Goal: Information Seeking & Learning: Find specific fact

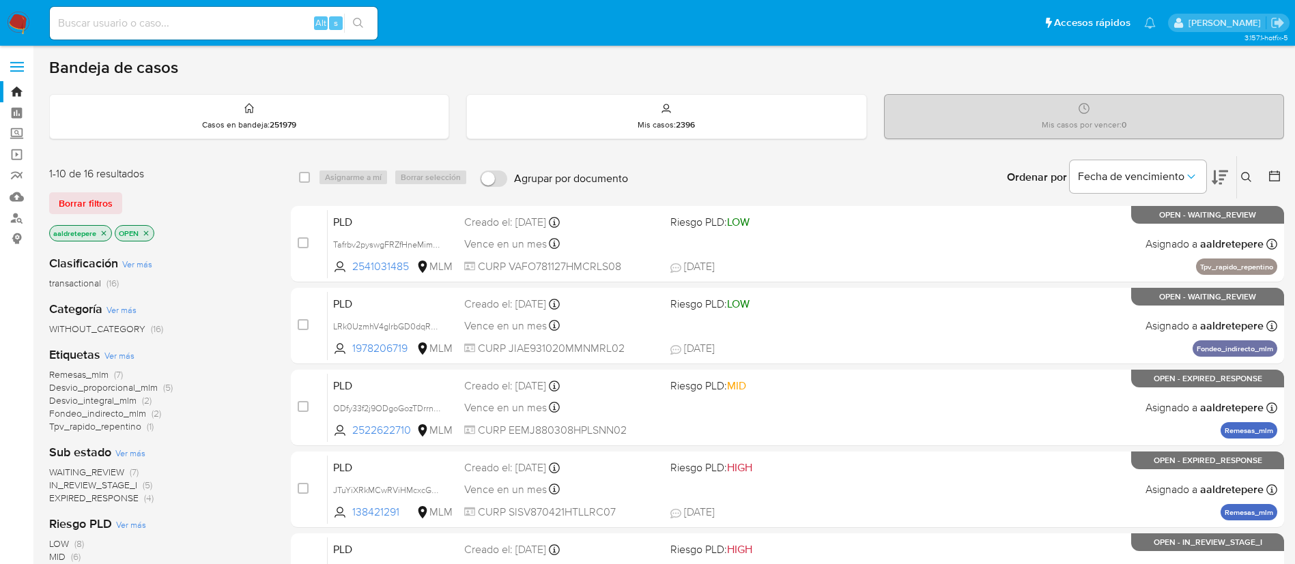
click at [264, 12] on div "Alt s" at bounding box center [214, 23] width 328 height 33
click at [255, 24] on input at bounding box center [214, 23] width 328 height 18
paste input "1990363456"
type input "1990363456"
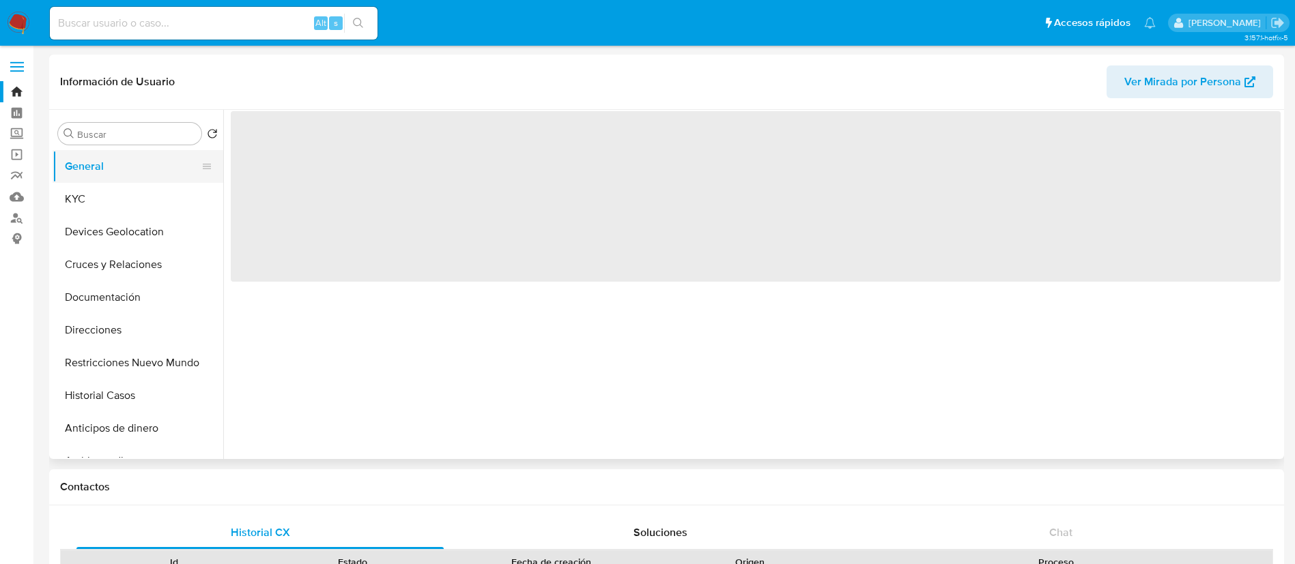
click at [96, 182] on button "General" at bounding box center [133, 166] width 160 height 33
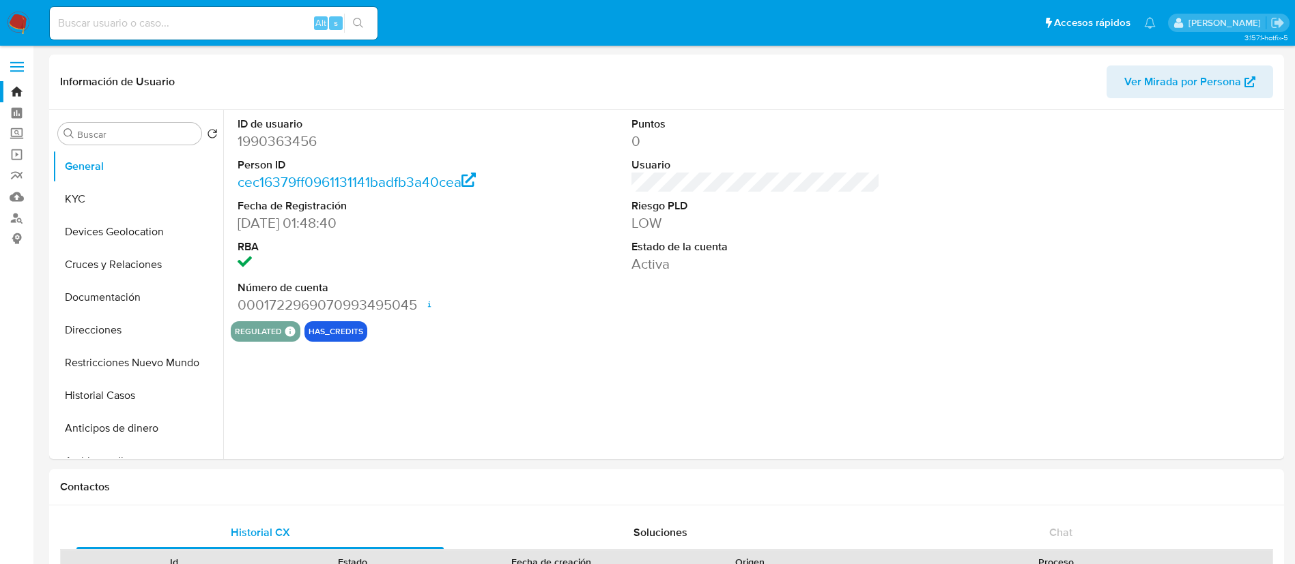
select select "10"
click at [112, 200] on button "KYC" at bounding box center [133, 199] width 160 height 33
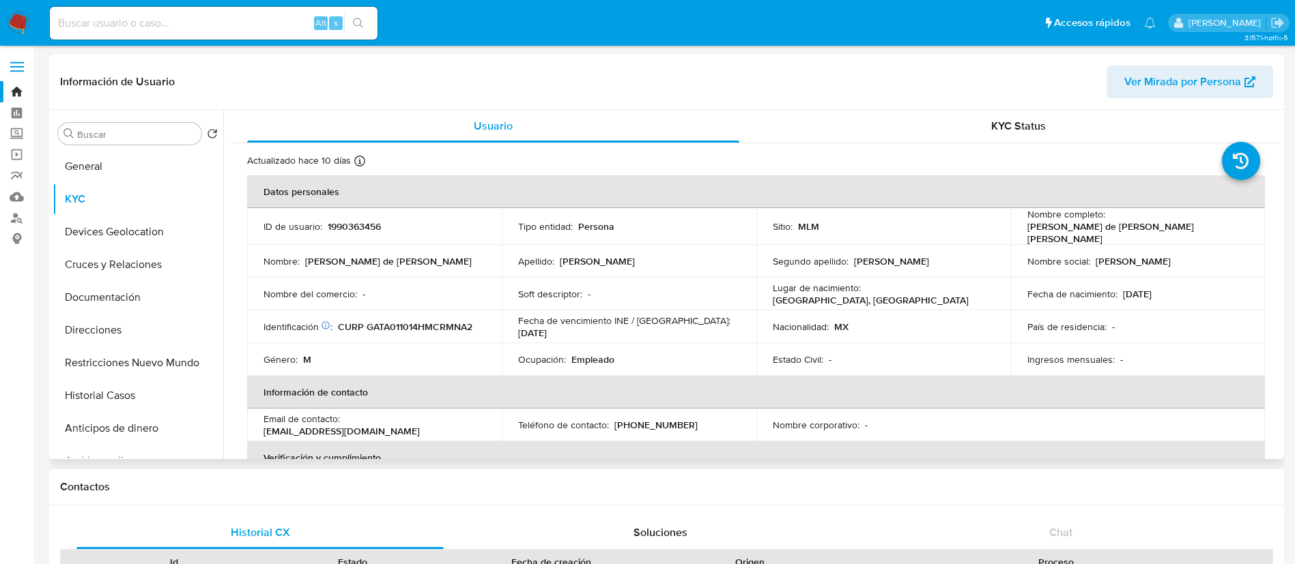
click at [1204, 323] on div "País de residencia : -" at bounding box center [1138, 327] width 222 height 12
click at [119, 373] on button "Restricciones Nuevo Mundo" at bounding box center [133, 363] width 160 height 33
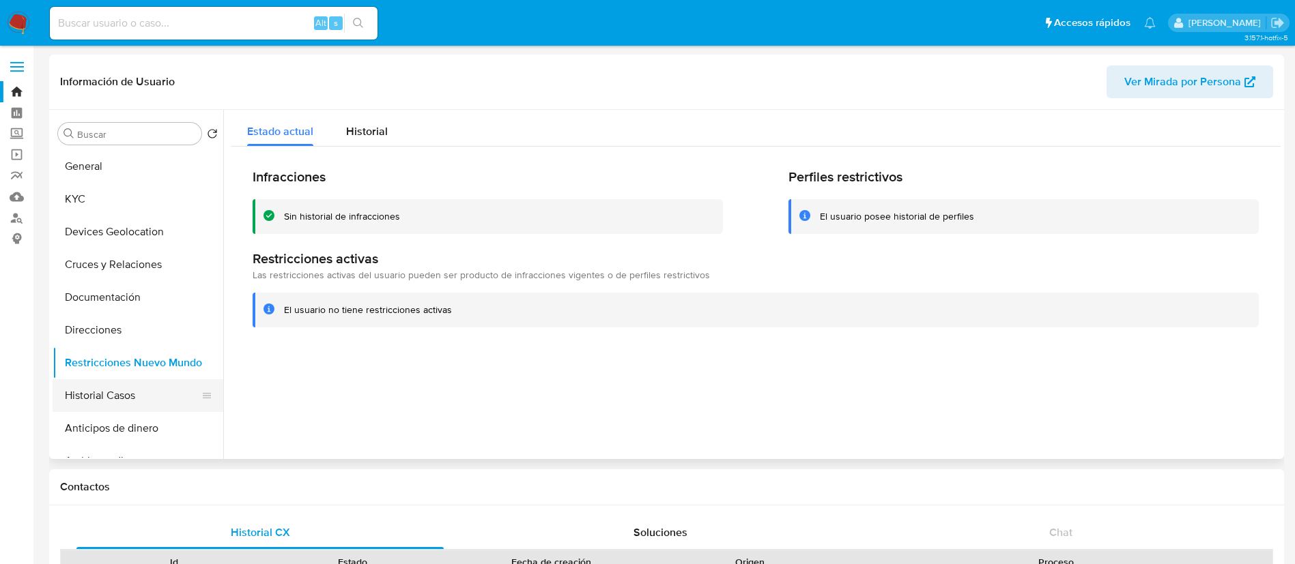
click at [116, 381] on button "Historial Casos" at bounding box center [133, 395] width 160 height 33
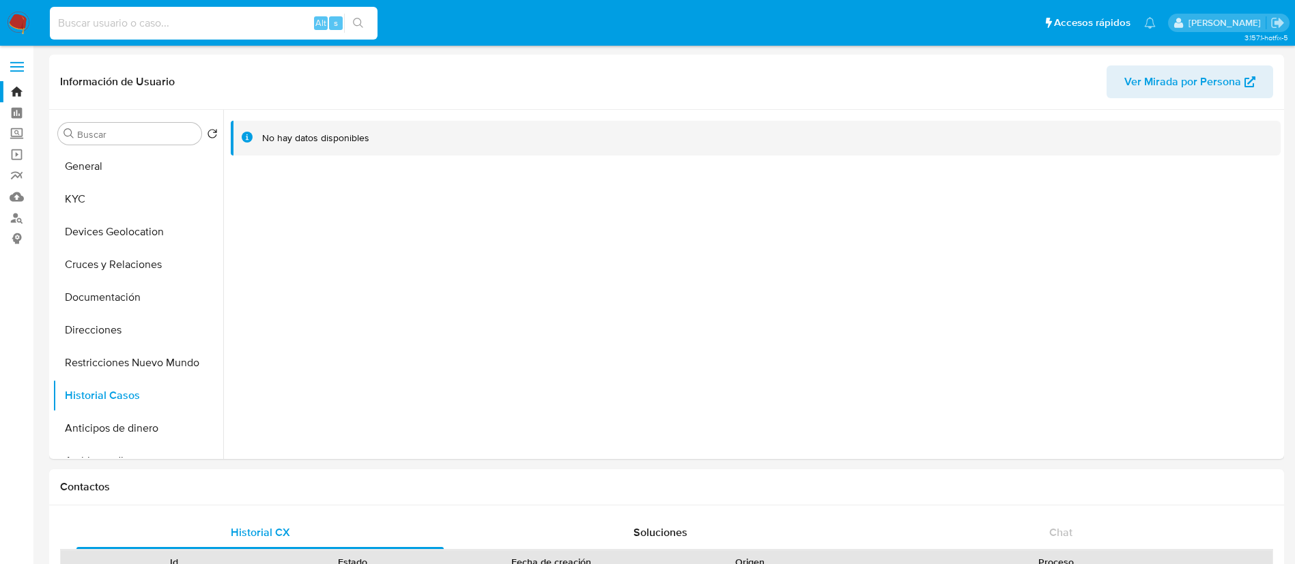
click at [125, 24] on input at bounding box center [214, 23] width 328 height 18
paste input "2029201103"
type input "2029201103"
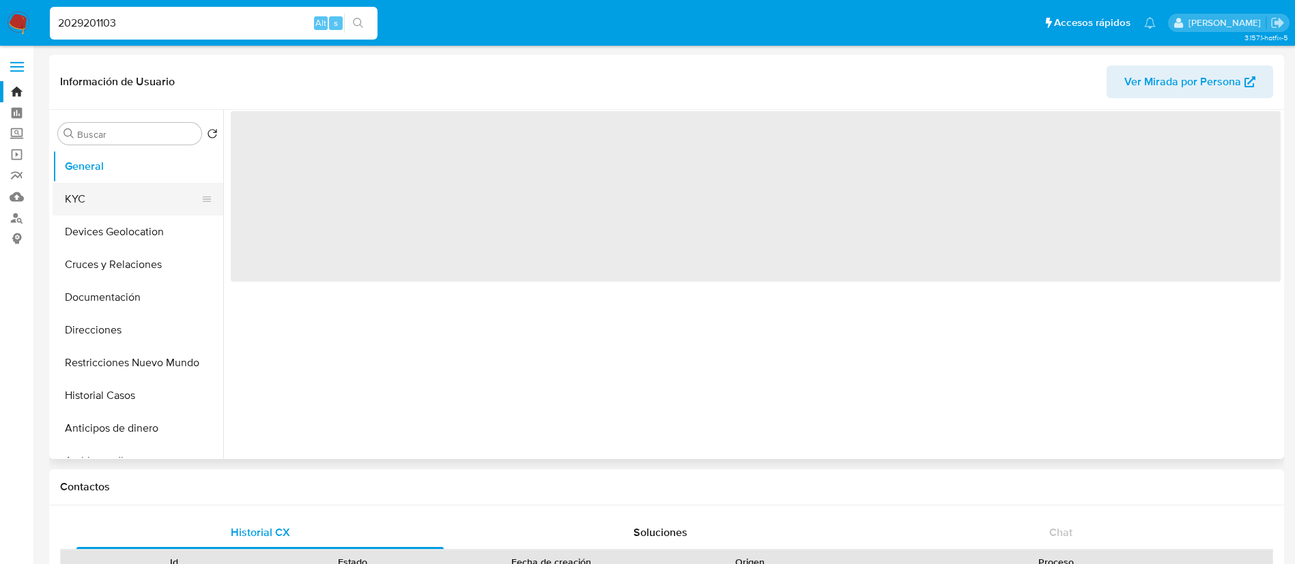
click at [104, 200] on button "KYC" at bounding box center [133, 199] width 160 height 33
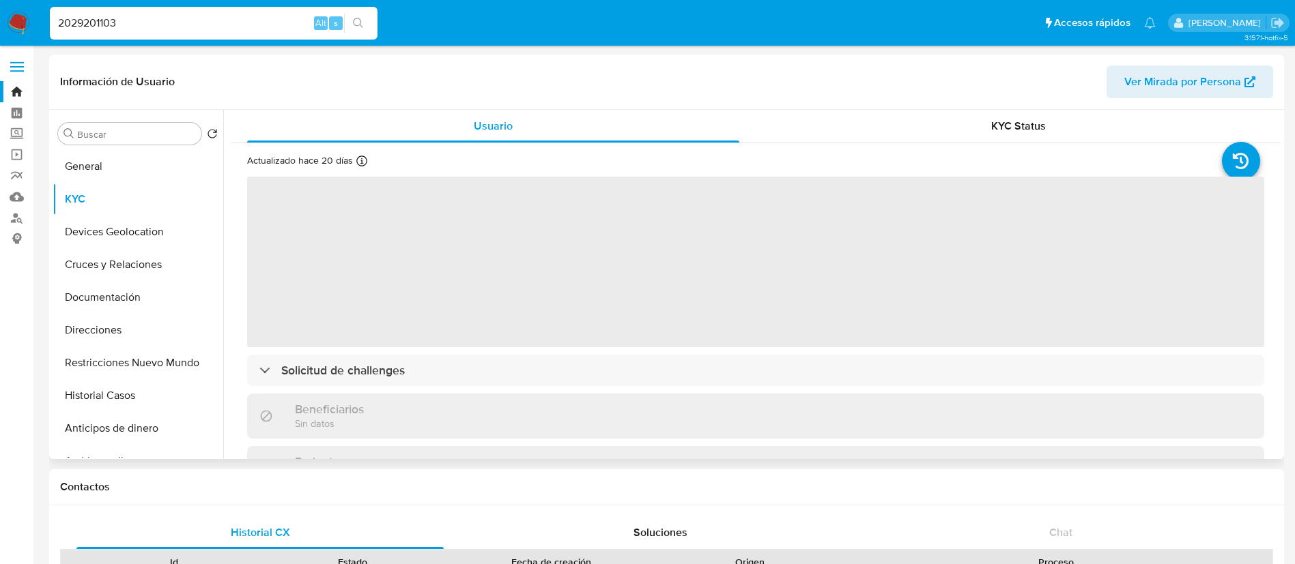
select select "10"
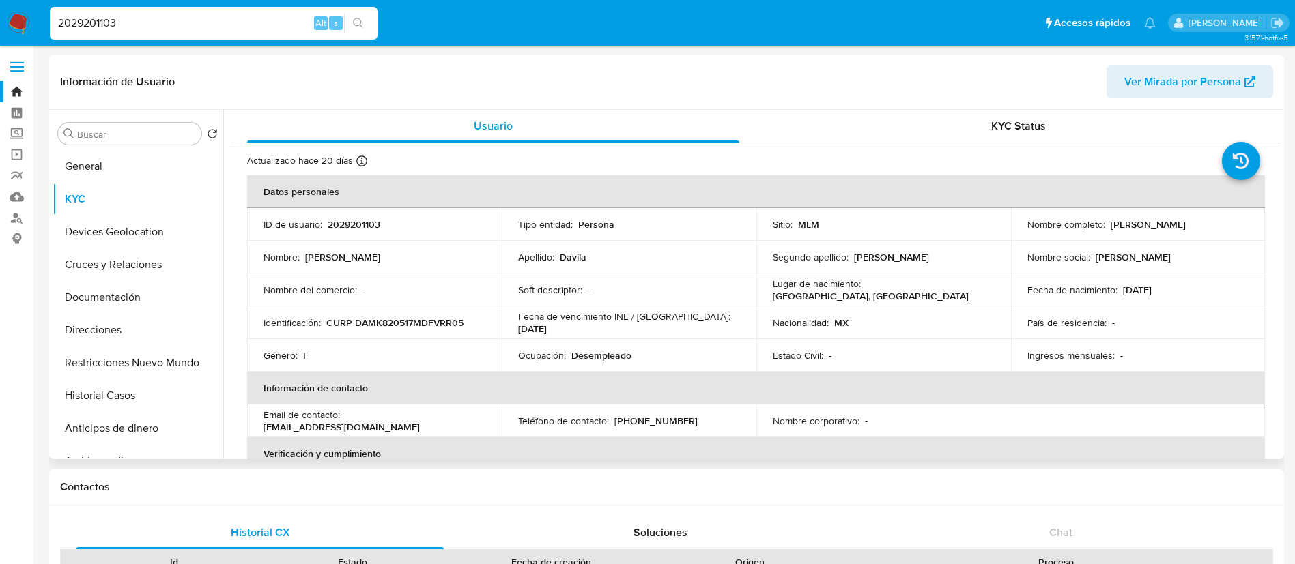
drag, startPoint x: 1182, startPoint y: 326, endPoint x: 1157, endPoint y: 380, distance: 60.2
click at [1183, 328] on div "País de residencia : -" at bounding box center [1138, 323] width 222 height 12
drag, startPoint x: 902, startPoint y: 338, endPoint x: 902, endPoint y: 345, distance: 7.5
click at [902, 343] on tbody "ID de usuario : 2029201103 Tipo entidad : Persona Sitio : MLM Nombre completo :…" at bounding box center [756, 290] width 1018 height 164
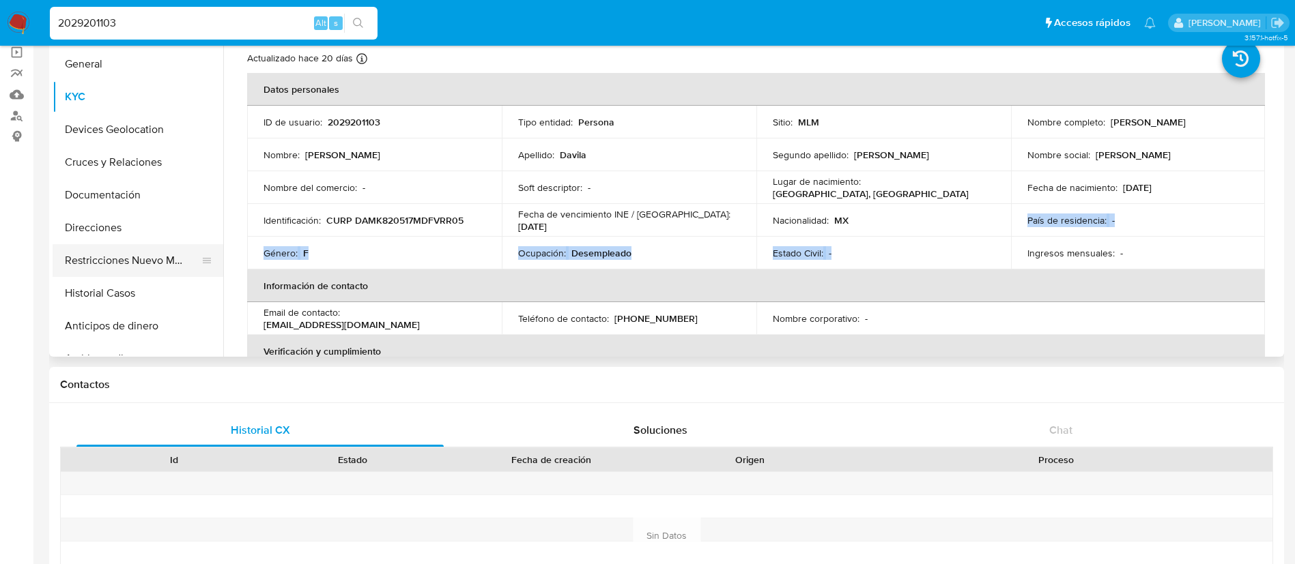
click at [119, 270] on button "Restricciones Nuevo Mundo" at bounding box center [133, 260] width 160 height 33
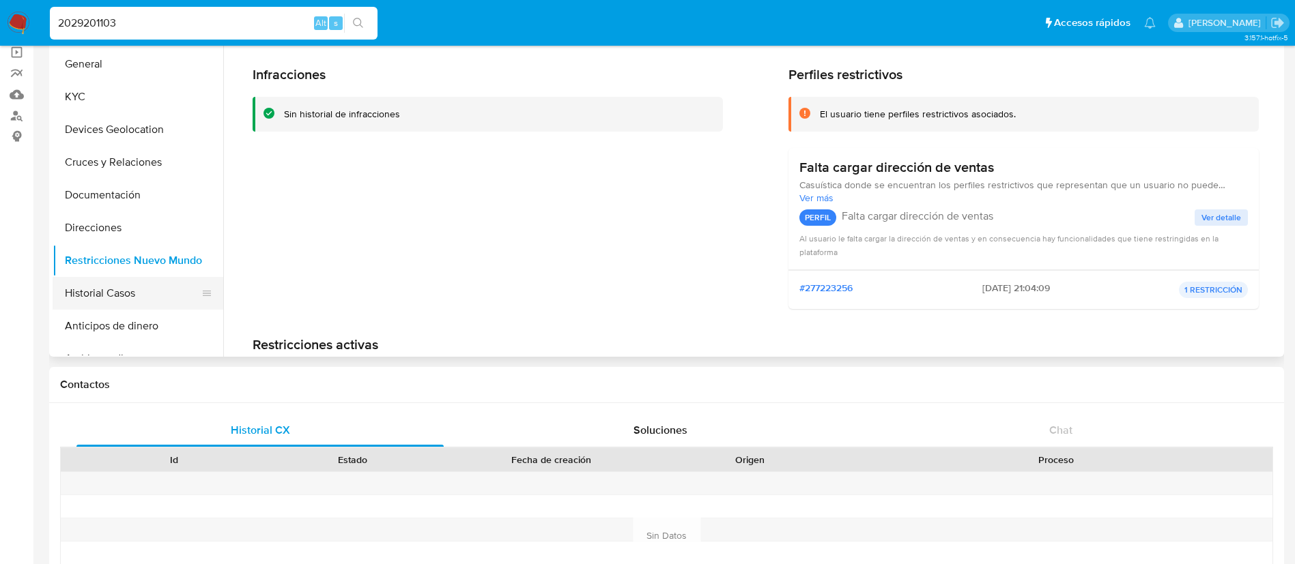
click at [145, 294] on button "Historial Casos" at bounding box center [133, 293] width 160 height 33
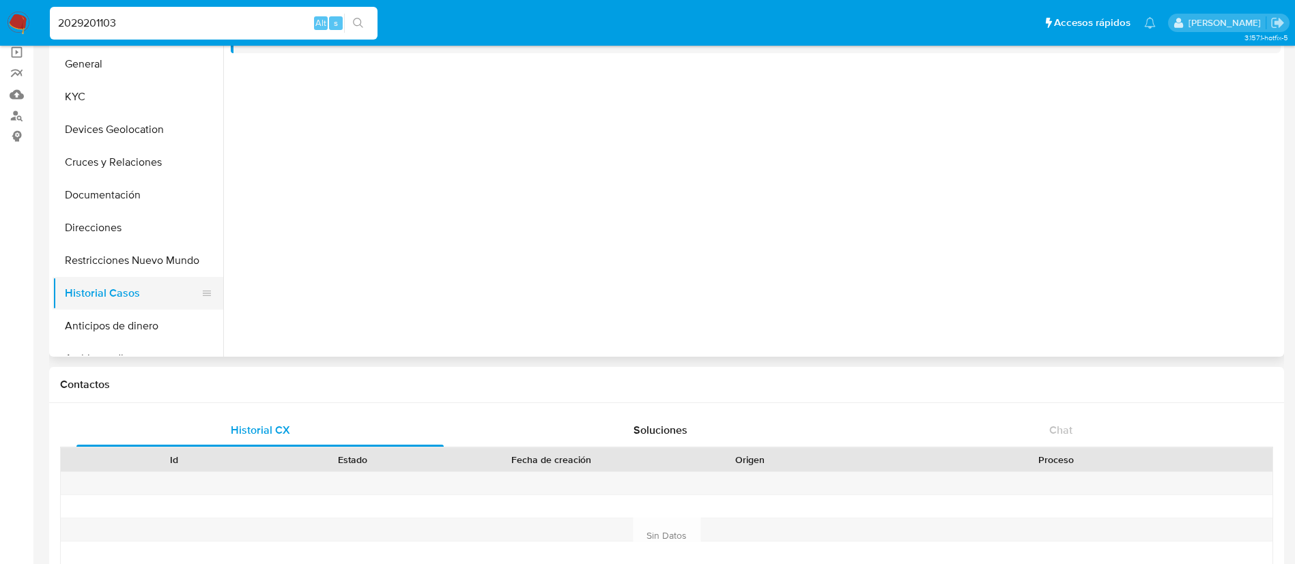
click at [145, 296] on button "Historial Casos" at bounding box center [133, 293] width 160 height 33
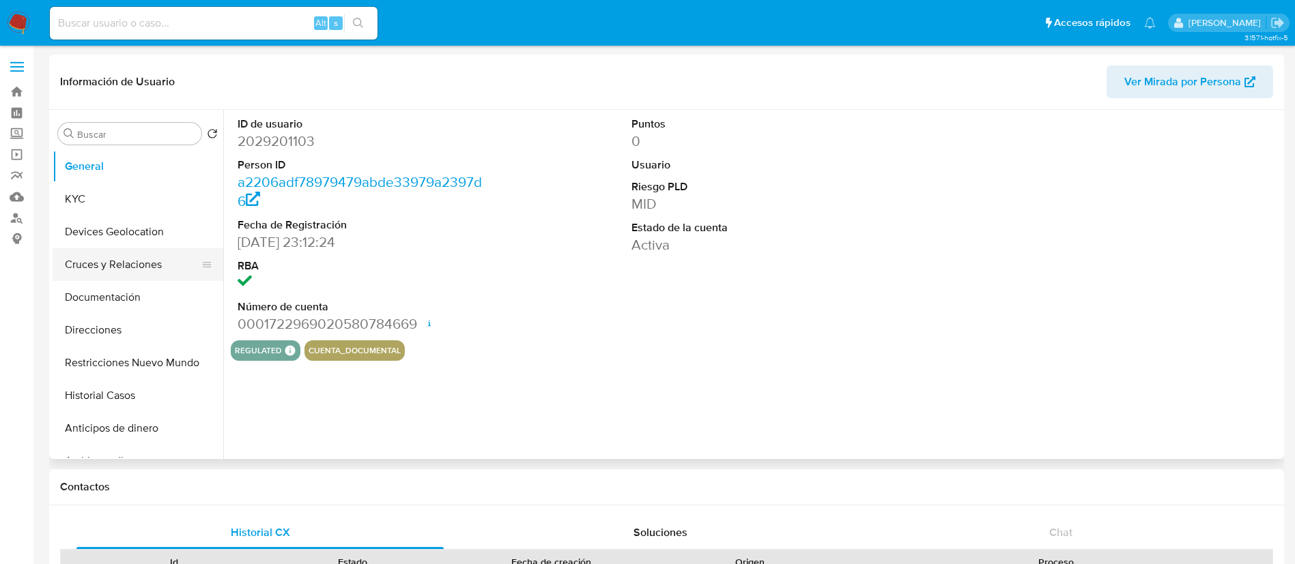
select select "10"
click at [155, 12] on div "Alt s" at bounding box center [214, 23] width 328 height 33
click at [155, 31] on input at bounding box center [214, 23] width 328 height 18
paste input "243659270"
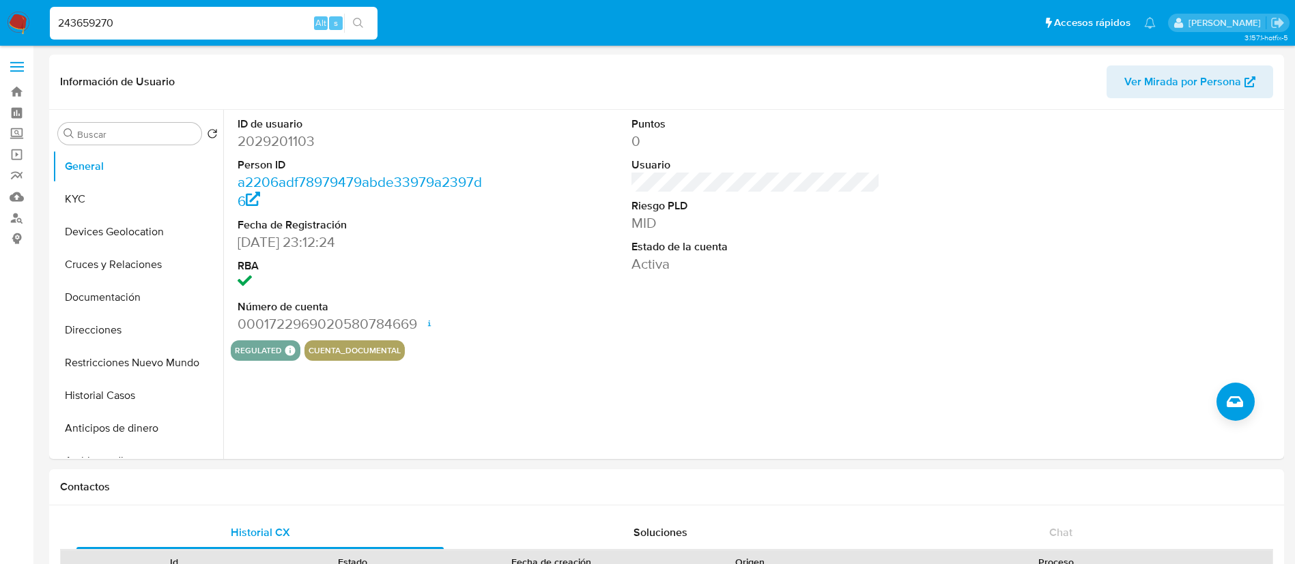
type input "243659270"
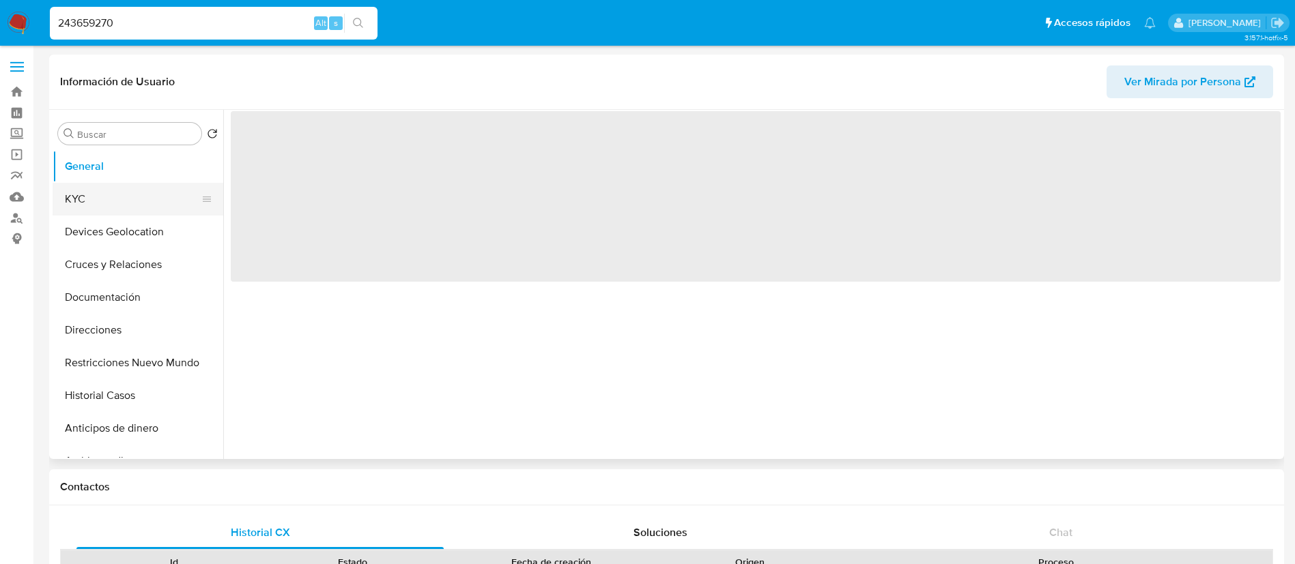
click at [112, 195] on button "KYC" at bounding box center [133, 199] width 160 height 33
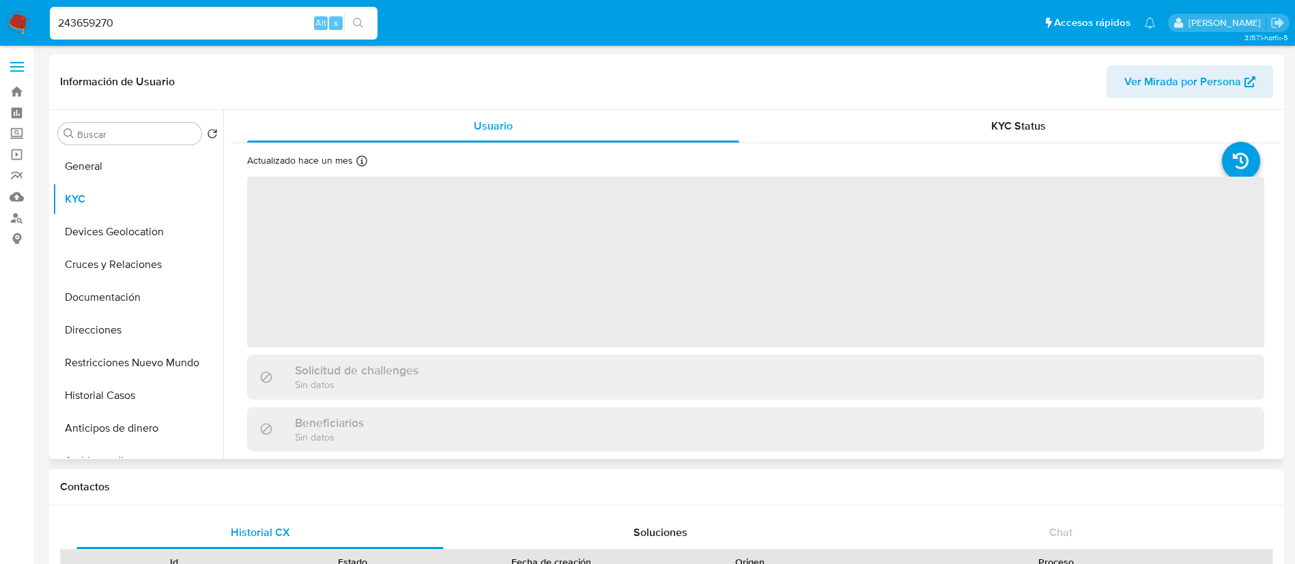
select select "10"
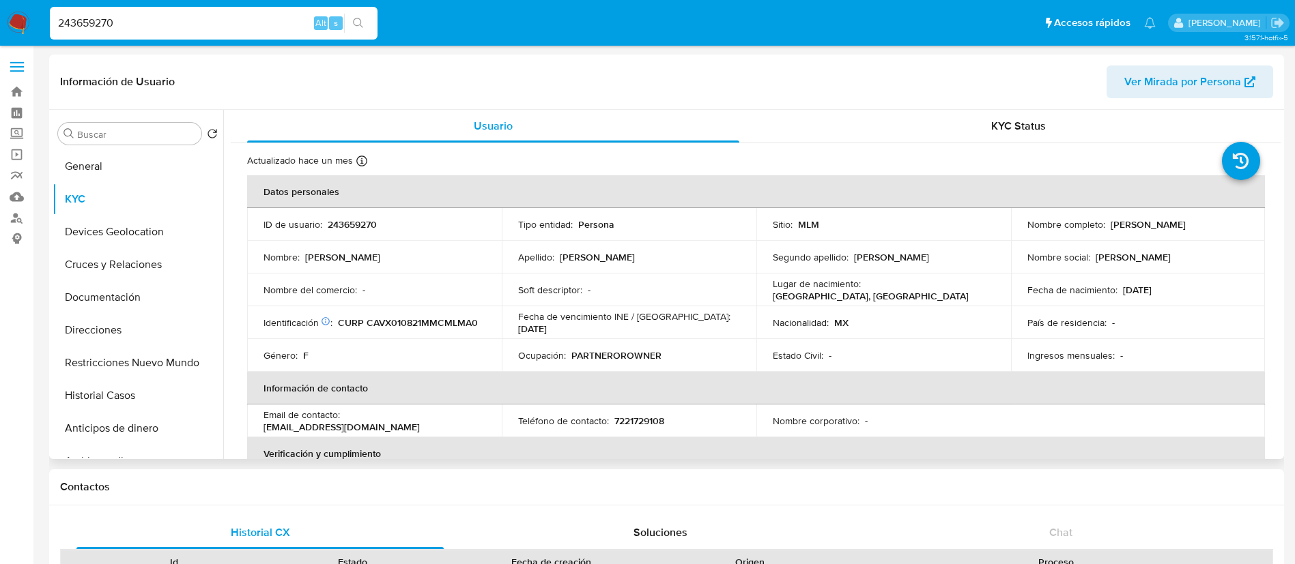
click at [372, 225] on p "243659270" at bounding box center [352, 224] width 49 height 12
copy p "243659270"
drag, startPoint x: 1211, startPoint y: 225, endPoint x: 1222, endPoint y: 229, distance: 10.8
click at [1185, 229] on p "Ximena Camacho Velasco" at bounding box center [1147, 224] width 75 height 12
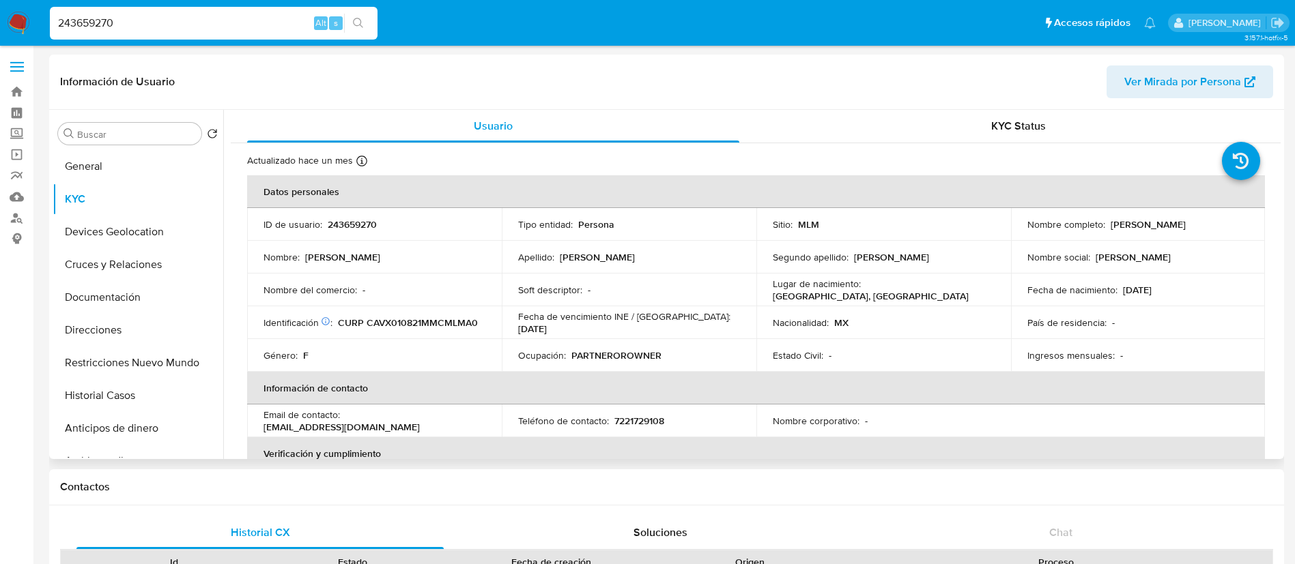
drag, startPoint x: 1221, startPoint y: 225, endPoint x: 1106, endPoint y: 225, distance: 115.3
click at [1106, 225] on div "Nombre completo : Ximena Camacho Velasco" at bounding box center [1138, 224] width 222 height 12
copy p "Ximena Camacho Velasco"
click at [368, 216] on td "ID de usuario : 243659270" at bounding box center [374, 224] width 255 height 33
click at [369, 225] on p "243659270" at bounding box center [352, 224] width 49 height 12
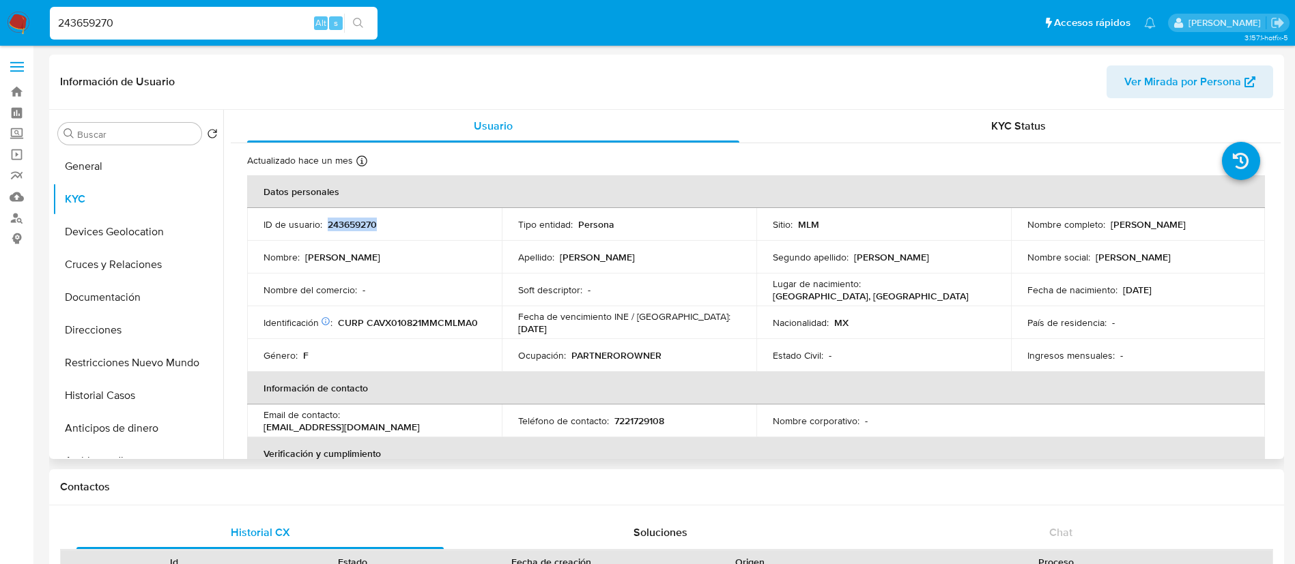
click at [369, 225] on p "243659270" at bounding box center [352, 224] width 49 height 12
copy p "243659270"
click at [829, 389] on th "Información de contacto" at bounding box center [756, 388] width 1018 height 33
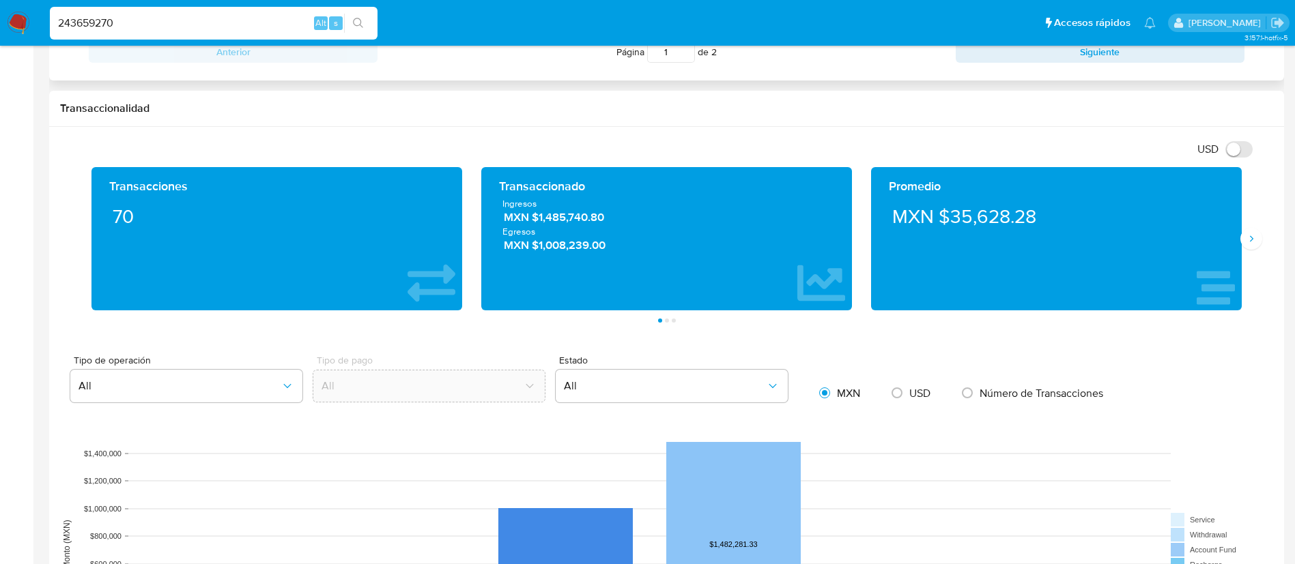
scroll to position [717, 0]
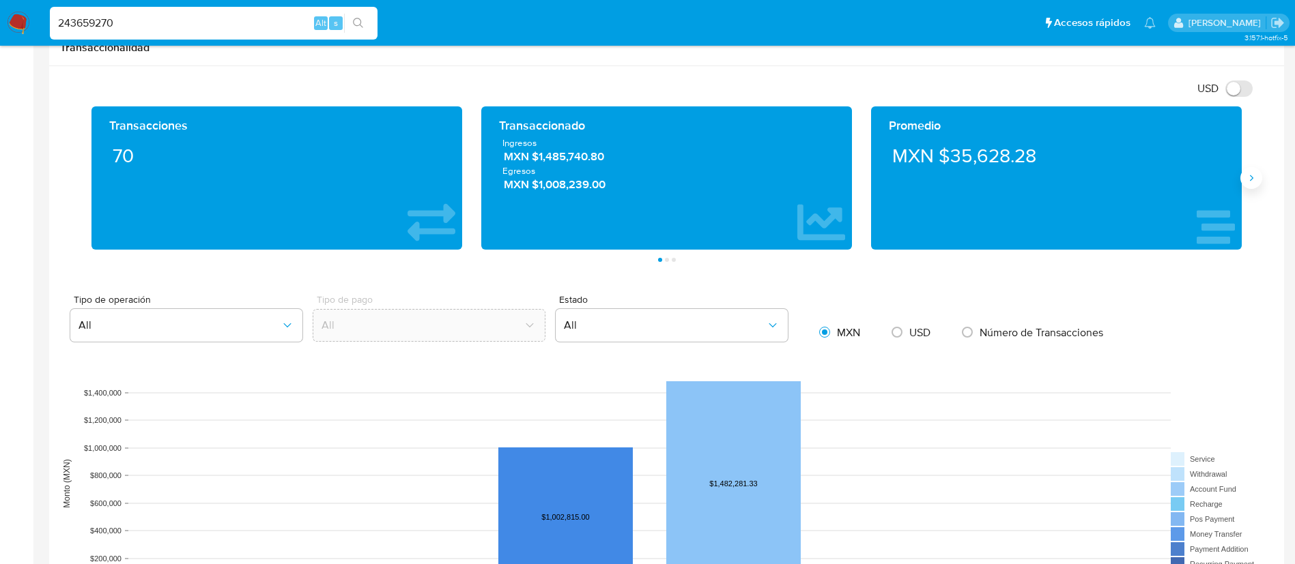
click at [1254, 177] on icon "Siguiente" at bounding box center [1250, 178] width 11 height 11
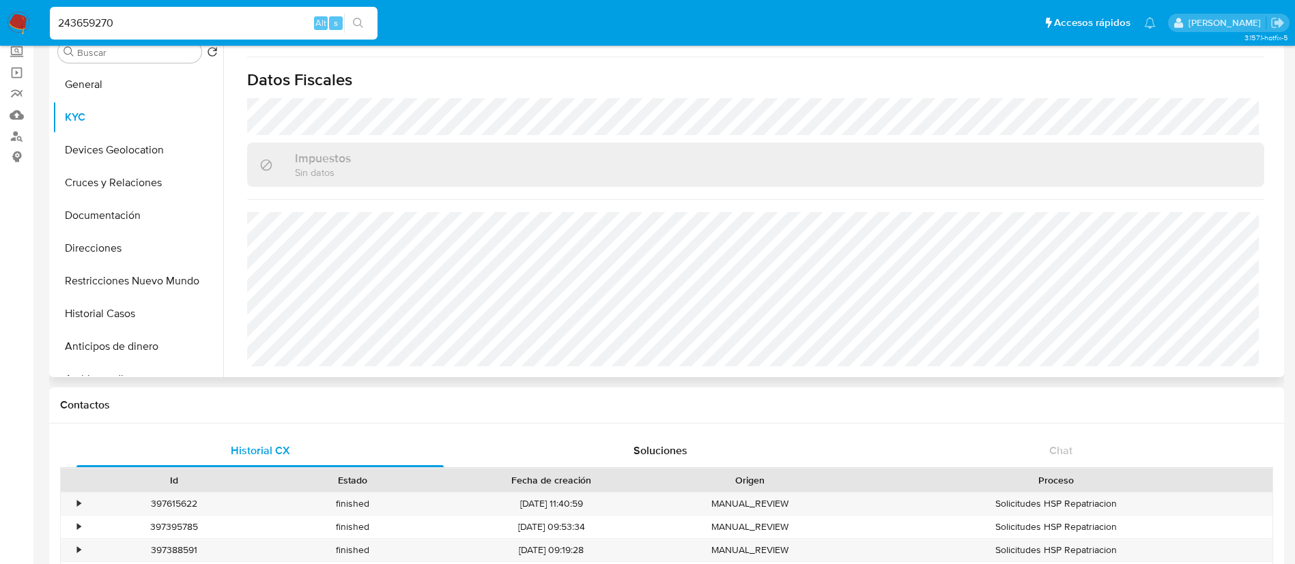
scroll to position [0, 0]
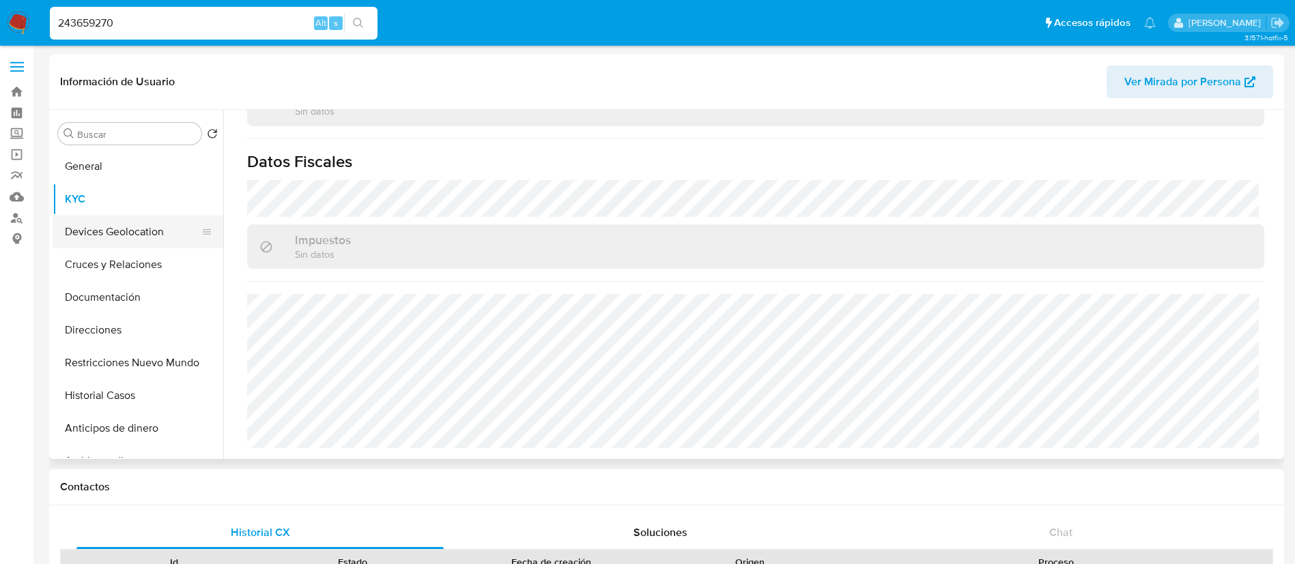
click at [152, 231] on button "Devices Geolocation" at bounding box center [133, 232] width 160 height 33
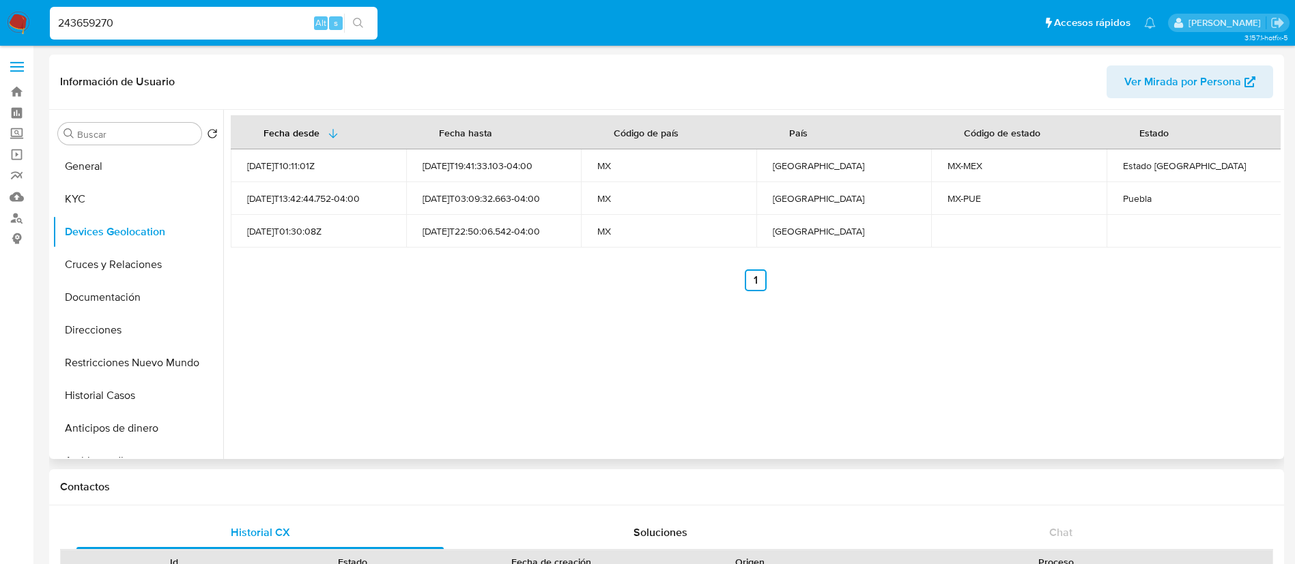
click at [497, 299] on div "Fecha desde Fecha hasta Código de país País Código de estado Estado 2022-12-08T…" at bounding box center [751, 284] width 1057 height 349
click at [169, 268] on button "Cruces y Relaciones" at bounding box center [133, 264] width 160 height 33
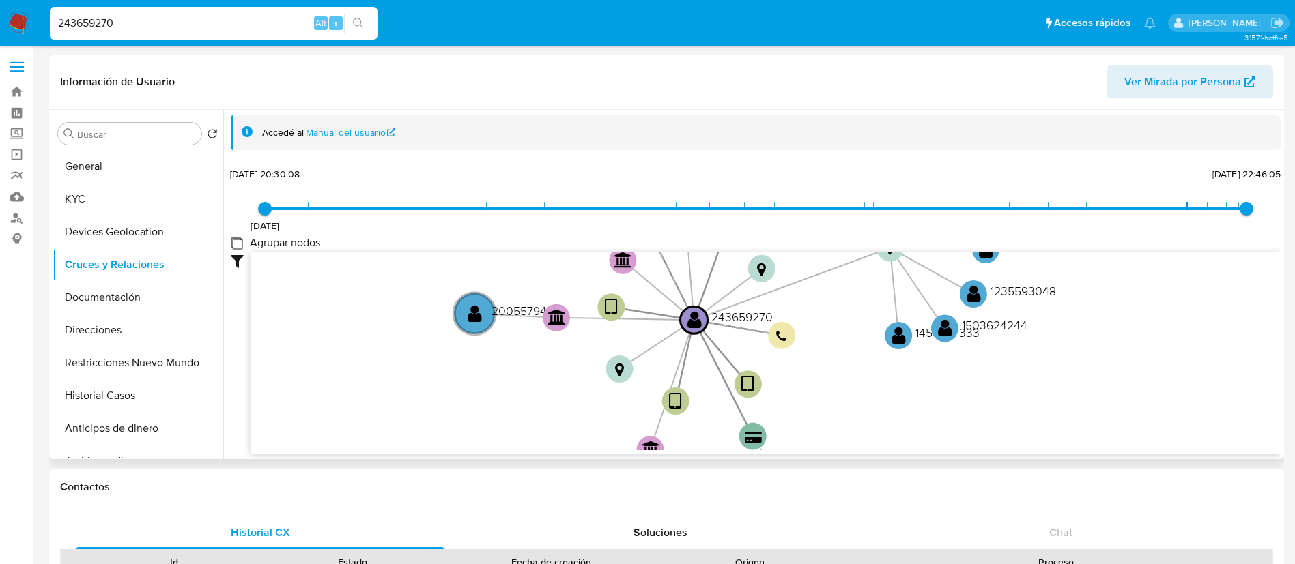
click at [239, 242] on group_nodes "Agrupar nodos" at bounding box center [236, 242] width 11 height 11
checkbox group_nodes "true"
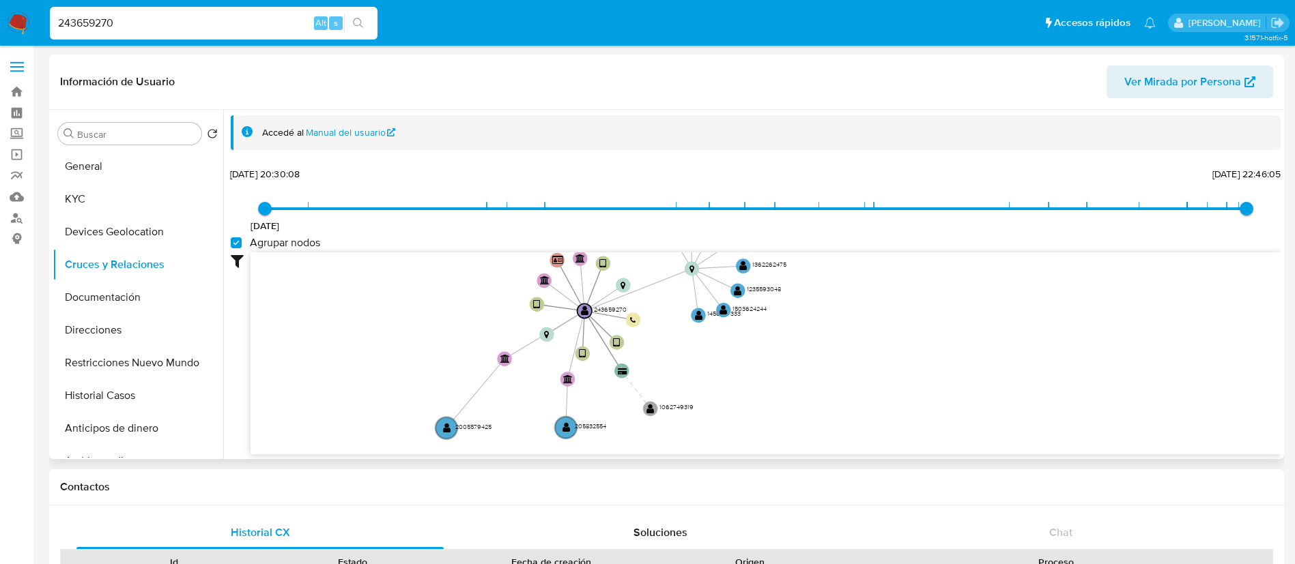
drag, startPoint x: 460, startPoint y: 323, endPoint x: 437, endPoint y: 435, distance: 113.6
click at [437, 435] on circle at bounding box center [446, 429] width 22 height 22
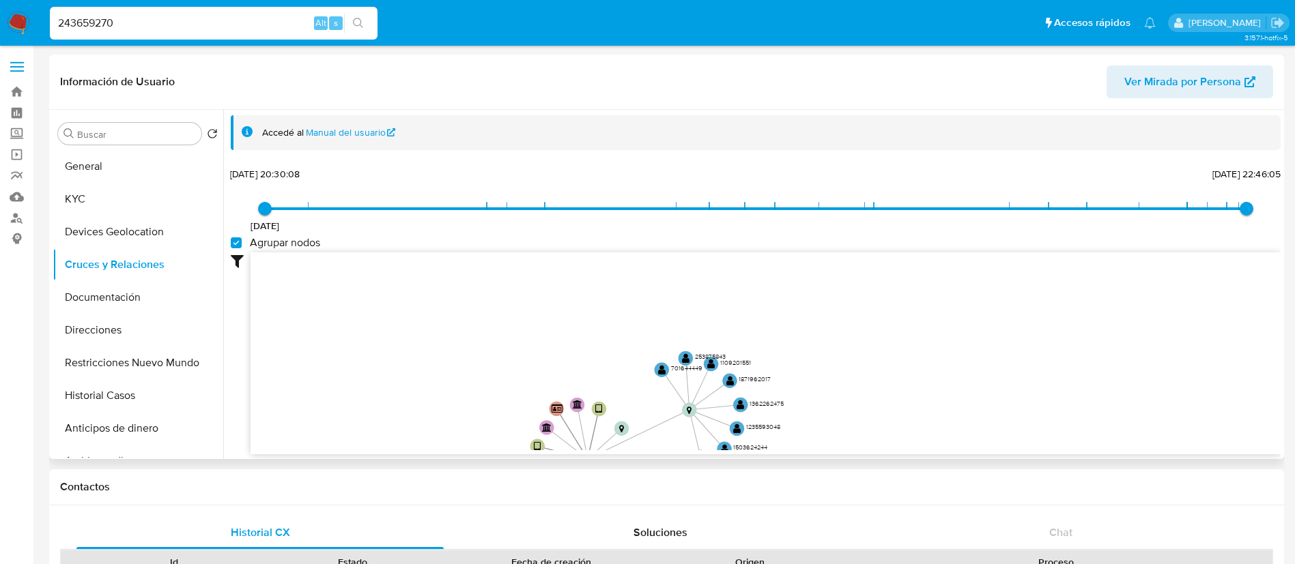
drag, startPoint x: 814, startPoint y: 381, endPoint x: 455, endPoint y: 377, distance: 359.7
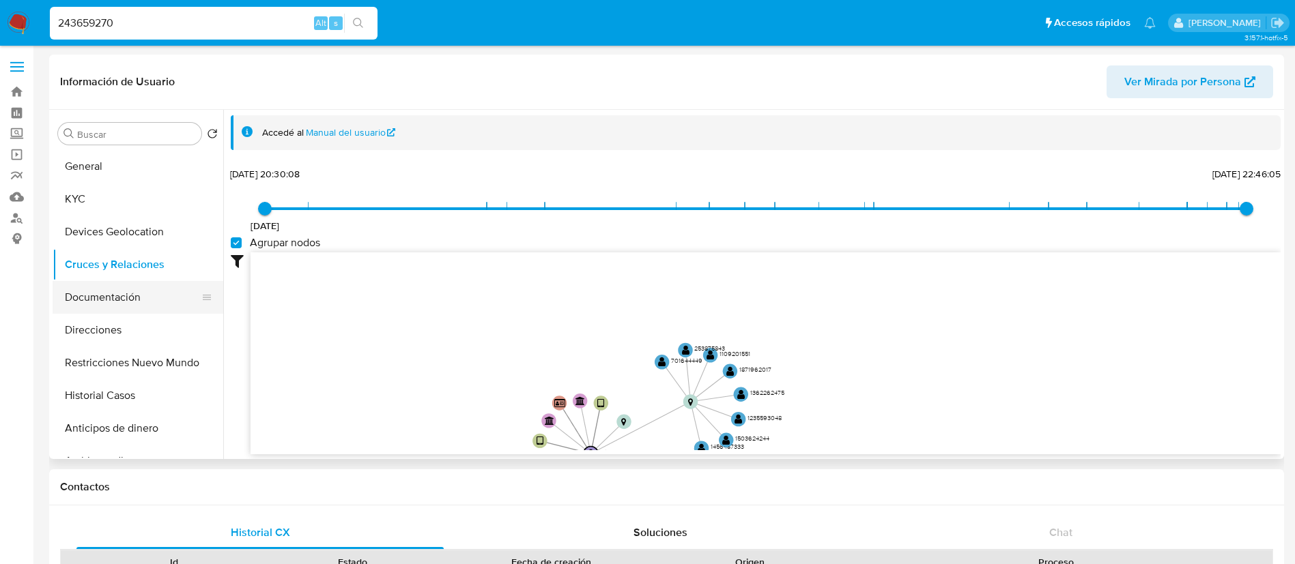
click at [162, 293] on button "Documentación" at bounding box center [133, 297] width 160 height 33
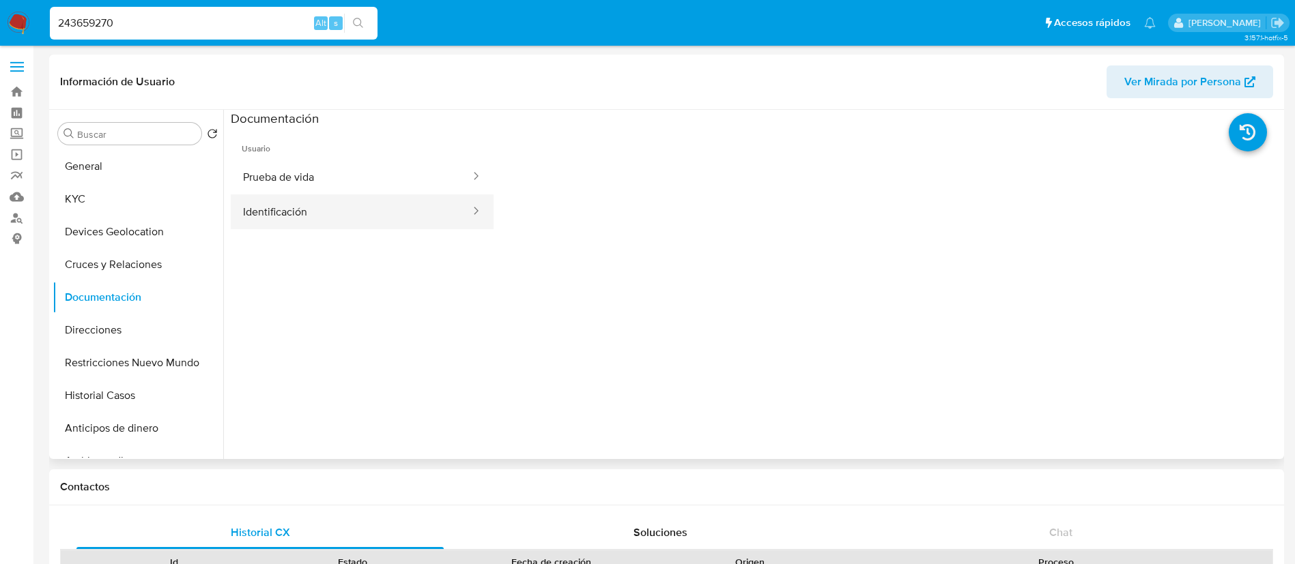
click at [306, 214] on button "Identificación" at bounding box center [351, 211] width 241 height 35
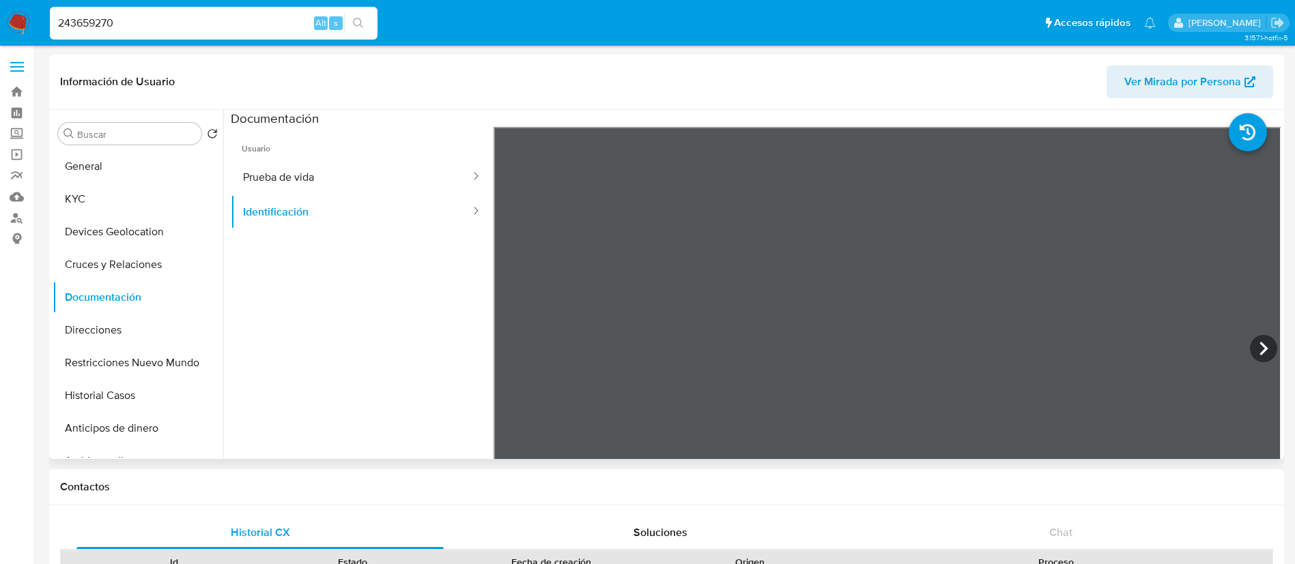
scroll to position [23, 0]
click at [363, 180] on button "Prueba de vida" at bounding box center [351, 177] width 241 height 35
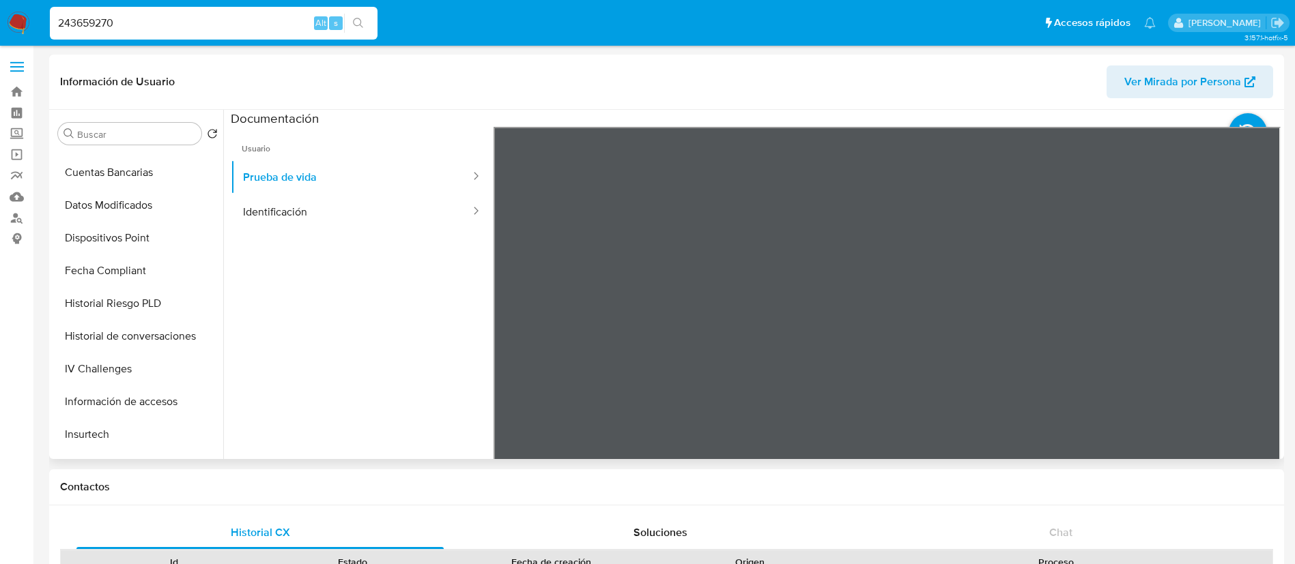
scroll to position [512, 0]
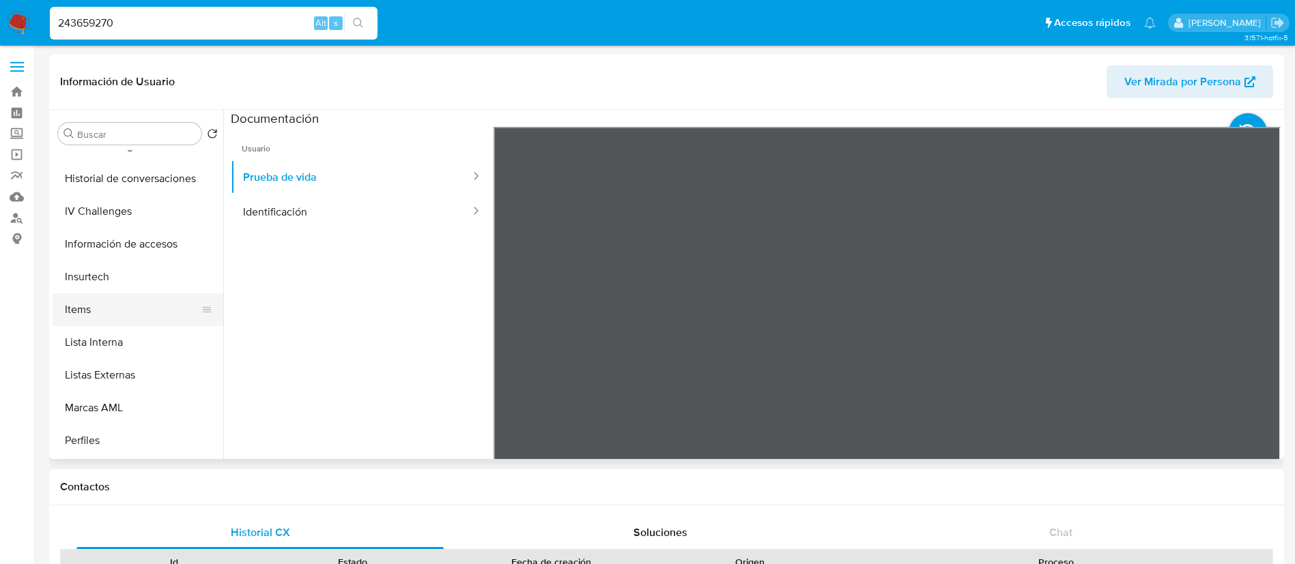
drag, startPoint x: 82, startPoint y: 302, endPoint x: 87, endPoint y: 311, distance: 9.5
click at [82, 304] on button "Items" at bounding box center [133, 309] width 160 height 33
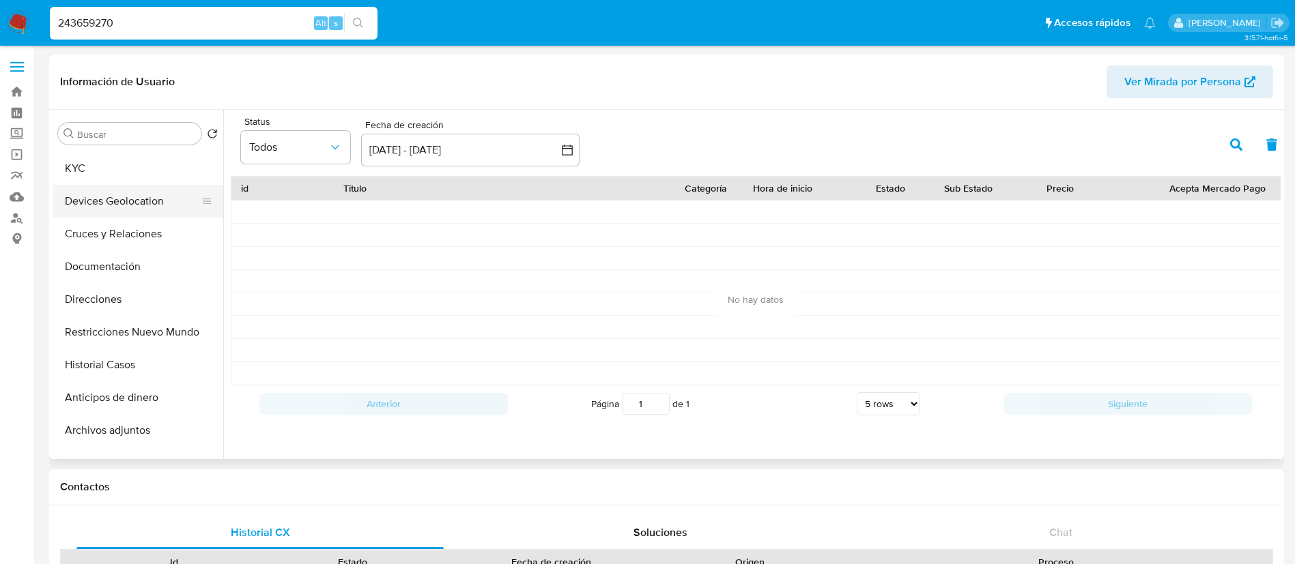
scroll to position [0, 0]
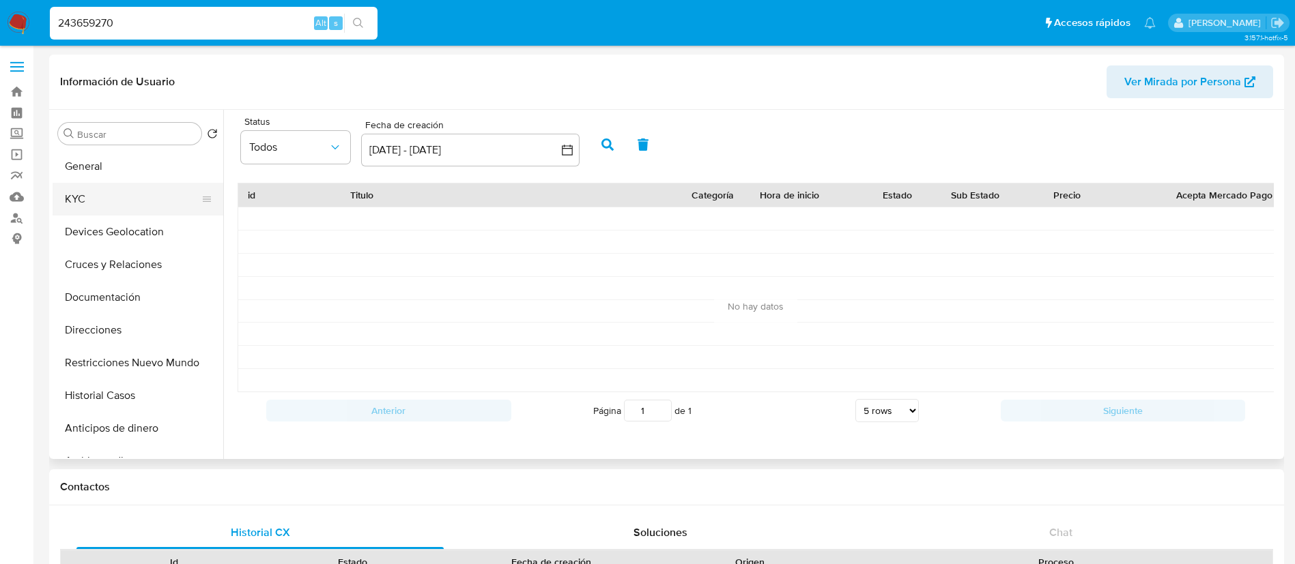
click at [128, 205] on button "KYC" at bounding box center [133, 199] width 160 height 33
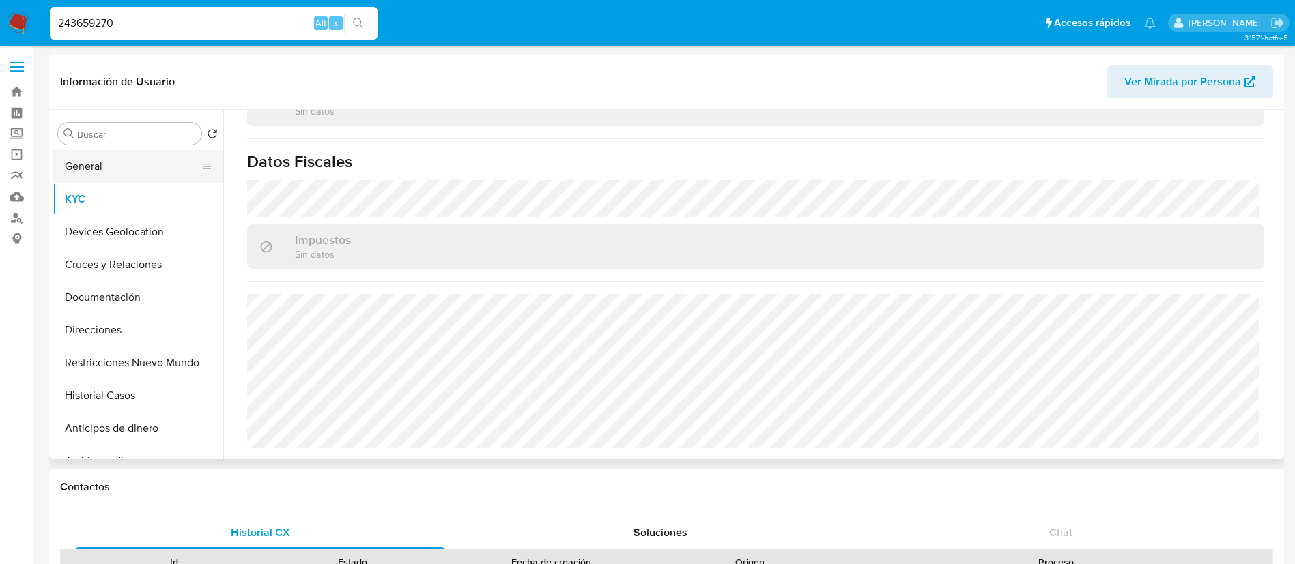
click at [138, 179] on button "General" at bounding box center [133, 166] width 160 height 33
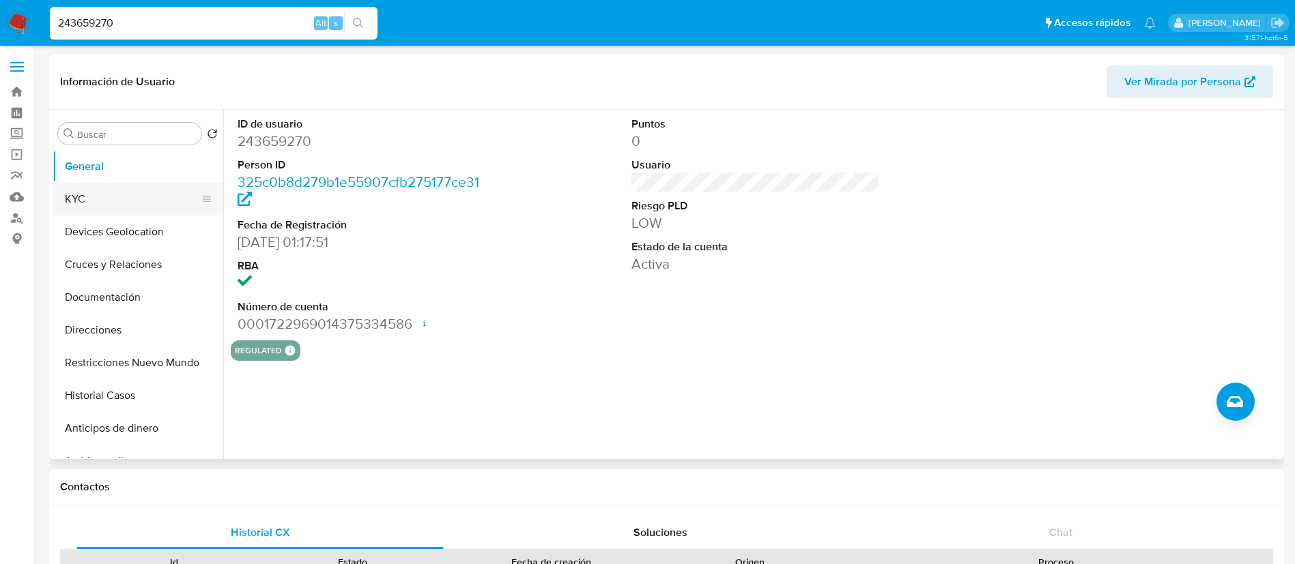
click at [105, 184] on button "KYC" at bounding box center [133, 199] width 160 height 33
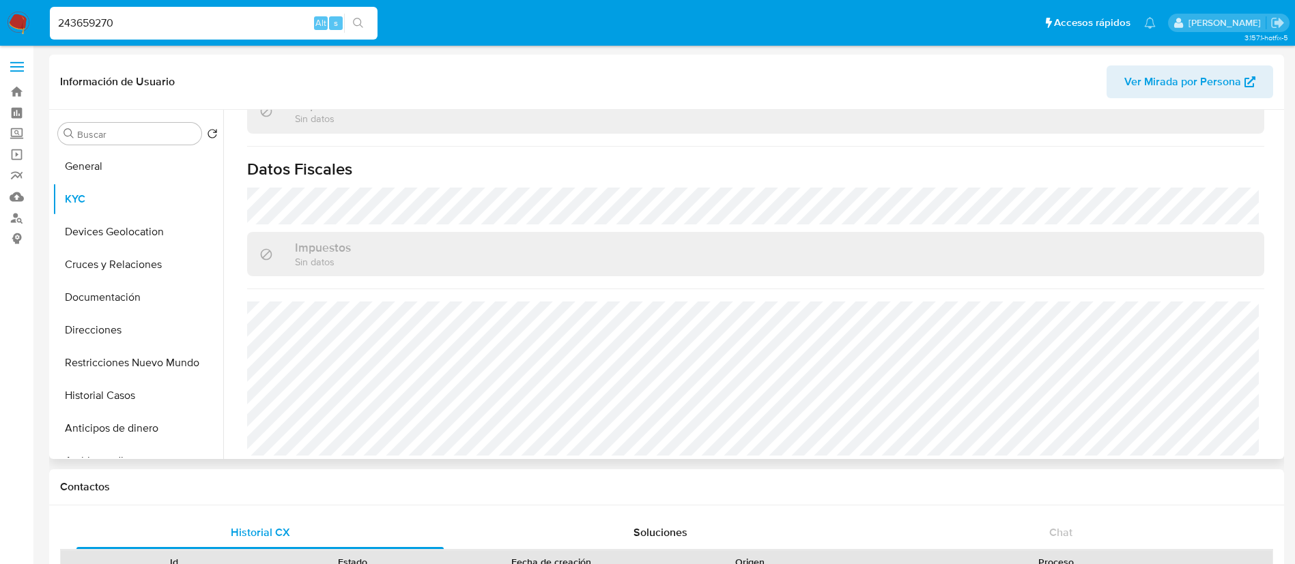
scroll to position [844, 0]
click at [113, 394] on button "Historial Casos" at bounding box center [133, 395] width 160 height 33
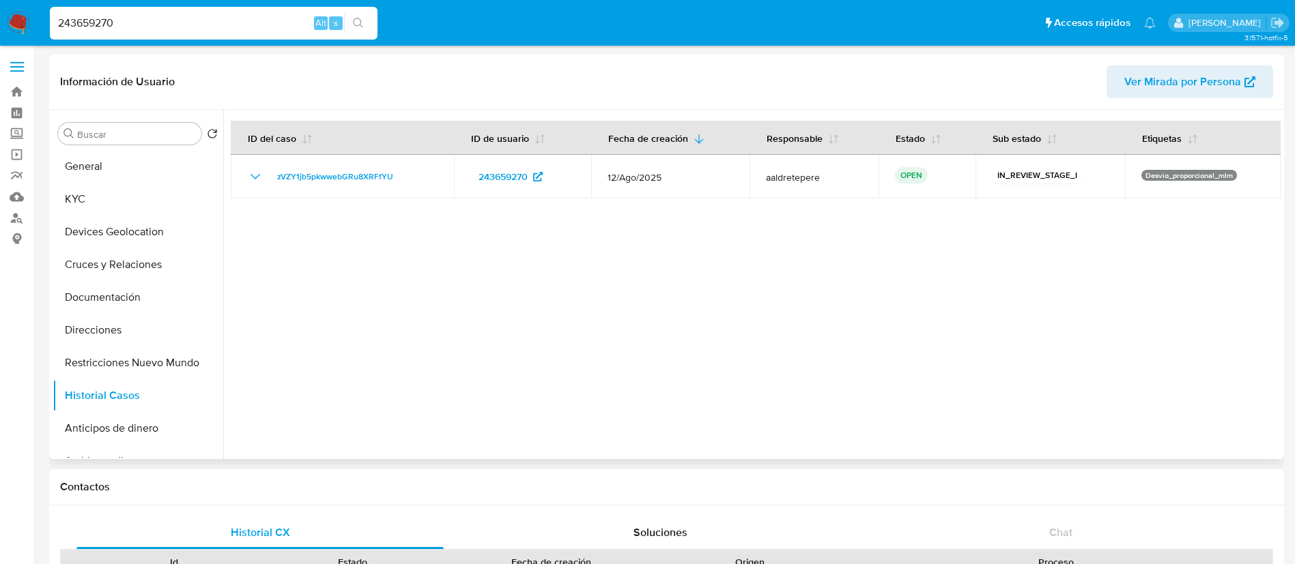
click at [612, 380] on div at bounding box center [751, 284] width 1057 height 349
drag, startPoint x: 227, startPoint y: 20, endPoint x: 0, endPoint y: -17, distance: 229.6
paste input "6419726"
type input "246419726"
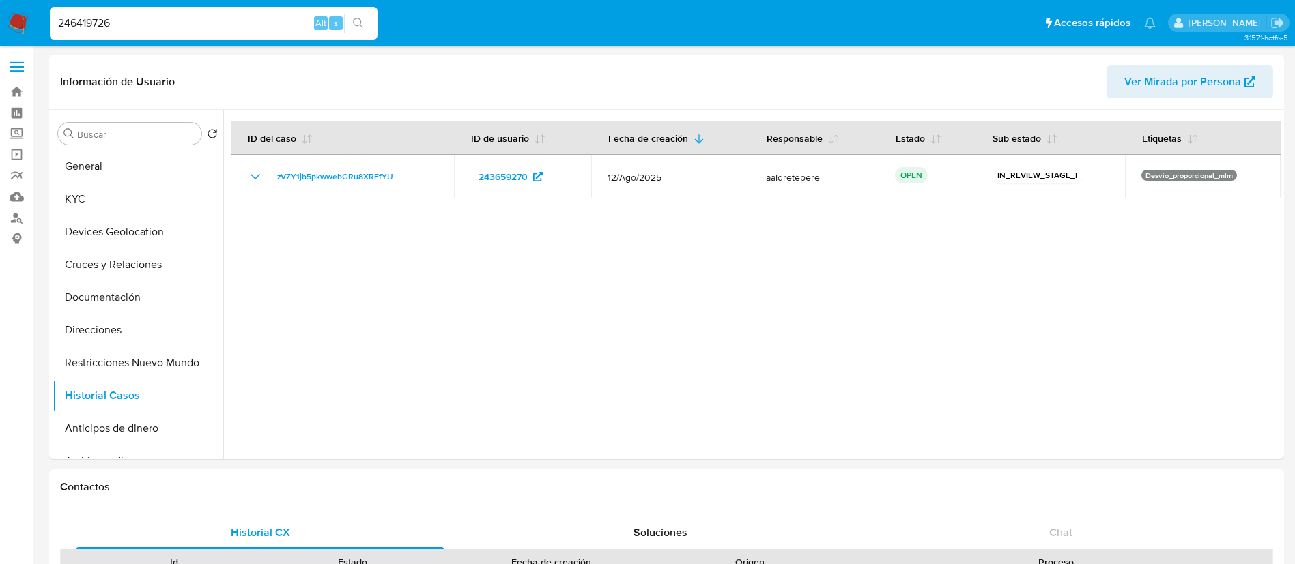
click at [362, 19] on icon "search-icon" at bounding box center [358, 23] width 11 height 11
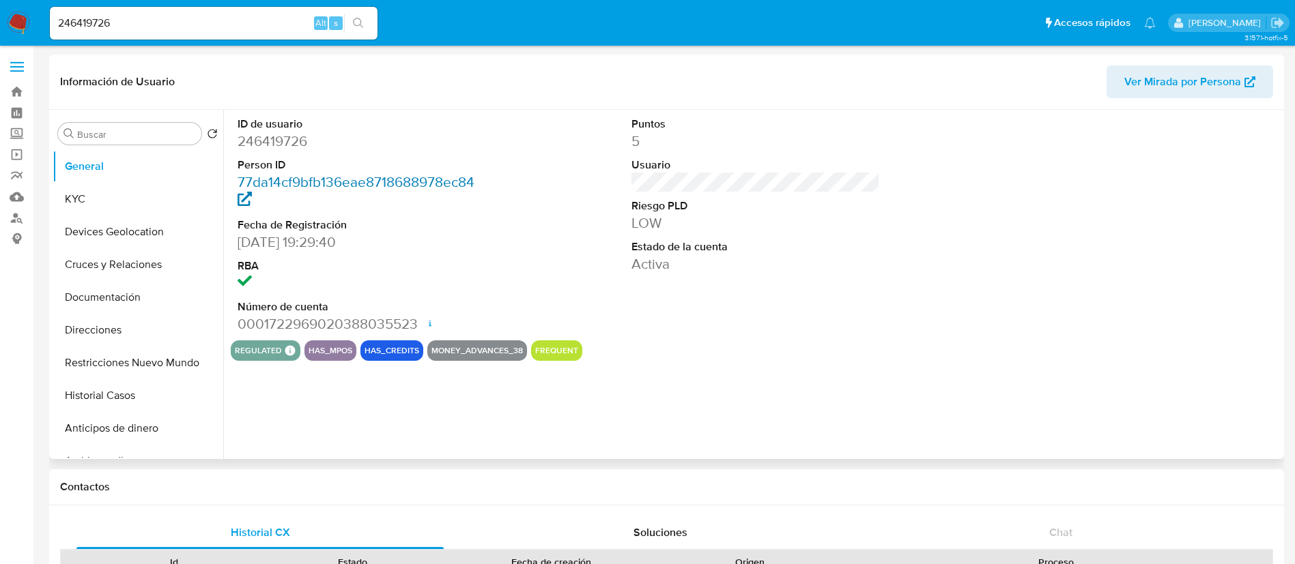
select select "10"
click at [106, 385] on button "Historial Casos" at bounding box center [133, 395] width 160 height 33
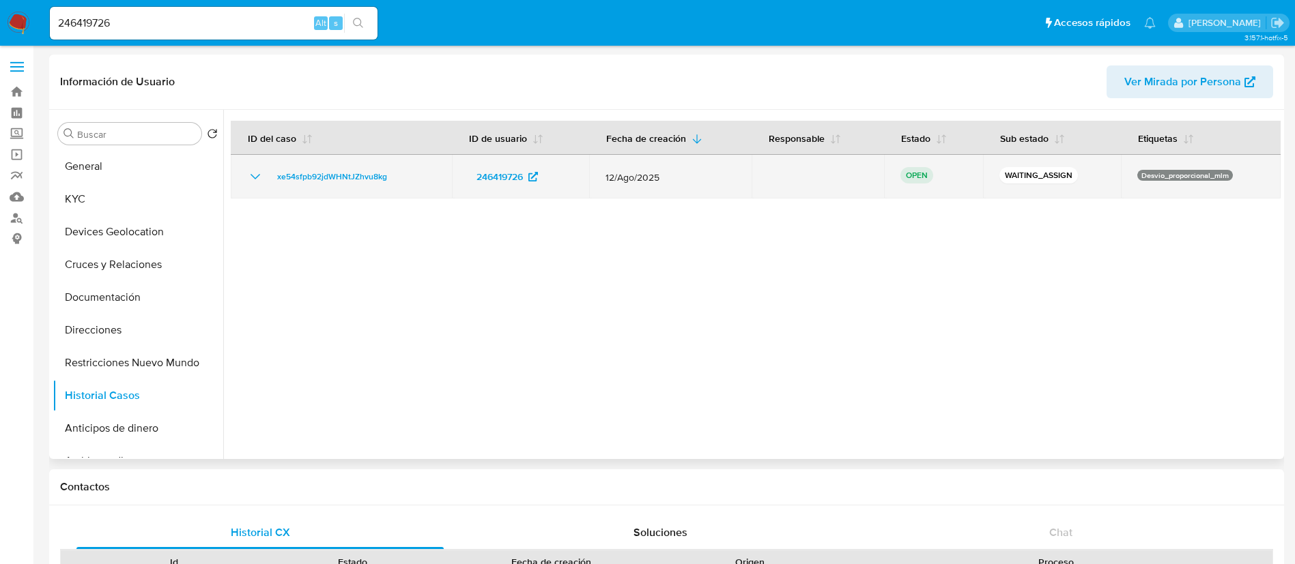
drag, startPoint x: 397, startPoint y: 173, endPoint x: 268, endPoint y: 170, distance: 128.3
click at [268, 170] on div "xe54sfpb92jdWHNtJZhvu8kg" at bounding box center [341, 177] width 188 height 16
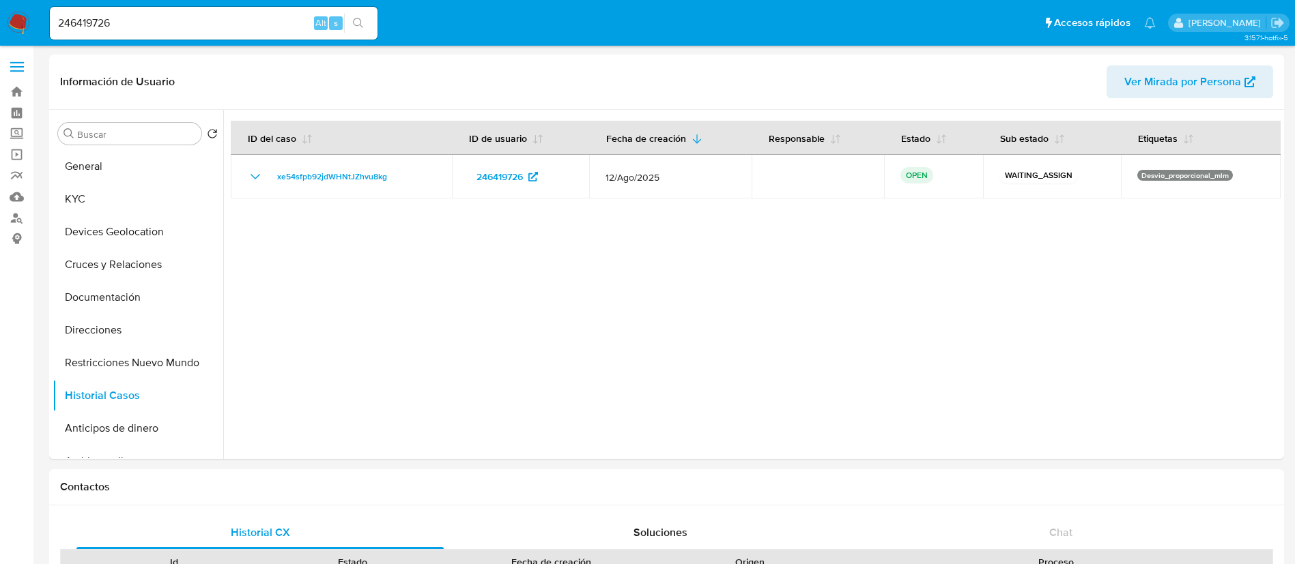
click at [25, 26] on img at bounding box center [18, 23] width 23 height 23
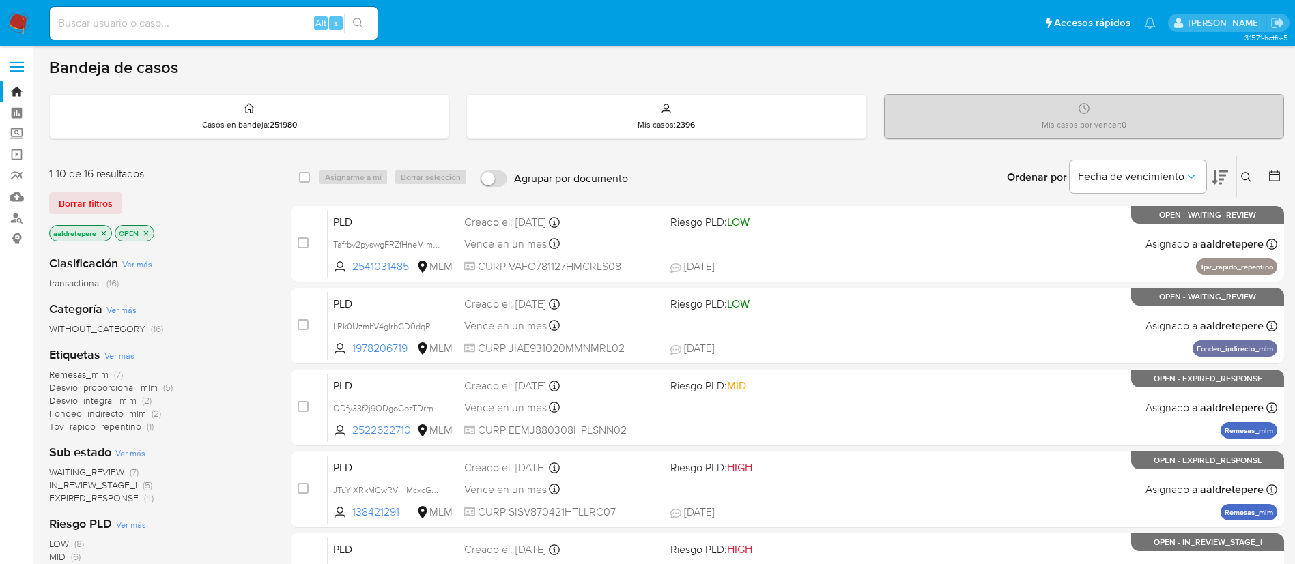
click at [1248, 175] on icon at bounding box center [1246, 177] width 11 height 11
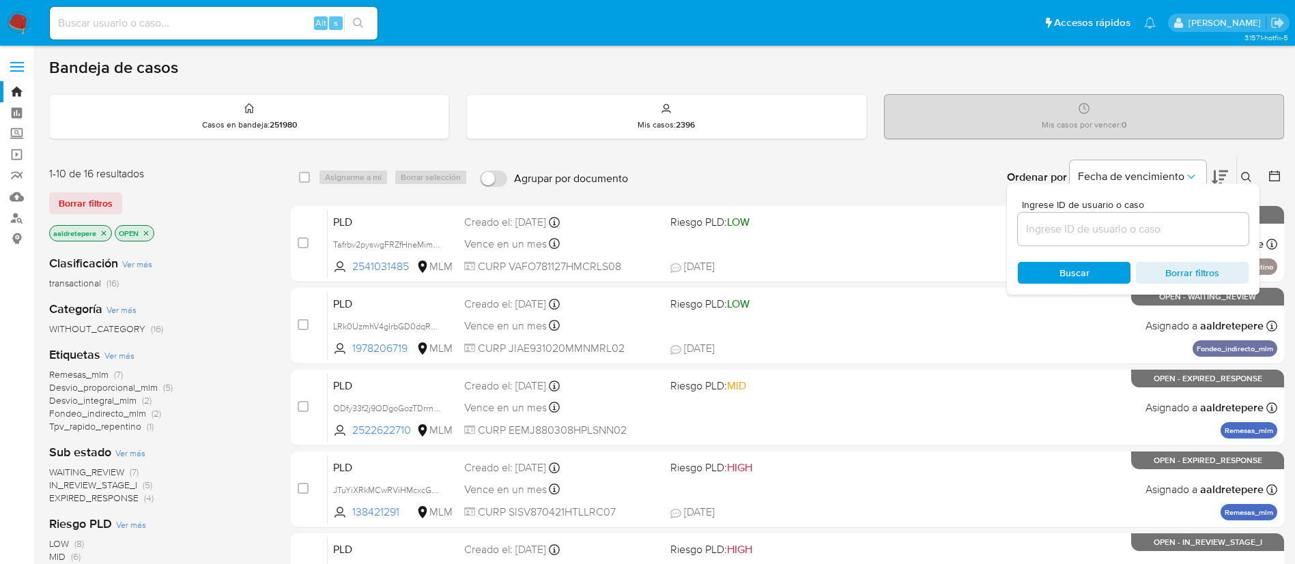
click at [1175, 227] on input at bounding box center [1133, 229] width 231 height 18
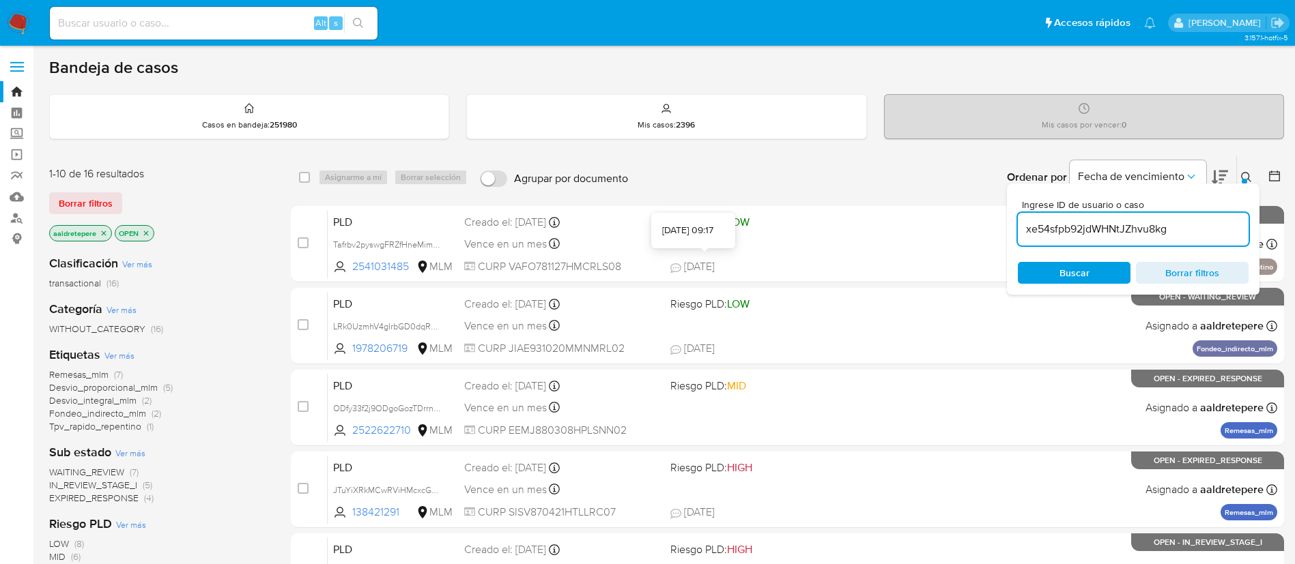
type input "xe54sfpb92jdWHNtJZhvu8kg"
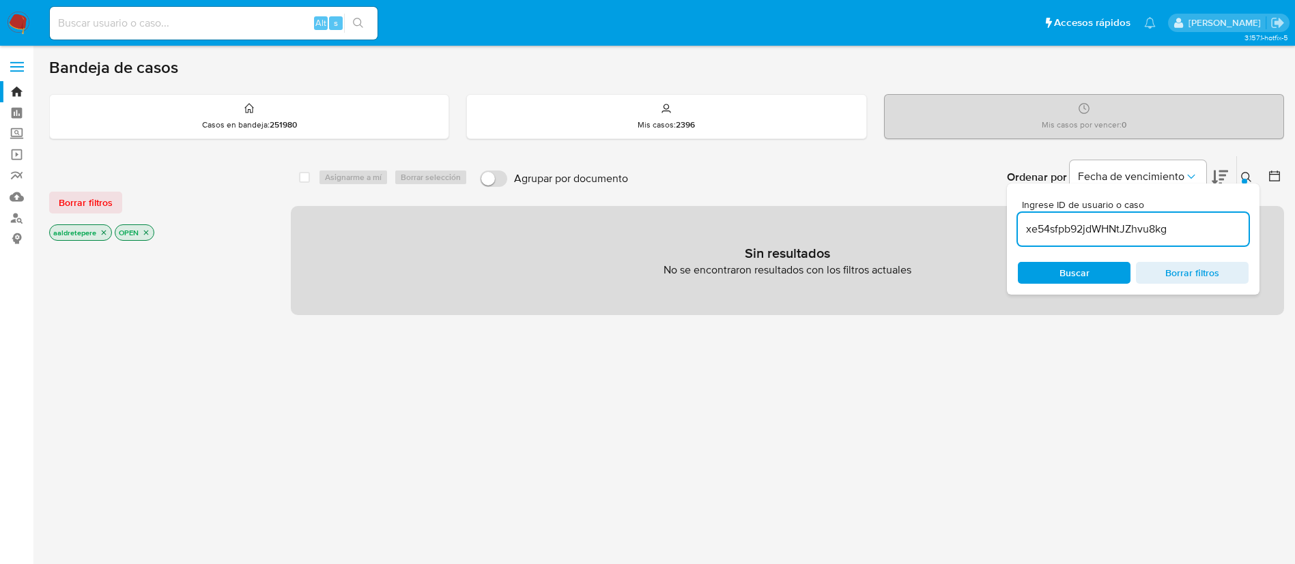
drag, startPoint x: 117, startPoint y: 199, endPoint x: 119, endPoint y: 210, distance: 11.0
click at [117, 200] on button "Borrar filtros" at bounding box center [85, 203] width 73 height 22
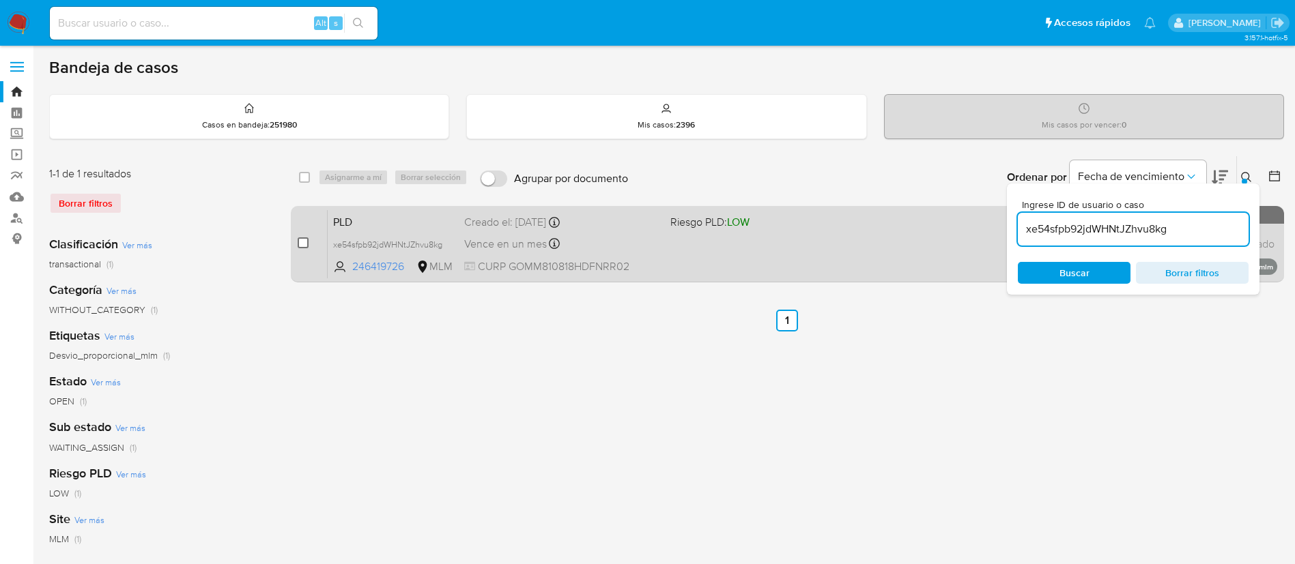
click at [300, 246] on input "checkbox" at bounding box center [303, 242] width 11 height 11
checkbox input "true"
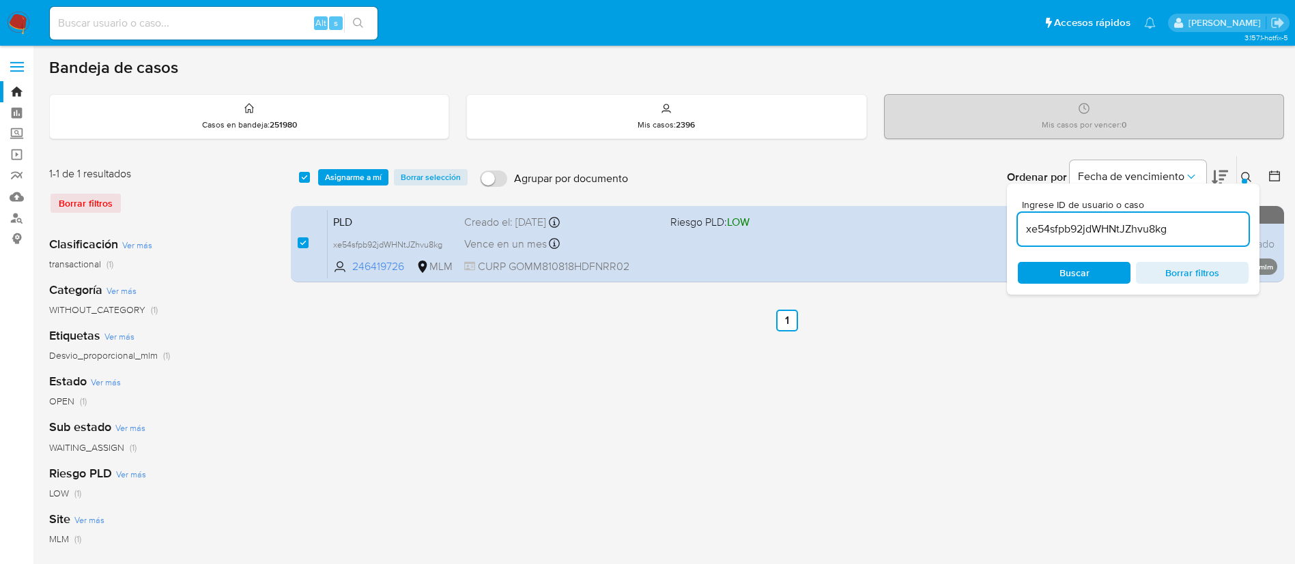
click at [353, 186] on div "select-all-cases-checkbox Asignarme a mí Borrar selección Agrupar por documento…" at bounding box center [787, 177] width 993 height 42
click at [370, 182] on span "Asignarme a mí" at bounding box center [353, 178] width 57 height 14
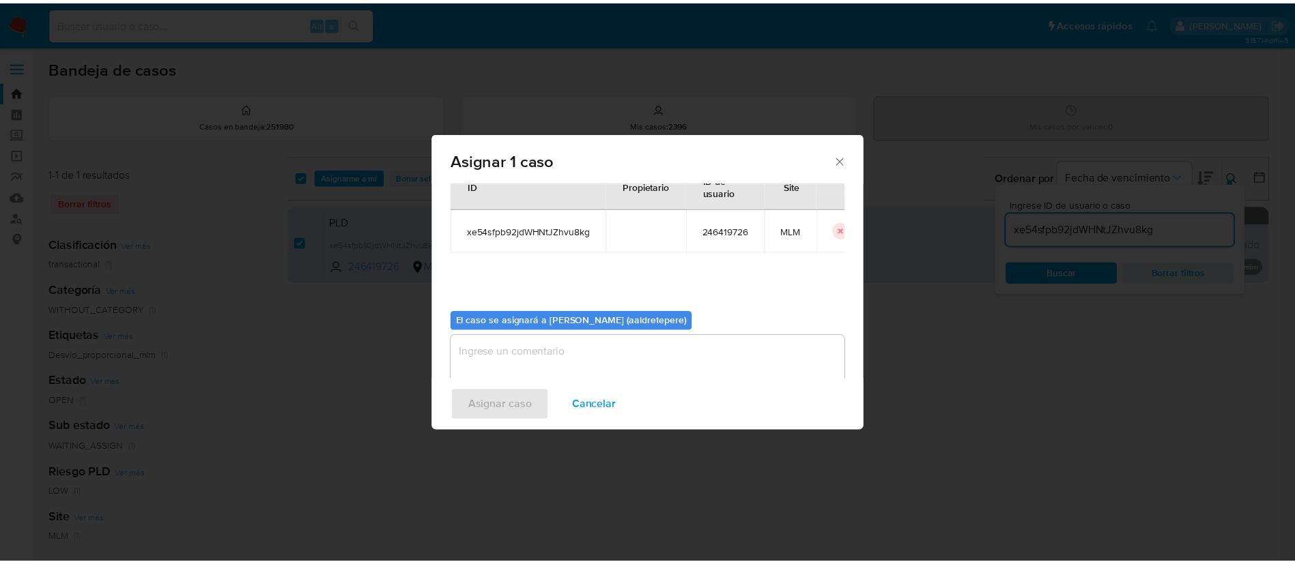
scroll to position [71, 0]
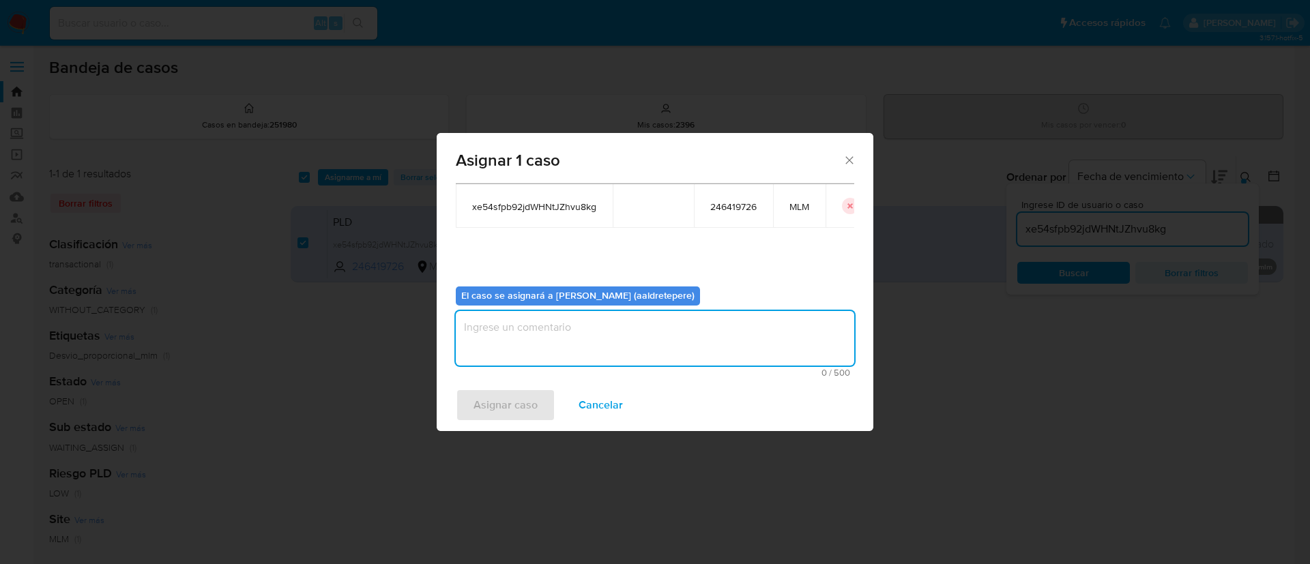
click at [532, 332] on textarea "assign-modal" at bounding box center [655, 338] width 399 height 55
click at [512, 395] on span "Asignar caso" at bounding box center [506, 405] width 64 height 30
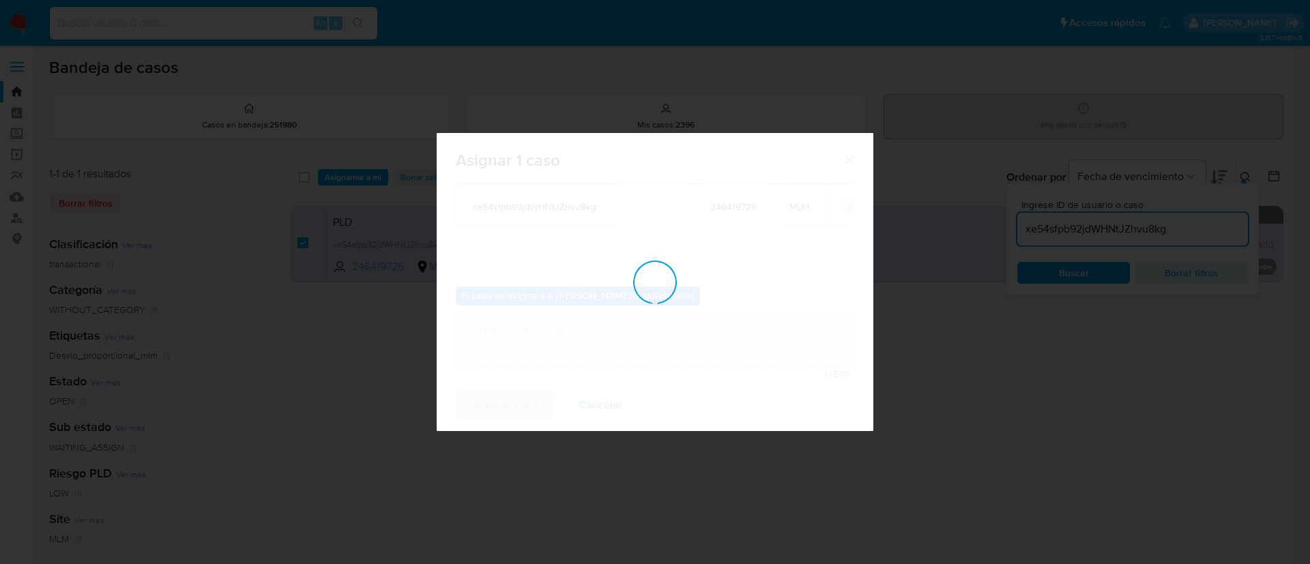
checkbox input "false"
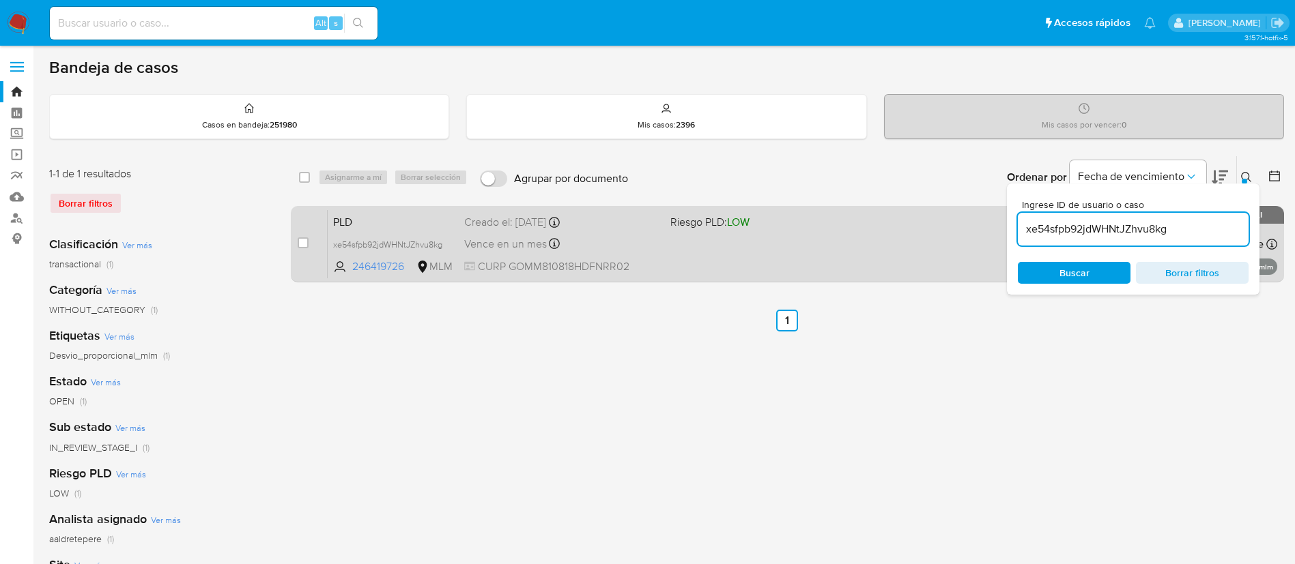
click at [759, 259] on div "PLD xe54sfpb92jdWHNtJZhvu8kg 246419726 MLM Riesgo PLD: LOW Creado el: 12/08/202…" at bounding box center [802, 244] width 949 height 69
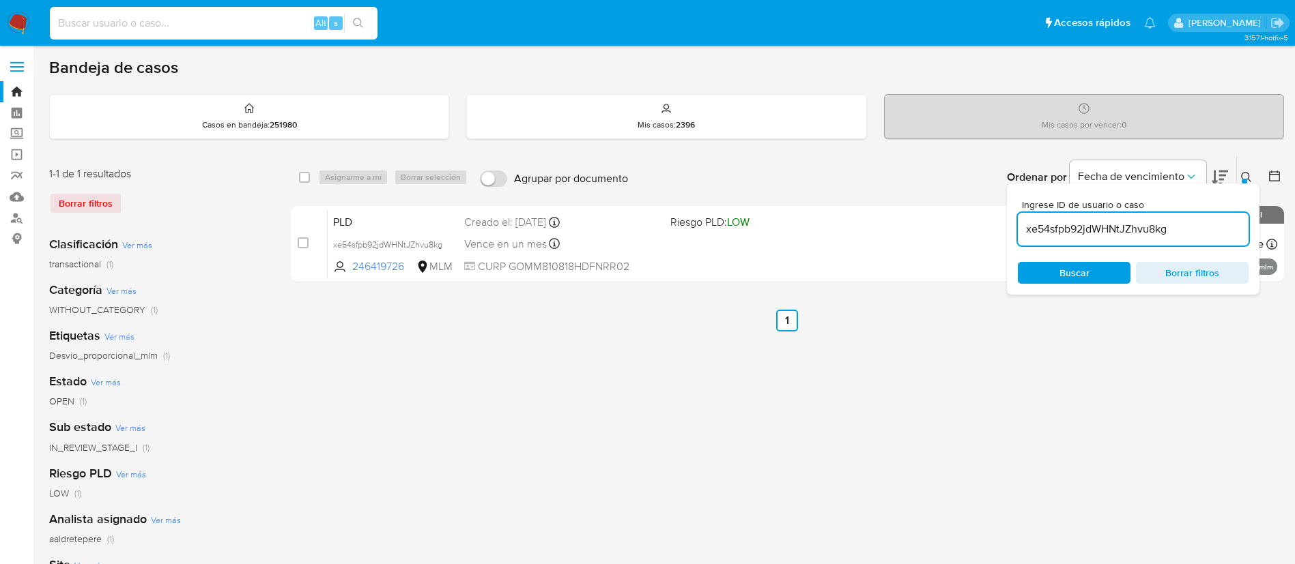
click at [152, 31] on input at bounding box center [214, 23] width 328 height 18
paste input "292837706"
type input "292837706"
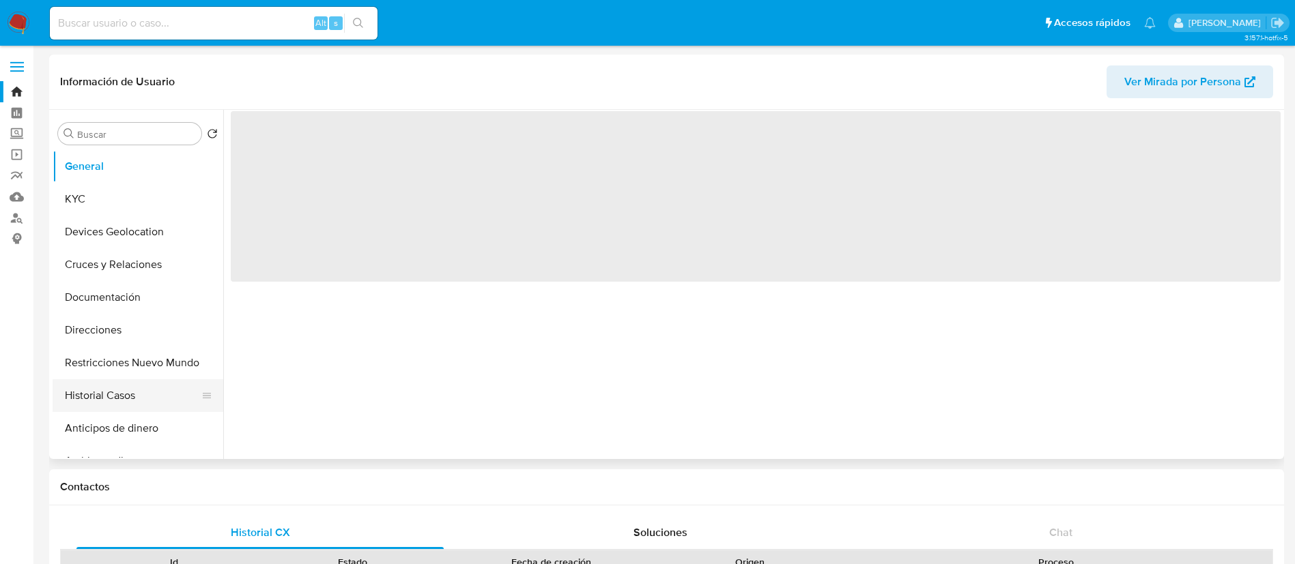
click at [130, 392] on button "Historial Casos" at bounding box center [133, 395] width 160 height 33
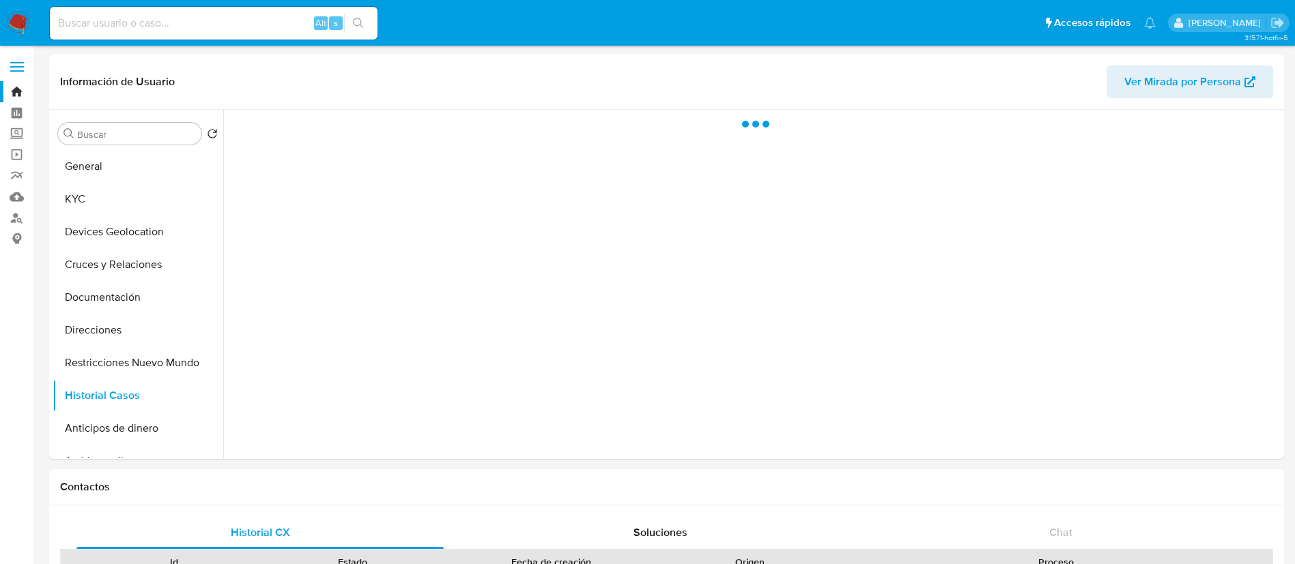
select select "10"
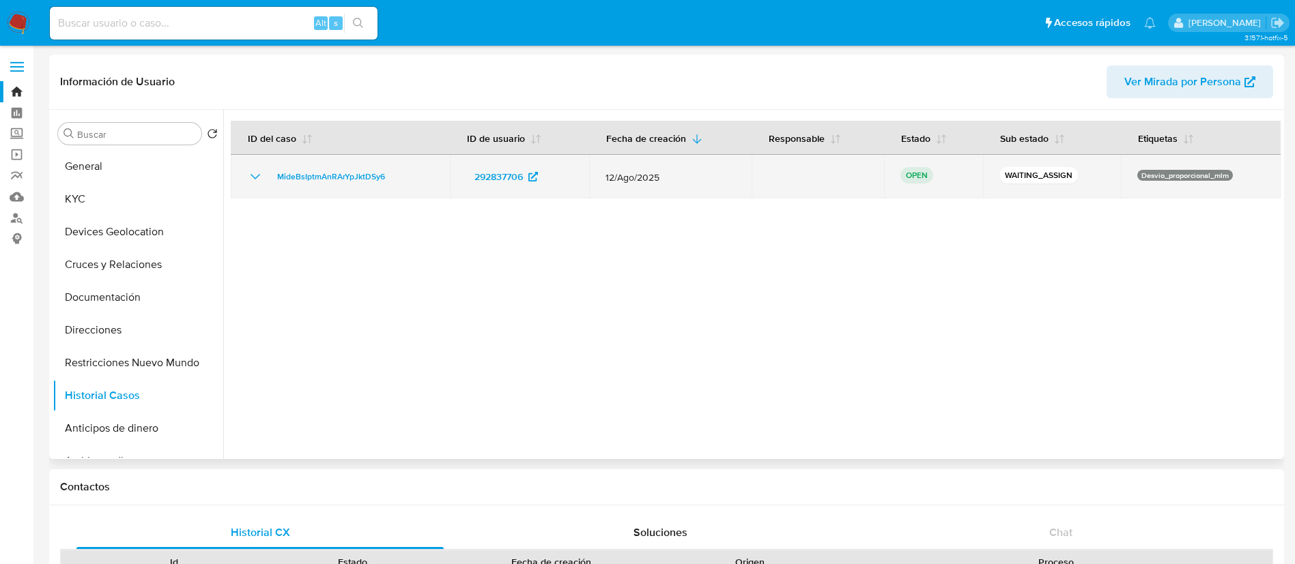
drag, startPoint x: 346, startPoint y: 183, endPoint x: 268, endPoint y: 183, distance: 77.8
click at [268, 183] on div "MideBsIptmAnRArYpJktDSy6" at bounding box center [340, 177] width 186 height 16
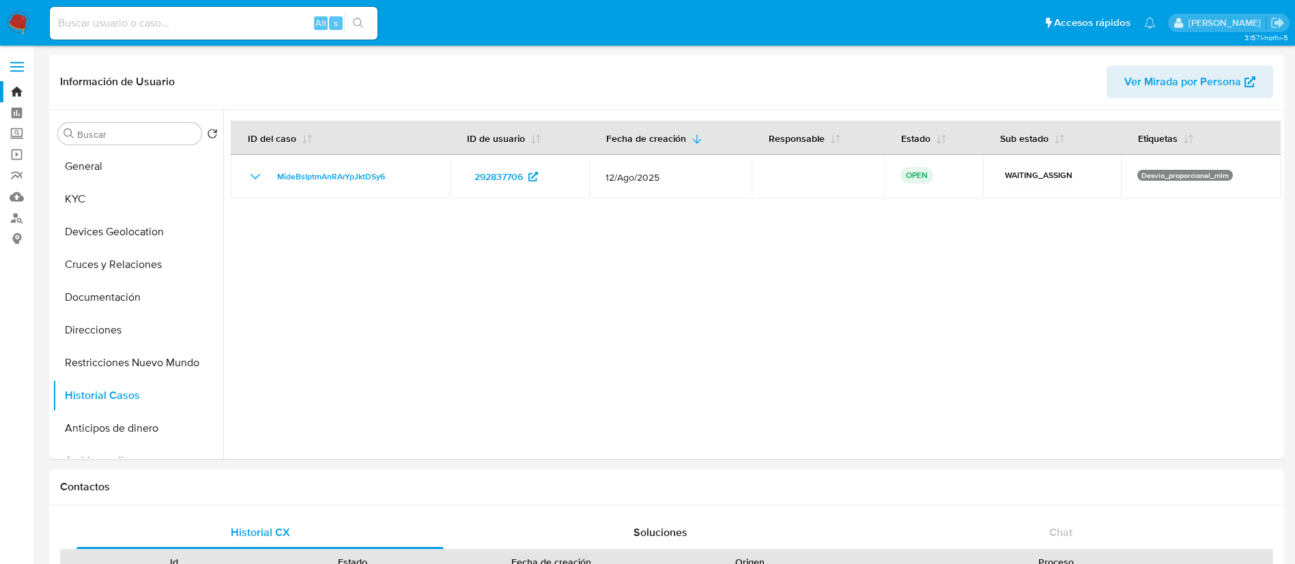
drag, startPoint x: 24, startPoint y: 16, endPoint x: 27, endPoint y: 25, distance: 8.9
click at [25, 17] on img at bounding box center [18, 23] width 23 height 23
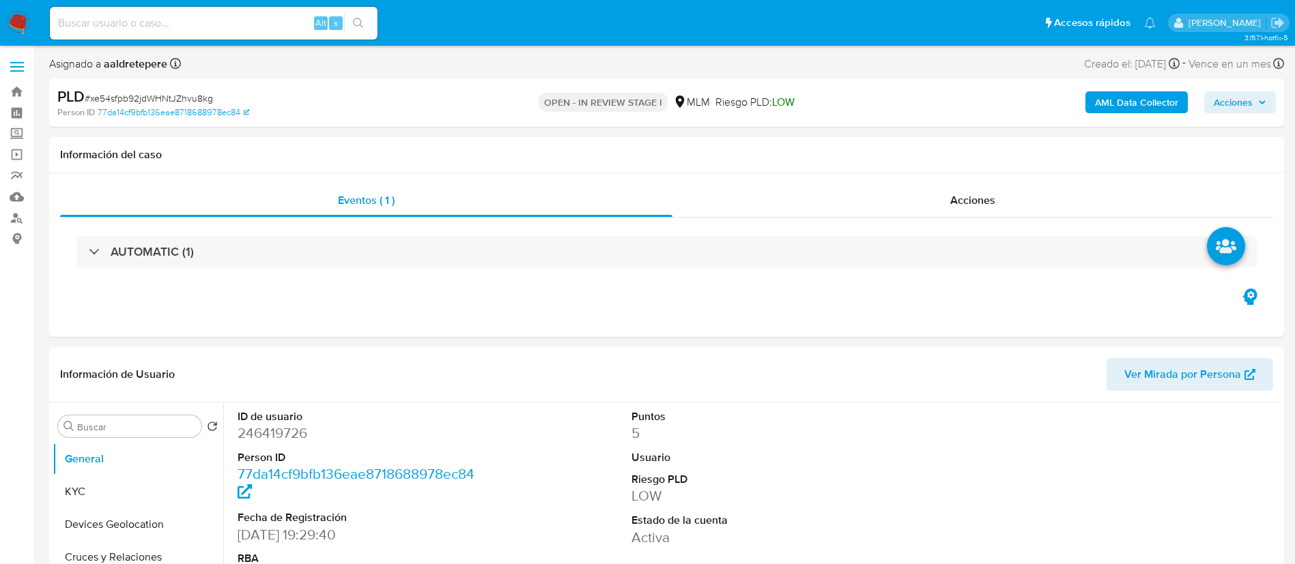
select select "10"
click at [23, 198] on link "Mulan" at bounding box center [81, 196] width 162 height 21
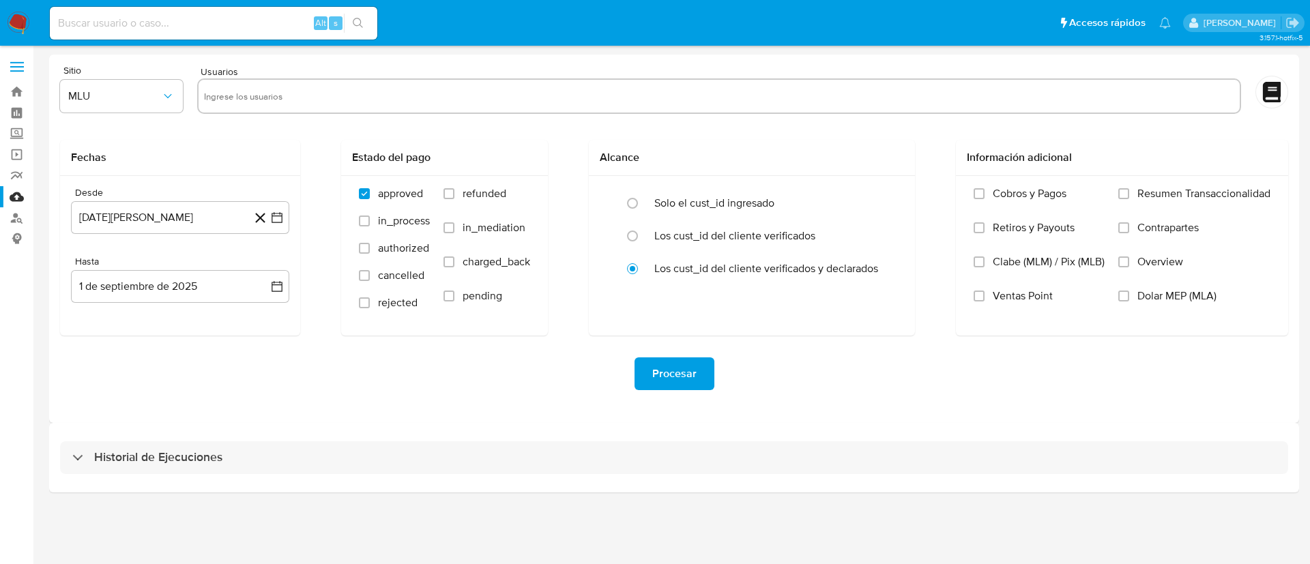
click at [351, 96] on input "text" at bounding box center [719, 96] width 1031 height 22
paste input "246419726"
type input "246419726"
click at [106, 99] on span "MLU" at bounding box center [114, 96] width 93 height 14
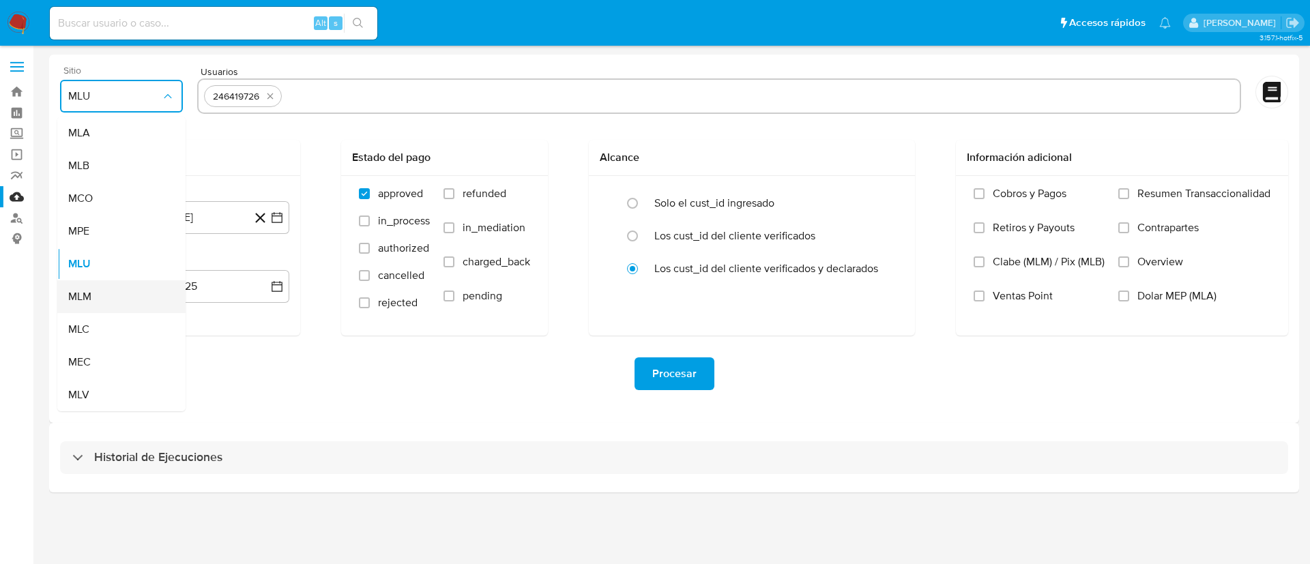
click at [81, 298] on span "MLM" at bounding box center [79, 297] width 23 height 14
click at [121, 227] on button "[DATE][PERSON_NAME]" at bounding box center [180, 217] width 218 height 33
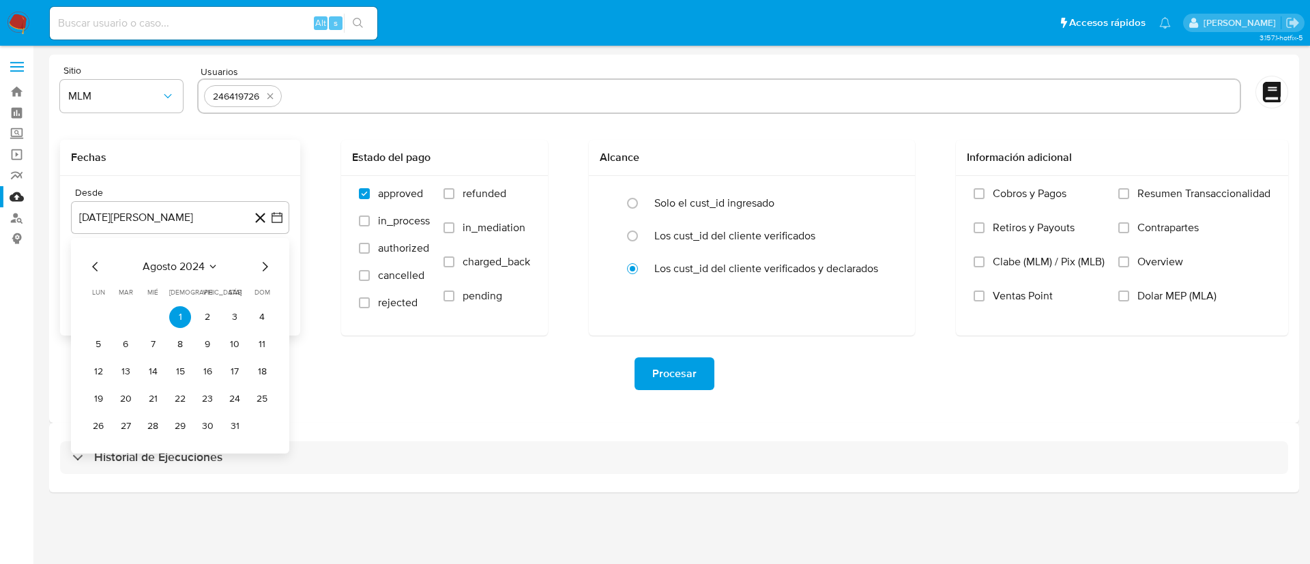
click at [165, 275] on div "[DATE] [DATE] lun [DATE] [PERSON_NAME][DATE] mié [DATE] jue [DATE] vie [DATE] s…" at bounding box center [180, 348] width 186 height 179
click at [265, 263] on icon "Mes siguiente" at bounding box center [265, 267] width 5 height 10
click at [265, 263] on icon "Mes siguiente" at bounding box center [265, 267] width 16 height 16
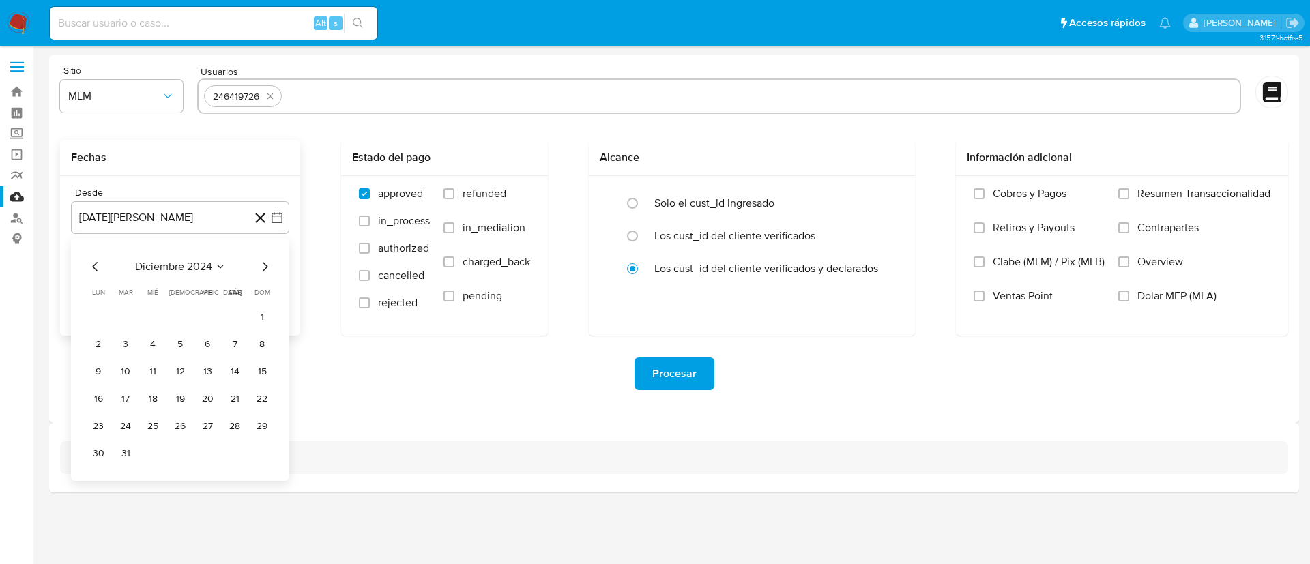
click at [265, 263] on icon "Mes siguiente" at bounding box center [265, 267] width 16 height 16
click at [265, 268] on icon "Mes siguiente" at bounding box center [265, 267] width 16 height 16
click at [237, 323] on button "1" at bounding box center [235, 317] width 22 height 22
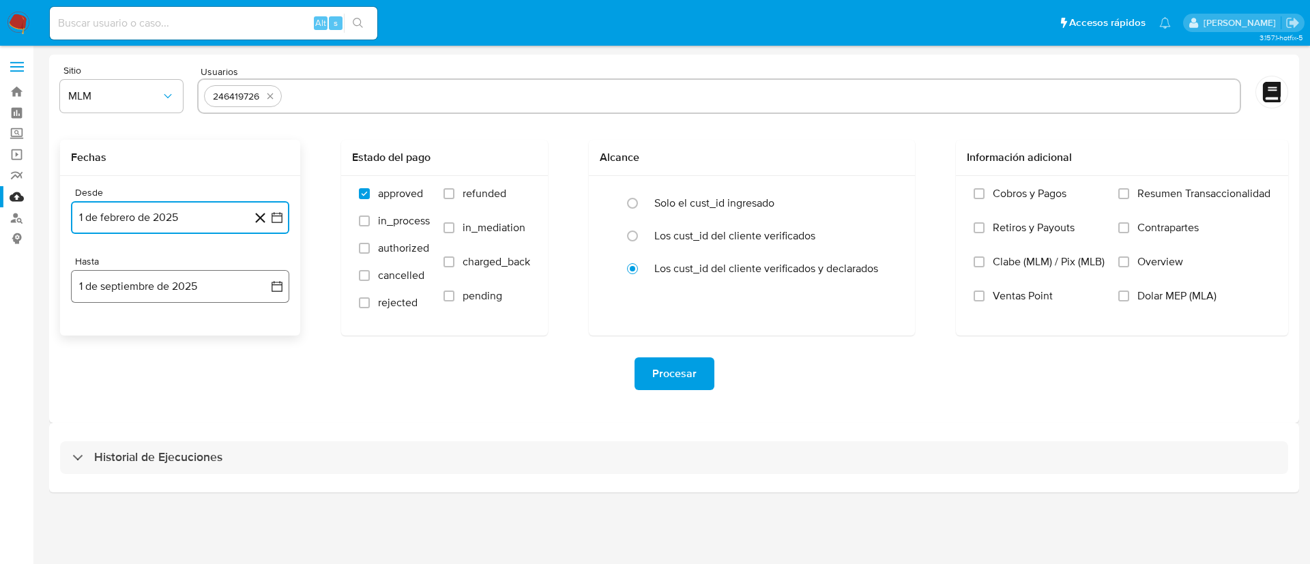
click at [213, 285] on button "1 de septiembre de 2025" at bounding box center [180, 286] width 218 height 33
click at [94, 338] on icon "Mes anterior" at bounding box center [95, 336] width 16 height 16
click at [95, 338] on icon "Mes anterior" at bounding box center [95, 336] width 16 height 16
click at [182, 501] on button "31" at bounding box center [180, 496] width 22 height 22
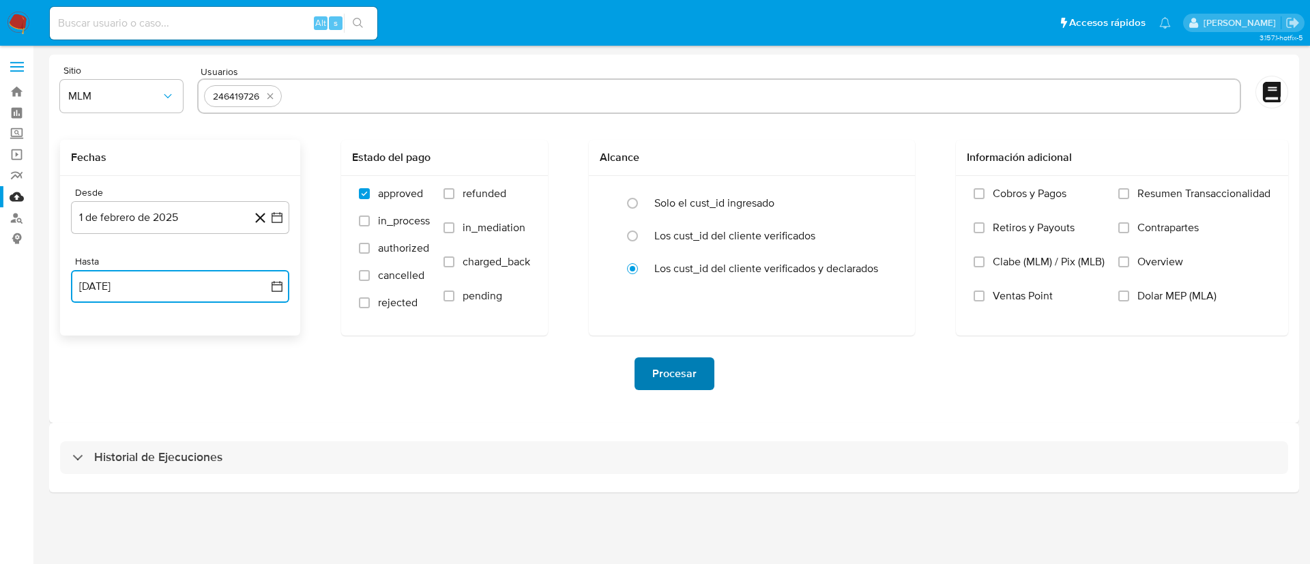
click at [662, 362] on span "Procesar" at bounding box center [674, 374] width 44 height 30
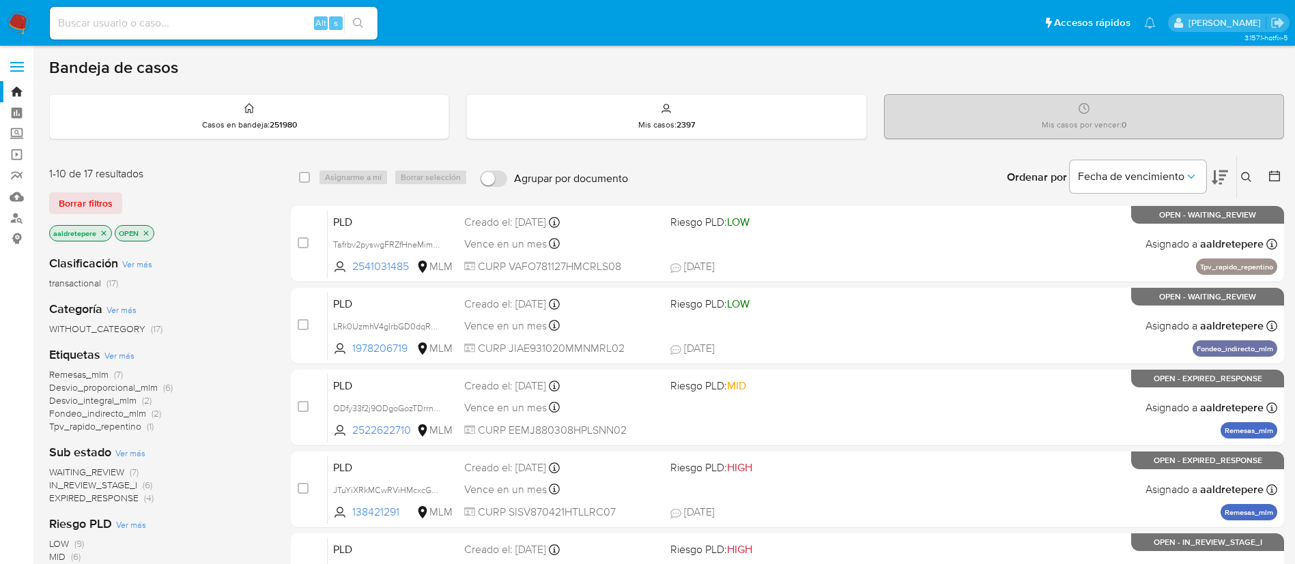
click at [1243, 178] on icon at bounding box center [1246, 177] width 11 height 11
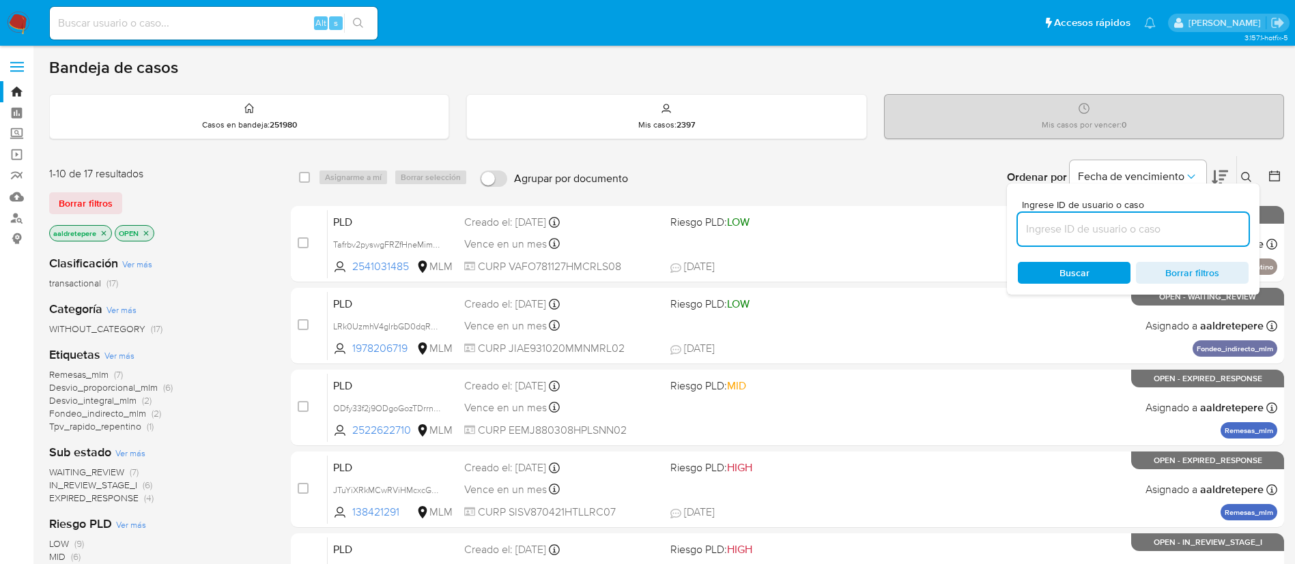
drag, startPoint x: 1080, startPoint y: 222, endPoint x: 1072, endPoint y: 229, distance: 9.7
click at [1076, 226] on input at bounding box center [1133, 229] width 231 height 18
type input "MideBsIptmAnRArYpJktDSy6"
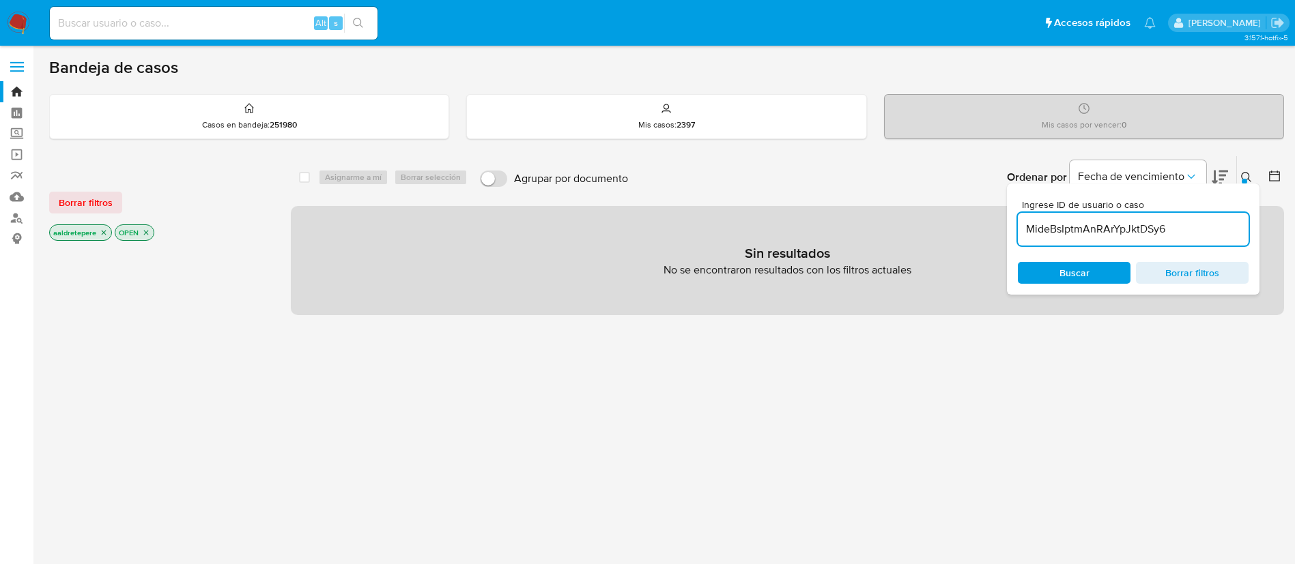
drag, startPoint x: 109, startPoint y: 197, endPoint x: 131, endPoint y: 213, distance: 27.3
click at [109, 201] on span "Borrar filtros" at bounding box center [86, 202] width 54 height 19
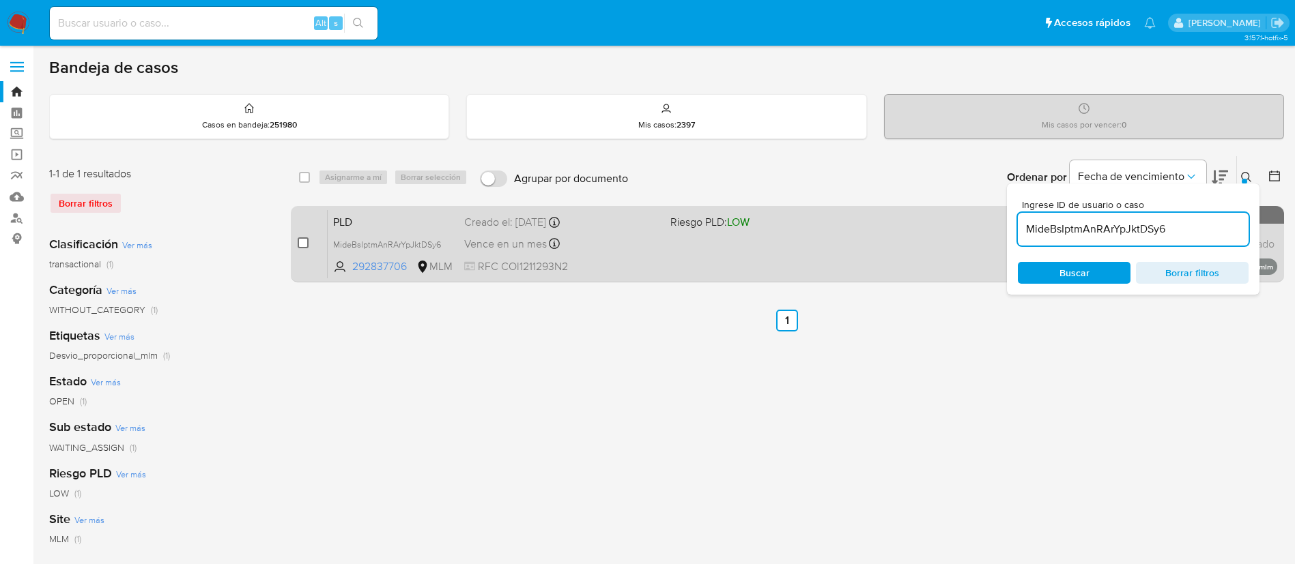
click at [305, 246] on input "checkbox" at bounding box center [303, 242] width 11 height 11
checkbox input "true"
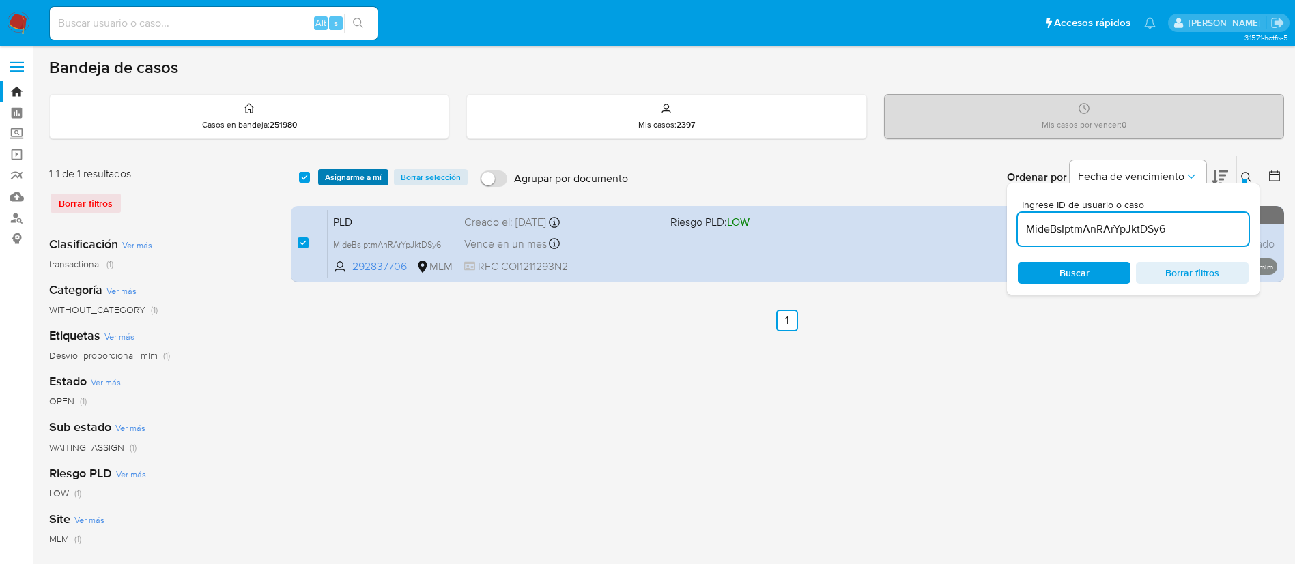
click at [343, 177] on span "Asignarme a mí" at bounding box center [353, 178] width 57 height 14
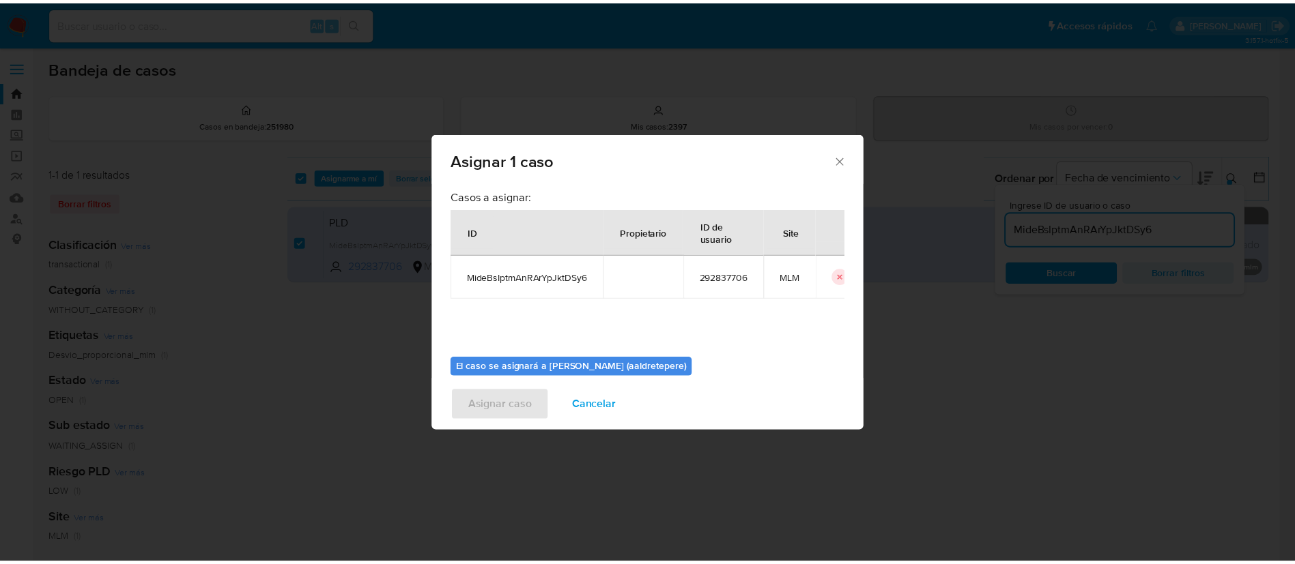
scroll to position [71, 0]
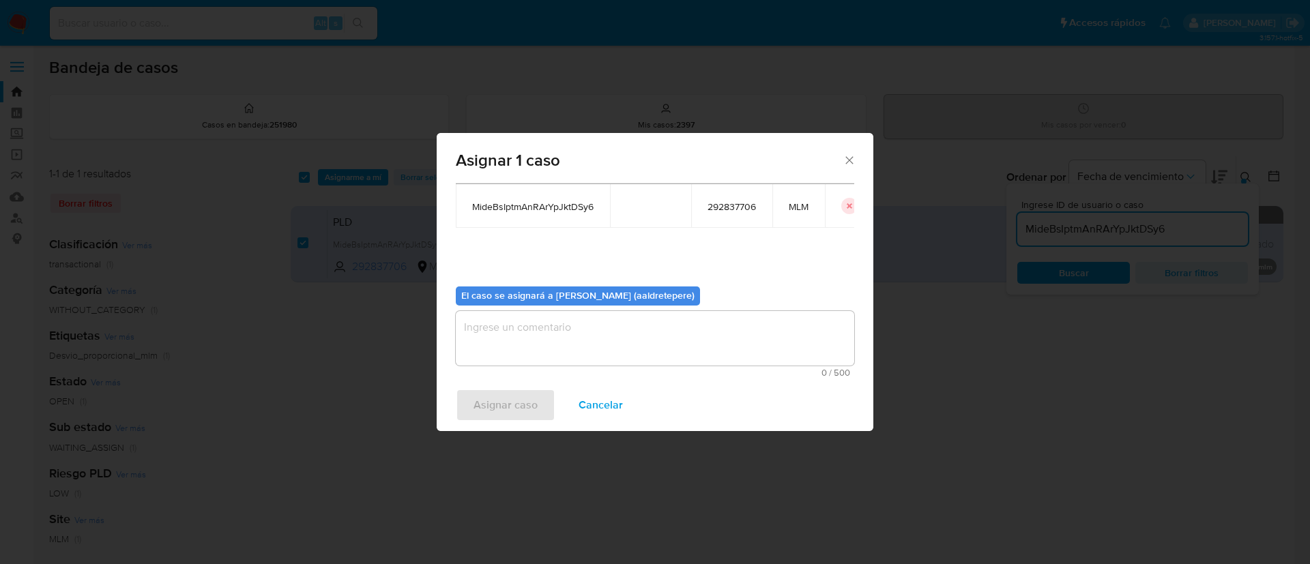
click at [525, 349] on textarea "assign-modal" at bounding box center [655, 338] width 399 height 55
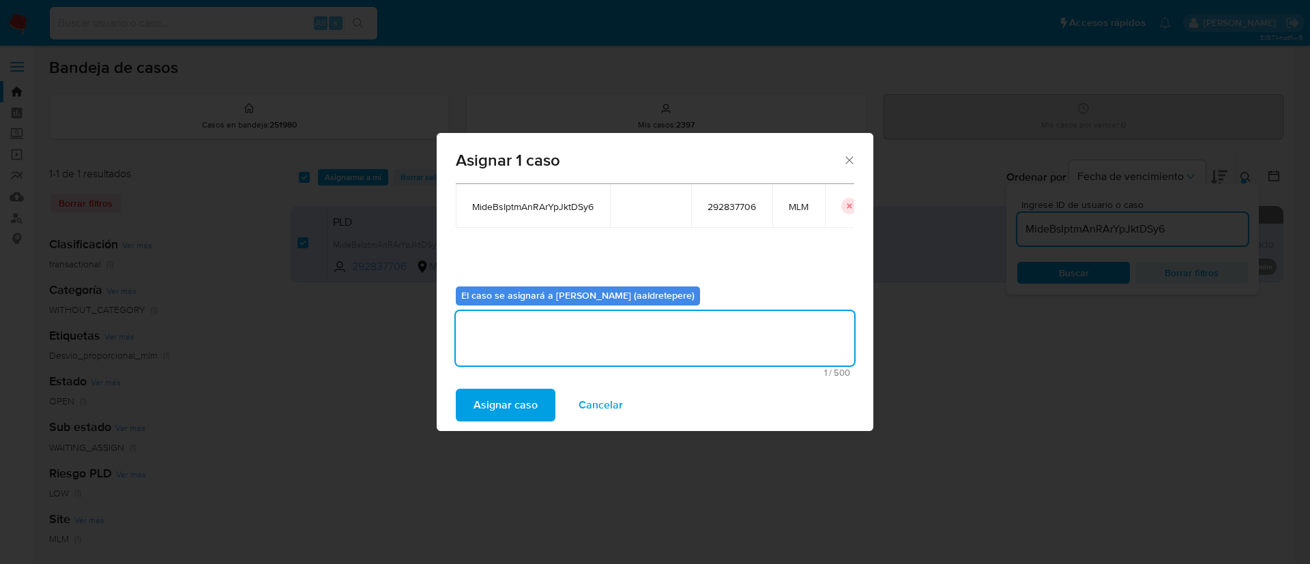
click at [502, 404] on span "Asignar caso" at bounding box center [506, 405] width 64 height 30
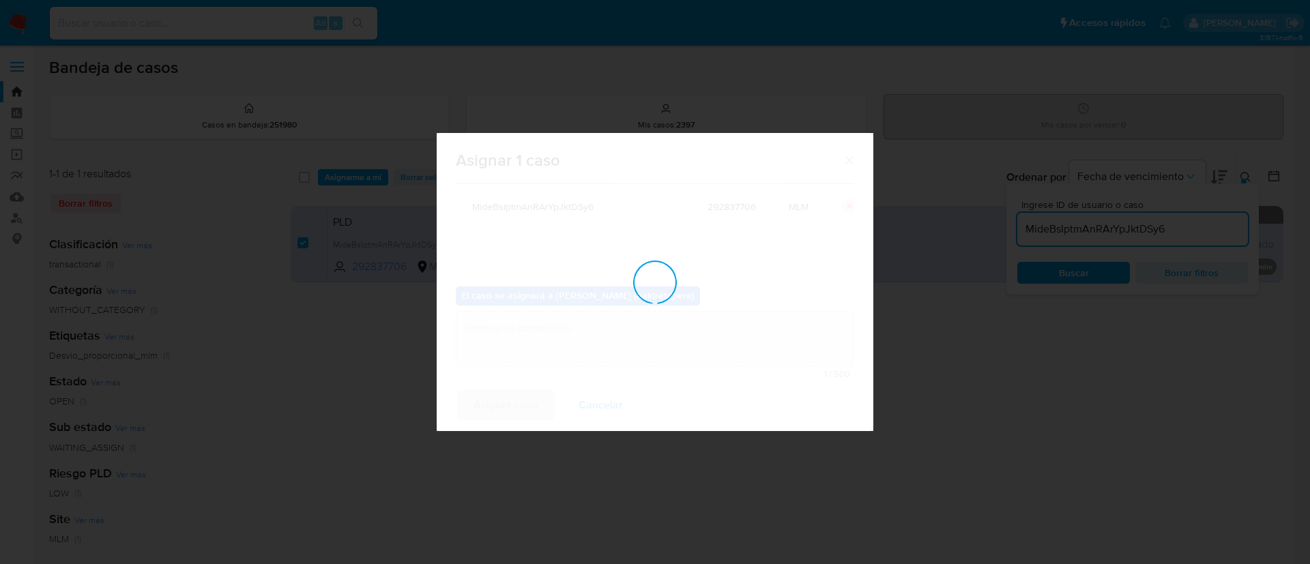
checkbox input "false"
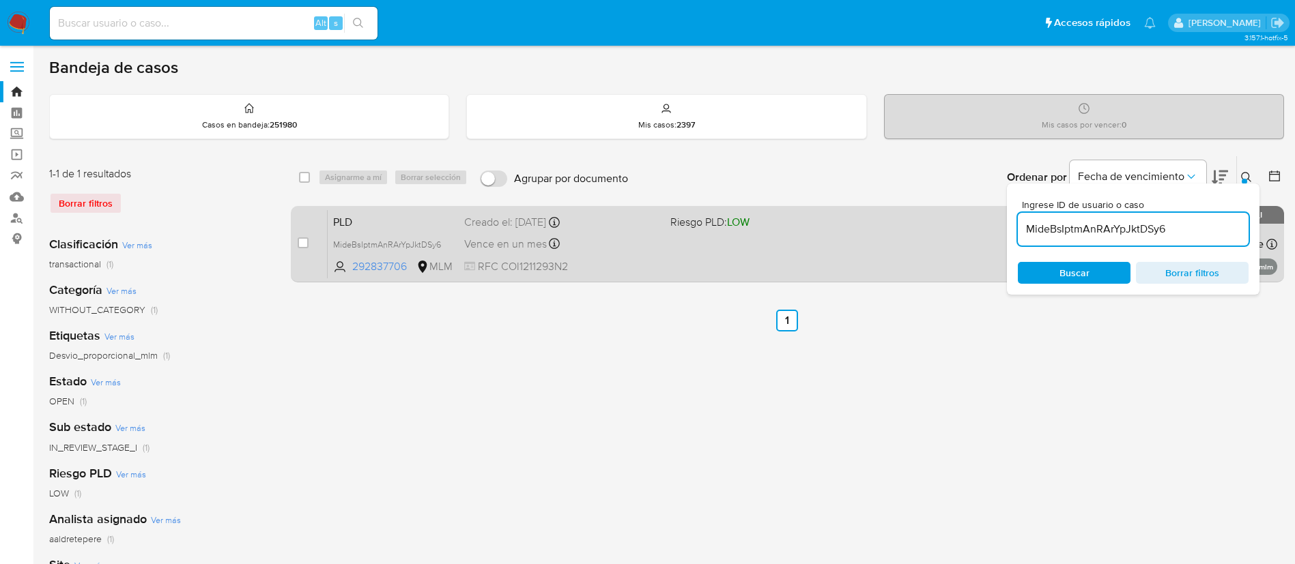
click at [772, 257] on div "PLD MideBsIptmAnRArYpJktDSy6 292837706 MLM Riesgo PLD: LOW Creado el: 12/08/202…" at bounding box center [802, 244] width 949 height 69
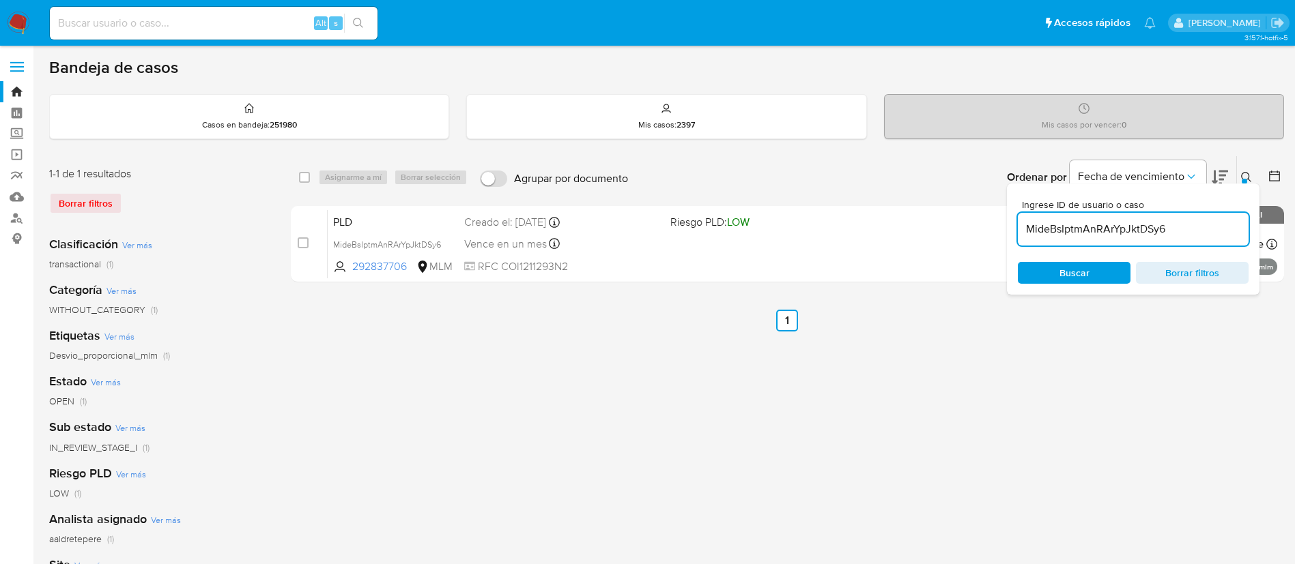
click at [748, 463] on div "select-all-cases-checkbox Asignarme a mí Borrar selección Agrupar por documento…" at bounding box center [787, 455] width 993 height 599
click at [134, 25] on input at bounding box center [214, 23] width 328 height 18
paste input "320330965"
type input "320330965"
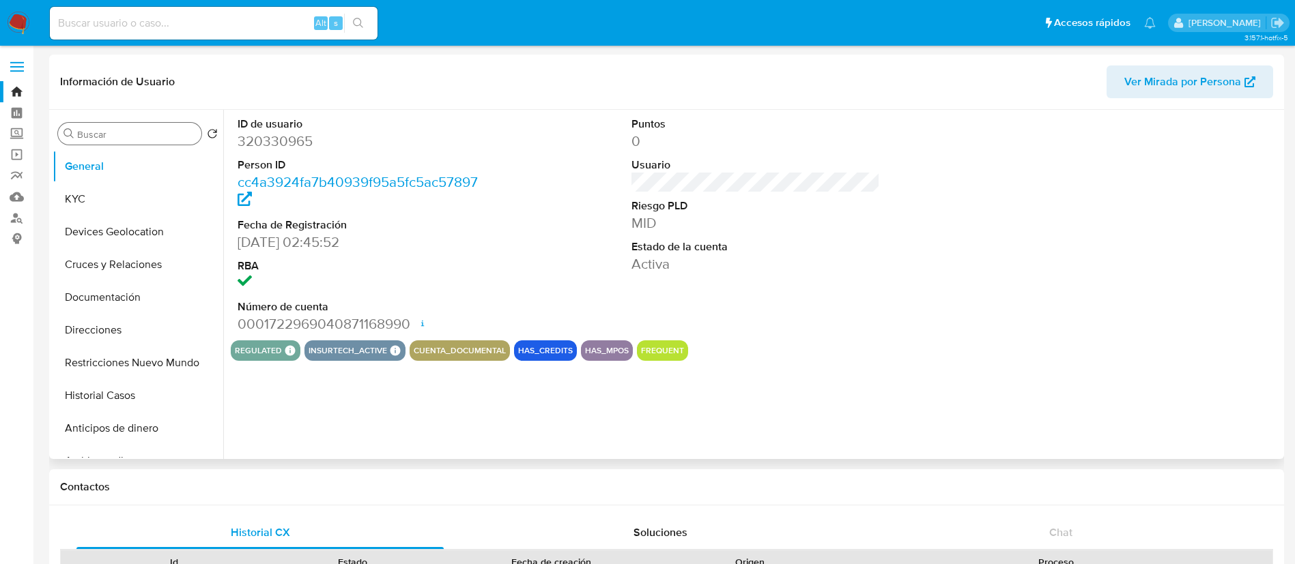
select select "10"
click at [115, 388] on button "Historial Casos" at bounding box center [133, 395] width 160 height 33
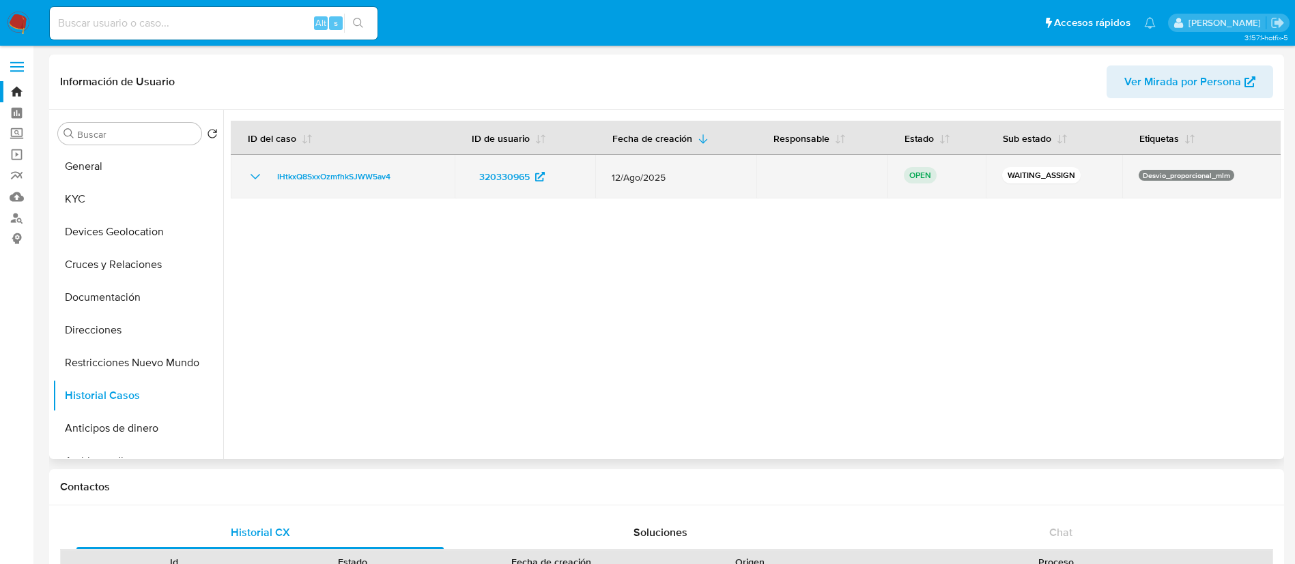
drag, startPoint x: 410, startPoint y: 182, endPoint x: 264, endPoint y: 177, distance: 146.1
click at [264, 177] on div "IHtkxQ8SxxOzmfhkSJWW5av4" at bounding box center [342, 177] width 191 height 16
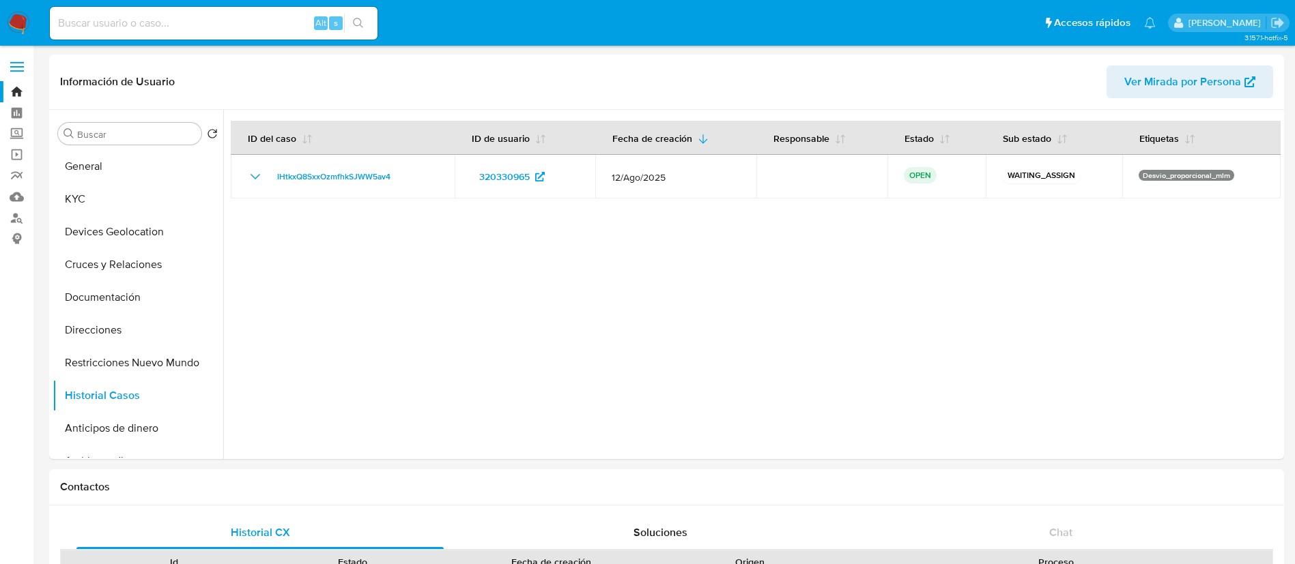
click at [16, 21] on img at bounding box center [18, 23] width 23 height 23
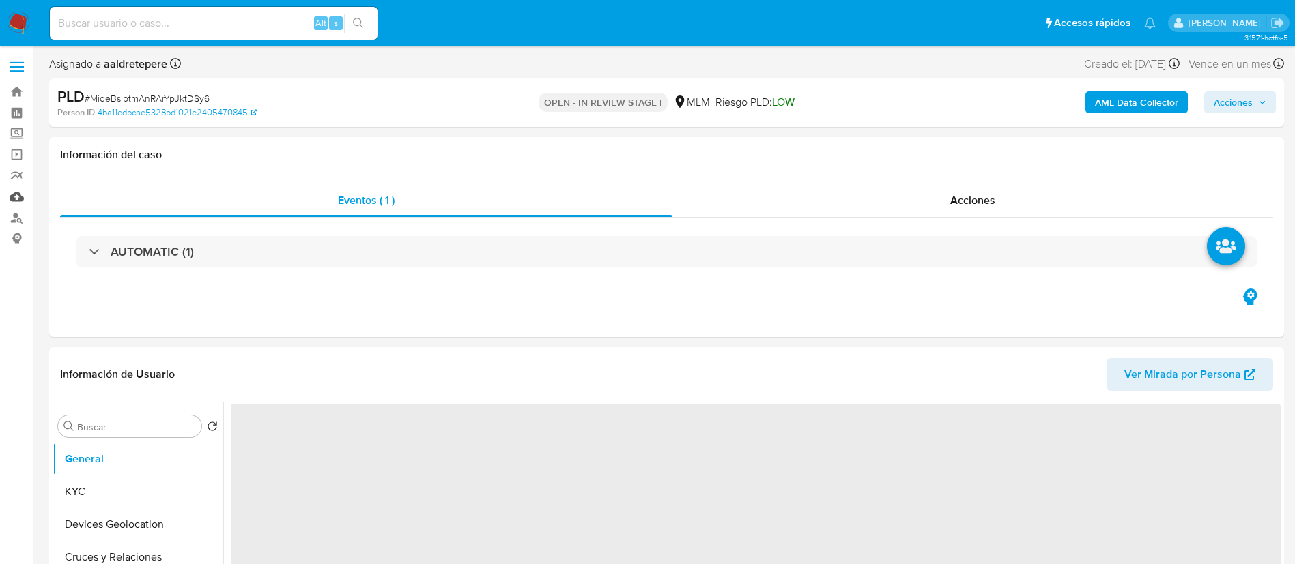
click at [21, 199] on link "Mulan" at bounding box center [81, 196] width 162 height 21
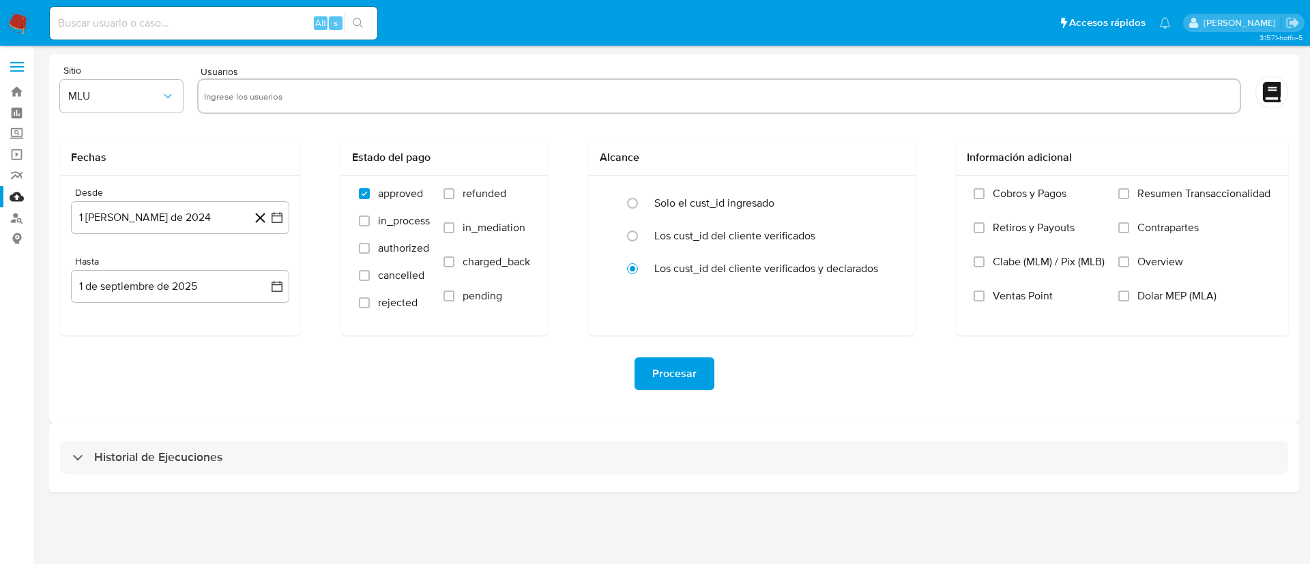
click at [292, 96] on input "text" at bounding box center [719, 96] width 1031 height 22
paste input "292837706"
type input "292837706"
click at [147, 102] on span "MLU" at bounding box center [114, 96] width 93 height 14
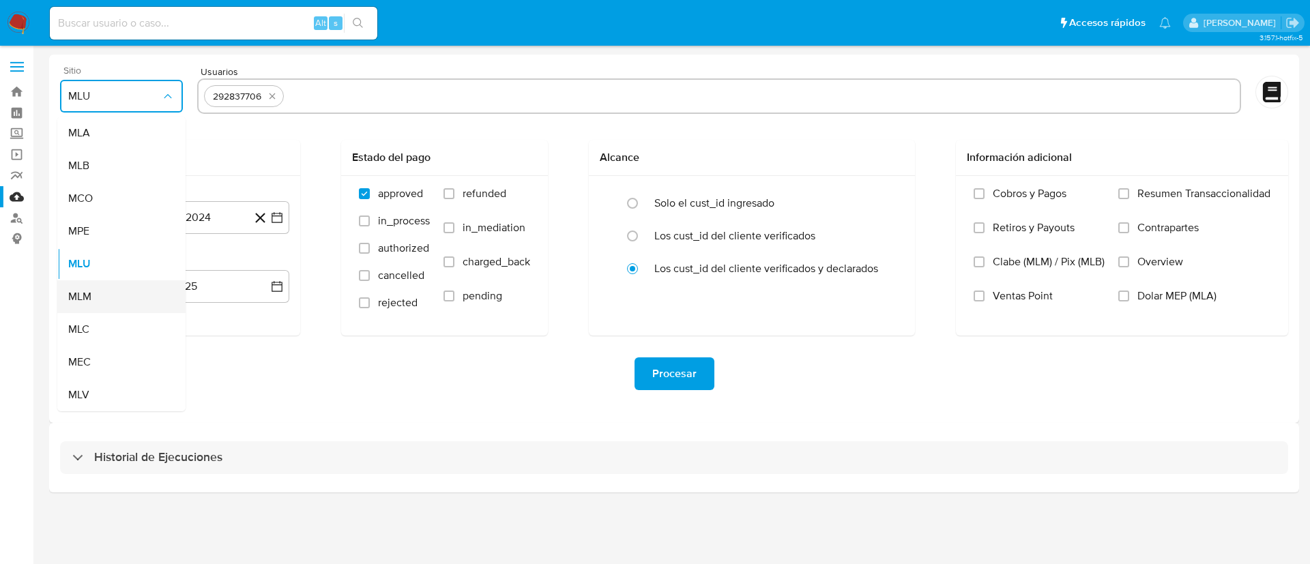
click at [109, 298] on div "MLM" at bounding box center [117, 296] width 98 height 33
click at [157, 224] on button "1 [PERSON_NAME] de 2024" at bounding box center [180, 217] width 218 height 33
click at [205, 261] on button "agosto 2024" at bounding box center [181, 267] width 76 height 14
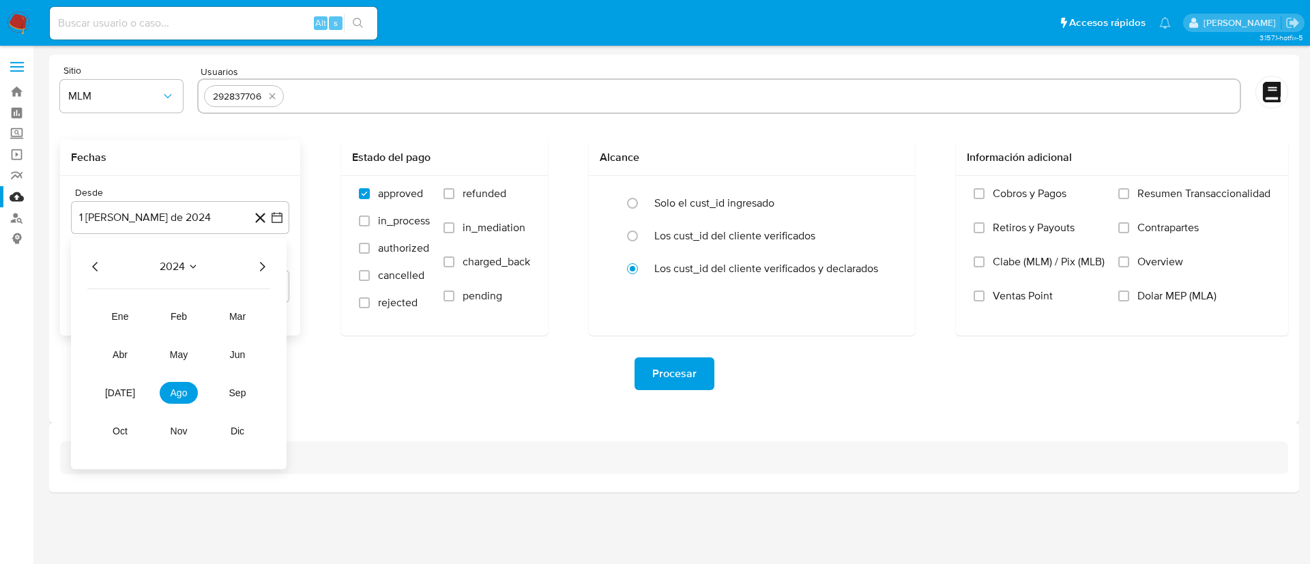
click at [258, 268] on icon "Año siguiente" at bounding box center [262, 267] width 16 height 16
click at [179, 321] on span "feb" at bounding box center [179, 316] width 16 height 11
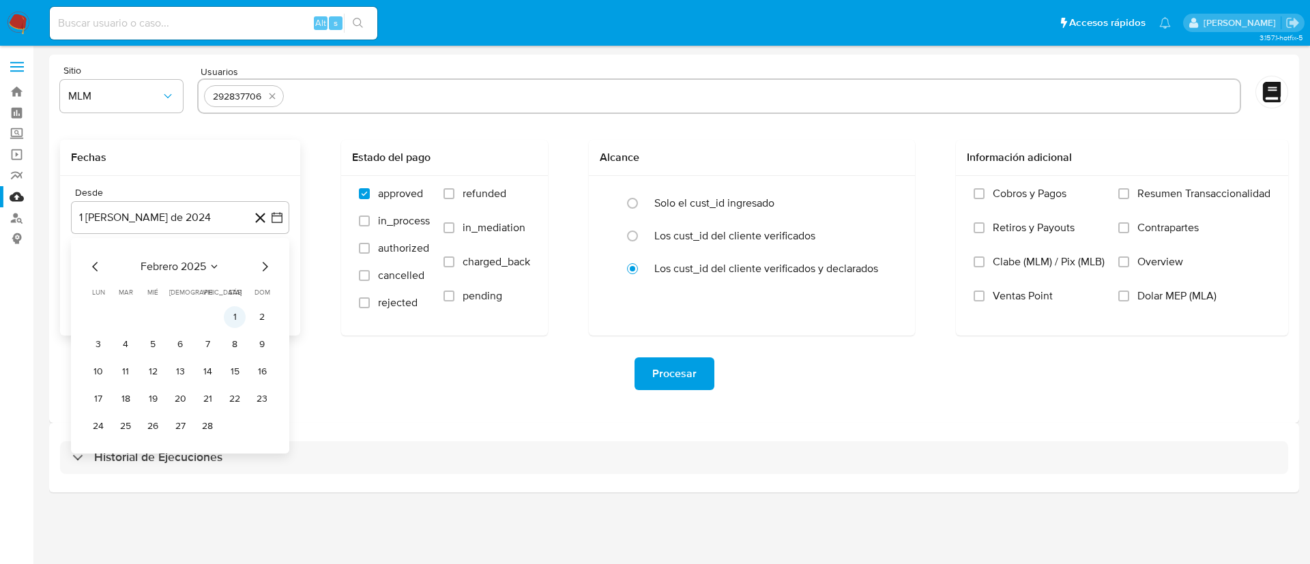
click at [233, 319] on button "1" at bounding box center [235, 317] width 22 height 22
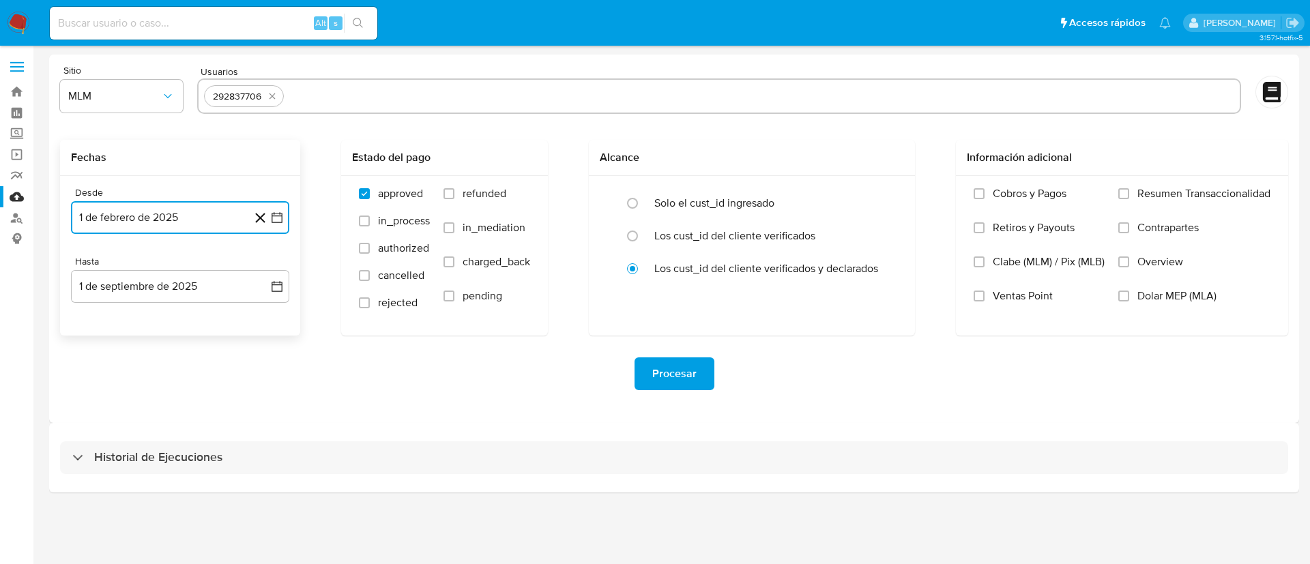
drag, startPoint x: 213, startPoint y: 280, endPoint x: 175, endPoint y: 304, distance: 44.5
click at [212, 280] on button "1 de septiembre de 2025" at bounding box center [180, 286] width 218 height 33
click at [96, 336] on icon "Mes anterior" at bounding box center [95, 336] width 16 height 16
click at [98, 332] on icon "Mes anterior" at bounding box center [95, 336] width 16 height 16
click at [186, 497] on button "31" at bounding box center [180, 496] width 22 height 22
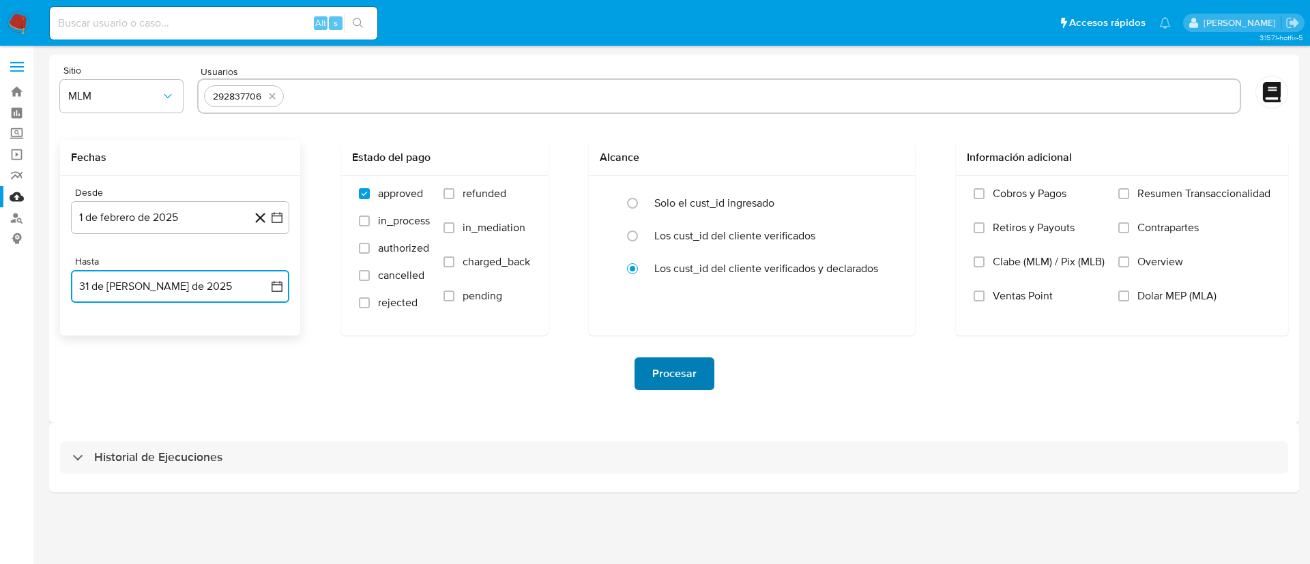
click at [685, 381] on span "Procesar" at bounding box center [674, 374] width 44 height 30
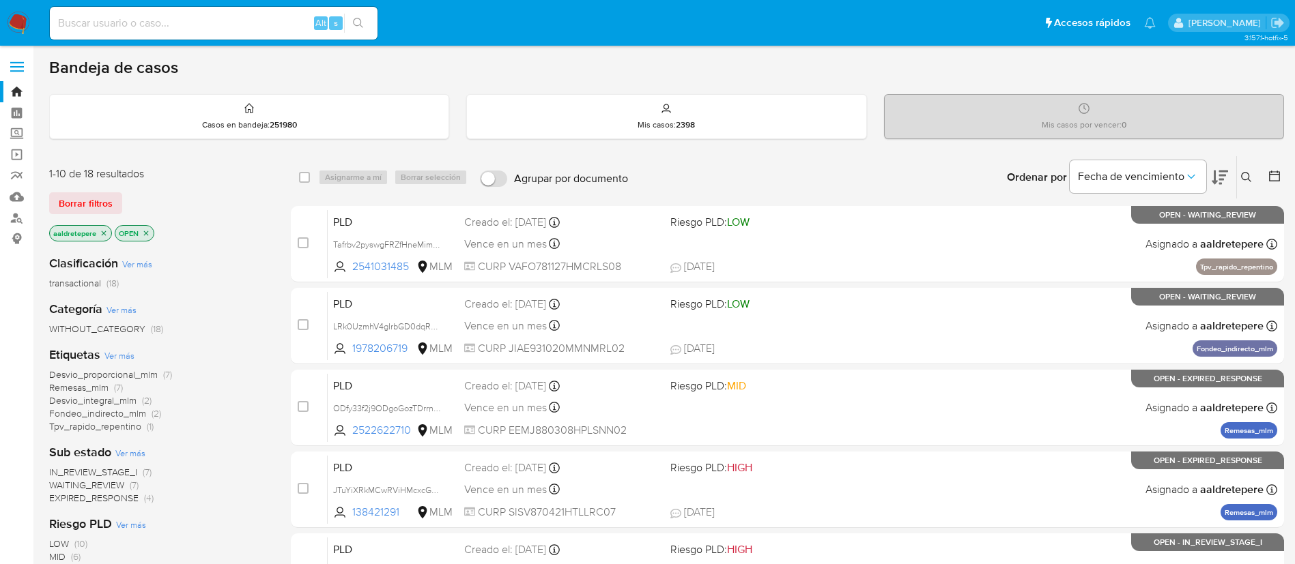
drag, startPoint x: 0, startPoint y: 0, endPoint x: 1243, endPoint y: 177, distance: 1255.3
click at [1241, 173] on icon at bounding box center [1246, 177] width 11 height 11
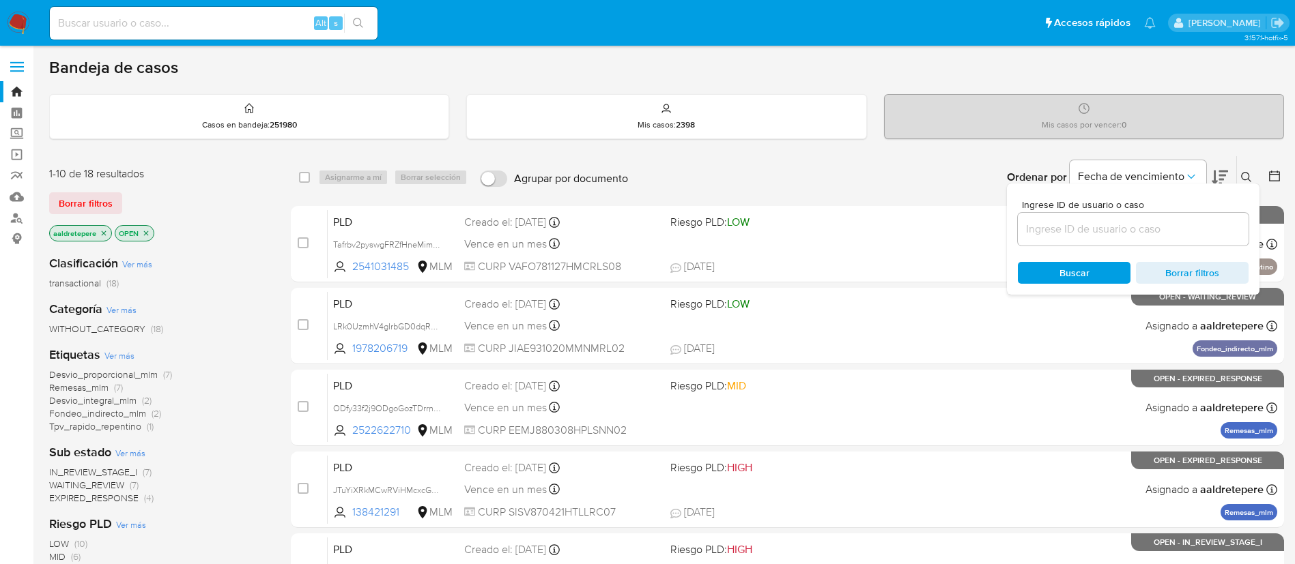
click at [1181, 222] on input at bounding box center [1133, 229] width 231 height 18
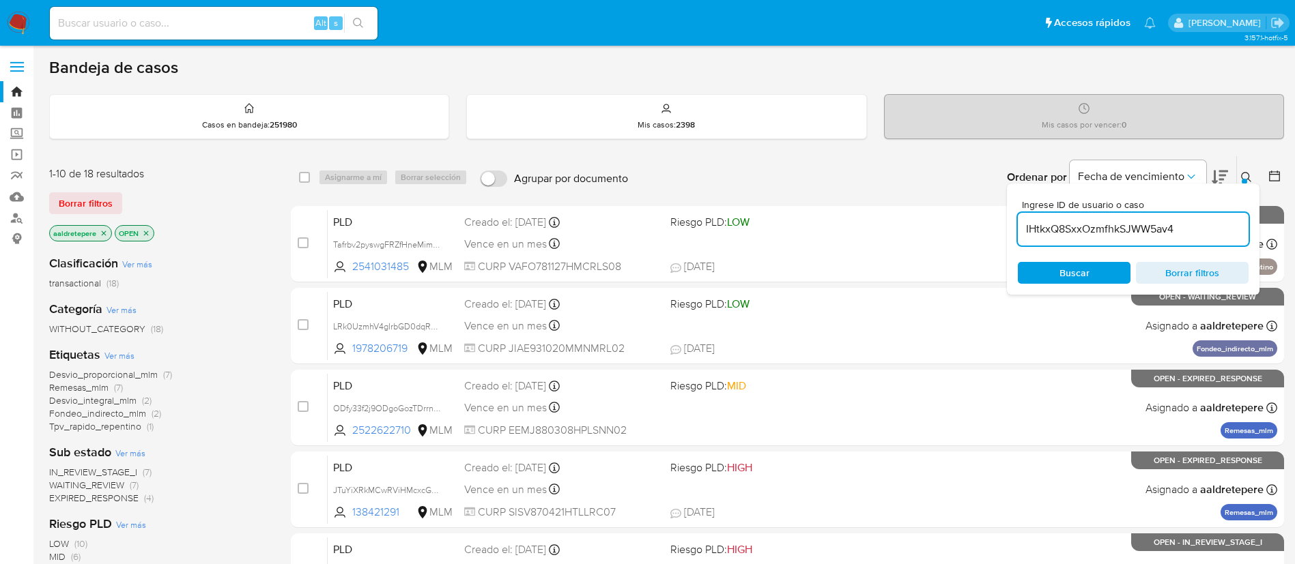
type input "IHtkxQ8SxxOzmfhkSJWW5av4"
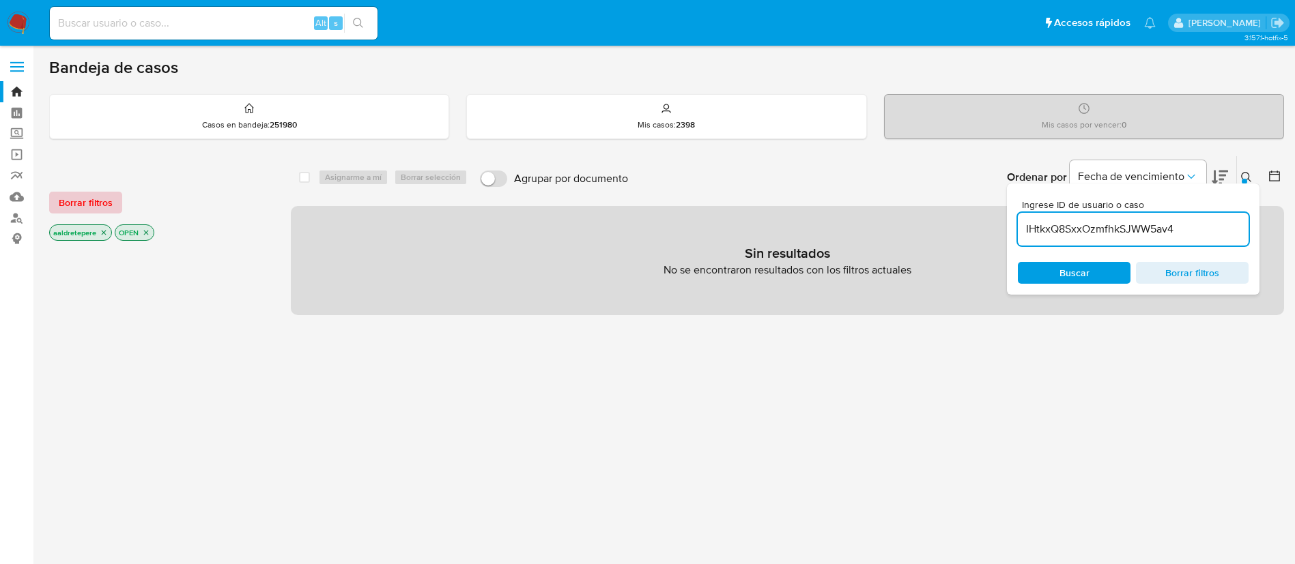
click at [109, 209] on span "Borrar filtros" at bounding box center [86, 202] width 54 height 19
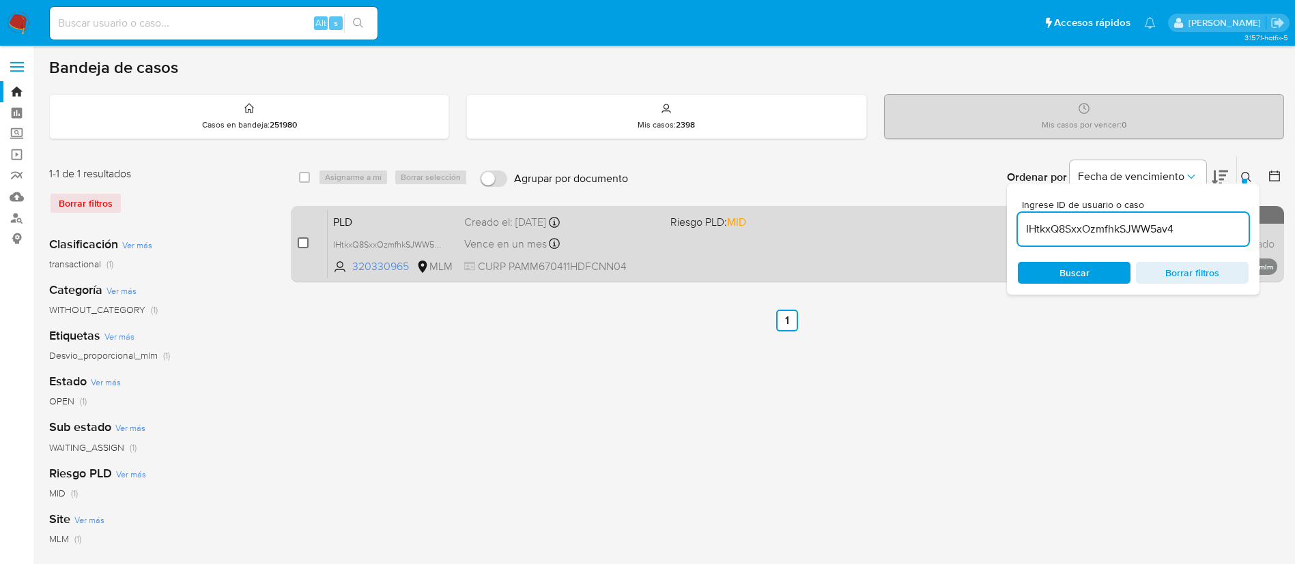
click at [306, 242] on input "checkbox" at bounding box center [303, 242] width 11 height 11
checkbox input "true"
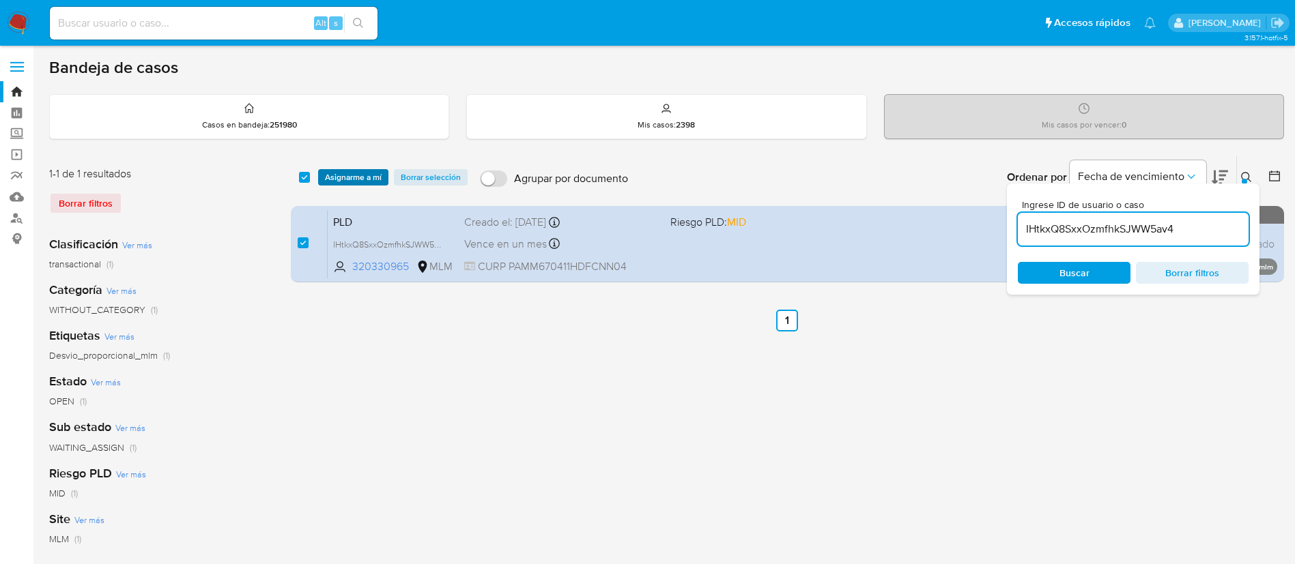
click at [379, 173] on span "Asignarme a mí" at bounding box center [353, 178] width 57 height 14
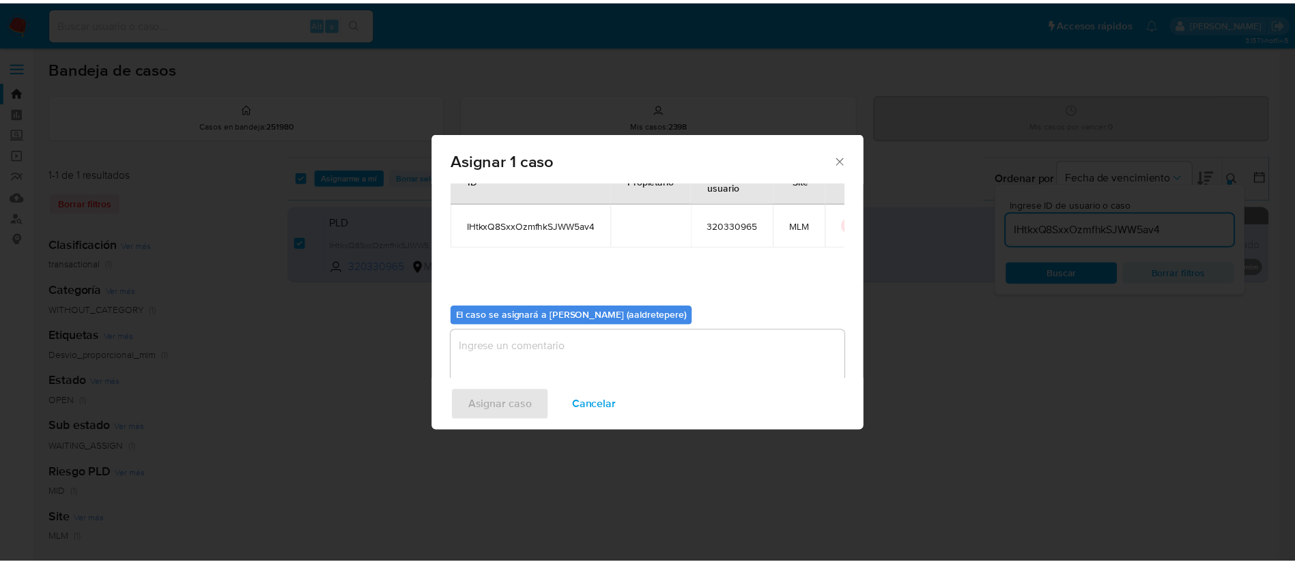
scroll to position [71, 0]
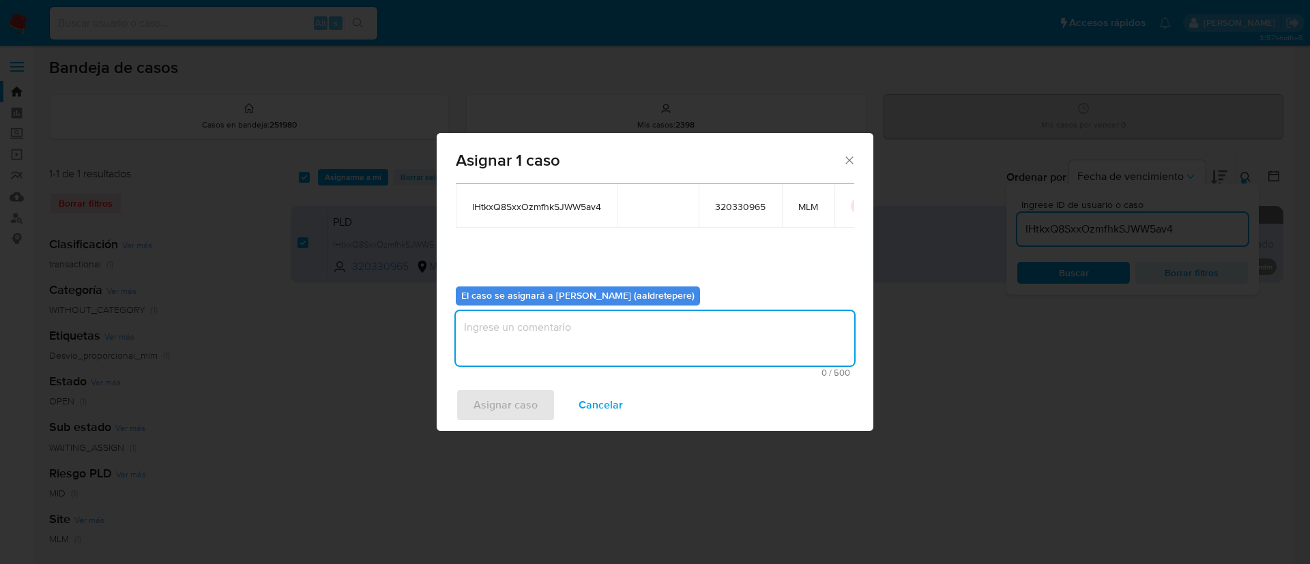
click at [547, 347] on textarea "assign-modal" at bounding box center [655, 338] width 399 height 55
click at [524, 406] on span "Asignar caso" at bounding box center [506, 405] width 64 height 30
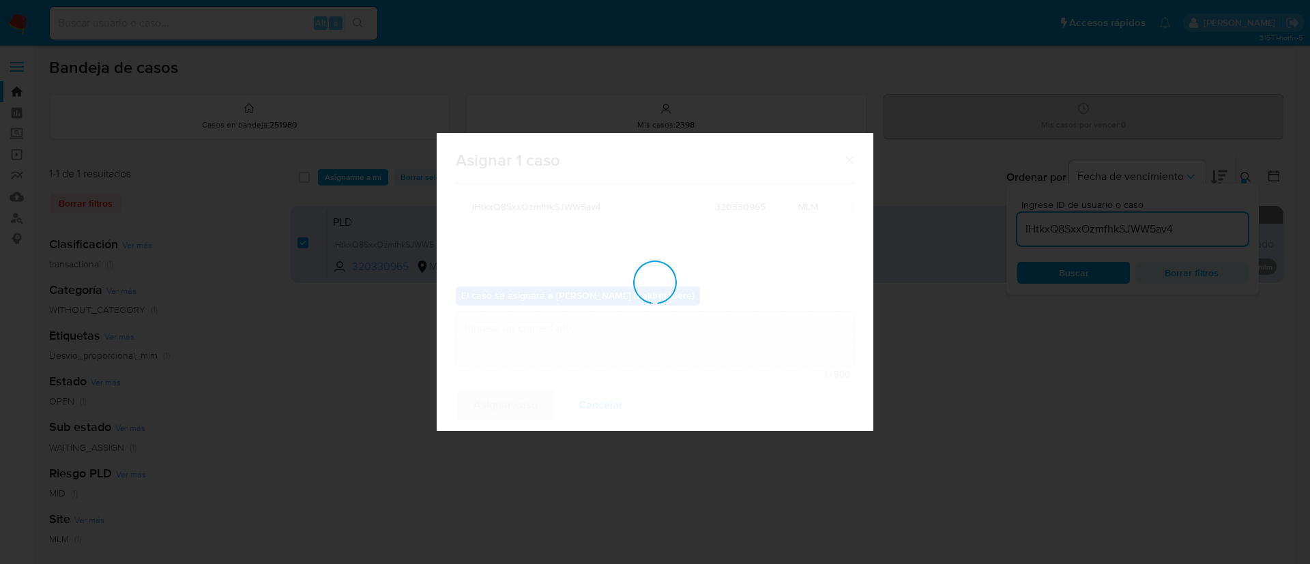
checkbox input "false"
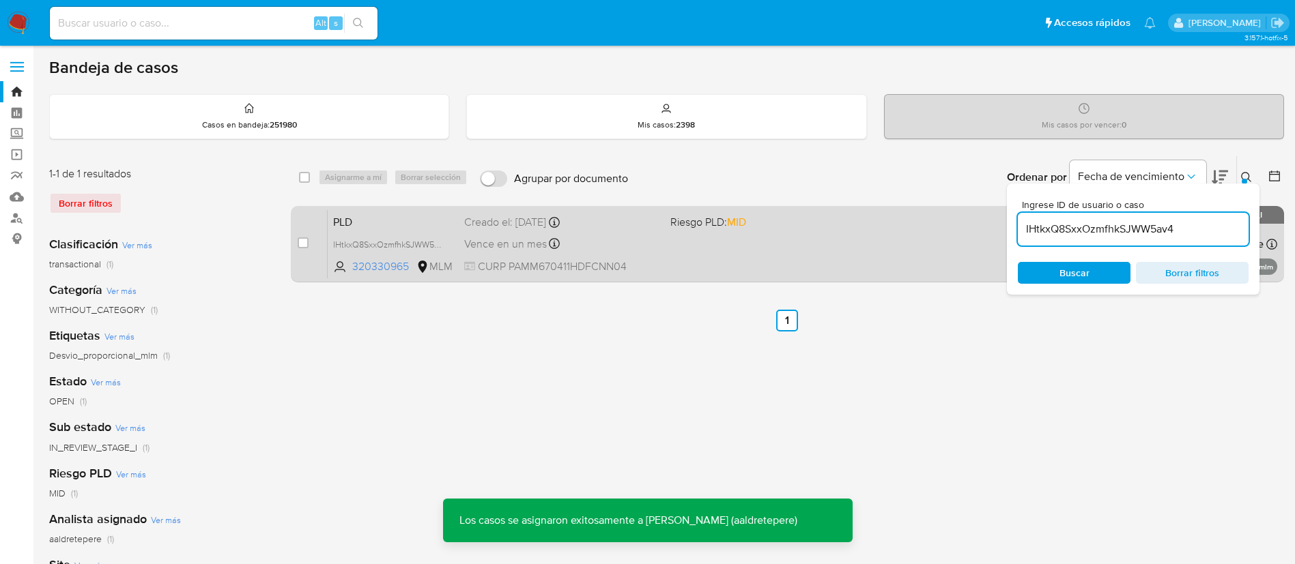
click at [747, 258] on div "PLD IHtkxQ8SxxOzmfhkSJWW5av4 320330965 MLM Riesgo PLD: MID Creado el: 12/08/202…" at bounding box center [802, 244] width 949 height 69
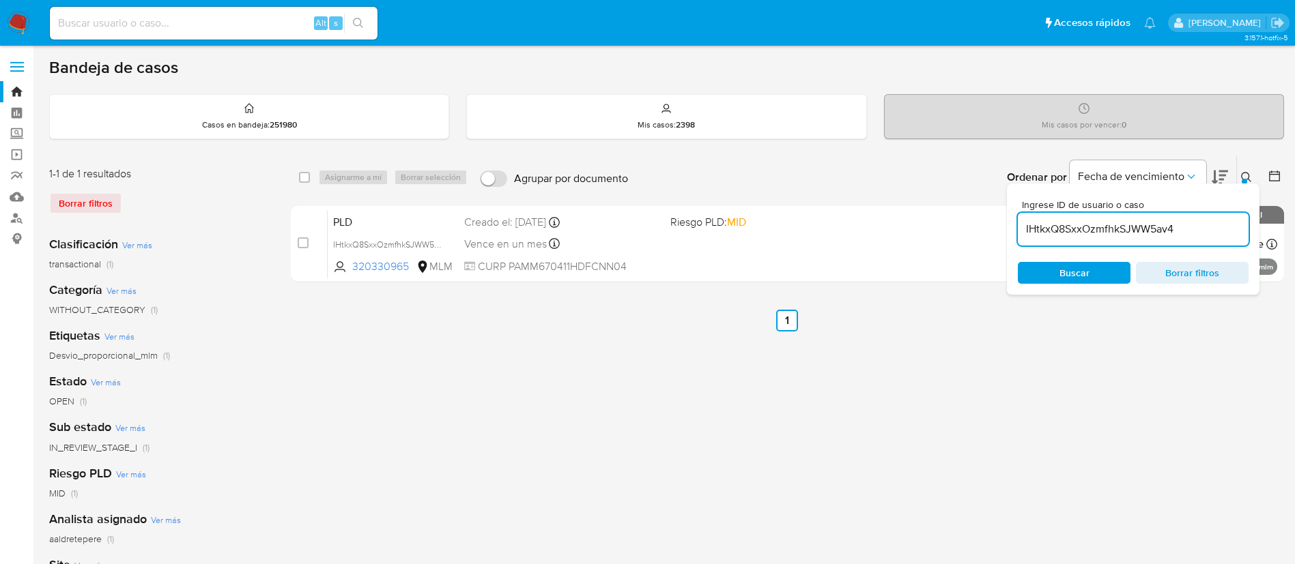
click at [201, 18] on input at bounding box center [214, 23] width 328 height 18
paste input "328976327"
type input "328976327"
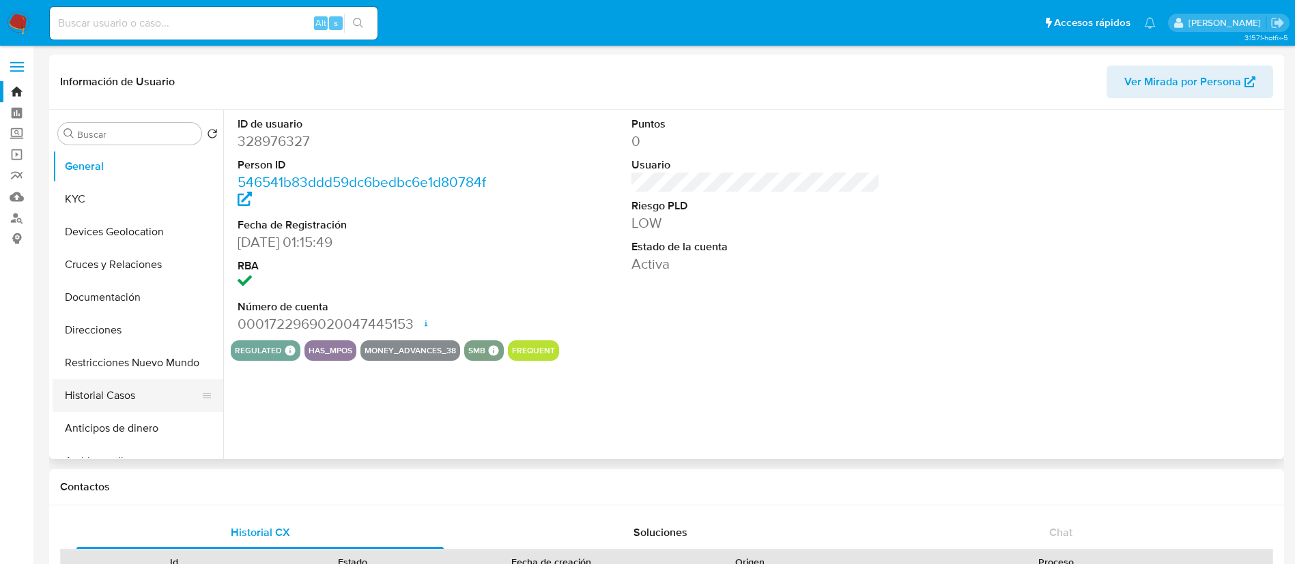
click at [104, 405] on button "Historial Casos" at bounding box center [133, 395] width 160 height 33
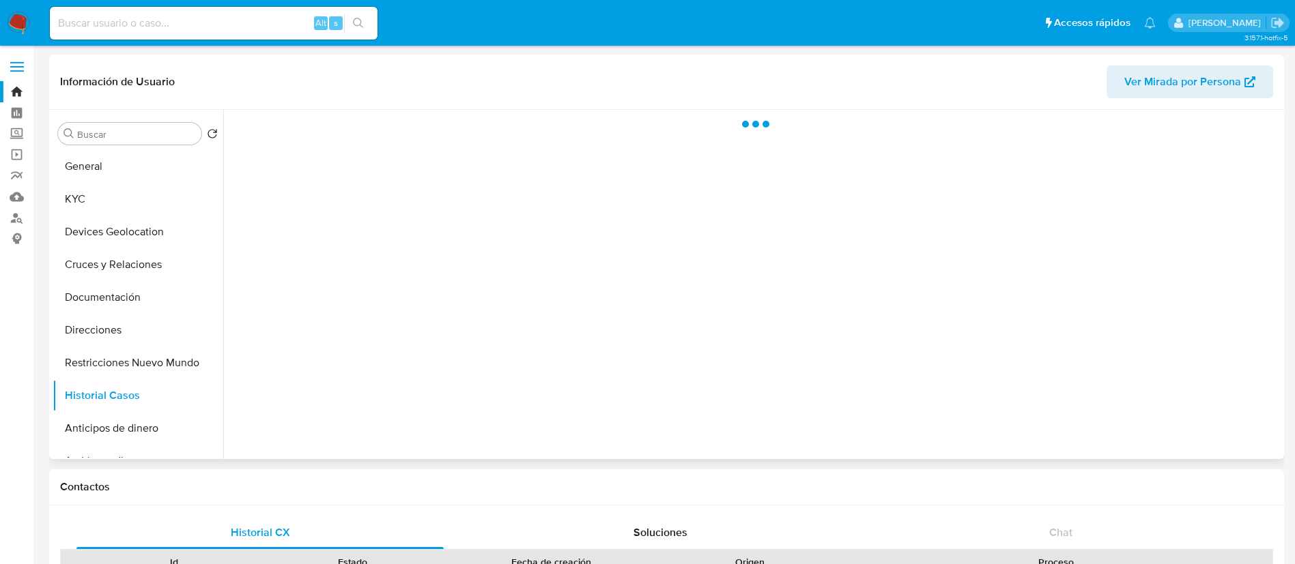
select select "10"
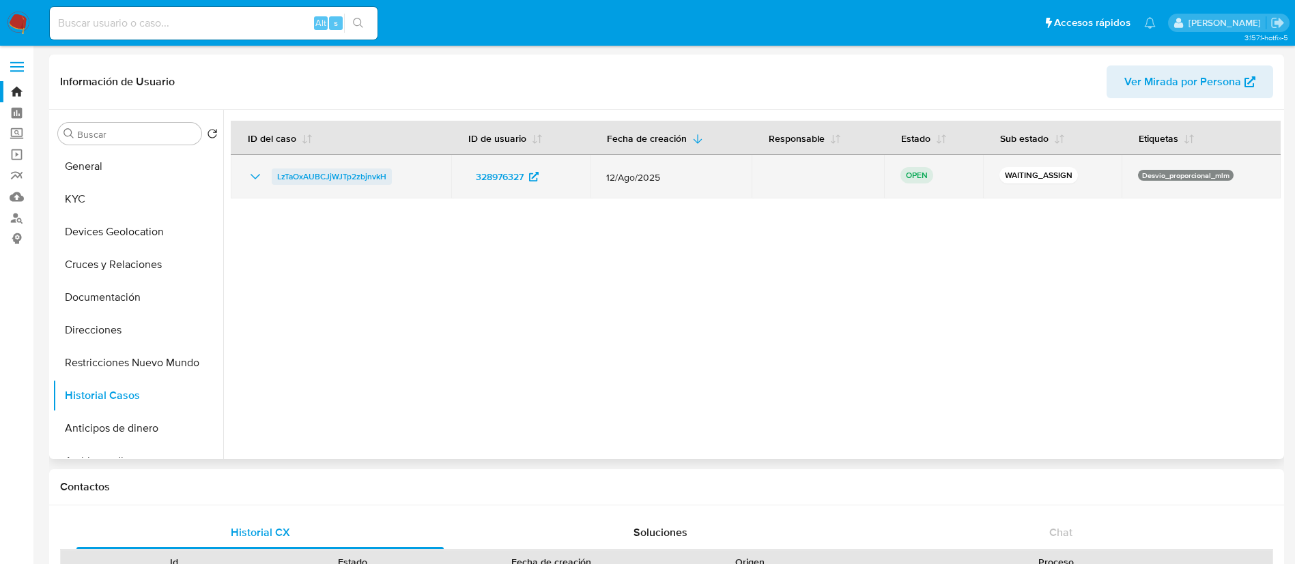
drag, startPoint x: 409, startPoint y: 181, endPoint x: 272, endPoint y: 183, distance: 137.2
click at [272, 183] on div "LzTaOxAUBCJjWJTp2zbjnvkH" at bounding box center [341, 177] width 188 height 16
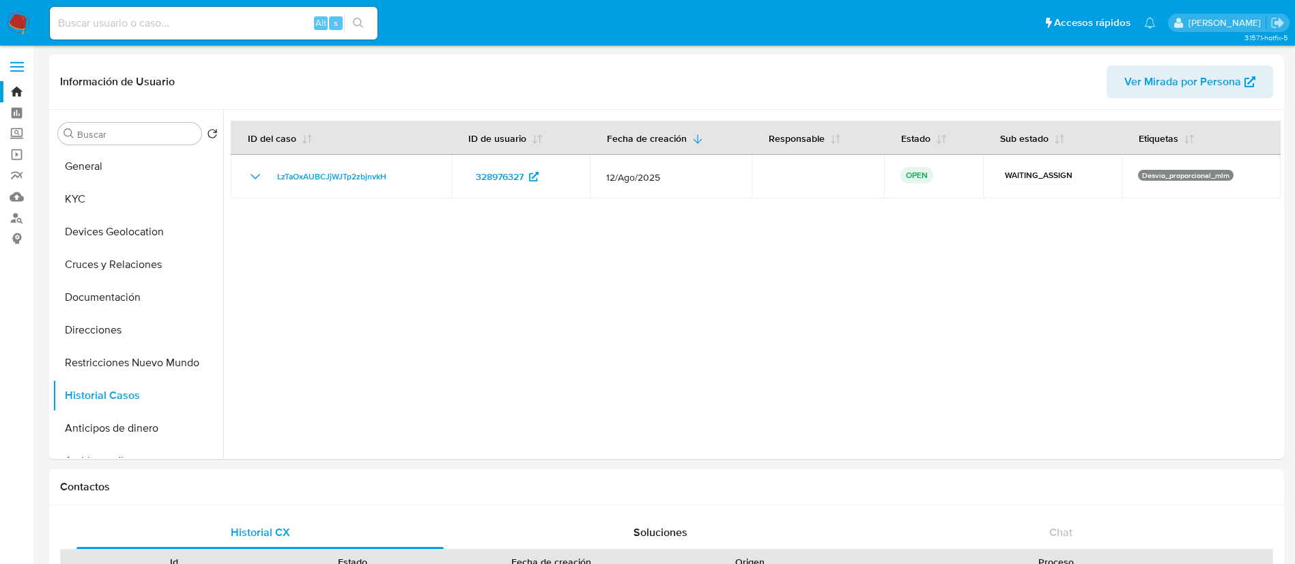
click at [12, 29] on img at bounding box center [18, 23] width 23 height 23
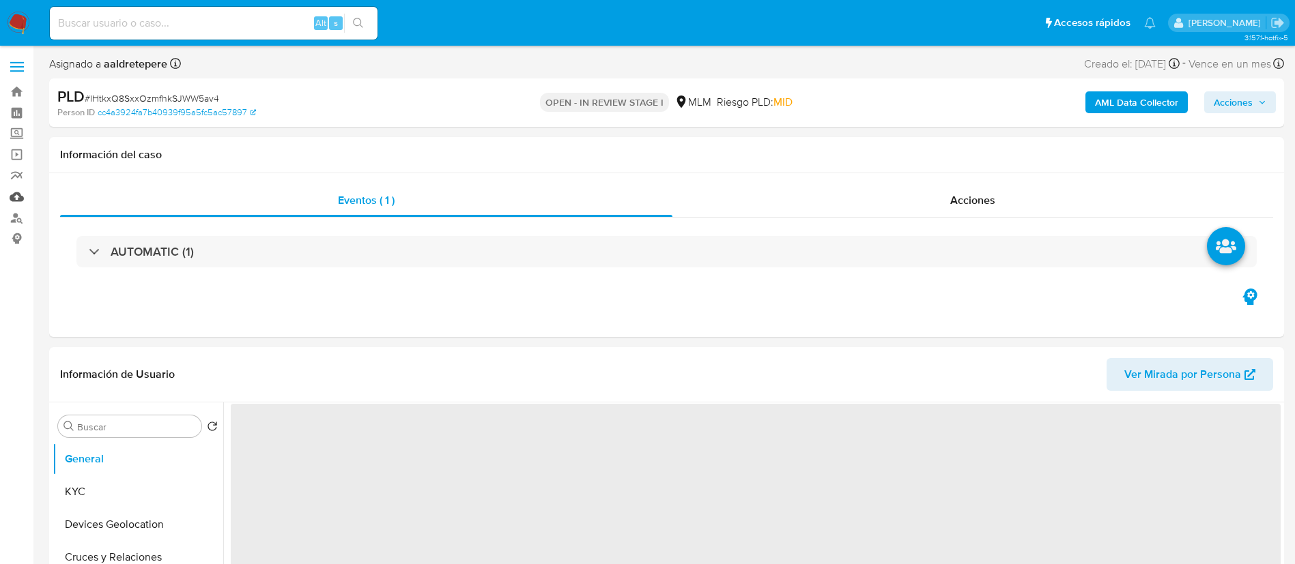
click at [18, 199] on link "Mulan" at bounding box center [81, 196] width 162 height 21
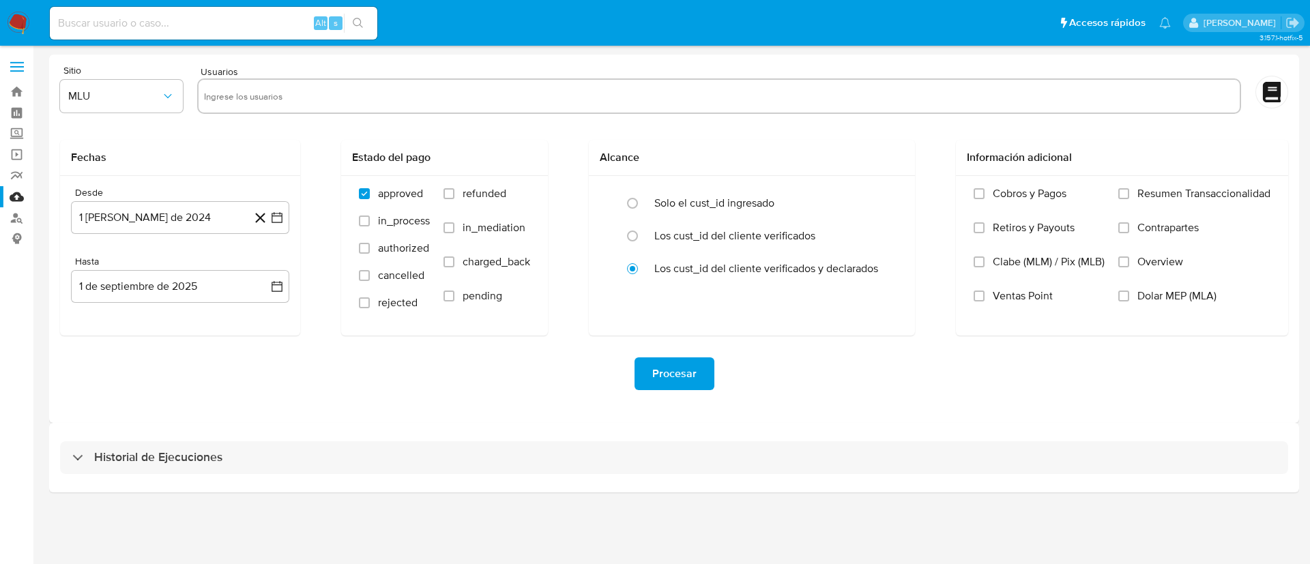
click at [343, 106] on input "text" at bounding box center [719, 96] width 1031 height 22
paste input "320330965"
type input "320330965"
click at [117, 99] on span "MLU" at bounding box center [114, 96] width 93 height 14
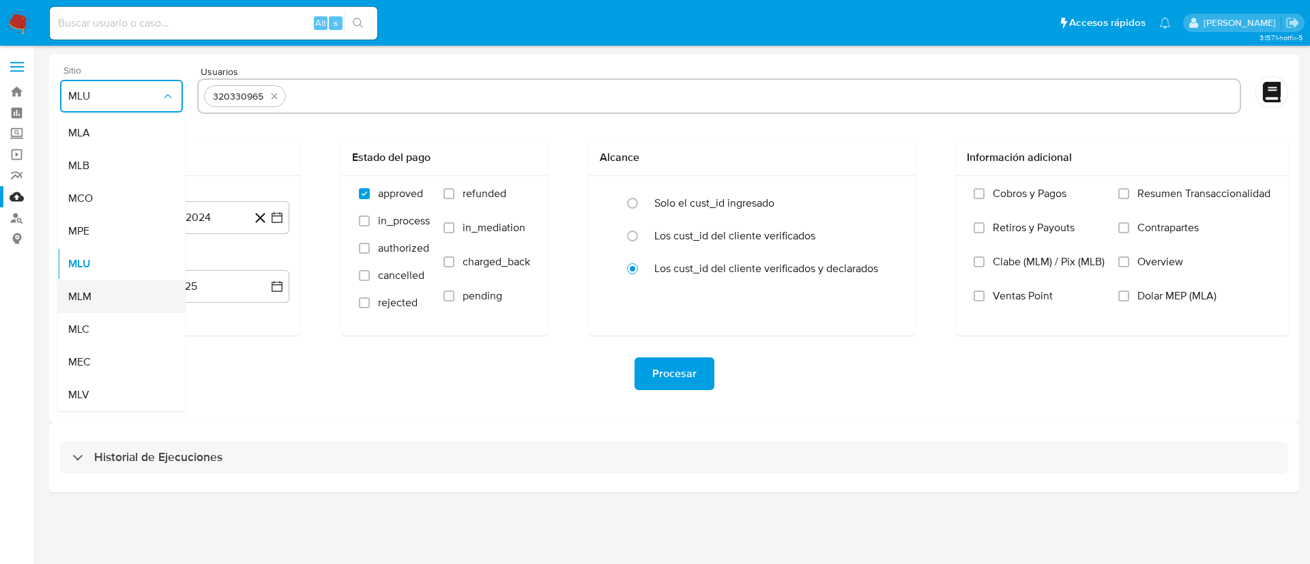
click at [115, 296] on div "MLM" at bounding box center [117, 296] width 98 height 33
click at [173, 218] on button "1 de agosto de 2024" at bounding box center [180, 217] width 218 height 33
click at [186, 260] on span "agosto 2024" at bounding box center [174, 267] width 62 height 14
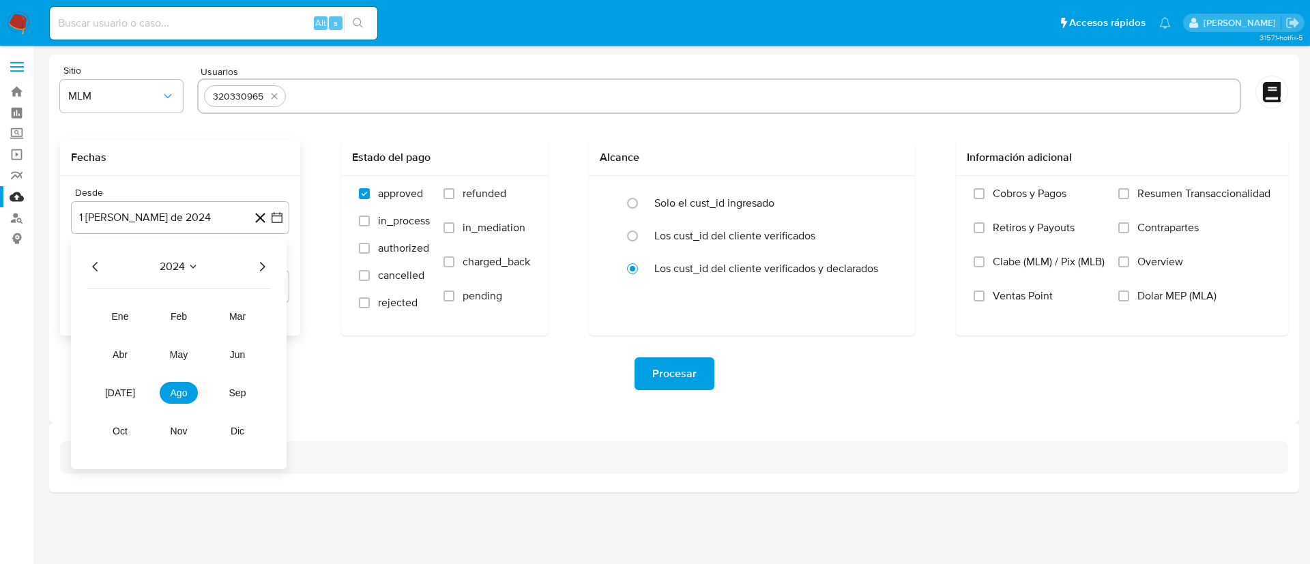
click at [258, 263] on icon "Año siguiente" at bounding box center [262, 267] width 16 height 16
click at [177, 316] on span "feb" at bounding box center [179, 316] width 16 height 11
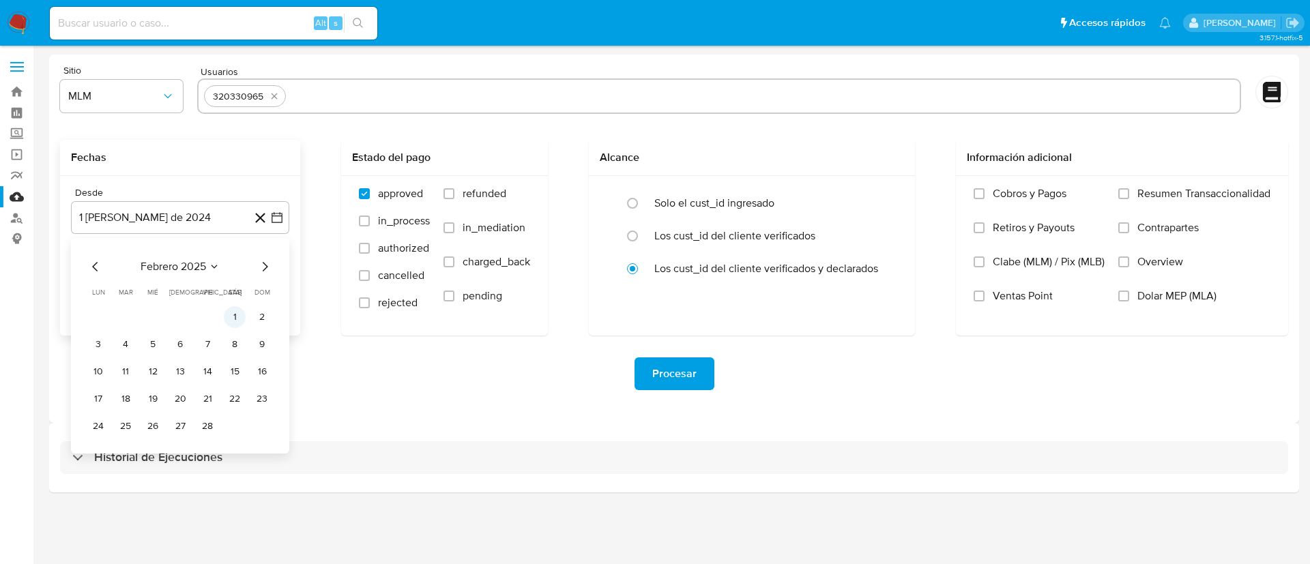
click at [230, 317] on button "1" at bounding box center [235, 317] width 22 height 22
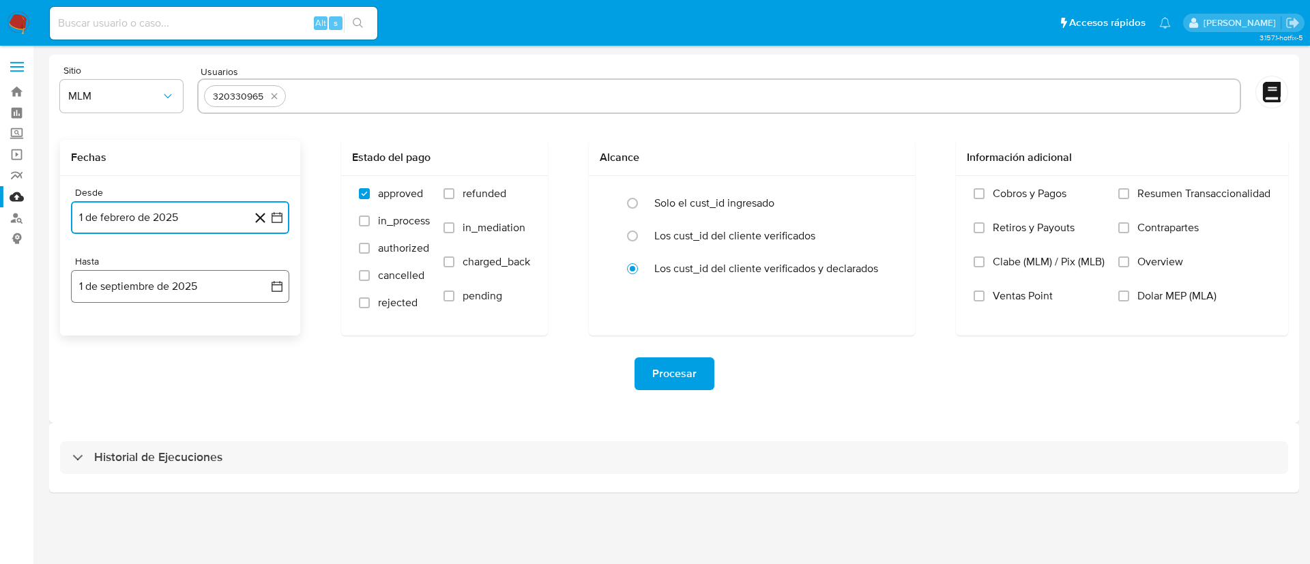
click at [213, 287] on button "1 de septiembre de 2025" at bounding box center [180, 286] width 218 height 33
click at [95, 336] on icon "Mes anterior" at bounding box center [95, 336] width 16 height 16
click at [179, 495] on button "31" at bounding box center [180, 496] width 22 height 22
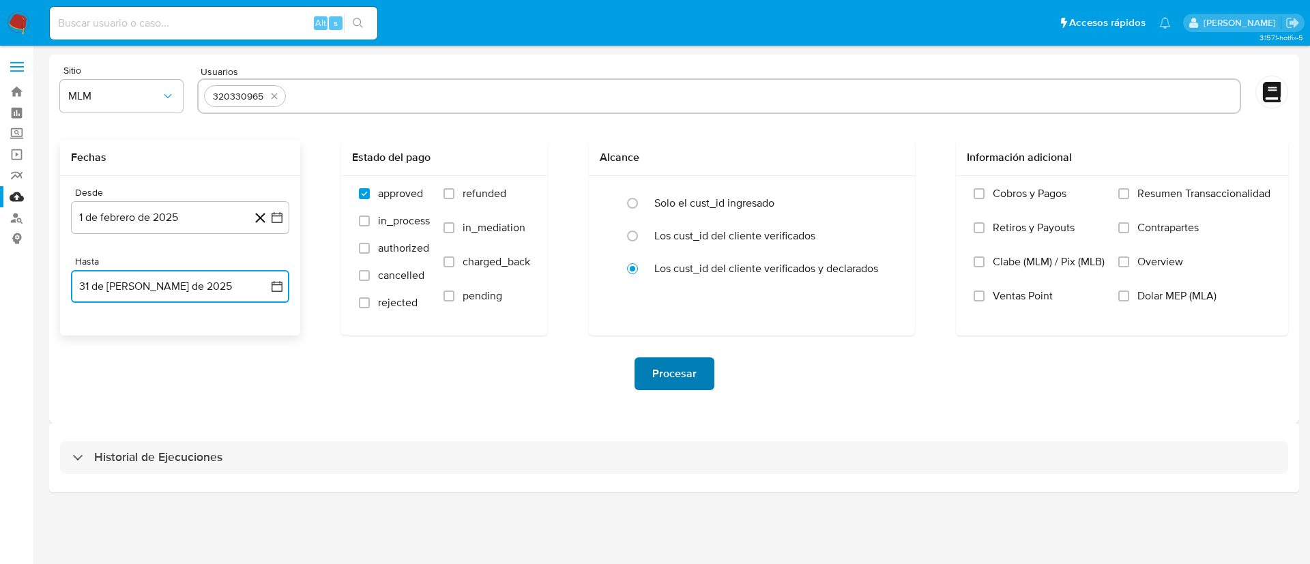
click at [669, 369] on span "Procesar" at bounding box center [674, 374] width 44 height 30
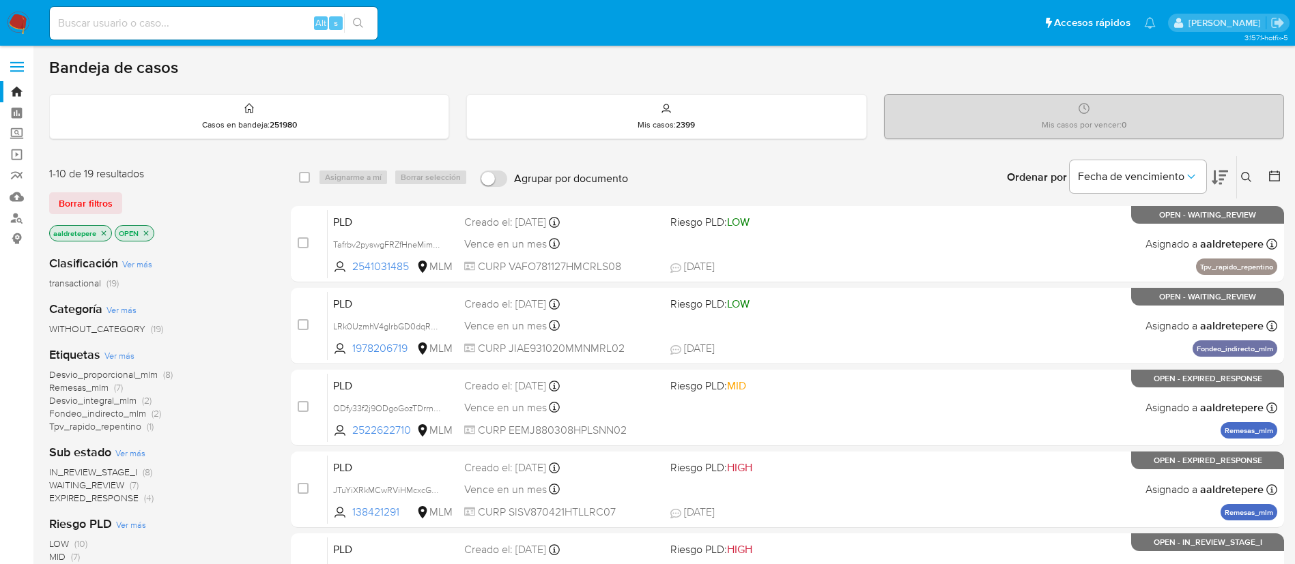
click at [1249, 180] on icon at bounding box center [1246, 177] width 11 height 11
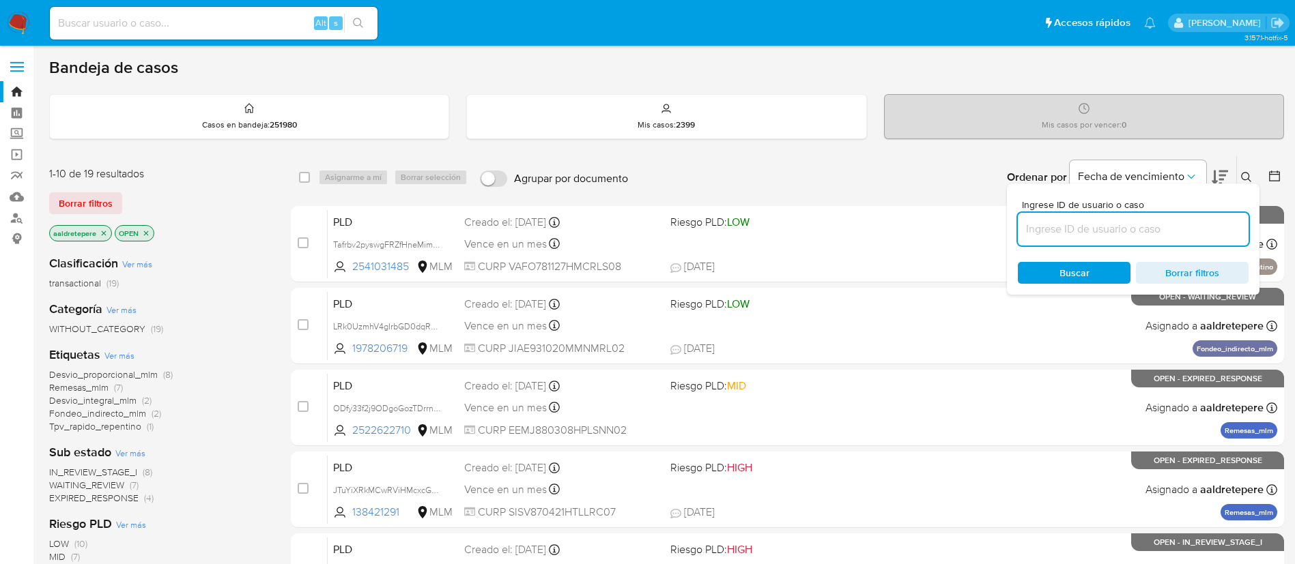
drag, startPoint x: 1112, startPoint y: 229, endPoint x: 1095, endPoint y: 237, distance: 18.9
click at [1108, 231] on input at bounding box center [1133, 229] width 231 height 18
type input "LzTaOxAUBCJjWJTp2zbjnvkH"
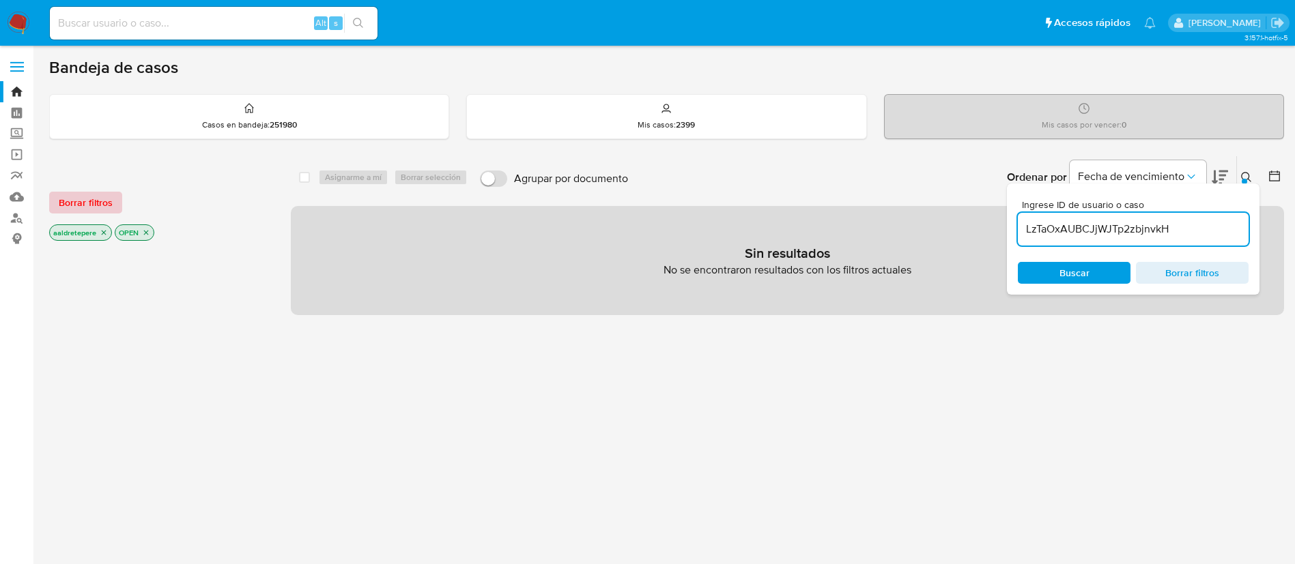
drag, startPoint x: 102, startPoint y: 200, endPoint x: 203, endPoint y: 221, distance: 103.2
click at [103, 203] on span "Borrar filtros" at bounding box center [86, 202] width 54 height 19
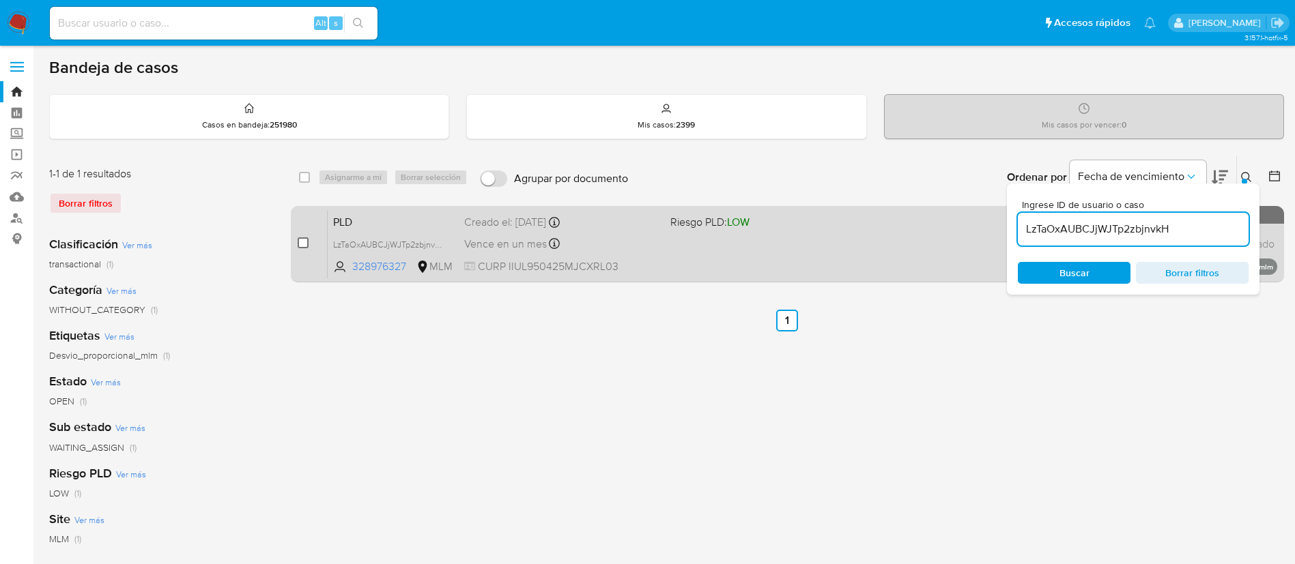
click at [304, 244] on input "checkbox" at bounding box center [303, 242] width 11 height 11
checkbox input "true"
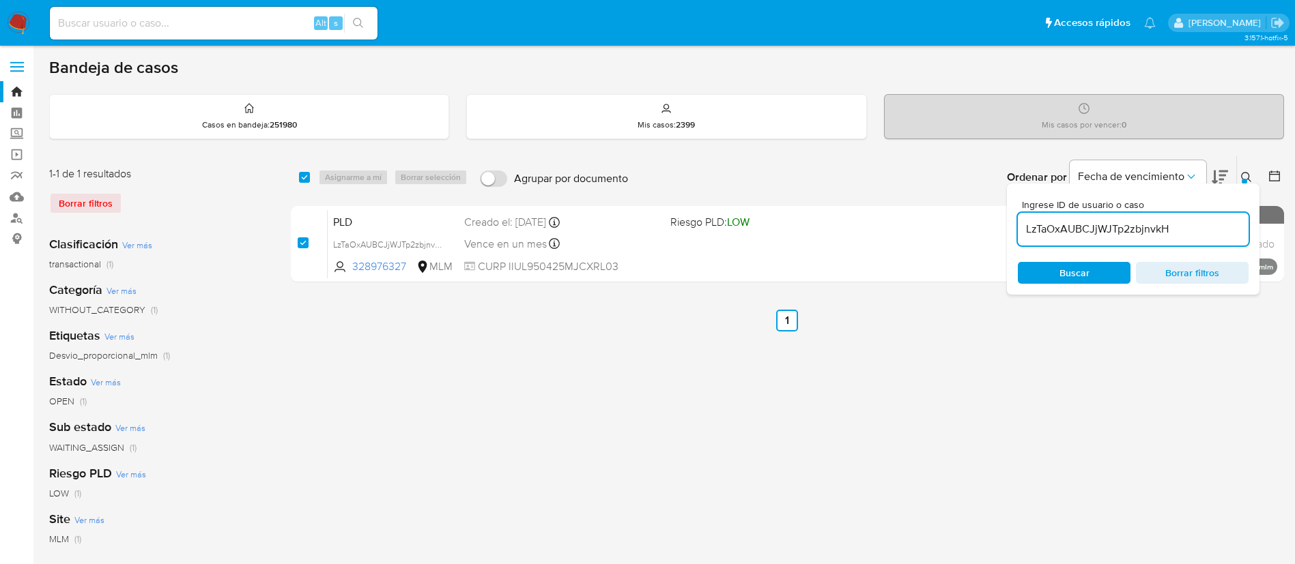
checkbox input "true"
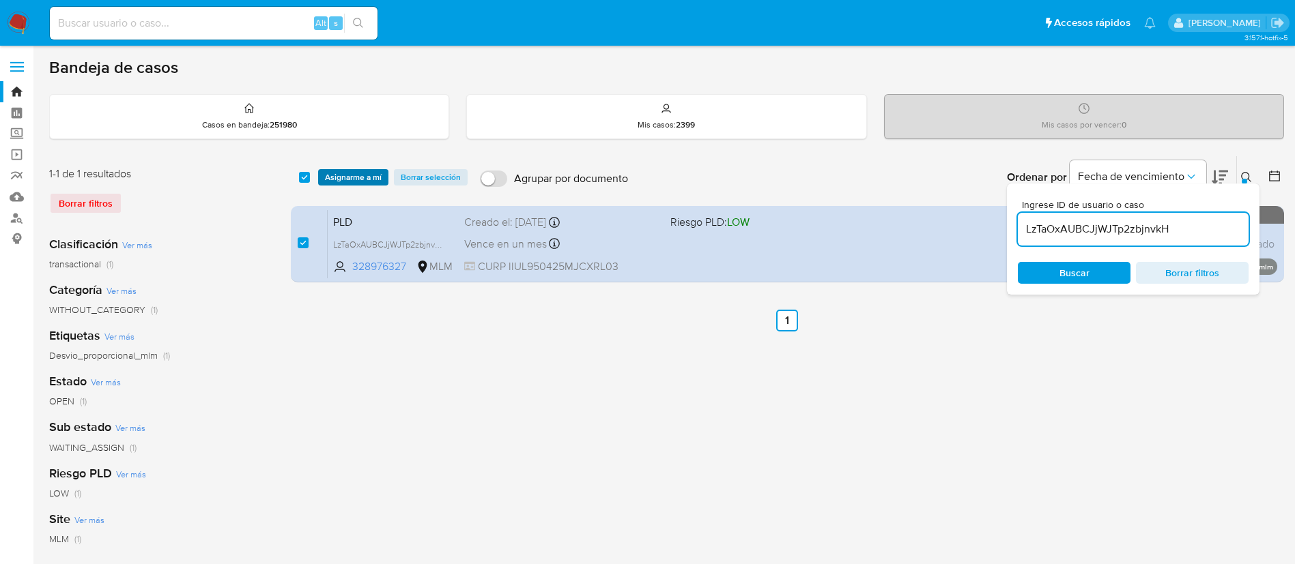
click at [352, 177] on span "Asignarme a mí" at bounding box center [353, 178] width 57 height 14
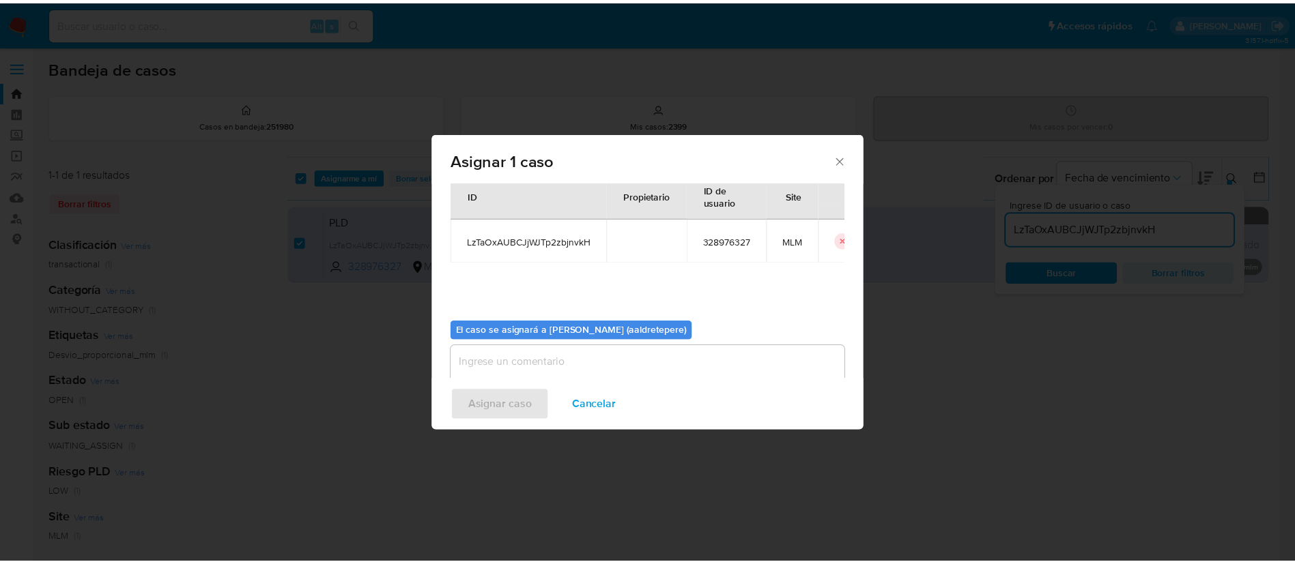
scroll to position [71, 0]
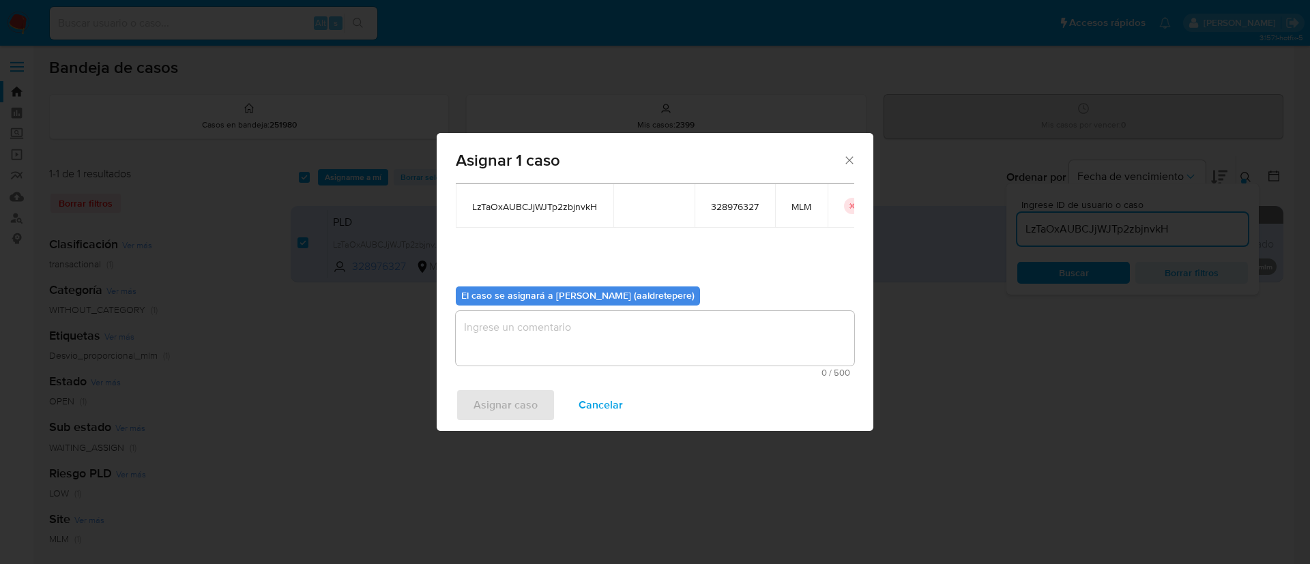
click at [584, 356] on textarea "assign-modal" at bounding box center [655, 338] width 399 height 55
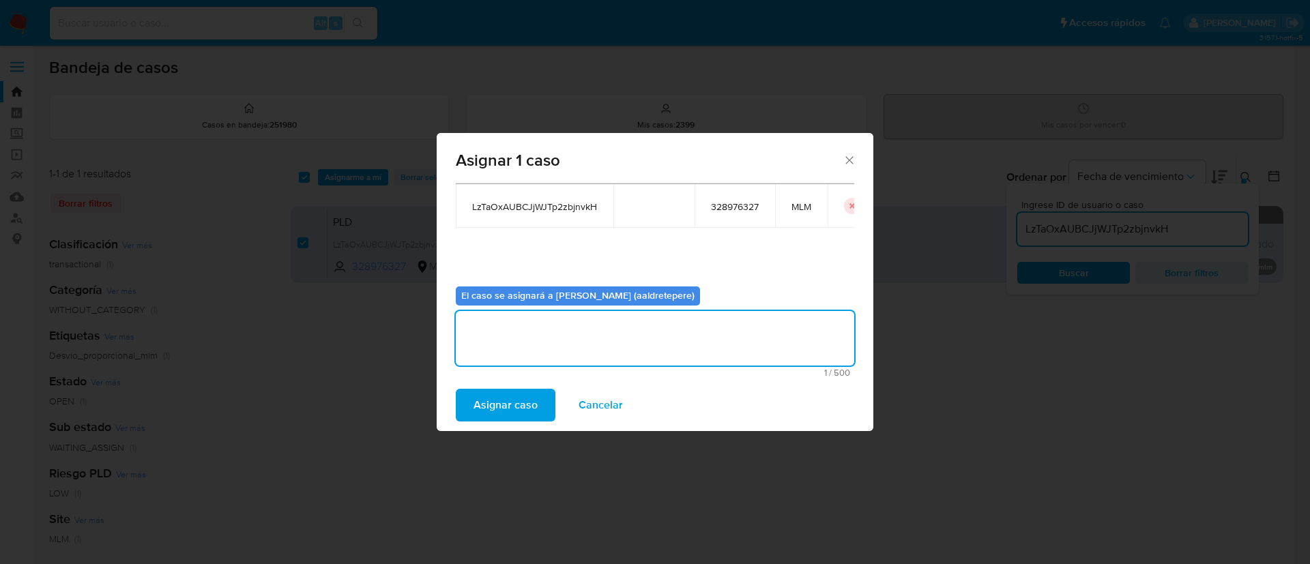
click at [520, 398] on span "Asignar caso" at bounding box center [506, 405] width 64 height 30
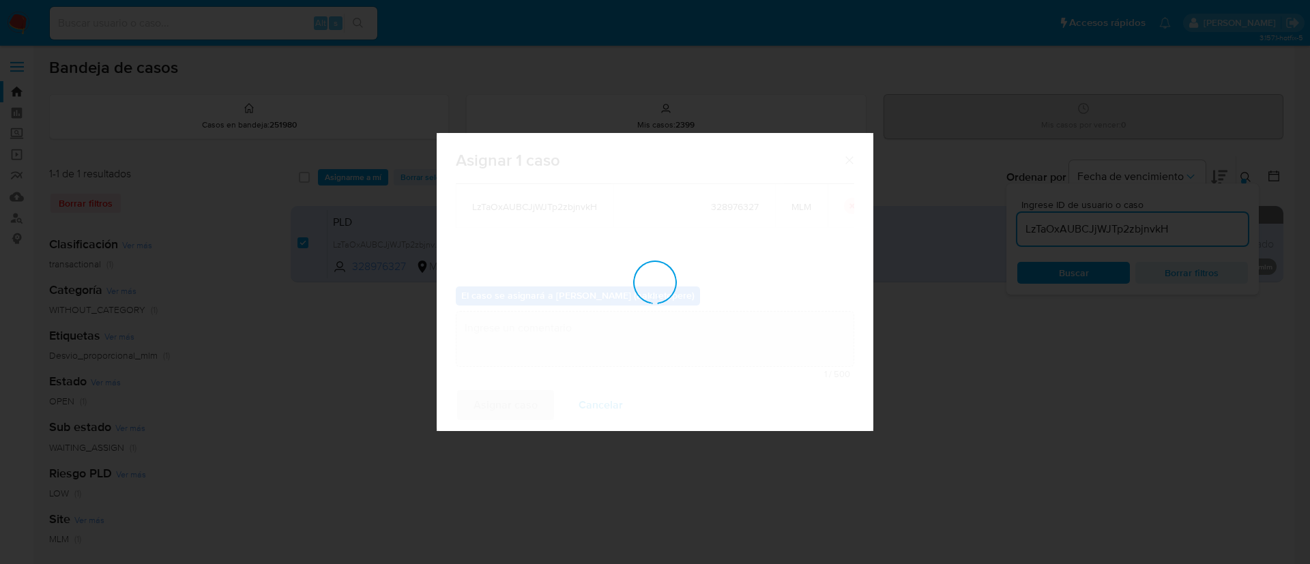
checkbox input "false"
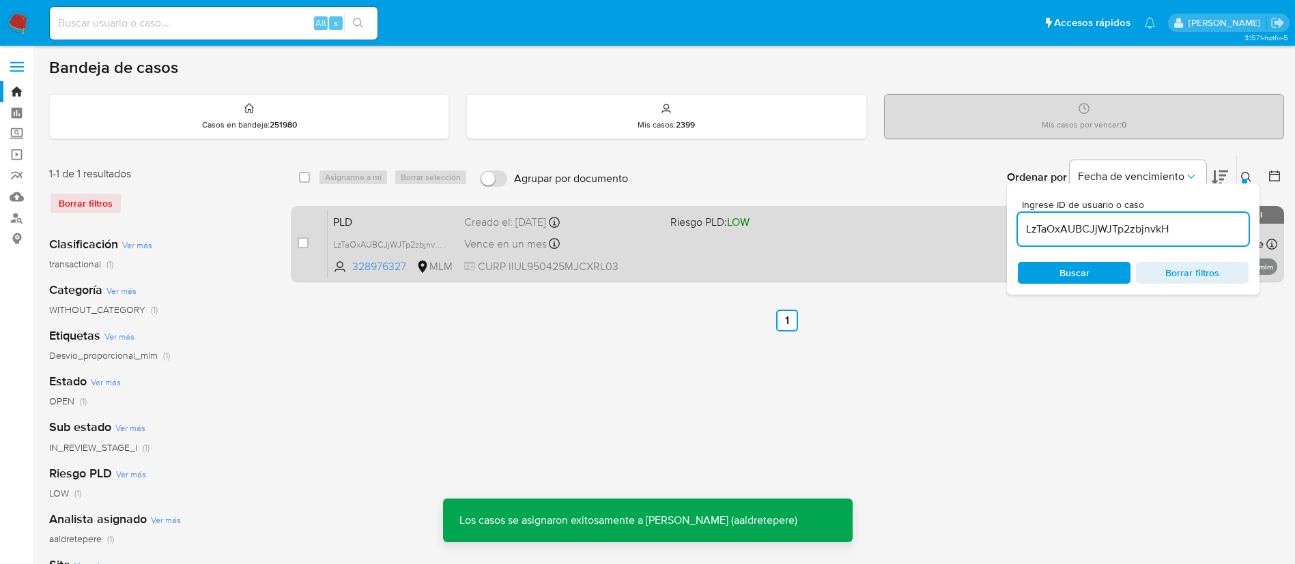
click at [689, 248] on div "PLD LzTaOxAUBCJjWJTp2zbjnvkH 328976327 MLM Riesgo PLD: LOW Creado el: 12/08/202…" at bounding box center [802, 244] width 949 height 69
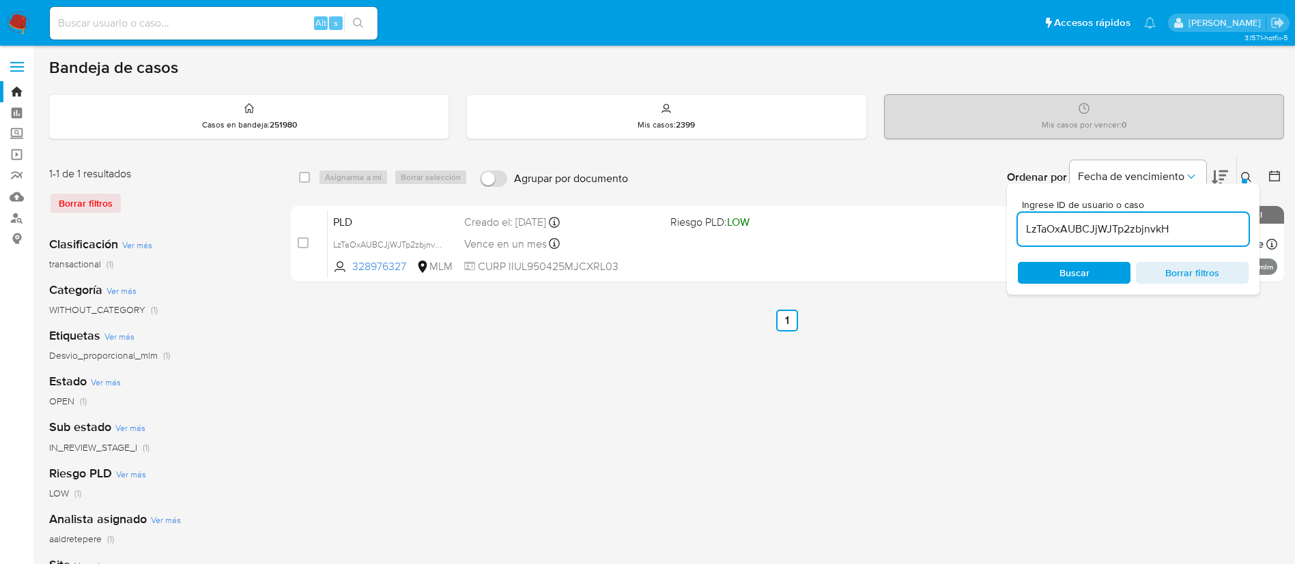
click at [204, 23] on input at bounding box center [214, 23] width 328 height 18
paste input "437323952"
type input "437323952"
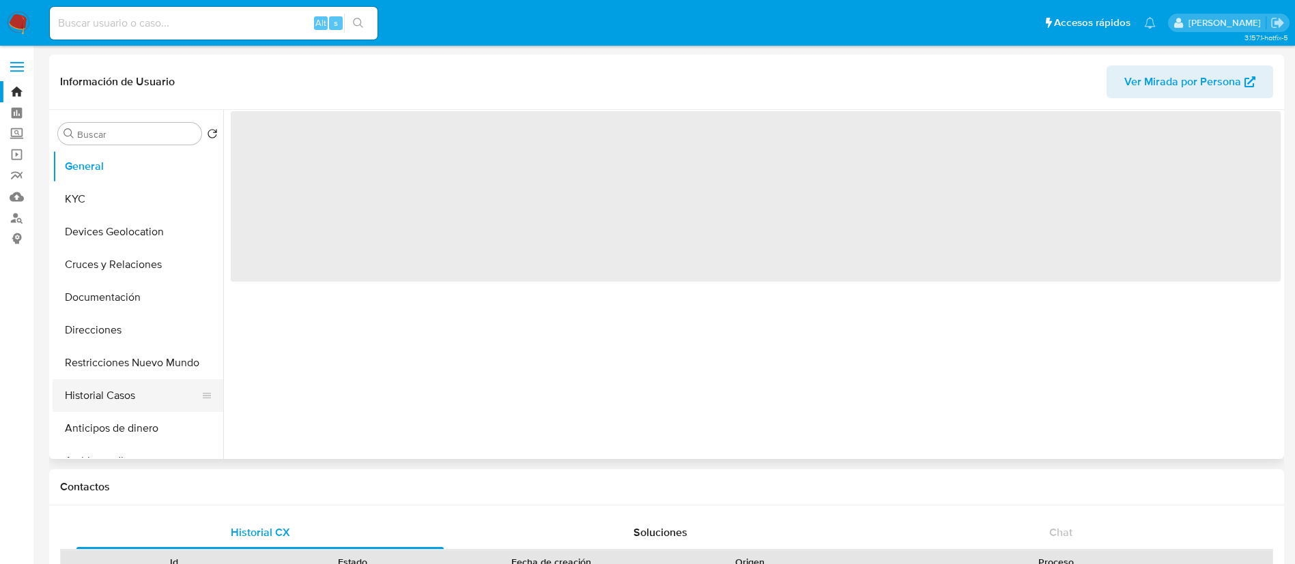
click at [72, 401] on button "Historial Casos" at bounding box center [133, 395] width 160 height 33
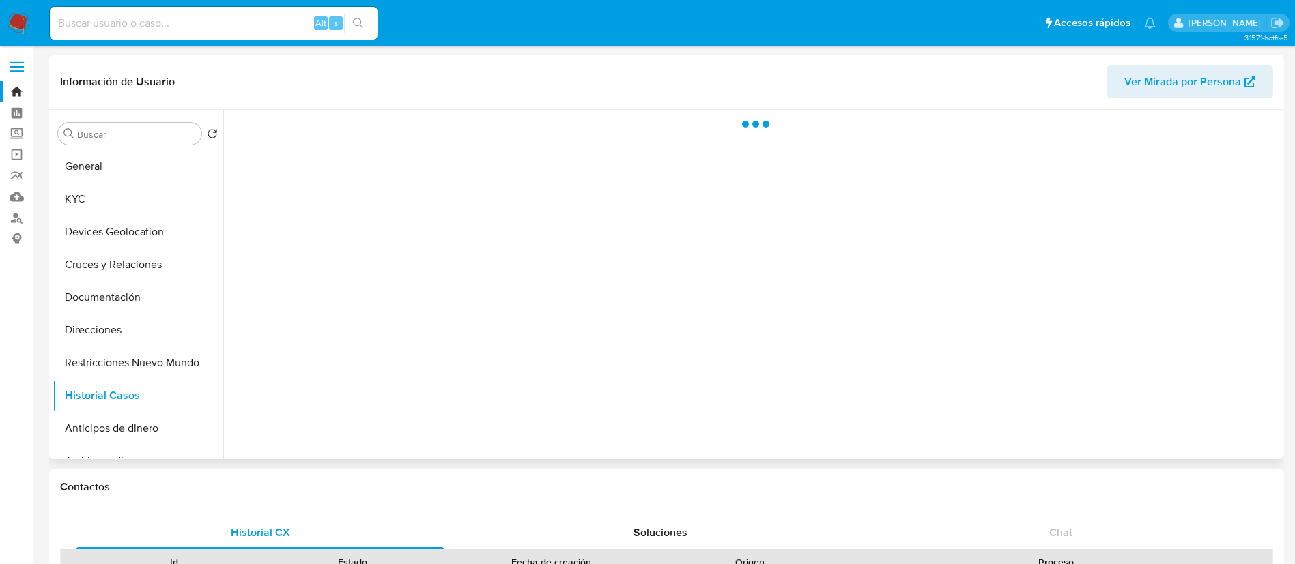
select select "10"
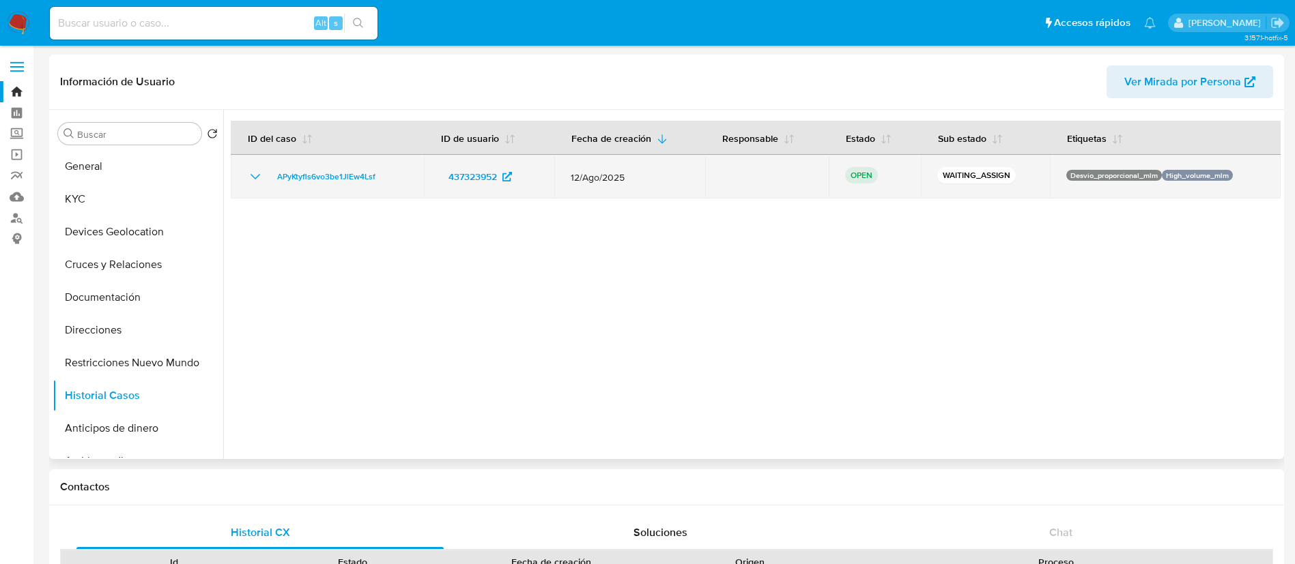
drag, startPoint x: 400, startPoint y: 181, endPoint x: 260, endPoint y: 181, distance: 139.9
click at [260, 181] on div "APyKtyfls6vo3be1JlEw4Lsf" at bounding box center [327, 177] width 160 height 16
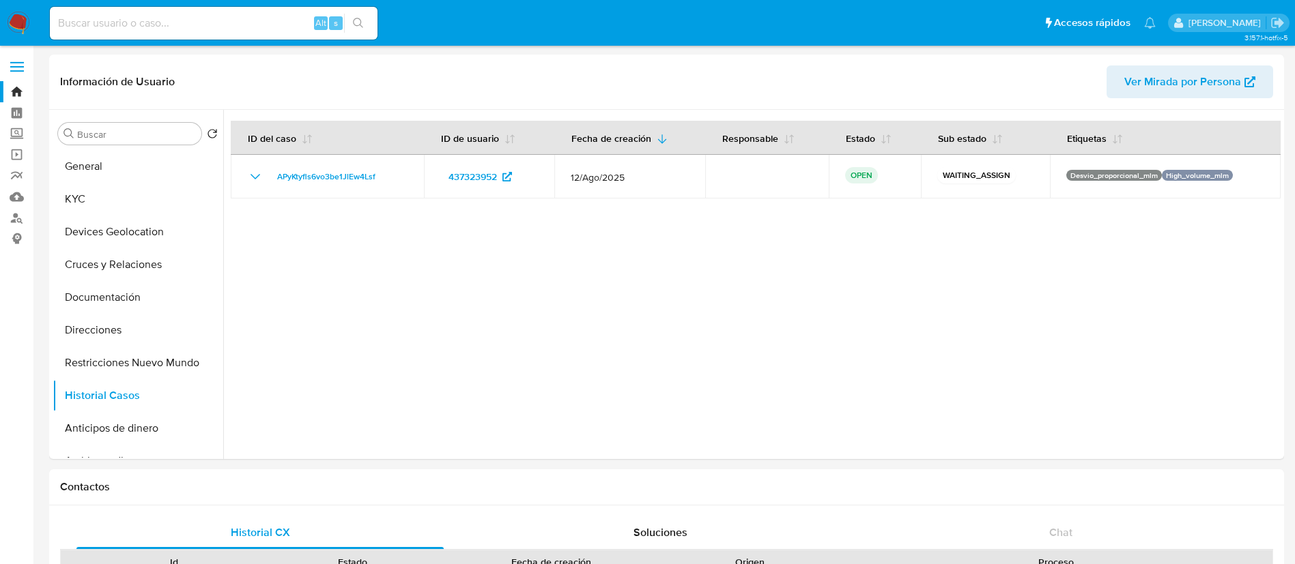
click at [17, 26] on img at bounding box center [18, 23] width 23 height 23
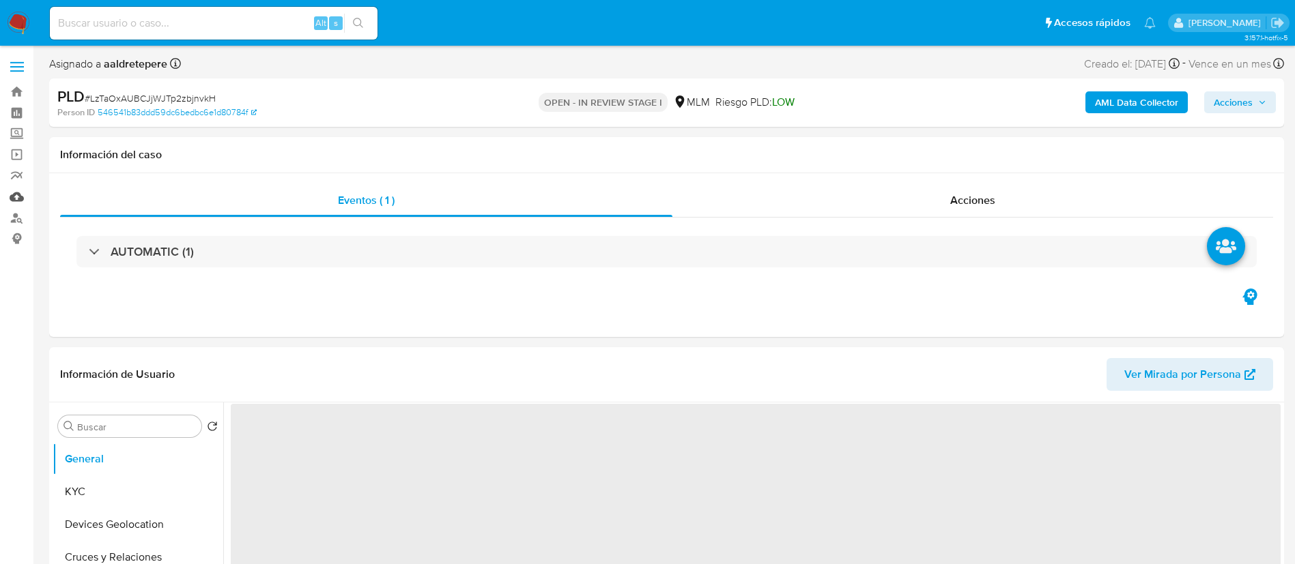
click at [16, 196] on link "Mulan" at bounding box center [81, 196] width 162 height 21
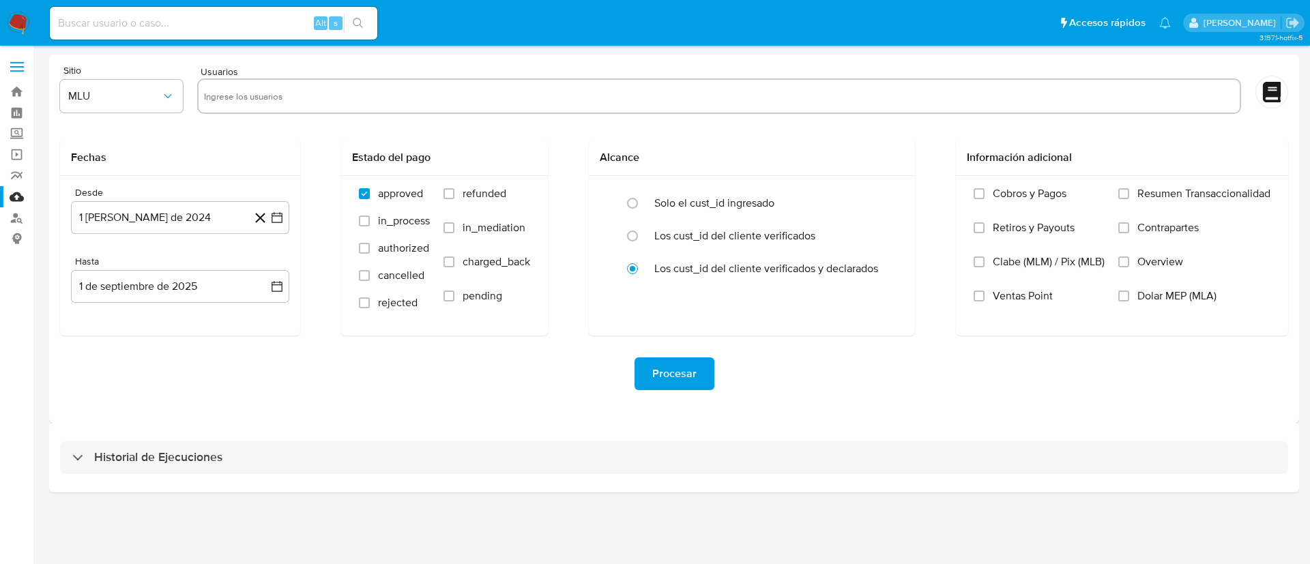
click at [437, 105] on input "text" at bounding box center [719, 96] width 1031 height 22
paste input "328976327"
type input "328976327"
drag, startPoint x: 113, startPoint y: 98, endPoint x: 114, endPoint y: 110, distance: 11.7
click at [113, 100] on span "MLU" at bounding box center [114, 96] width 93 height 14
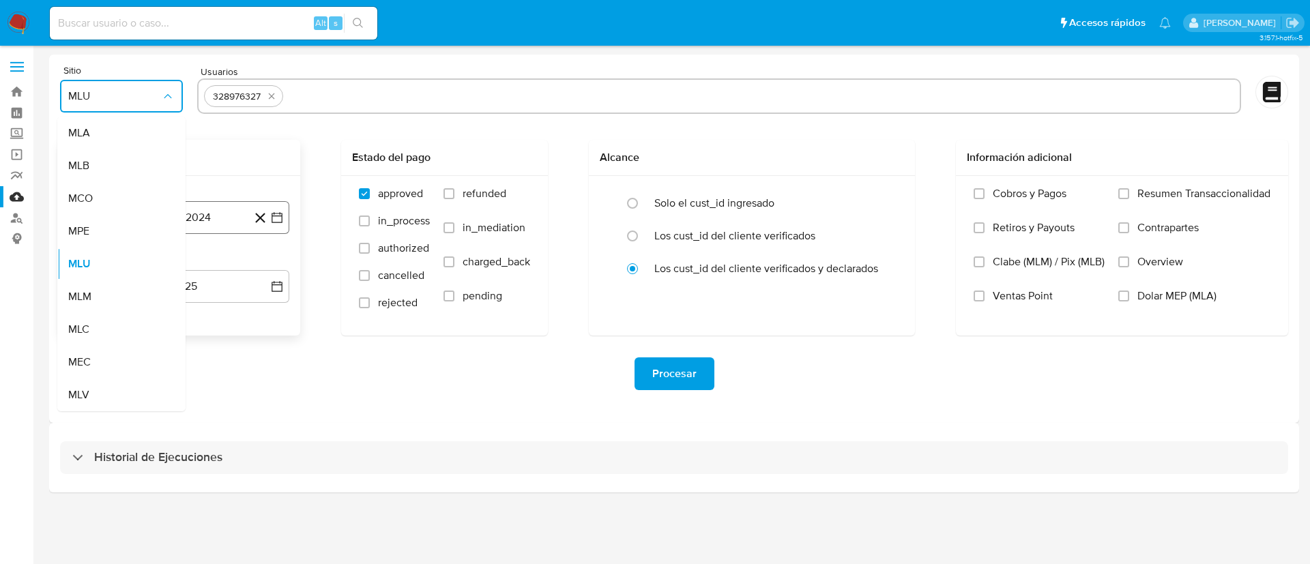
drag, startPoint x: 106, startPoint y: 297, endPoint x: 161, endPoint y: 222, distance: 92.3
click at [107, 298] on div "MLM" at bounding box center [117, 296] width 98 height 33
drag, startPoint x: 161, startPoint y: 222, endPoint x: 169, endPoint y: 228, distance: 9.3
click at [162, 221] on button "1 de agosto de 2024" at bounding box center [180, 217] width 218 height 33
click at [265, 267] on icon "Mes siguiente" at bounding box center [265, 267] width 16 height 16
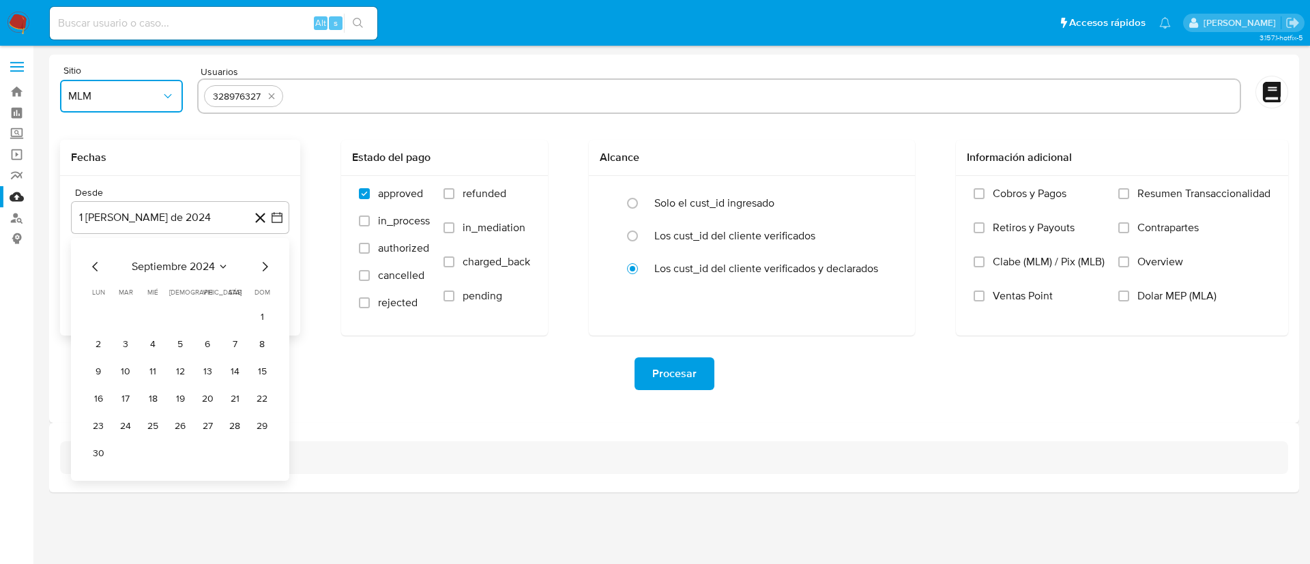
click at [192, 262] on span "septiembre 2024" at bounding box center [173, 267] width 83 height 14
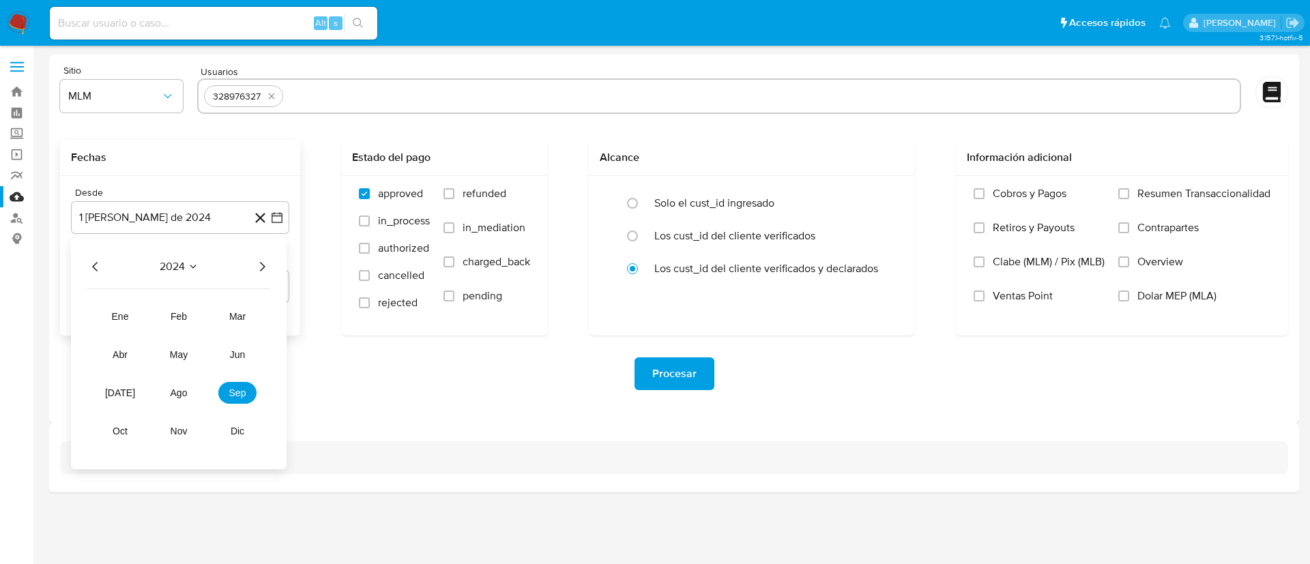
click at [260, 265] on icon "Año siguiente" at bounding box center [262, 267] width 16 height 16
click at [180, 318] on span "feb" at bounding box center [179, 316] width 16 height 11
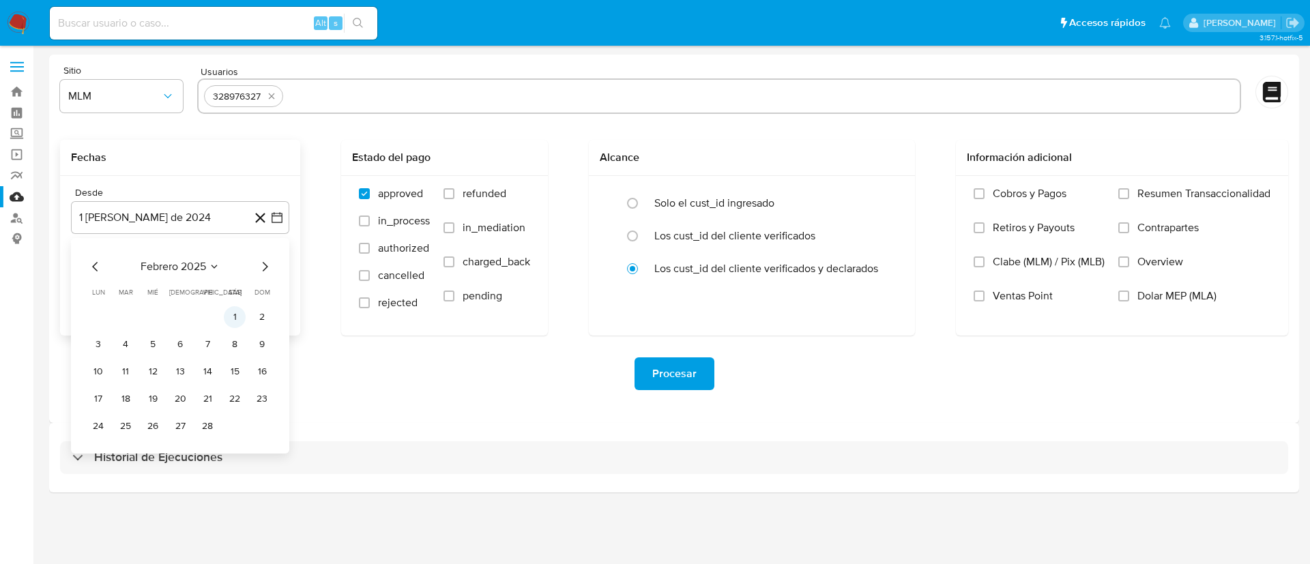
click at [235, 317] on button "1" at bounding box center [235, 317] width 22 height 22
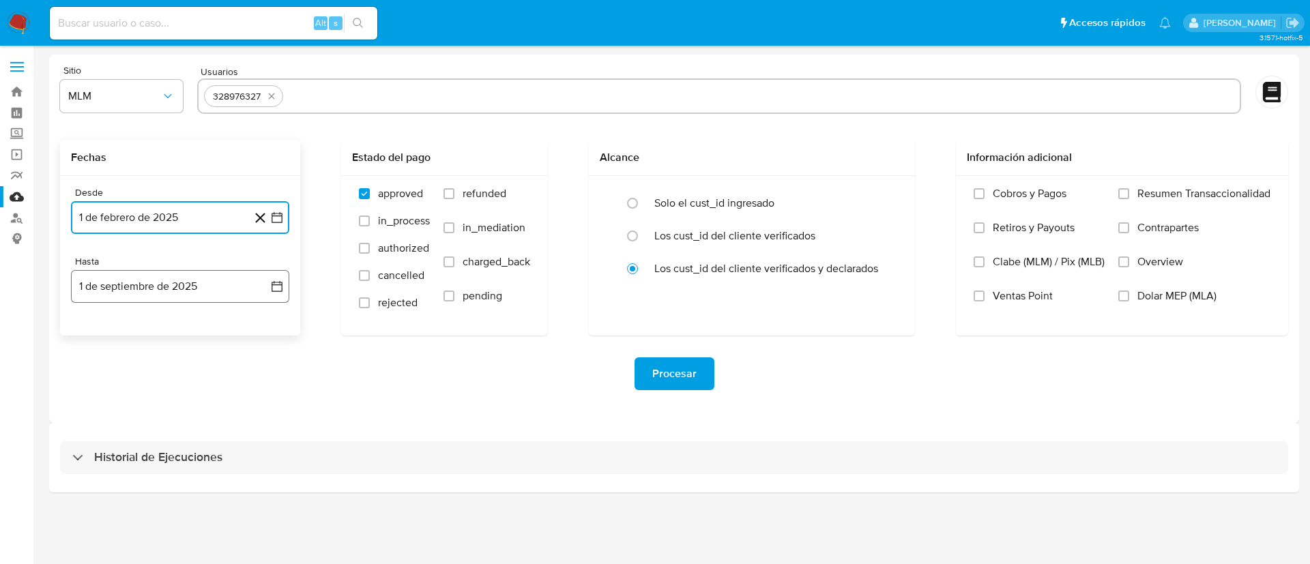
click at [192, 290] on button "1 de septiembre de 2025" at bounding box center [180, 286] width 218 height 33
click at [95, 339] on icon "Mes anterior" at bounding box center [95, 336] width 16 height 16
click at [94, 340] on icon "Mes anterior" at bounding box center [95, 336] width 16 height 16
click at [174, 492] on button "31" at bounding box center [180, 496] width 22 height 22
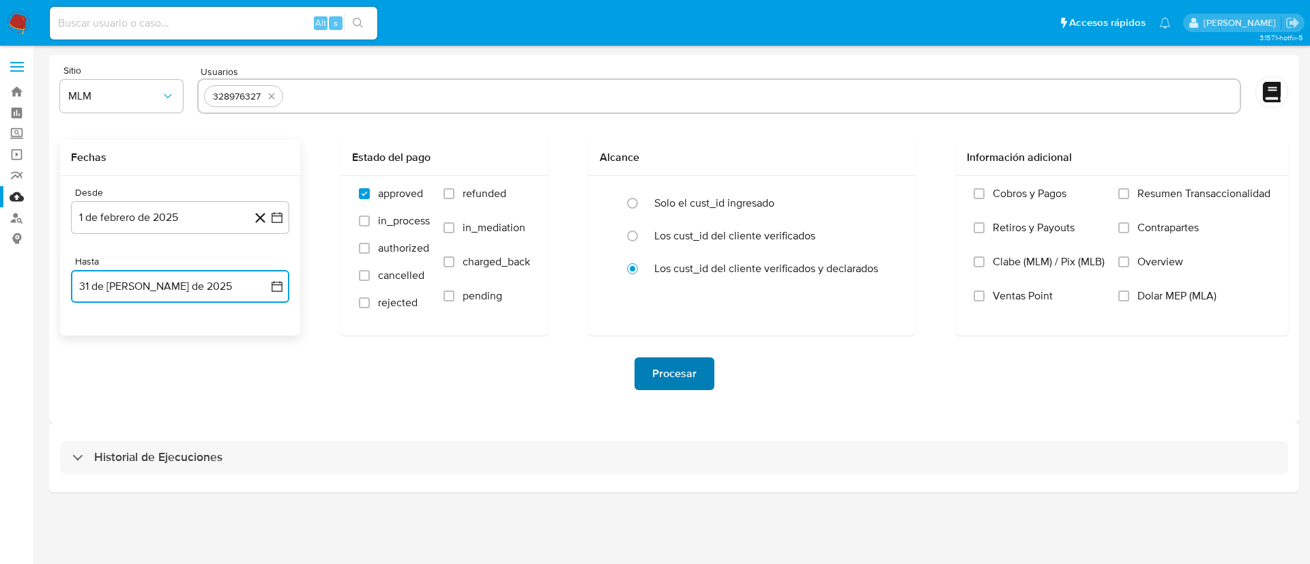
click at [645, 368] on button "Procesar" at bounding box center [675, 374] width 80 height 33
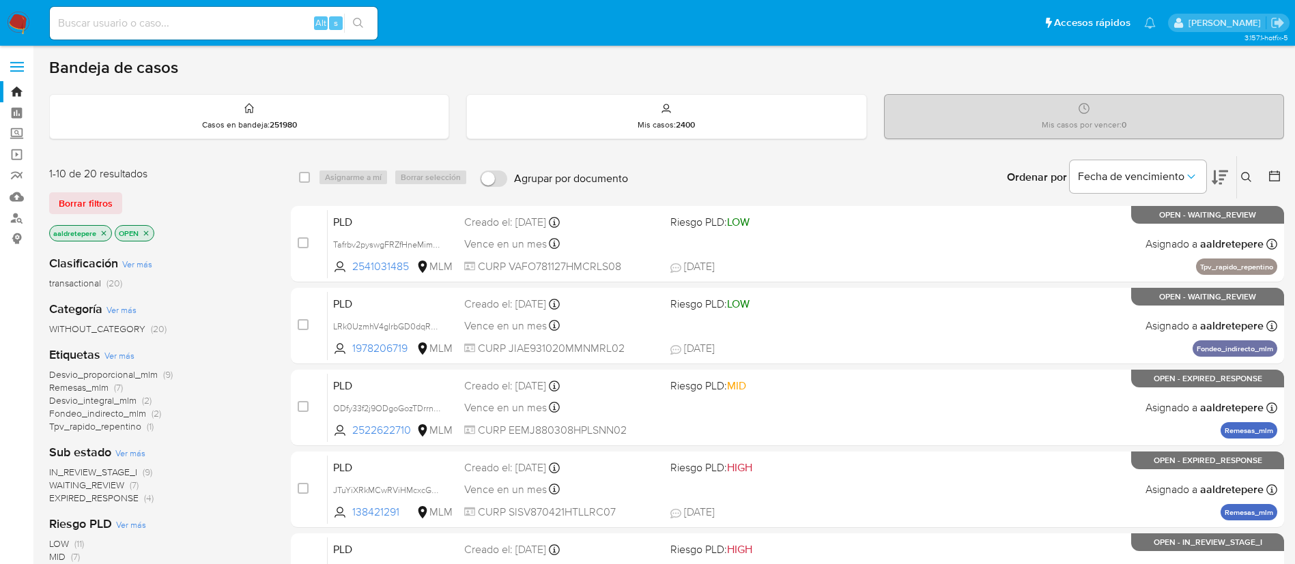
click at [1245, 174] on icon at bounding box center [1246, 177] width 11 height 11
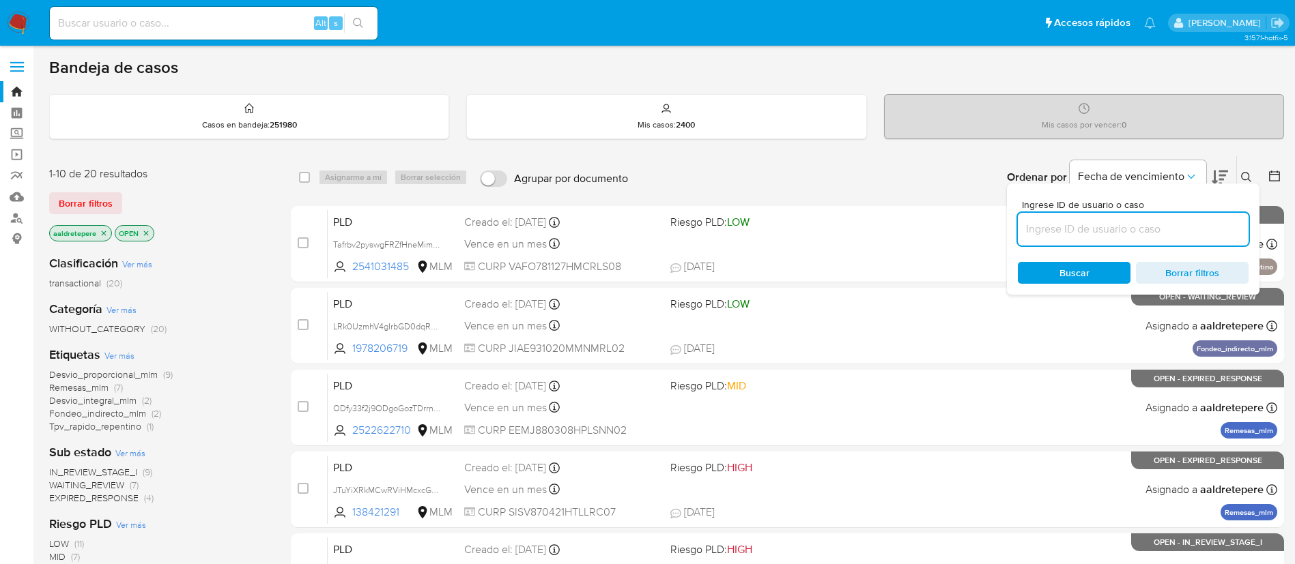
click at [1063, 228] on input at bounding box center [1133, 229] width 231 height 18
type input "APyKtyfls6vo3be1JlEw4Lsf"
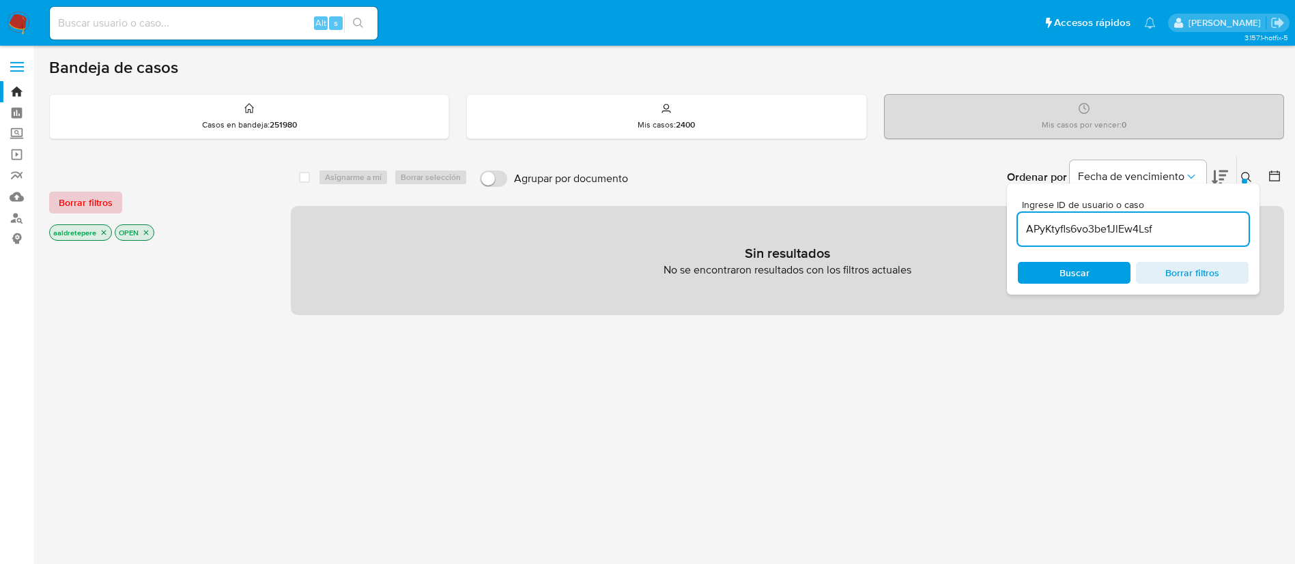
click at [96, 208] on span "Borrar filtros" at bounding box center [86, 202] width 54 height 19
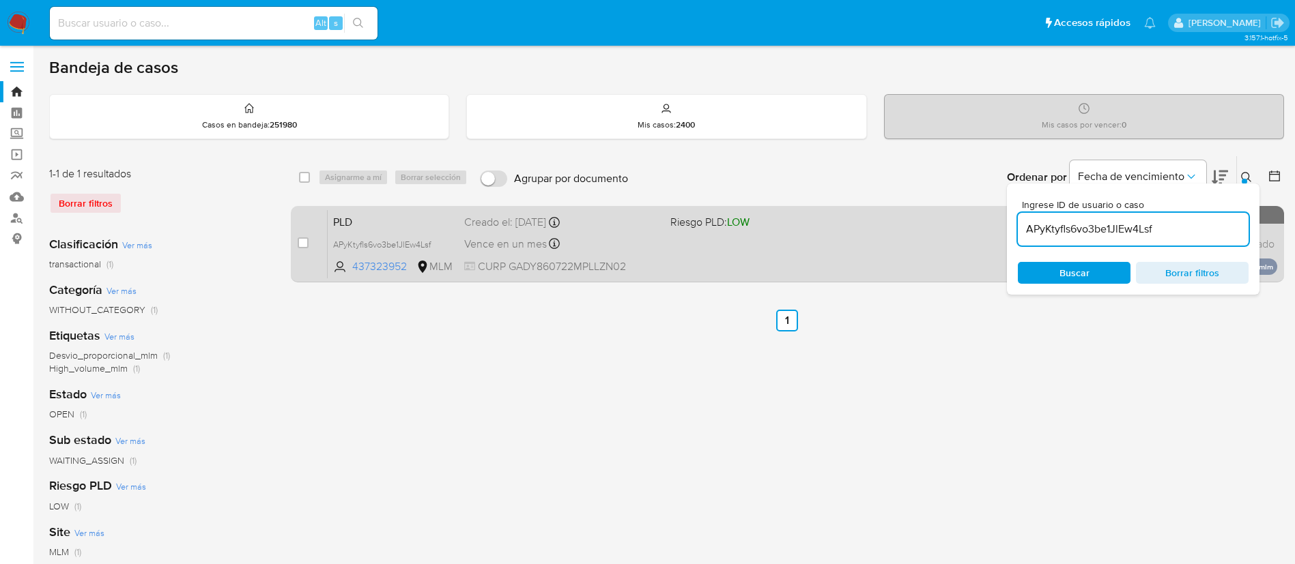
drag, startPoint x: 303, startPoint y: 247, endPoint x: 314, endPoint y: 229, distance: 21.4
click at [304, 245] on input "checkbox" at bounding box center [303, 242] width 11 height 11
checkbox input "true"
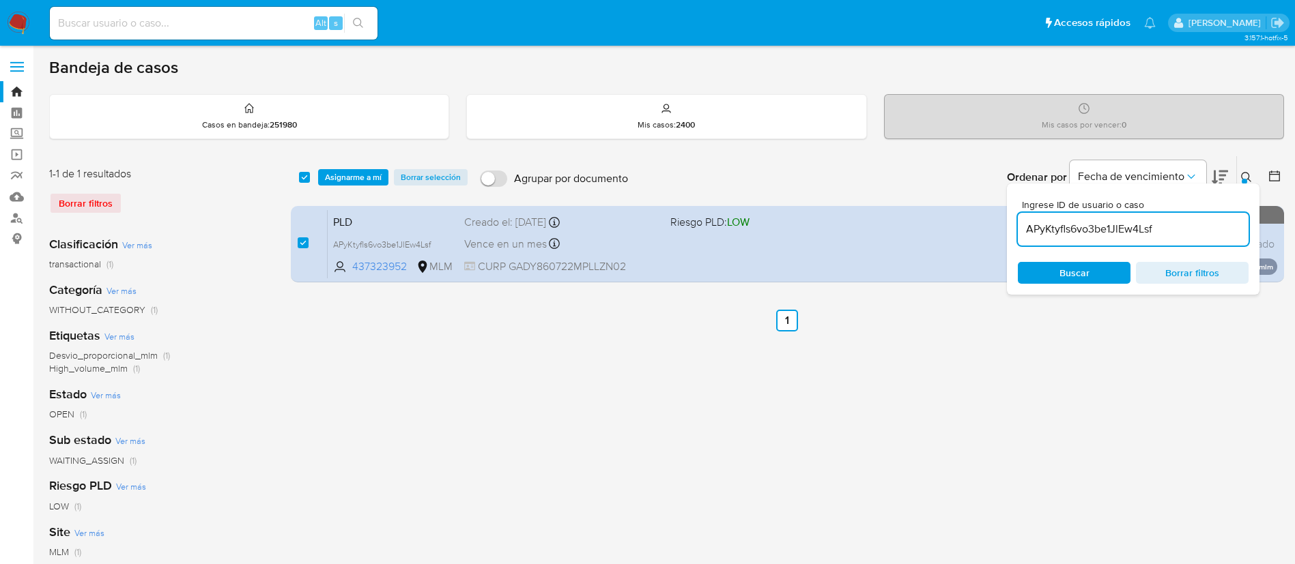
click at [336, 191] on div "select-all-cases-checkbox Asignarme a mí Borrar selección Agrupar por documento…" at bounding box center [787, 177] width 993 height 42
click at [354, 175] on span "Asignarme a mí" at bounding box center [353, 178] width 57 height 14
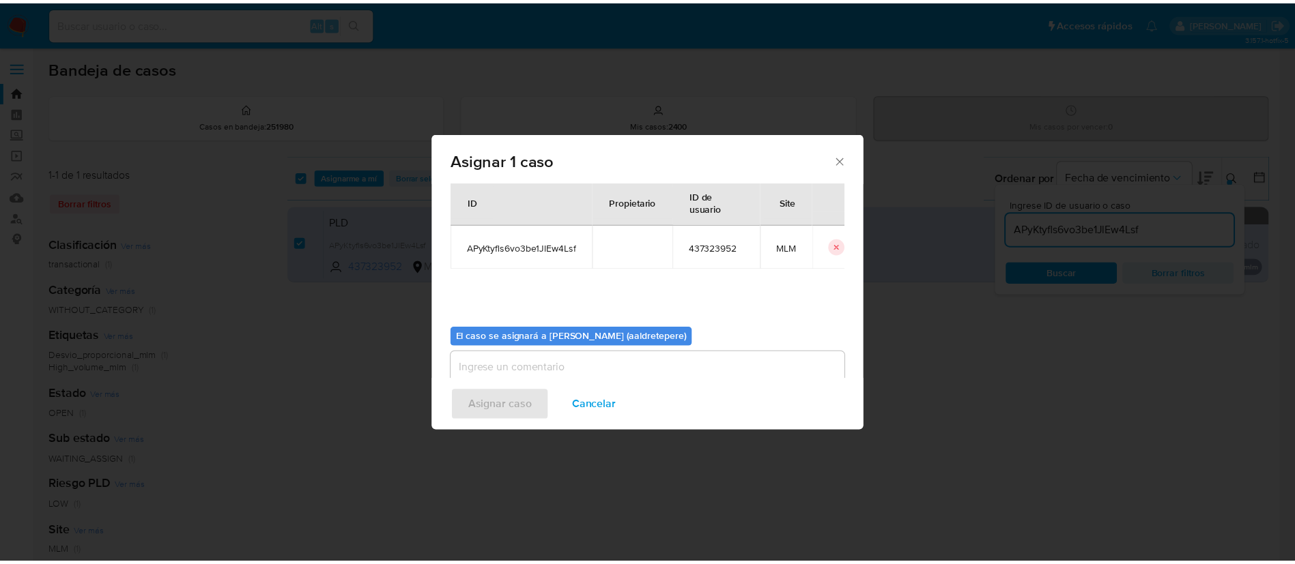
scroll to position [71, 0]
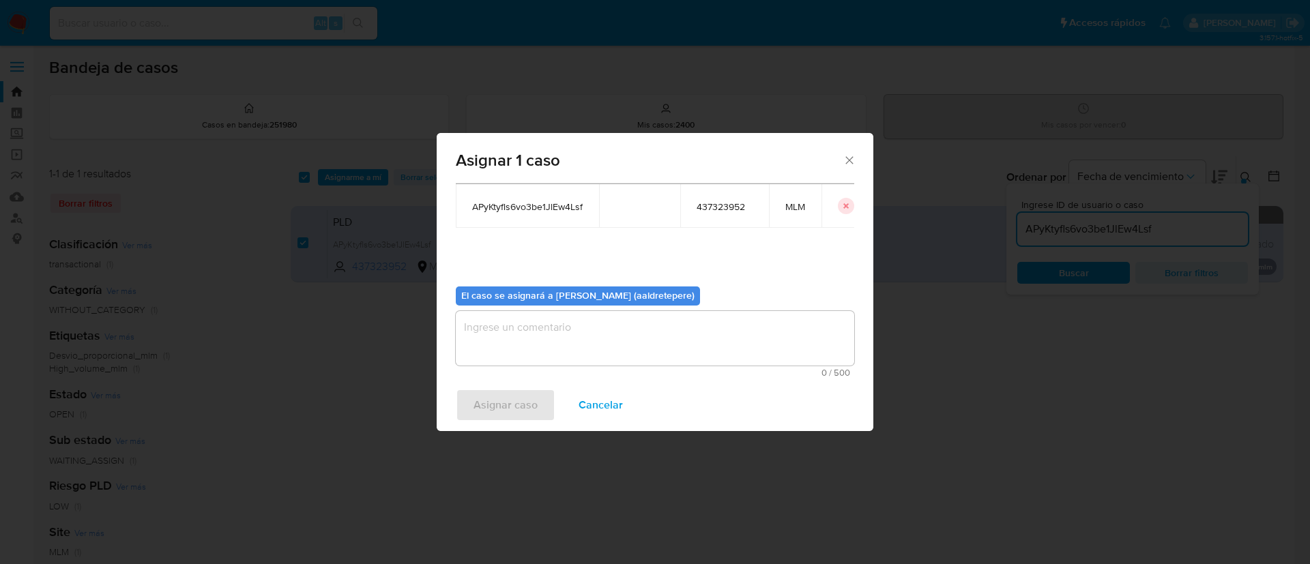
click at [632, 358] on textarea "assign-modal" at bounding box center [655, 338] width 399 height 55
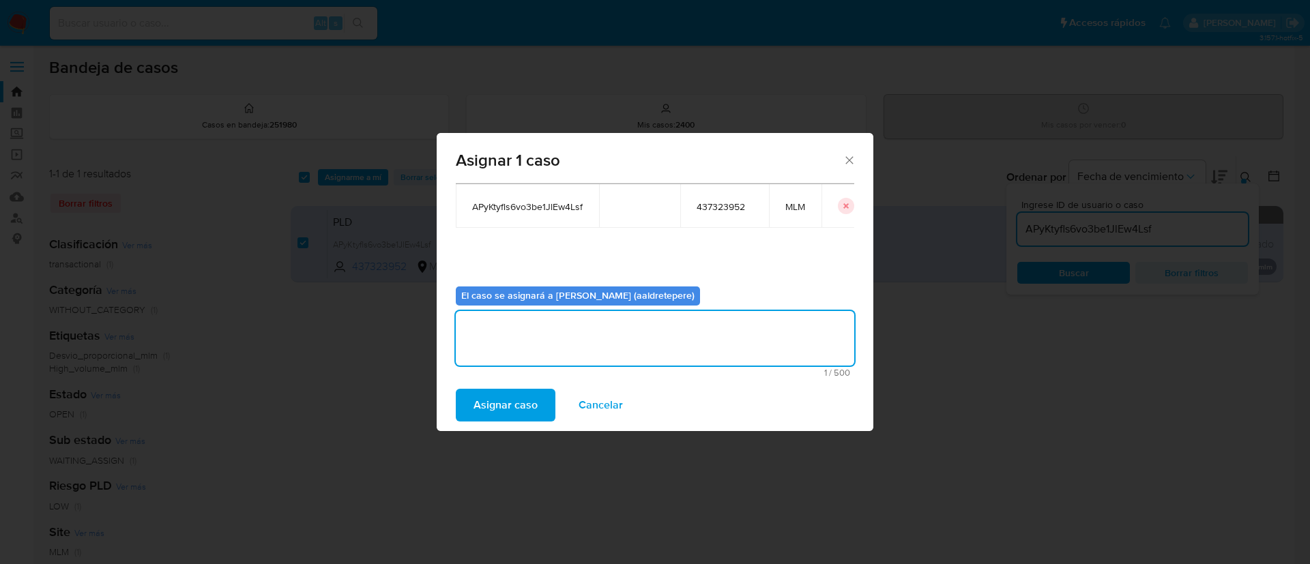
click at [508, 398] on span "Asignar caso" at bounding box center [506, 405] width 64 height 30
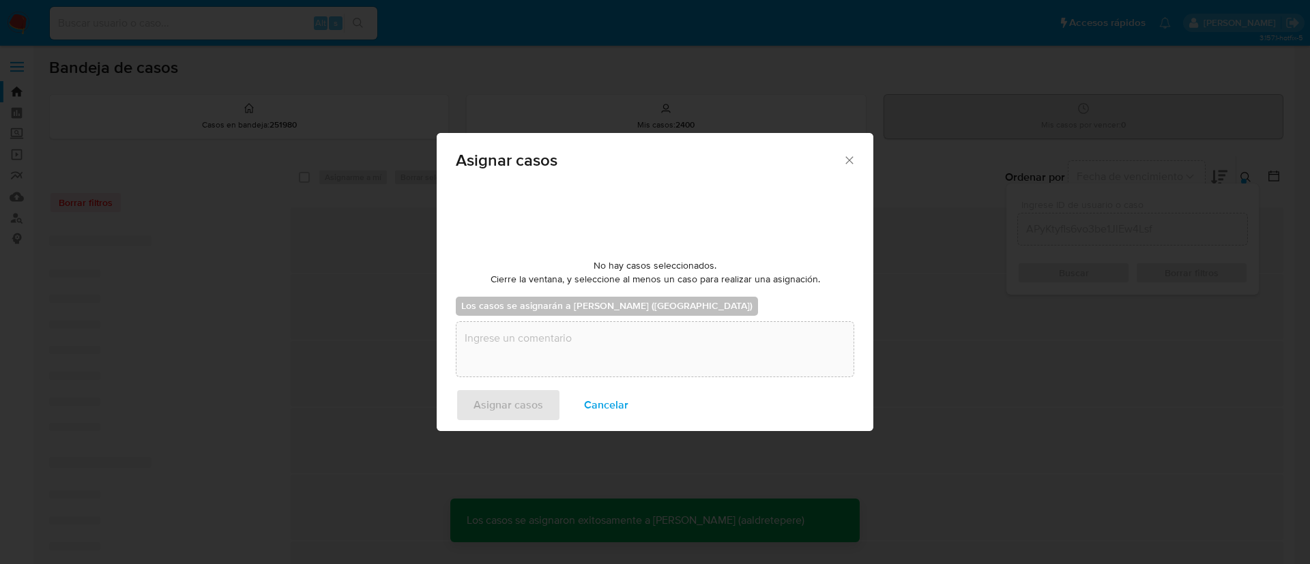
checkbox input "false"
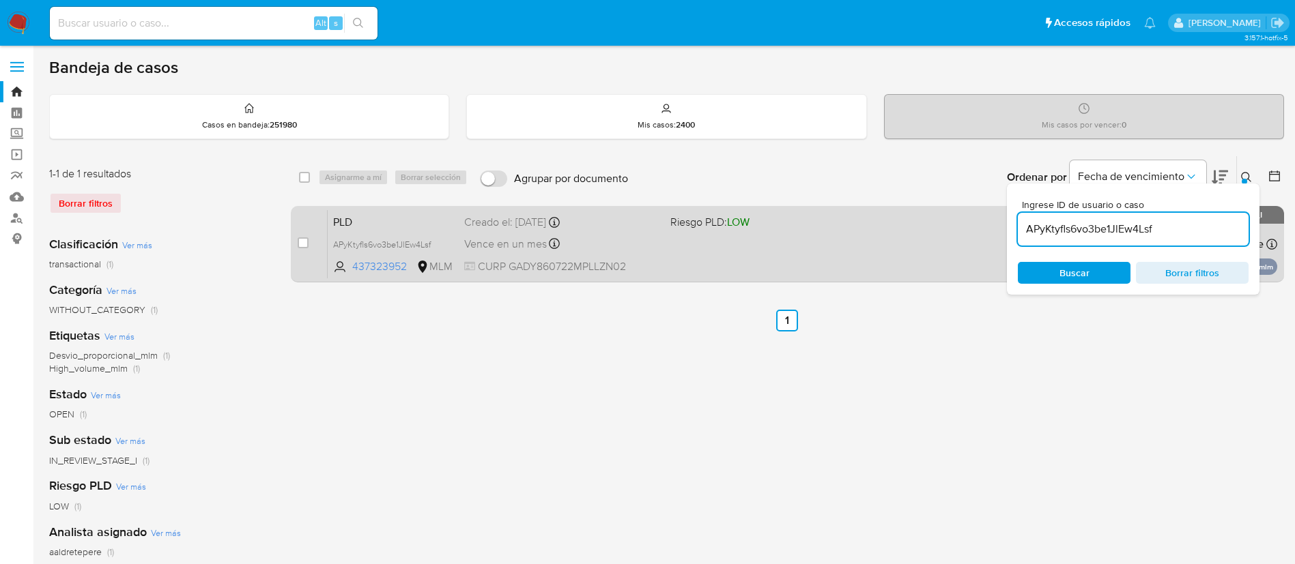
click at [693, 245] on div "PLD APyKtyfls6vo3be1JlEw4Lsf 437323952 MLM Riesgo PLD: LOW Creado el: 12/08/202…" at bounding box center [802, 244] width 949 height 69
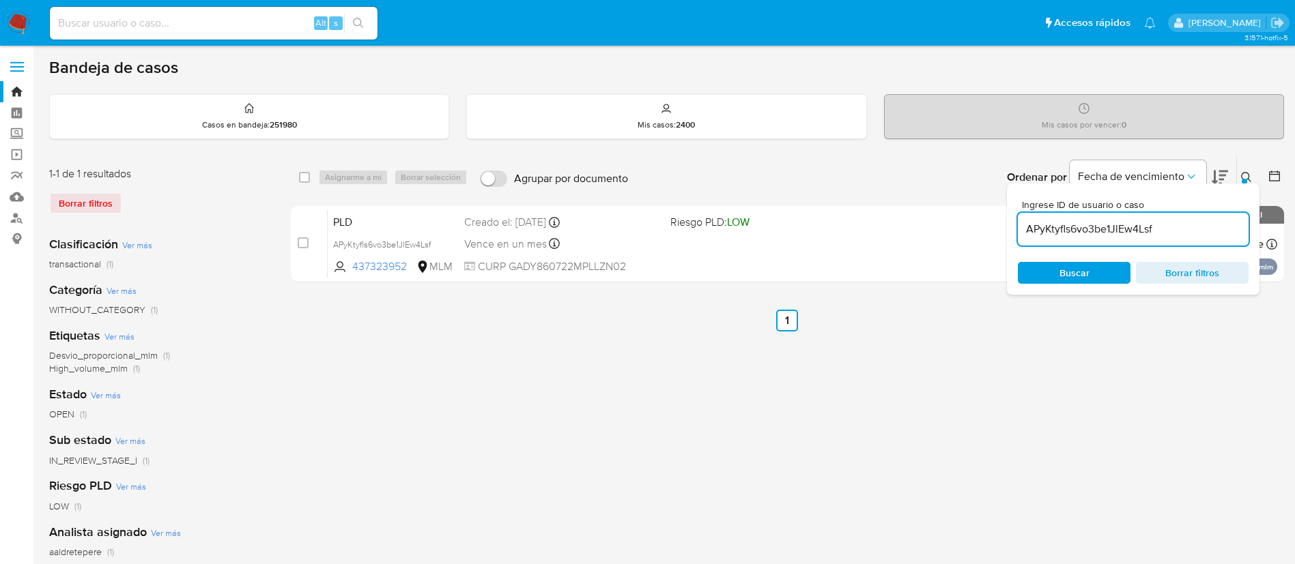
click at [113, 22] on input at bounding box center [214, 23] width 328 height 18
paste input "459208892"
type input "459208892"
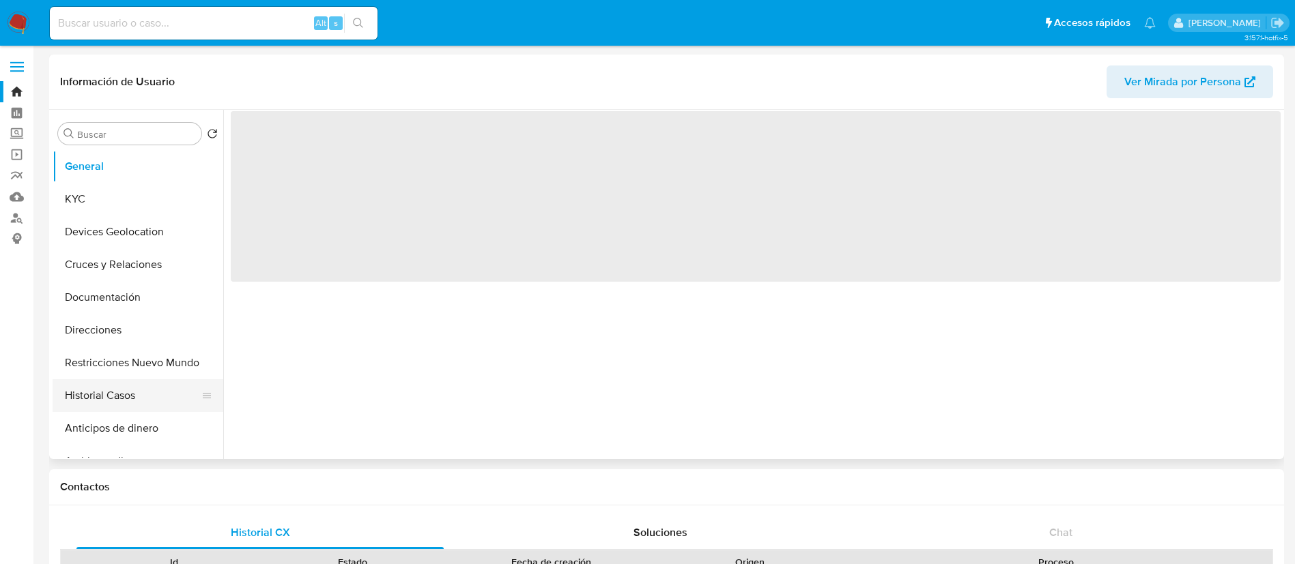
click at [152, 393] on button "Historial Casos" at bounding box center [133, 395] width 160 height 33
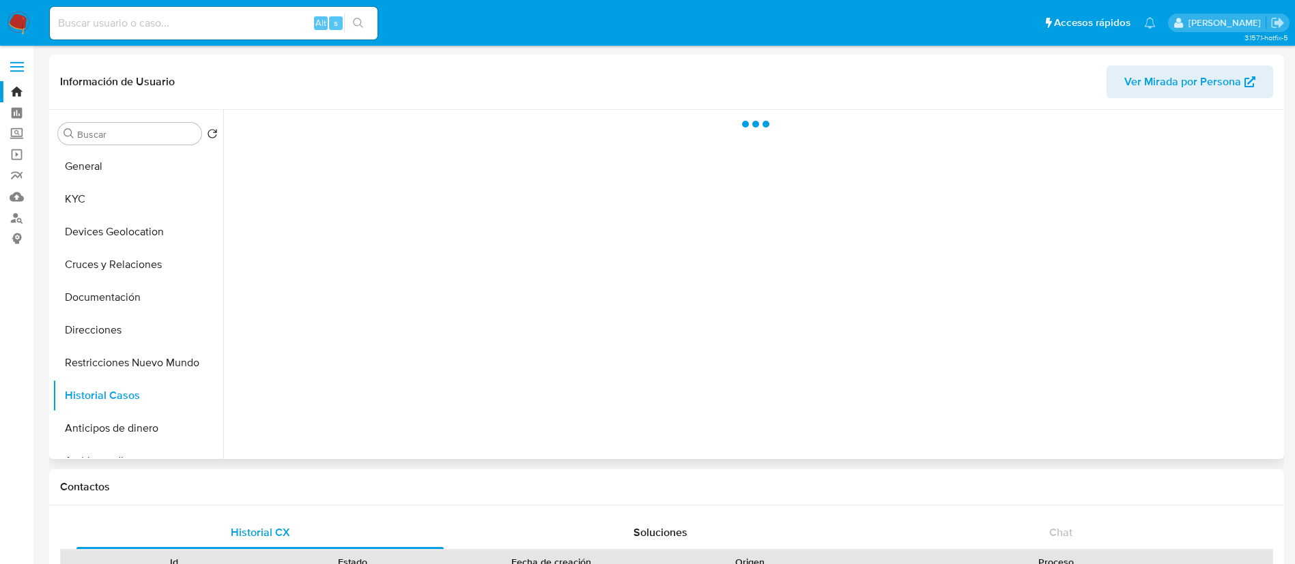
select select "10"
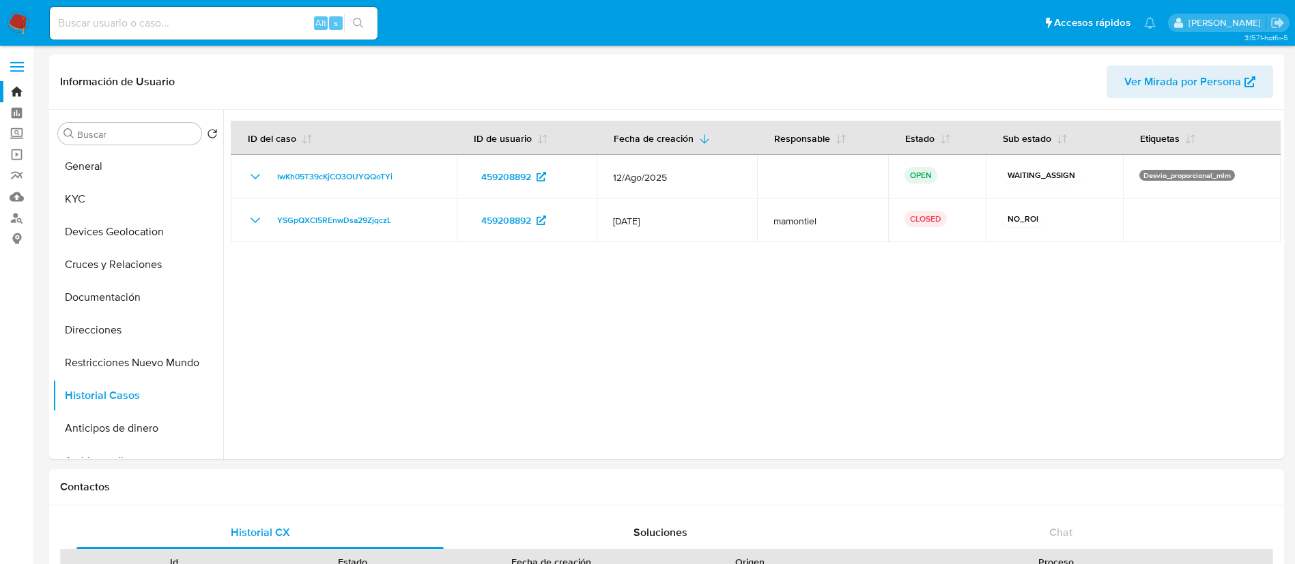
click at [75, 27] on input at bounding box center [214, 23] width 328 height 18
paste input "246419726"
type input "246419726"
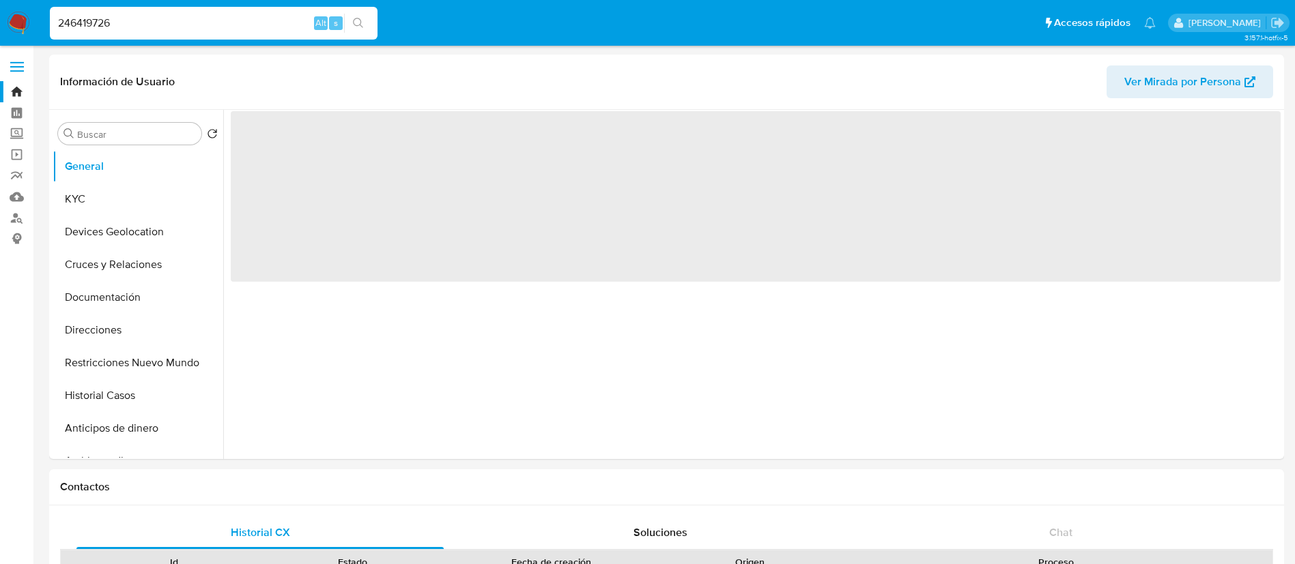
select select "10"
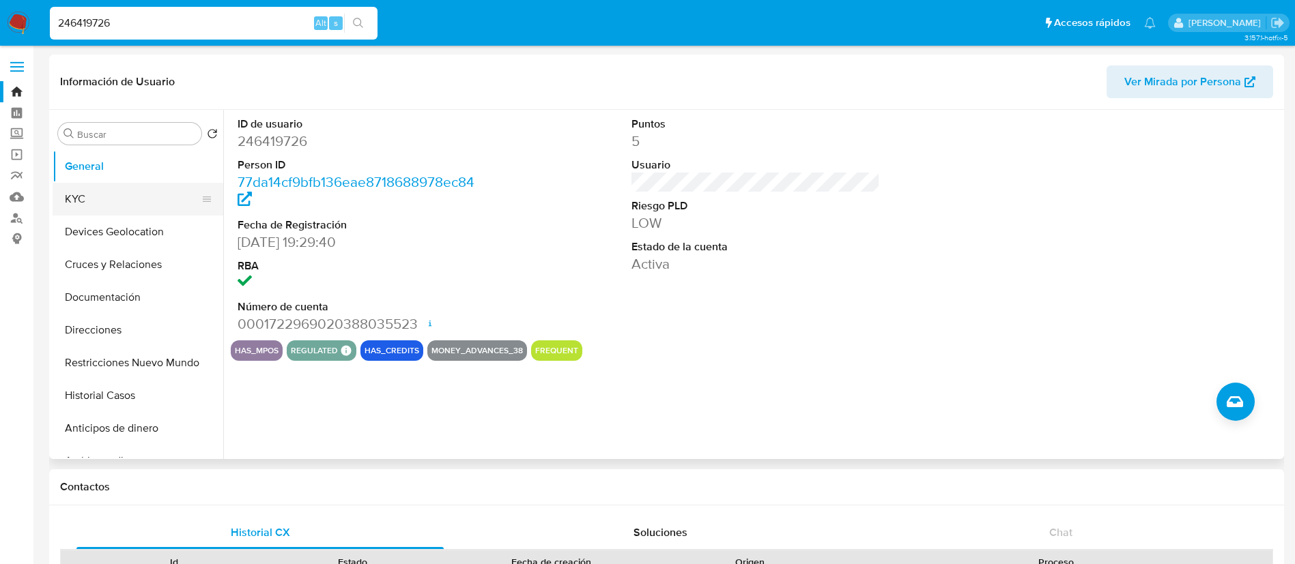
click at [128, 195] on button "KYC" at bounding box center [133, 199] width 160 height 33
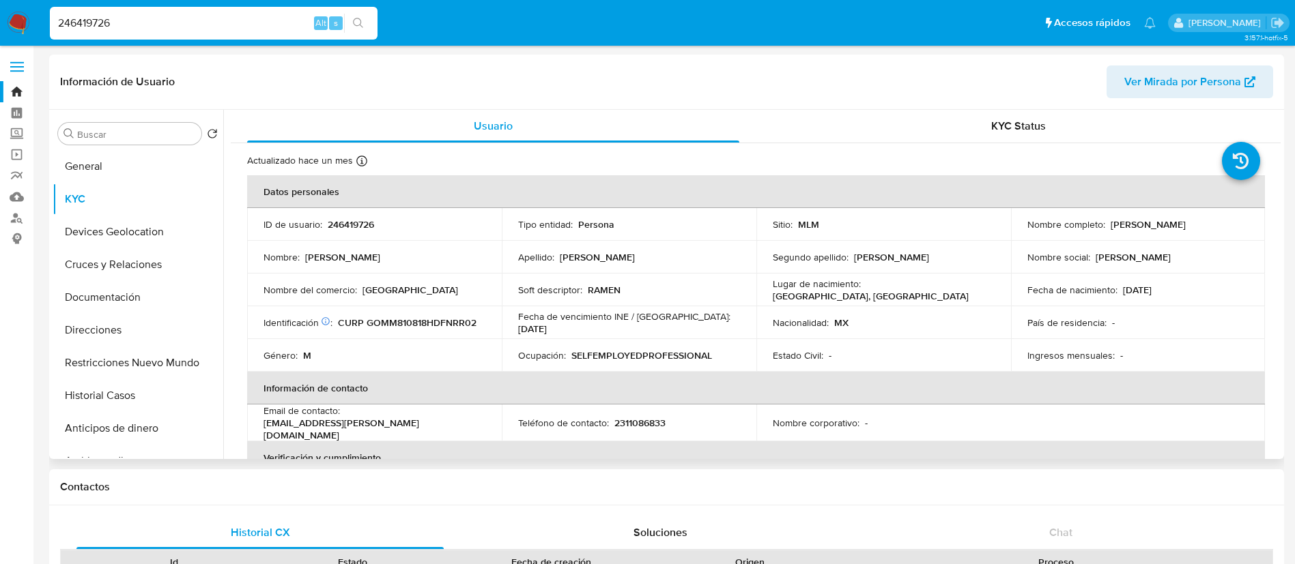
click at [350, 224] on p "246419726" at bounding box center [351, 224] width 46 height 12
copy p "246419726"
drag, startPoint x: 1175, startPoint y: 233, endPoint x: 1022, endPoint y: 232, distance: 152.9
click at [1027, 231] on div "Nombre completo : Marco Antonio Gonzalez Martinez" at bounding box center [1138, 224] width 222 height 12
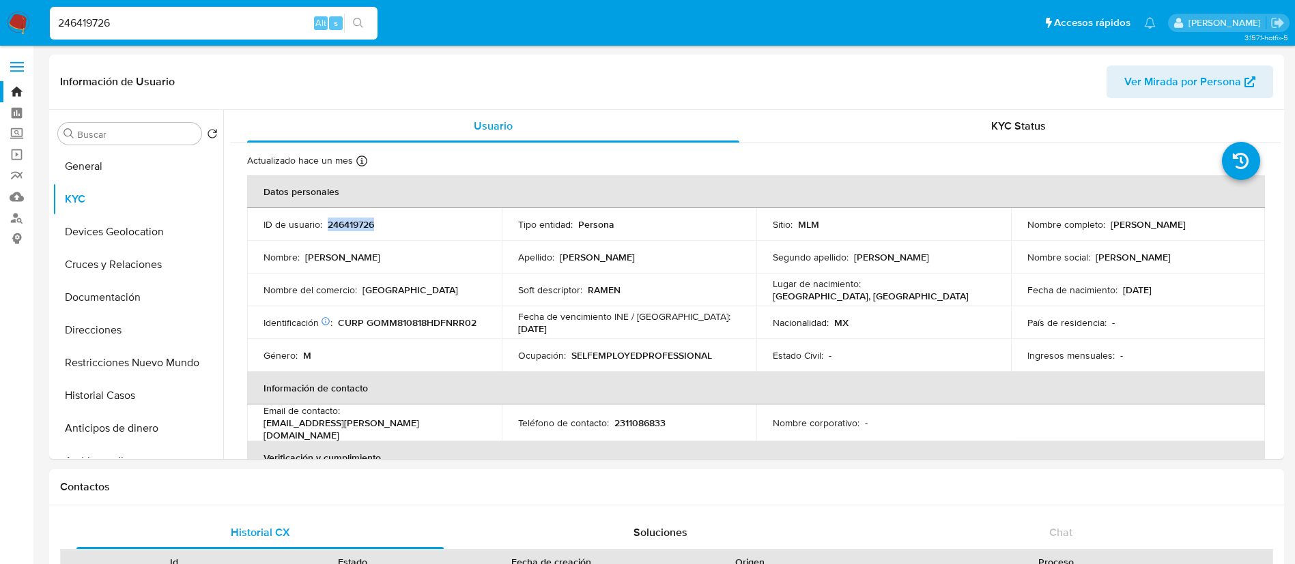
copy p "[PERSON_NAME] [PERSON_NAME]"
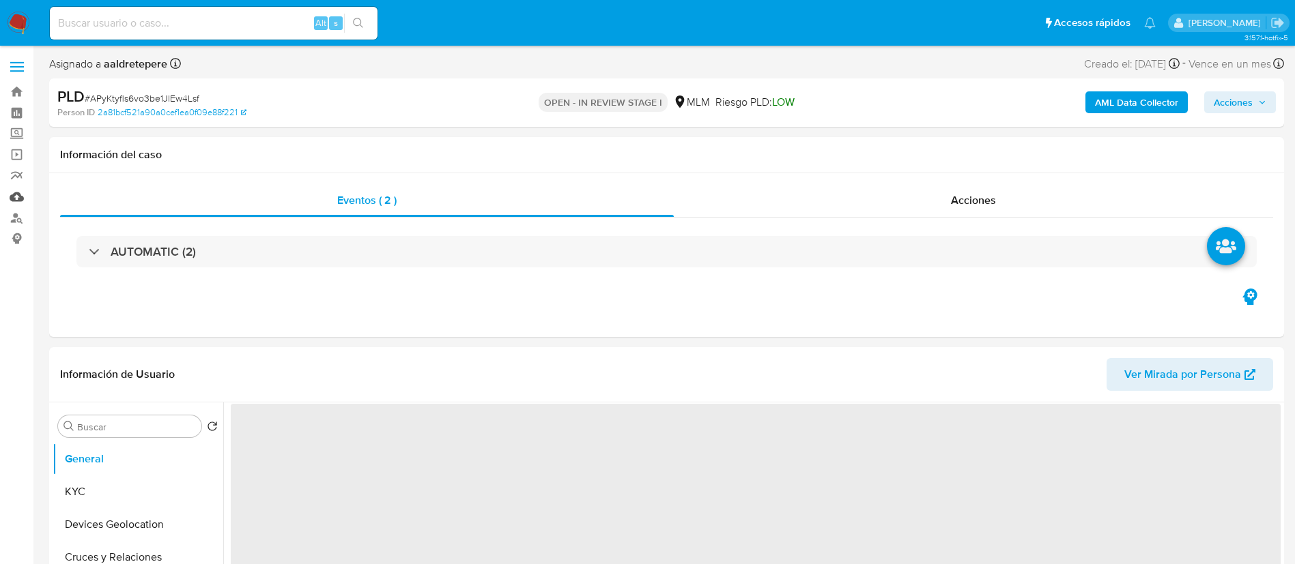
click at [23, 195] on link "Mulan" at bounding box center [81, 196] width 162 height 21
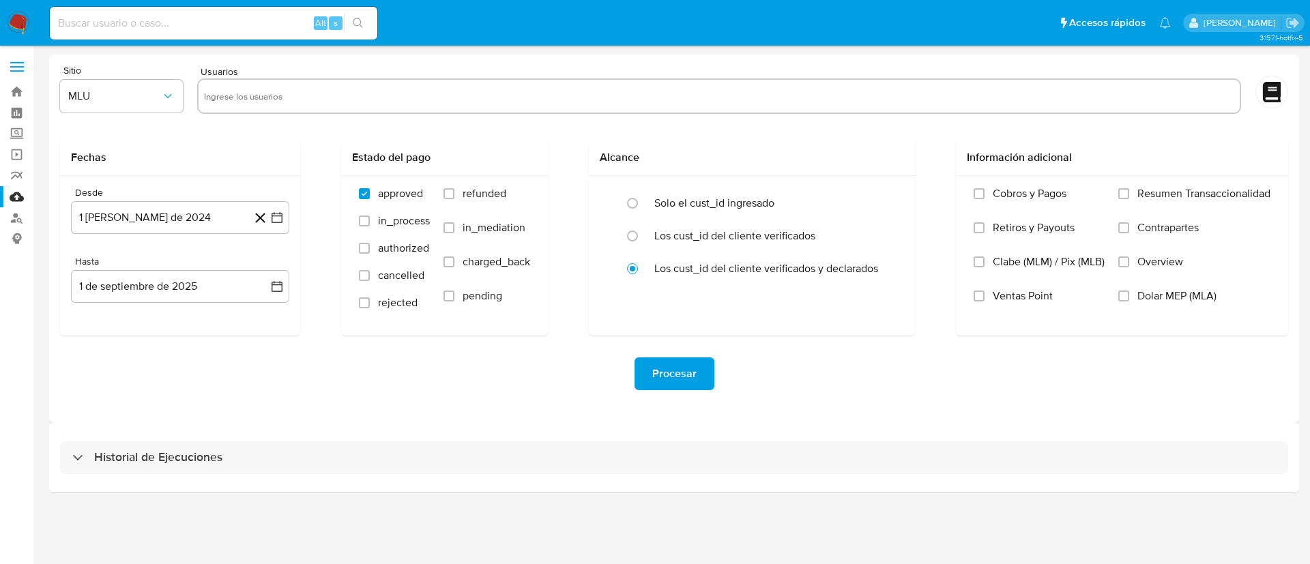
click at [351, 92] on input "text" at bounding box center [719, 96] width 1031 height 22
paste input "437323952"
type input "437323952"
click at [138, 108] on button "MLU" at bounding box center [121, 96] width 123 height 33
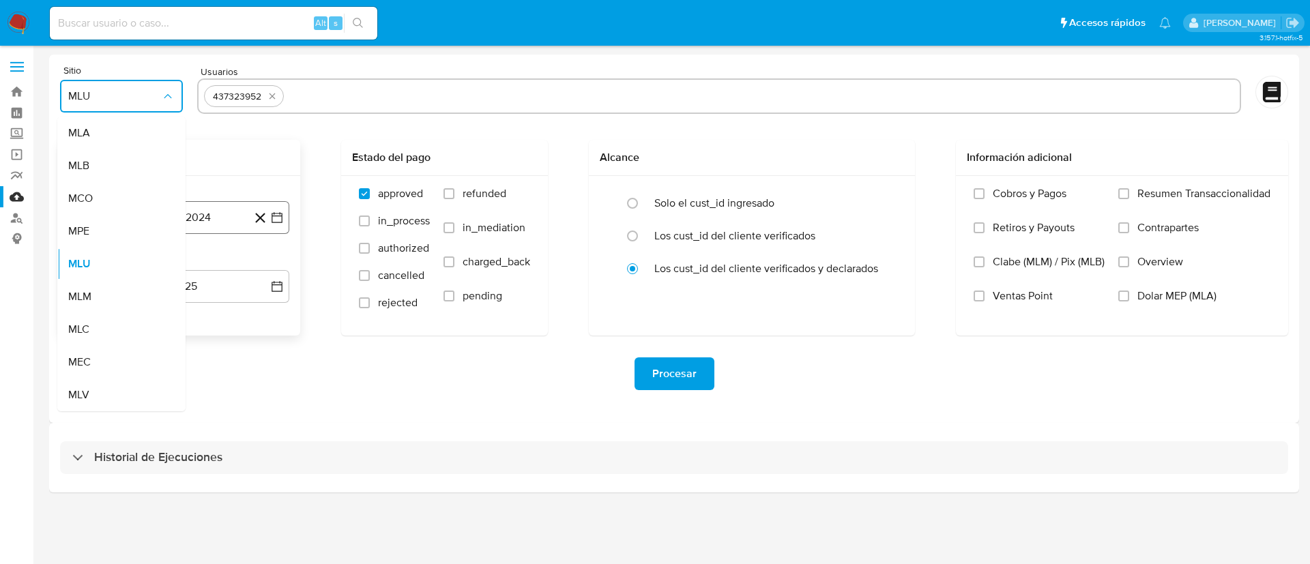
drag, startPoint x: 99, startPoint y: 293, endPoint x: 156, endPoint y: 213, distance: 98.5
click at [105, 288] on div "MLM" at bounding box center [117, 296] width 98 height 33
click at [156, 213] on button "1 [PERSON_NAME] de 2024" at bounding box center [180, 217] width 218 height 33
click at [193, 265] on span "agosto 2024" at bounding box center [174, 267] width 62 height 14
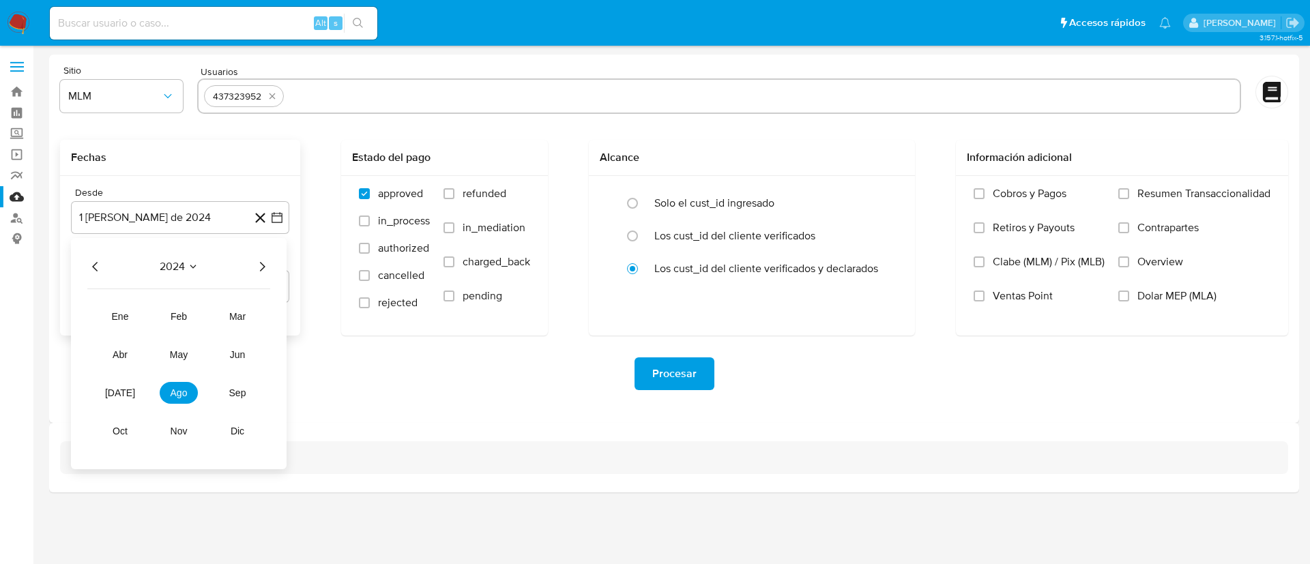
click at [250, 267] on div "2024" at bounding box center [178, 267] width 183 height 16
drag, startPoint x: 256, startPoint y: 263, endPoint x: 218, endPoint y: 298, distance: 51.2
click at [257, 264] on icon "Año siguiente" at bounding box center [262, 267] width 16 height 16
click at [193, 318] on button "feb" at bounding box center [179, 317] width 38 height 22
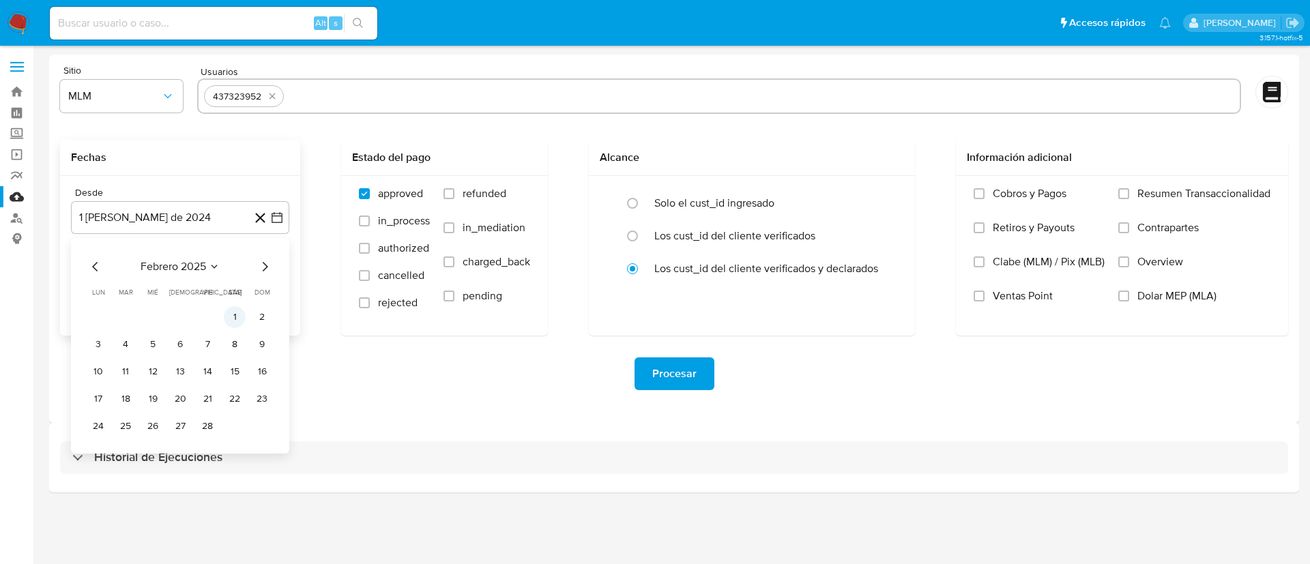
click at [241, 319] on button "1" at bounding box center [235, 317] width 22 height 22
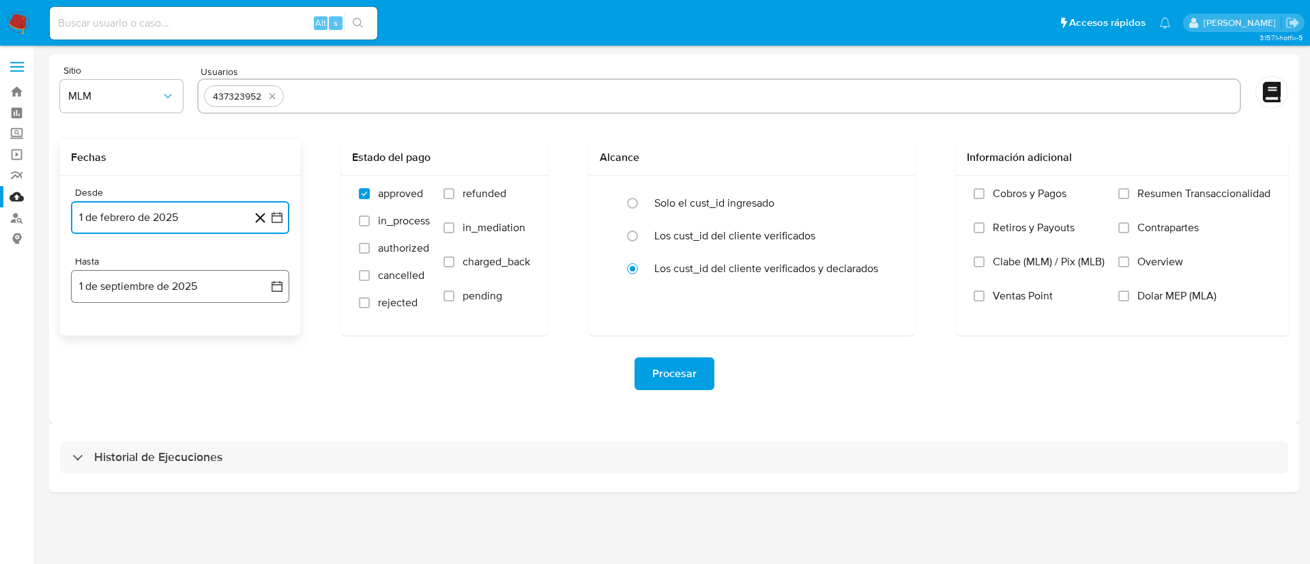
click at [105, 297] on button "1 de septiembre de 2025" at bounding box center [180, 286] width 218 height 33
click at [98, 330] on icon "Mes anterior" at bounding box center [95, 336] width 16 height 16
click at [178, 495] on button "31" at bounding box center [180, 496] width 22 height 22
click at [718, 369] on div "Procesar" at bounding box center [674, 374] width 1228 height 33
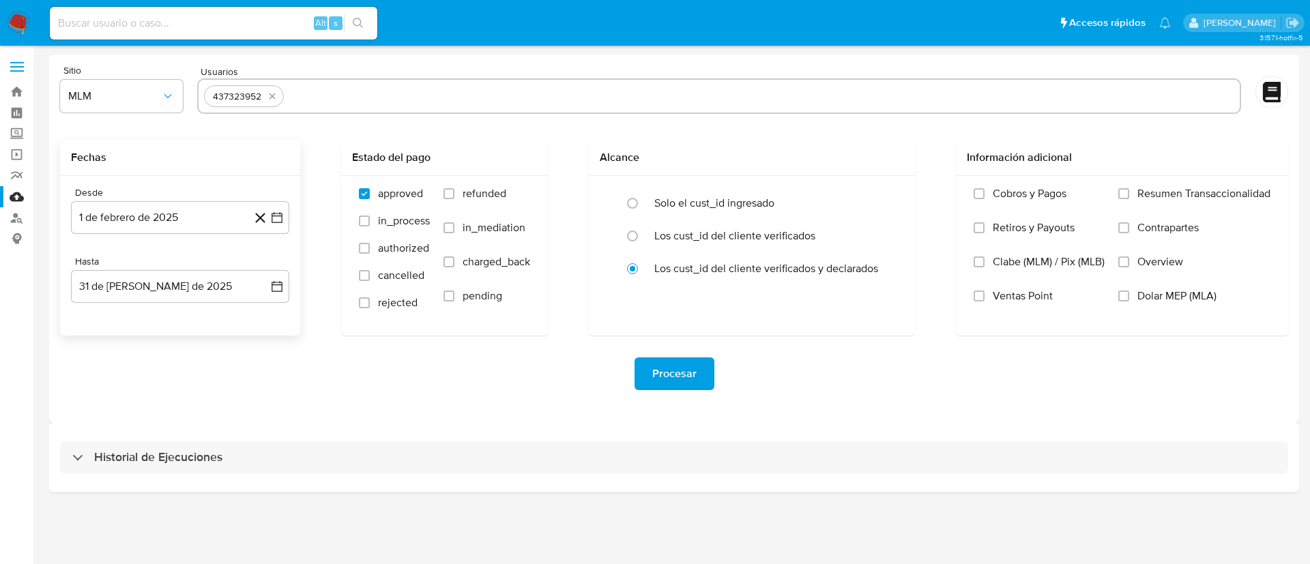
click at [691, 374] on span "Procesar" at bounding box center [674, 374] width 44 height 30
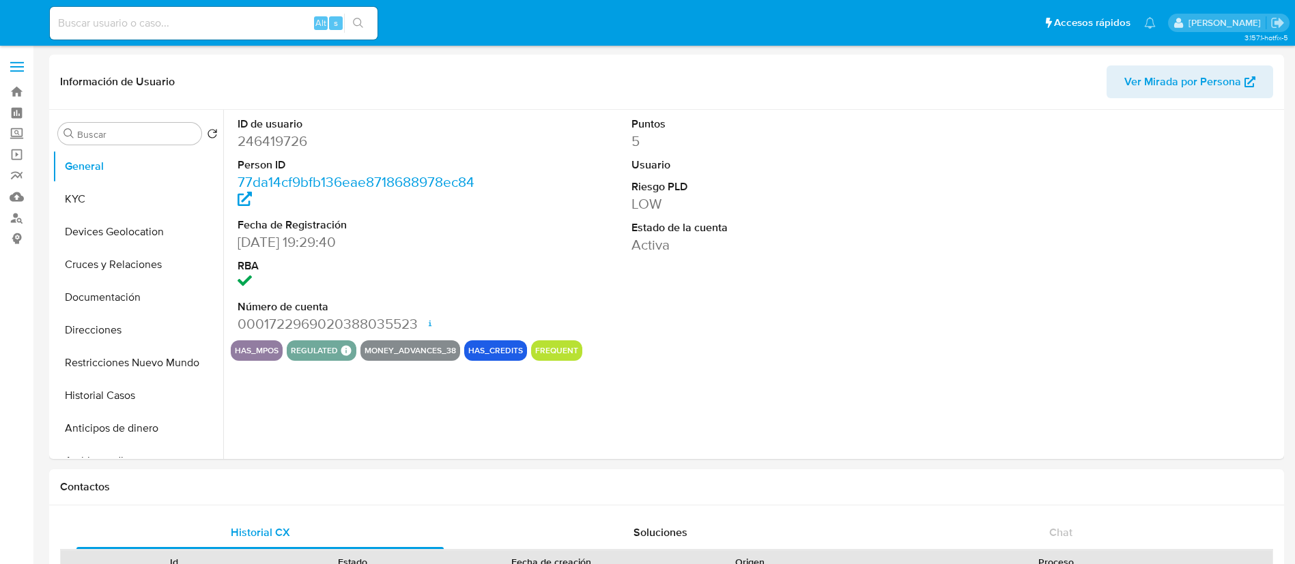
select select "10"
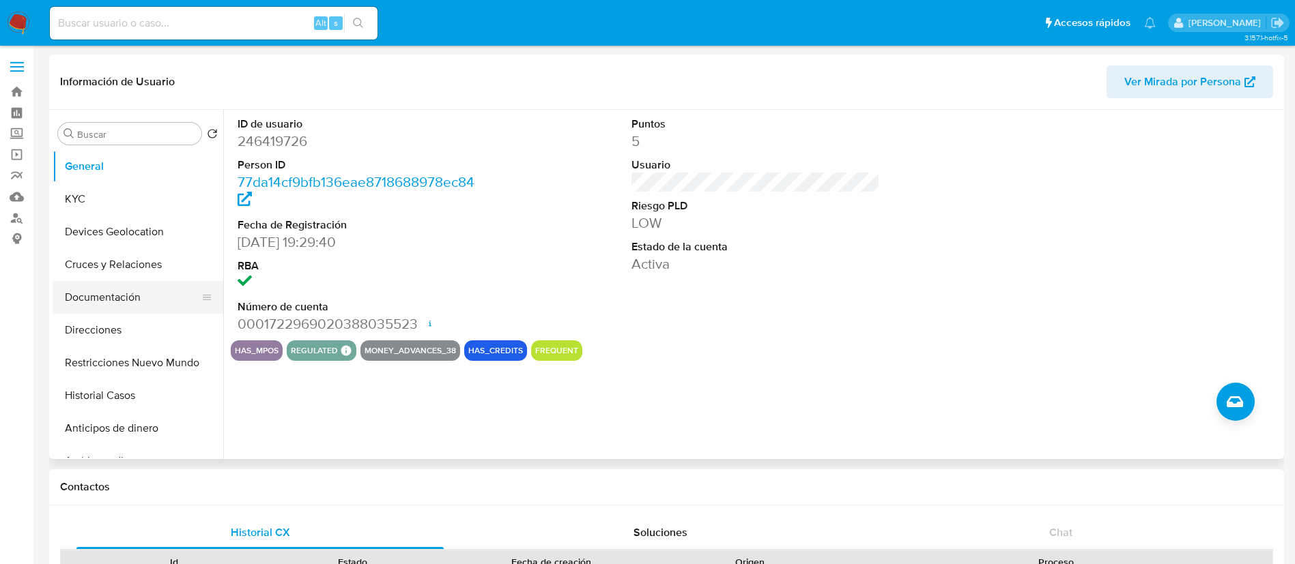
click at [115, 304] on button "Documentación" at bounding box center [133, 297] width 160 height 33
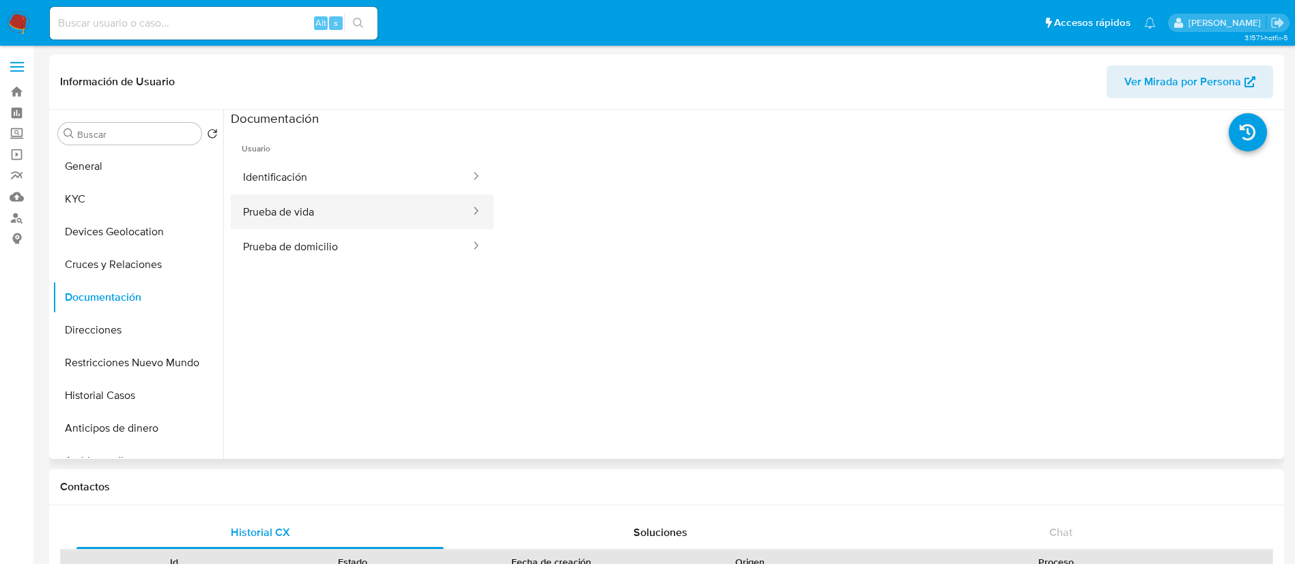
click at [349, 211] on button "Prueba de vida" at bounding box center [351, 211] width 241 height 35
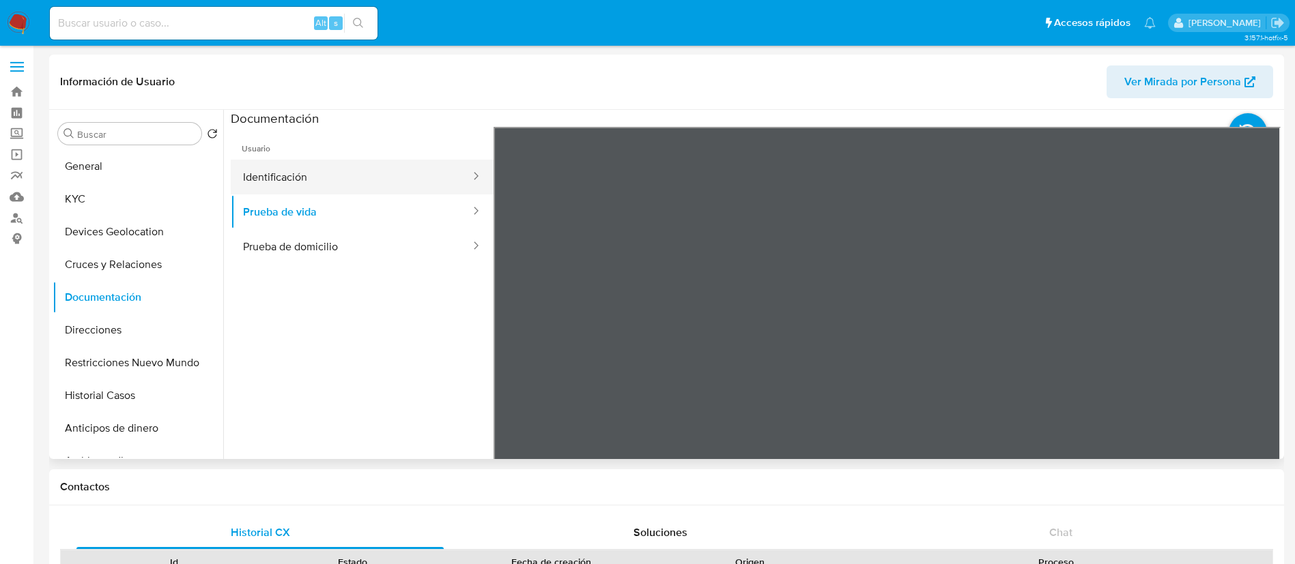
click at [319, 184] on button "Identificación" at bounding box center [351, 177] width 241 height 35
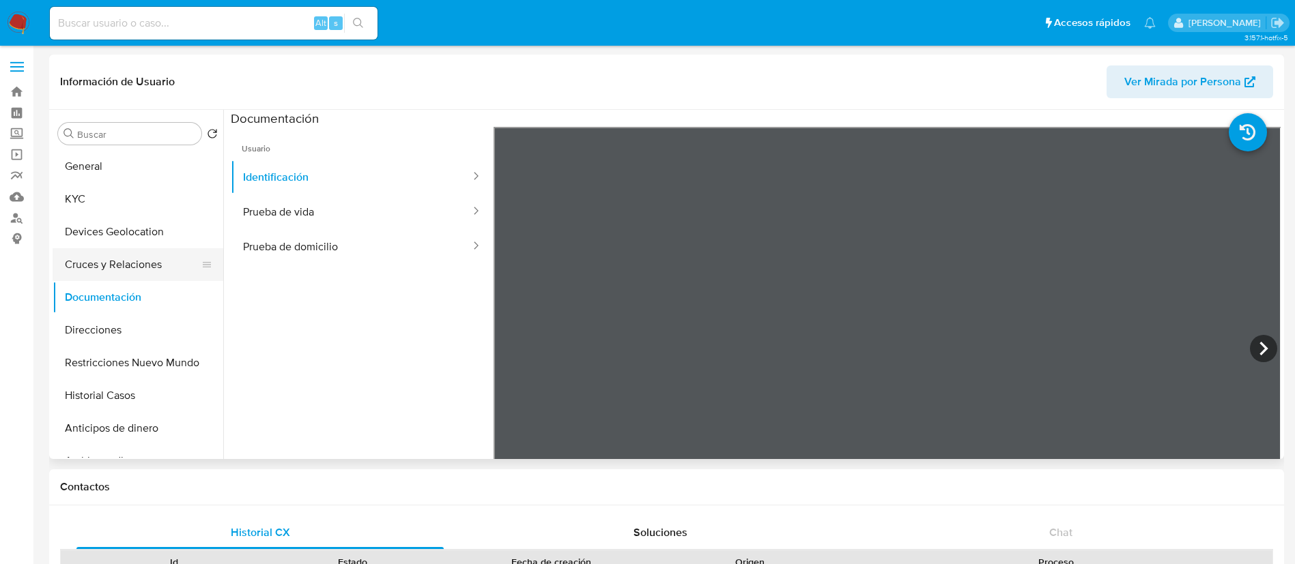
click at [167, 276] on button "Cruces y Relaciones" at bounding box center [133, 264] width 160 height 33
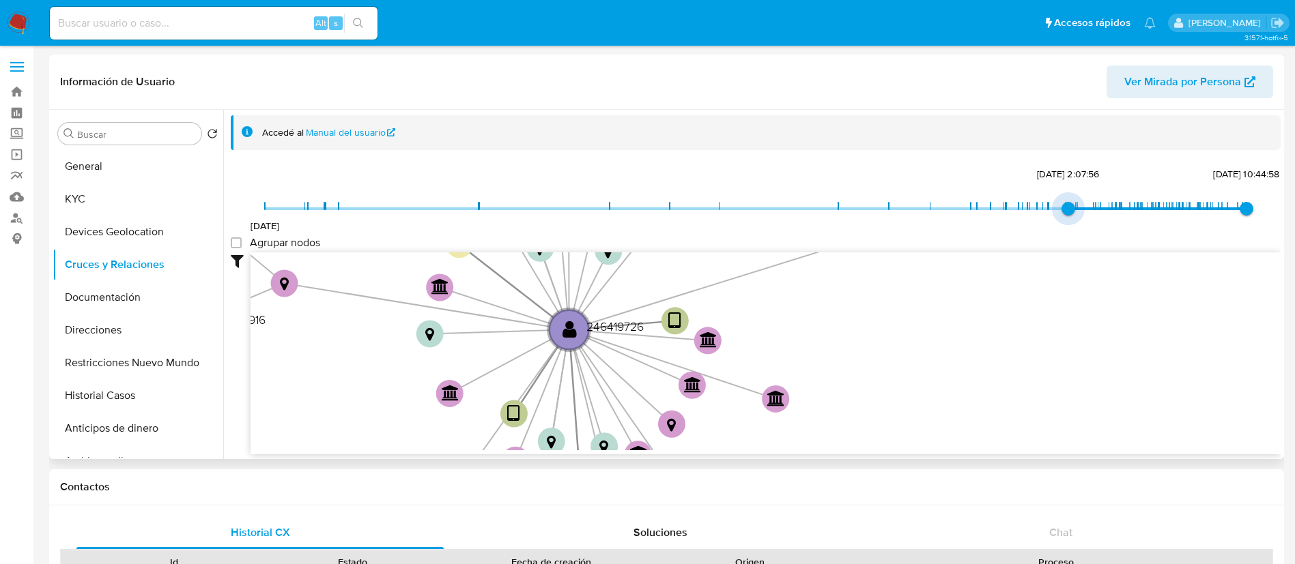
type input "1739418341000"
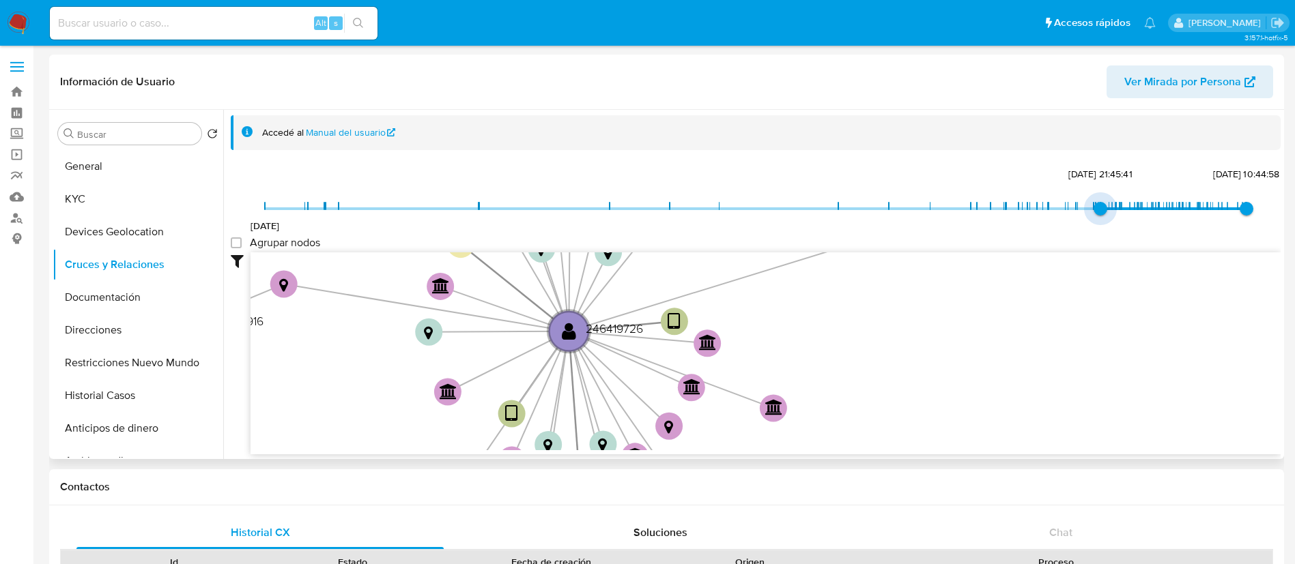
drag, startPoint x: 268, startPoint y: 212, endPoint x: 1095, endPoint y: 212, distance: 826.5
click at [1095, 212] on span "[DATE] 21:45:41" at bounding box center [1100, 209] width 14 height 14
click at [237, 242] on group_nodes "Agrupar nodos" at bounding box center [236, 242] width 11 height 11
checkbox group_nodes "true"
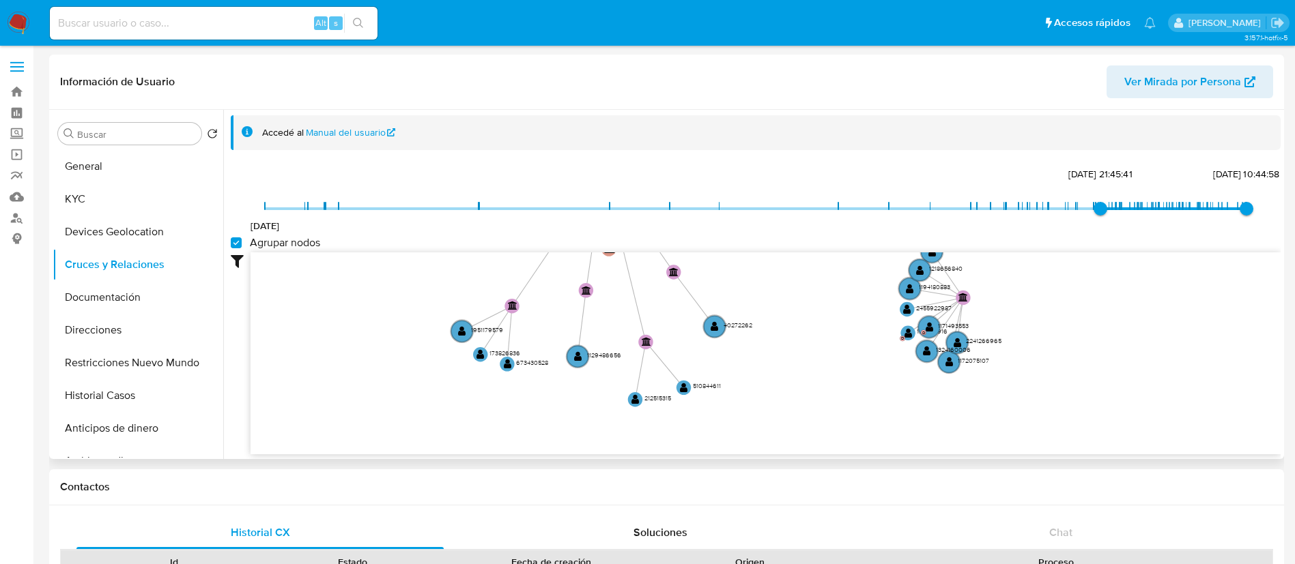
drag, startPoint x: 696, startPoint y: 298, endPoint x: 693, endPoint y: 141, distance: 157.7
click at [693, 141] on div "Accedé al Manual del usuario [DATE] [DATE] 21:45:41 [DATE] 10:44:58 Agrupar nod…" at bounding box center [756, 284] width 1050 height 339
click at [81, 203] on button "KYC" at bounding box center [133, 199] width 160 height 33
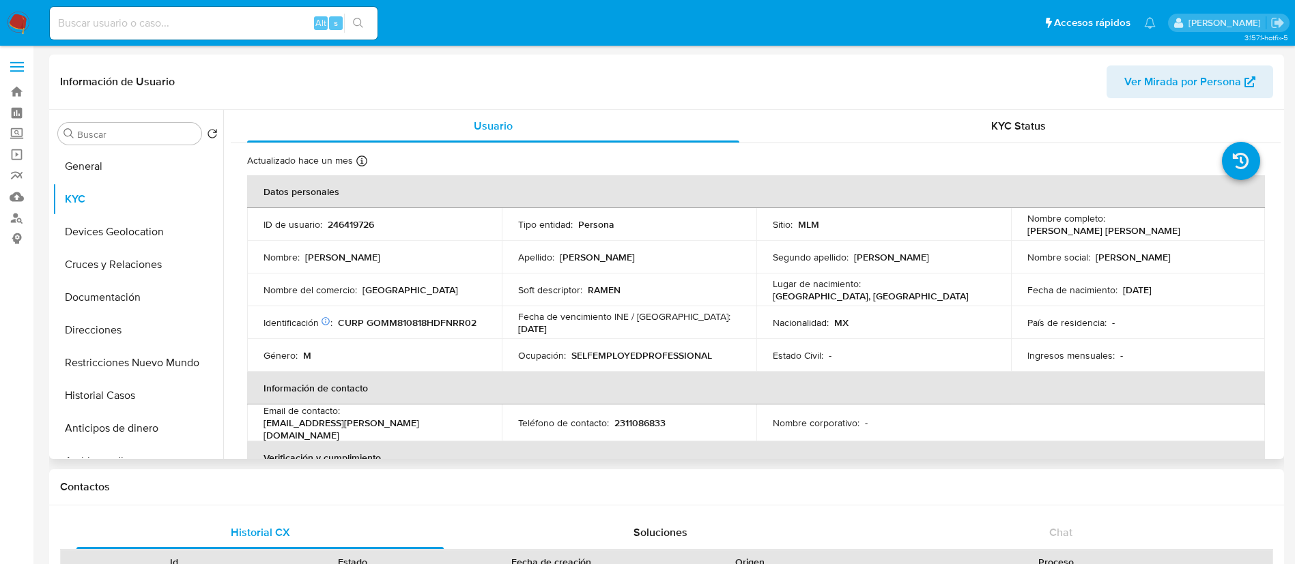
drag, startPoint x: 367, startPoint y: 293, endPoint x: 330, endPoint y: 301, distance: 37.6
click at [341, 300] on td "Nombre del comercio : [GEOGRAPHIC_DATA]" at bounding box center [374, 290] width 255 height 33
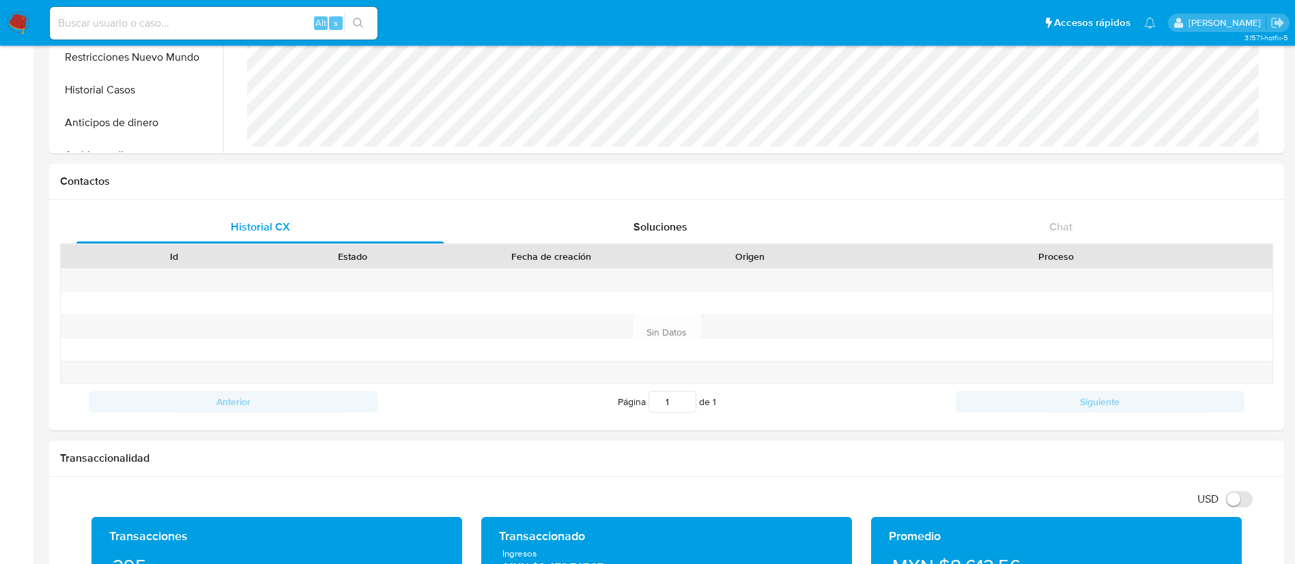
scroll to position [409, 0]
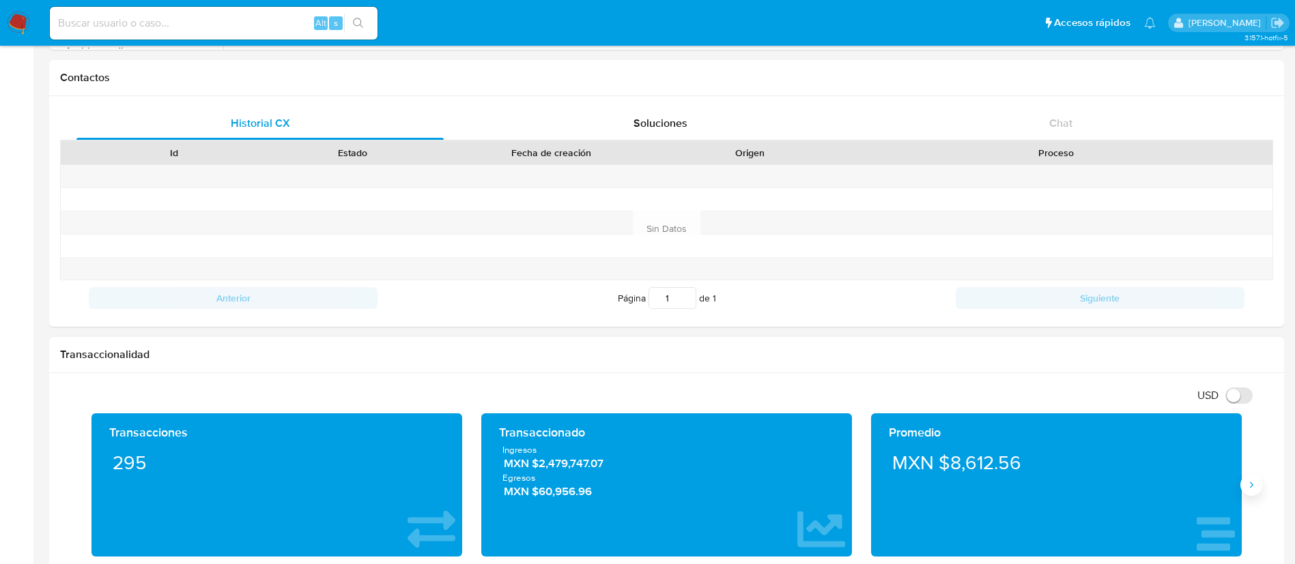
click at [1253, 493] on button "Siguiente" at bounding box center [1251, 485] width 22 height 22
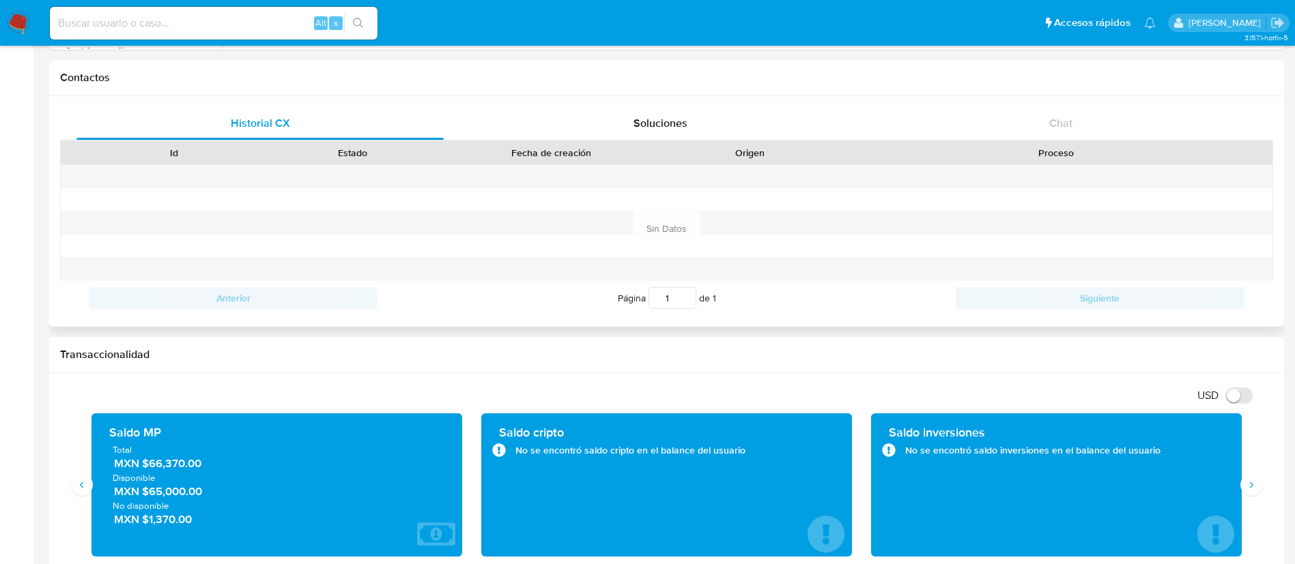
scroll to position [0, 0]
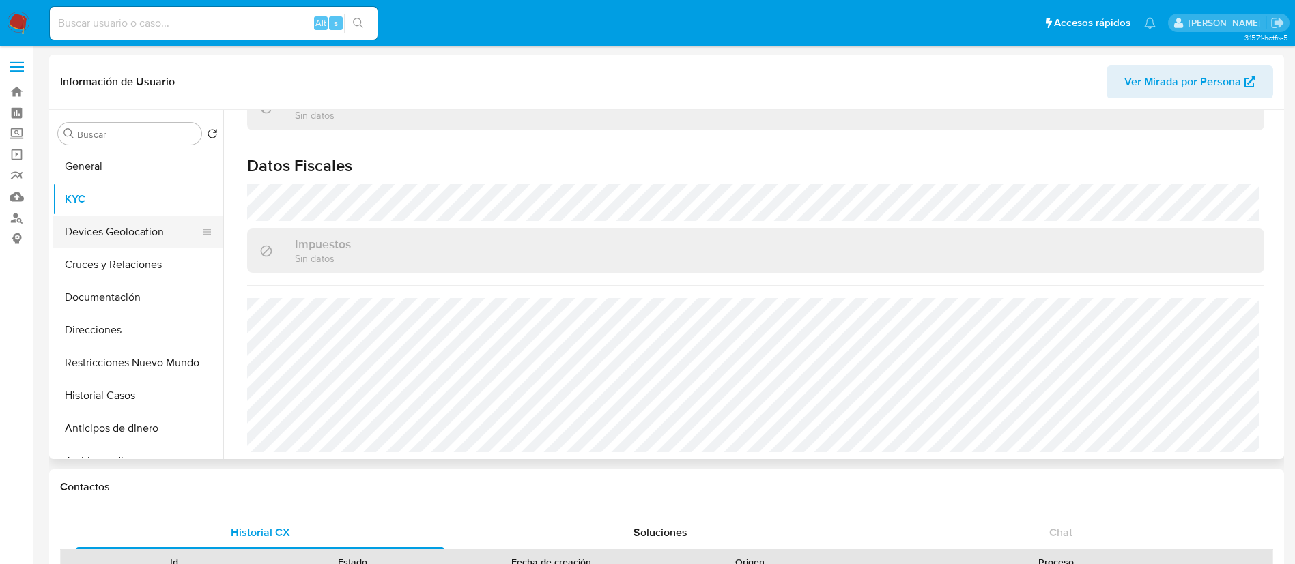
click at [162, 222] on button "Devices Geolocation" at bounding box center [133, 232] width 160 height 33
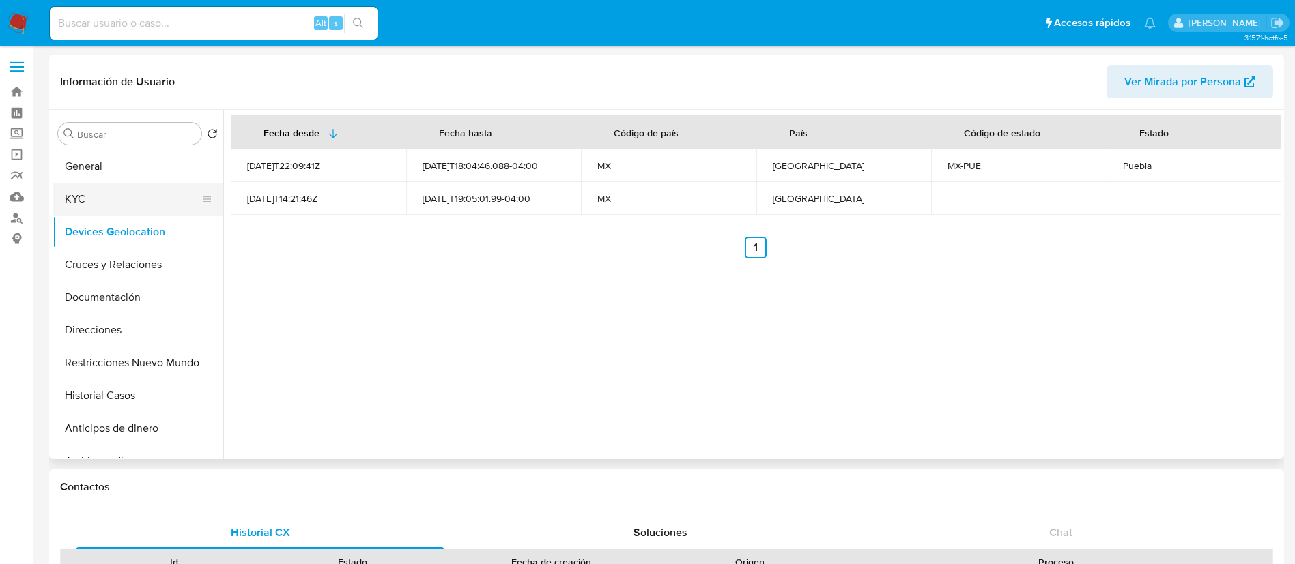
click at [114, 203] on button "KYC" at bounding box center [133, 199] width 160 height 33
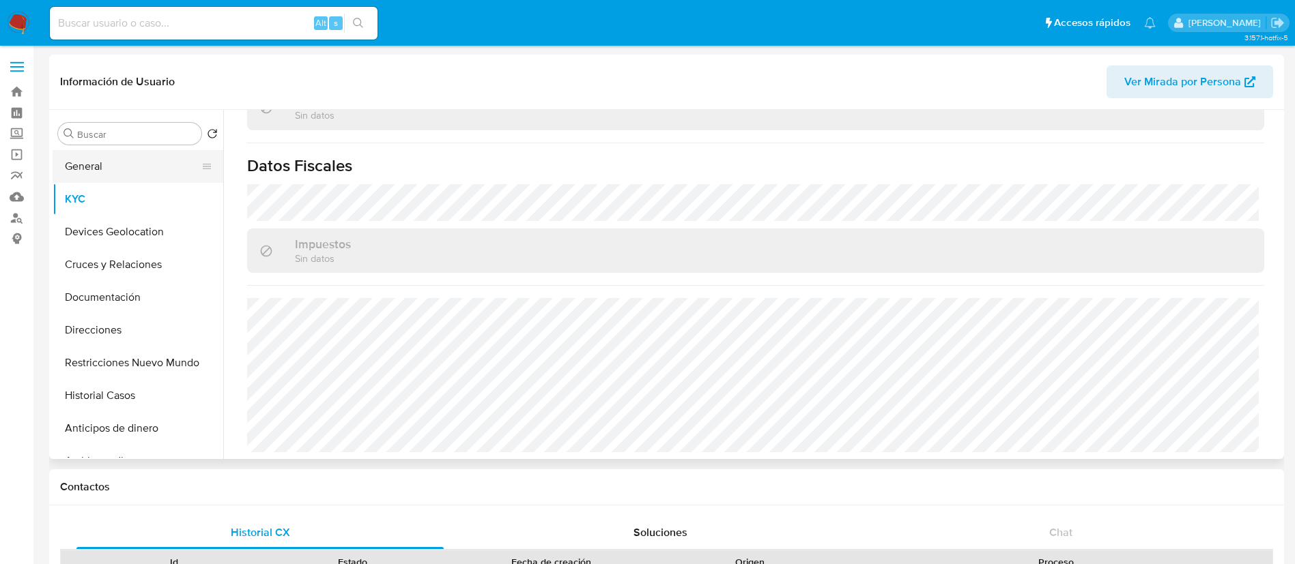
click at [128, 161] on button "General" at bounding box center [133, 166] width 160 height 33
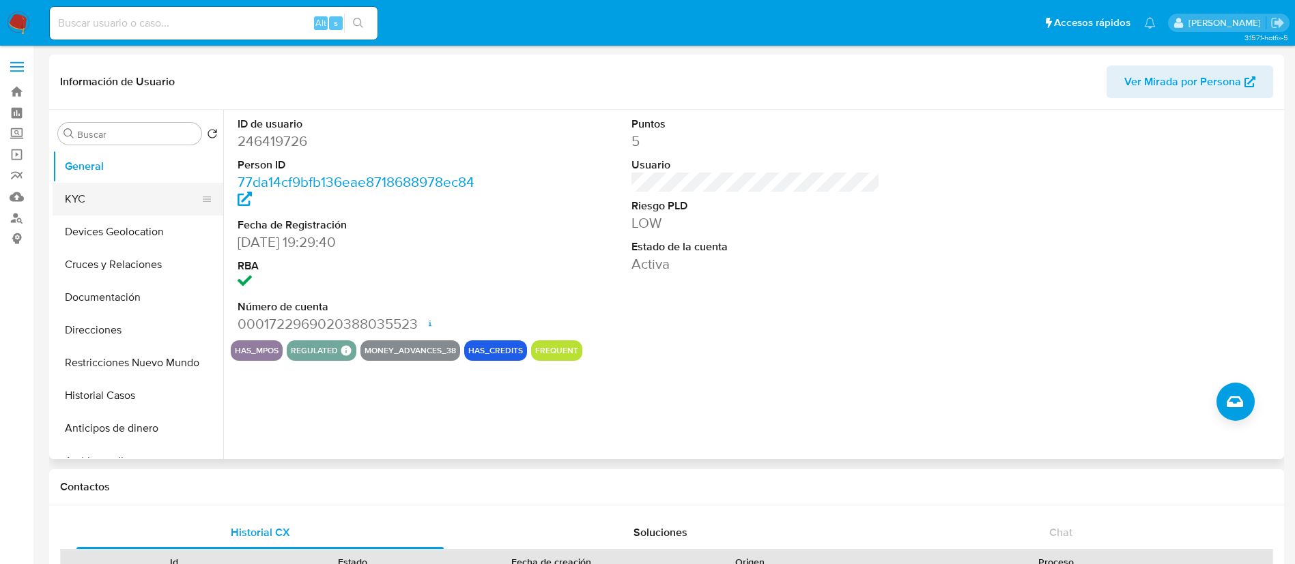
click at [122, 201] on button "KYC" at bounding box center [133, 199] width 160 height 33
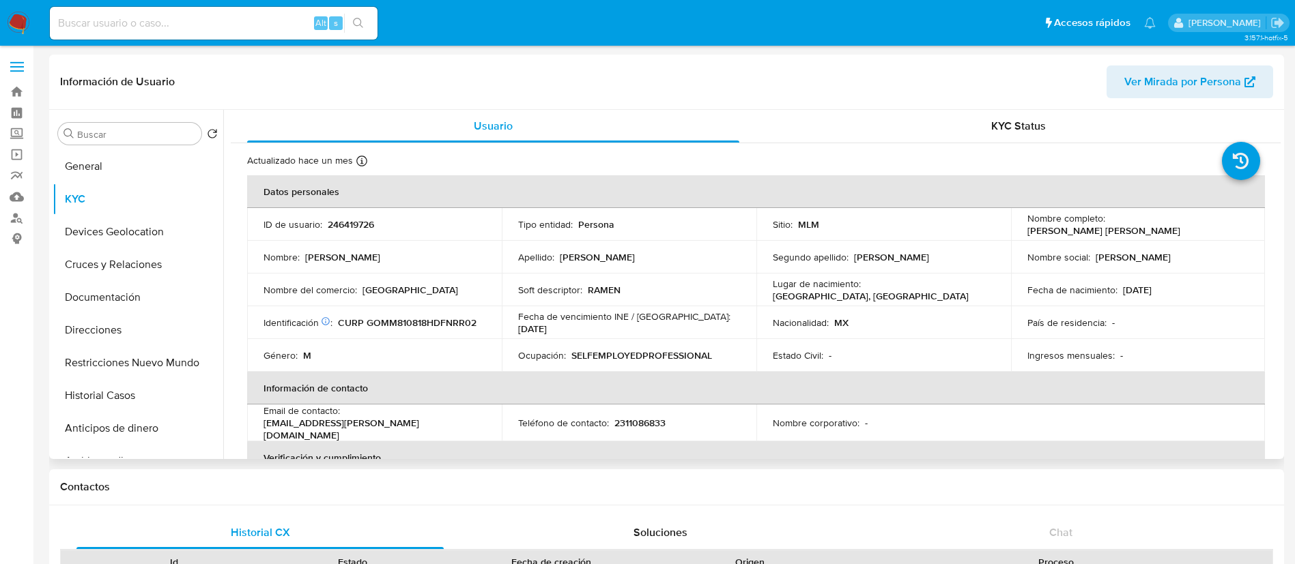
drag, startPoint x: 985, startPoint y: 329, endPoint x: 990, endPoint y: 334, distance: 7.3
click at [985, 329] on td "Nacionalidad : MX" at bounding box center [883, 322] width 255 height 33
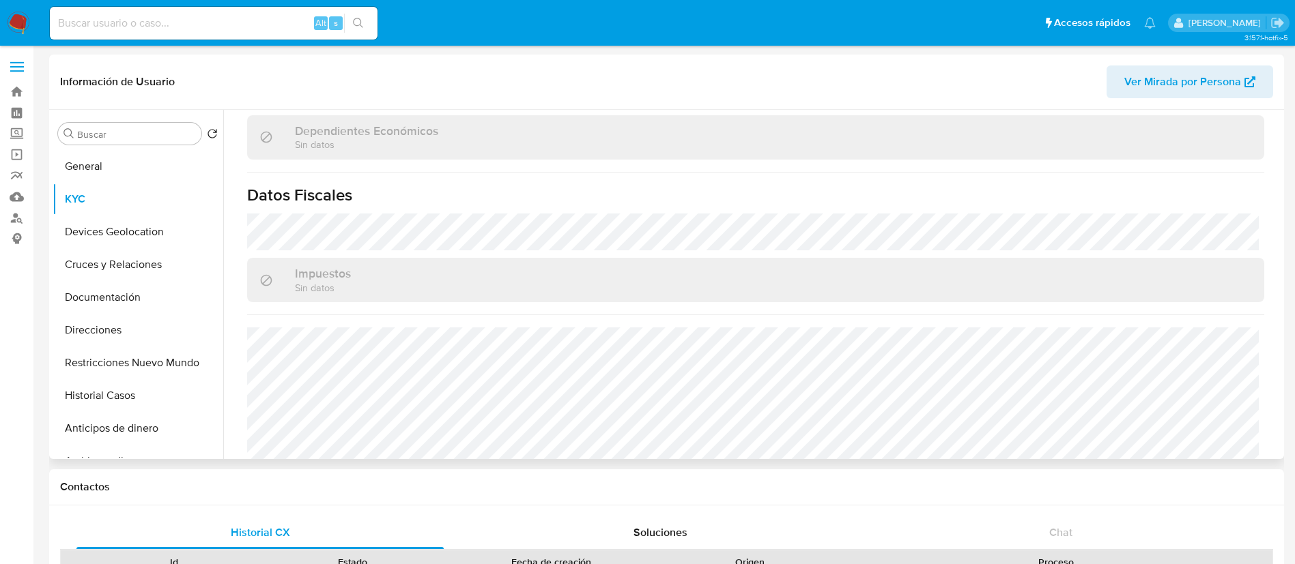
scroll to position [844, 0]
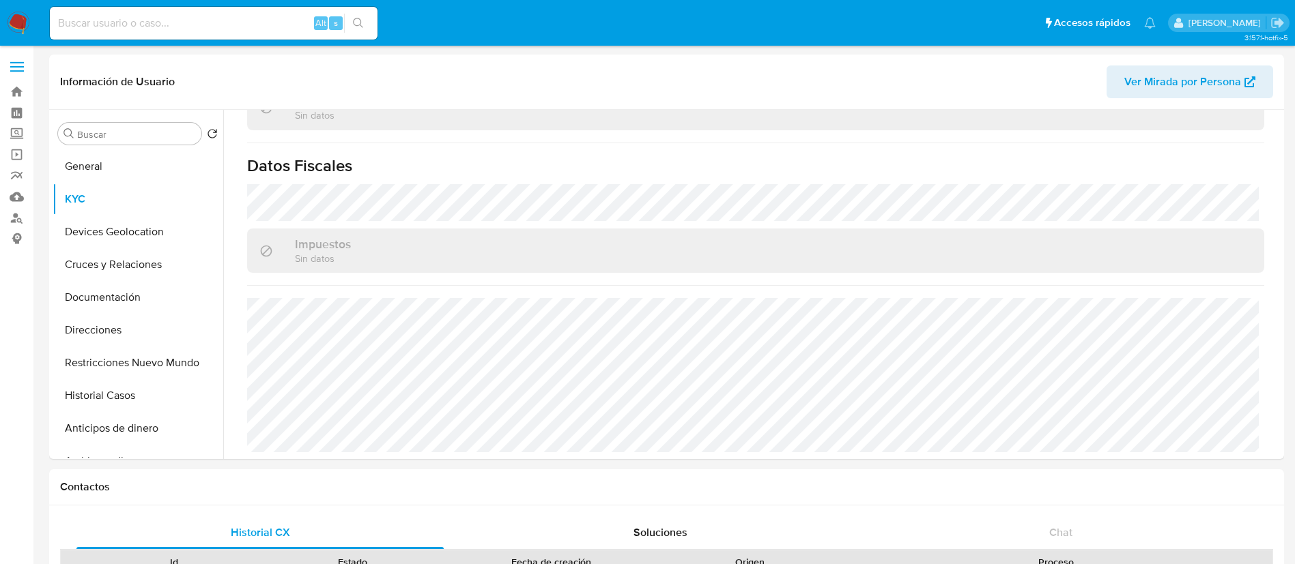
click at [158, 29] on input at bounding box center [214, 23] width 328 height 18
paste input "292837706"
type input "292837706"
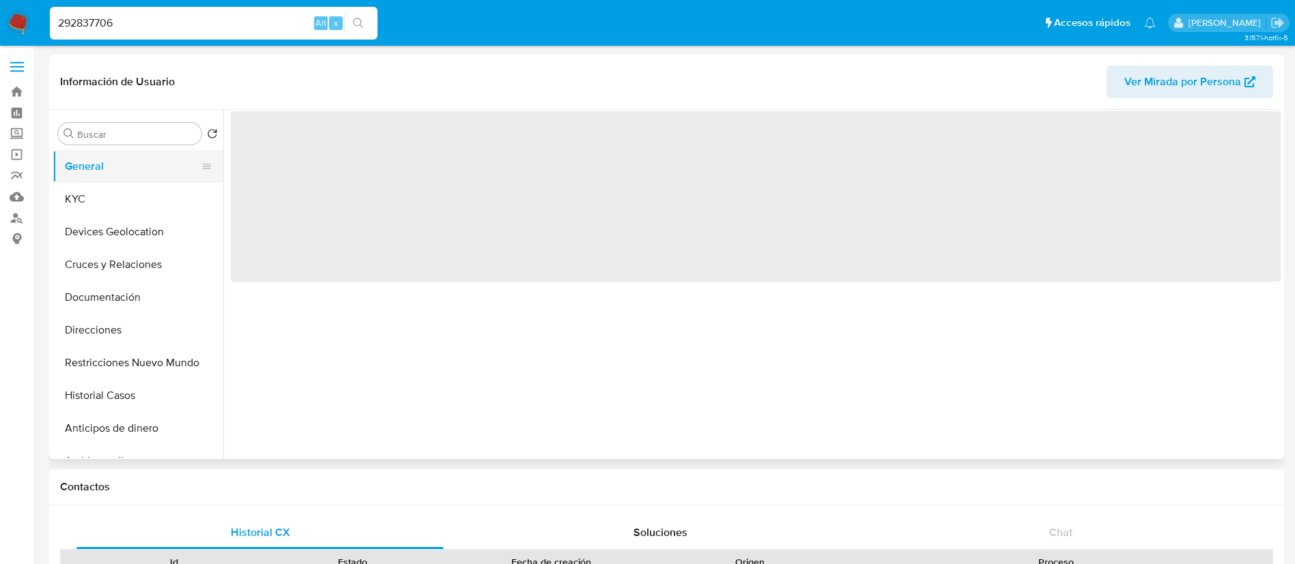
click at [156, 179] on button "General" at bounding box center [133, 166] width 160 height 33
click at [154, 197] on button "KYC" at bounding box center [133, 199] width 160 height 33
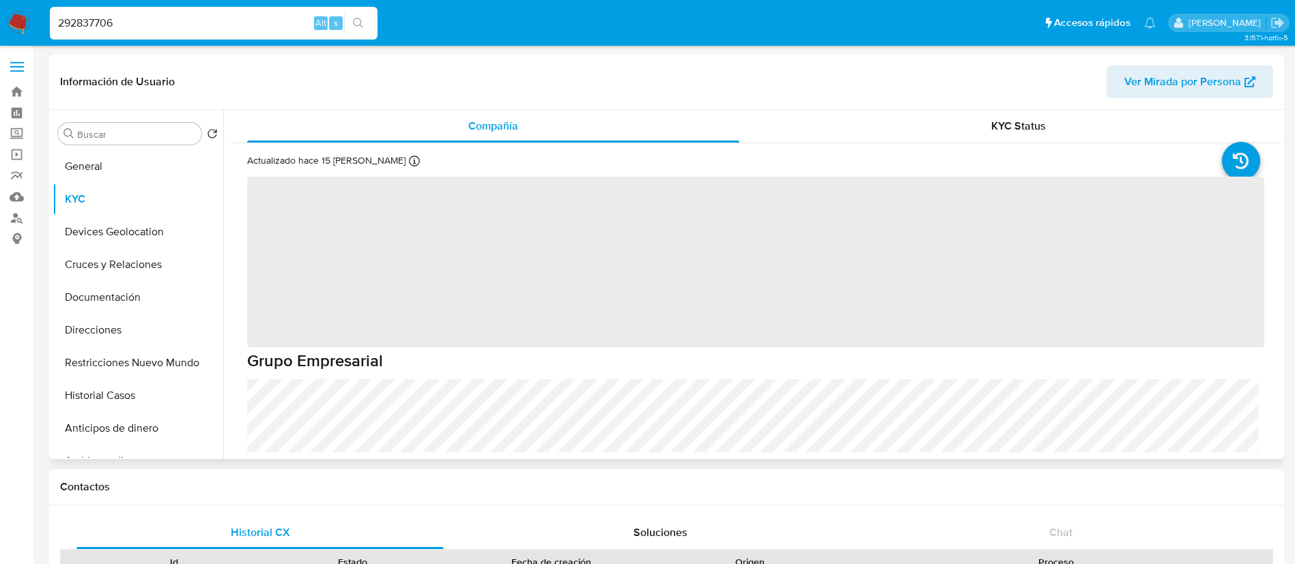
select select "10"
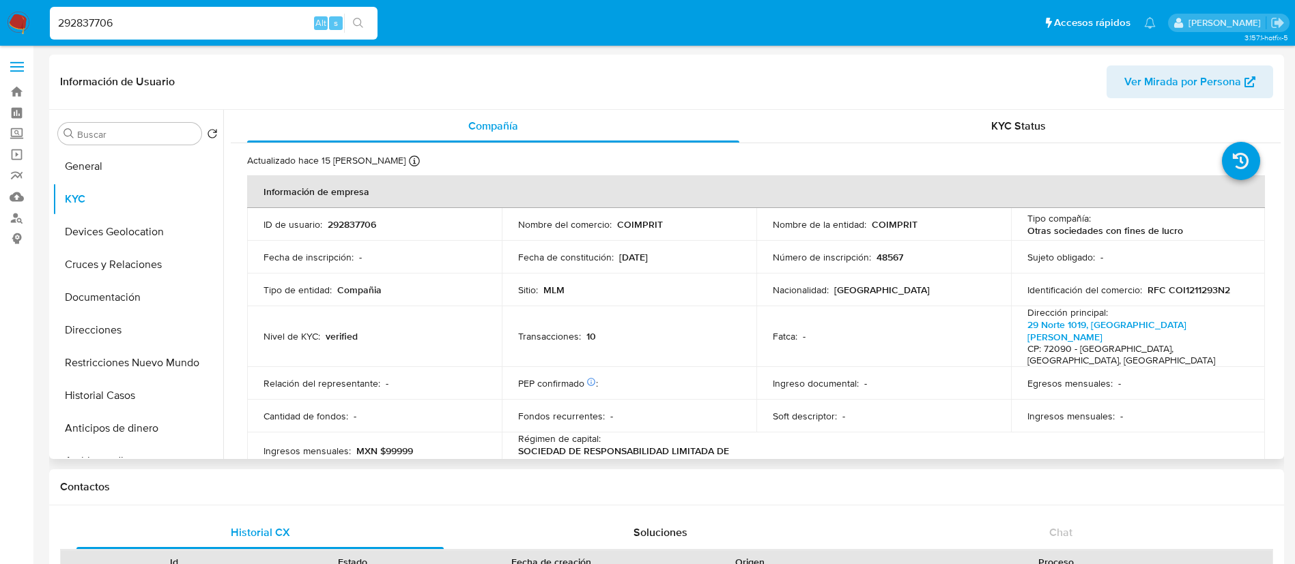
click at [350, 228] on p "292837706" at bounding box center [352, 224] width 48 height 12
copy p "292837706"
drag, startPoint x: 926, startPoint y: 225, endPoint x: 871, endPoint y: 230, distance: 55.5
click at [871, 230] on div "Nombre de la entidad : COIMPRIT" at bounding box center [884, 224] width 222 height 12
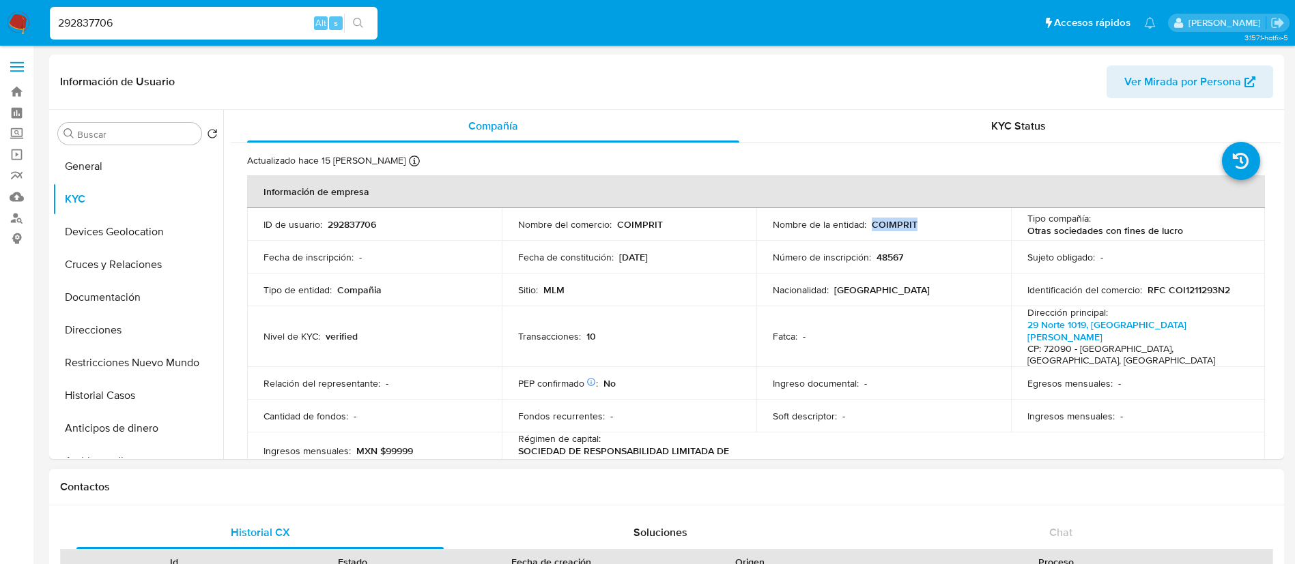
copy p "COIMPRIT"
click at [367, 229] on p "292837706" at bounding box center [352, 224] width 48 height 12
copy p "292837706"
click at [896, 223] on p "COIMPRIT" at bounding box center [894, 224] width 46 height 12
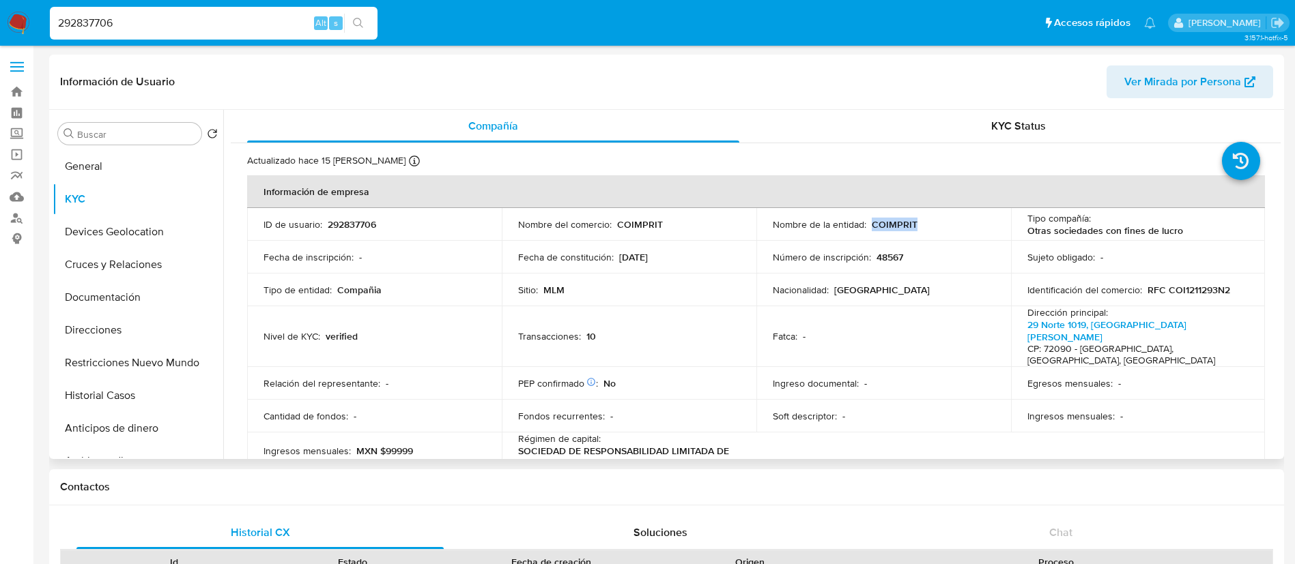
click at [896, 223] on p "COIMPRIT" at bounding box center [894, 224] width 46 height 12
copy p "COIMPRIT"
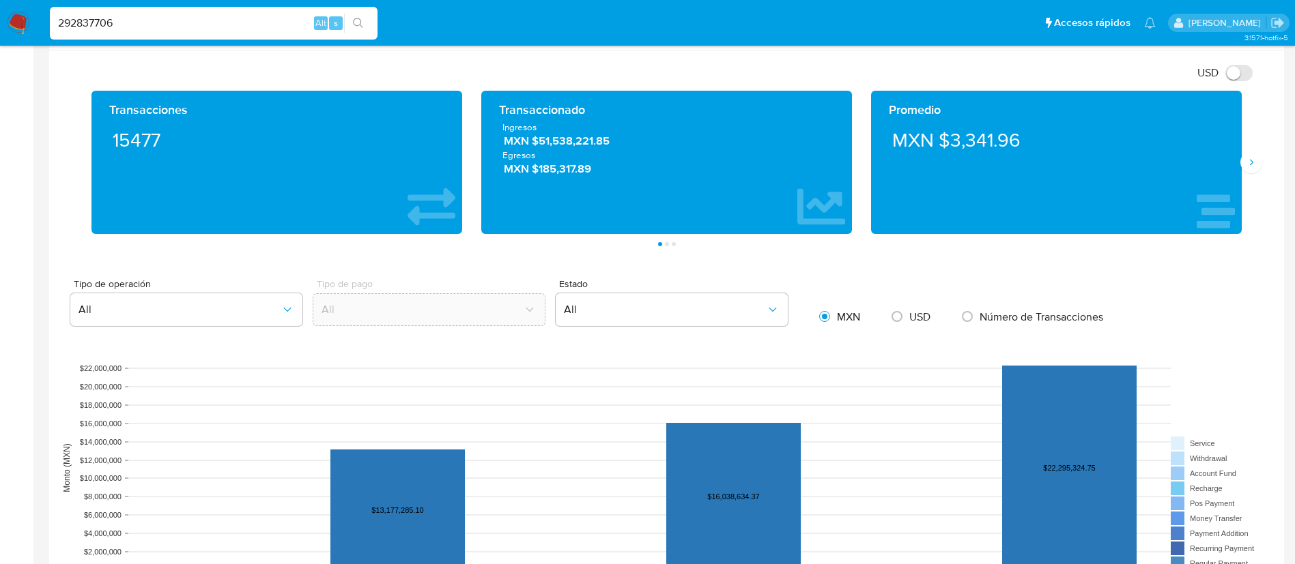
scroll to position [614, 0]
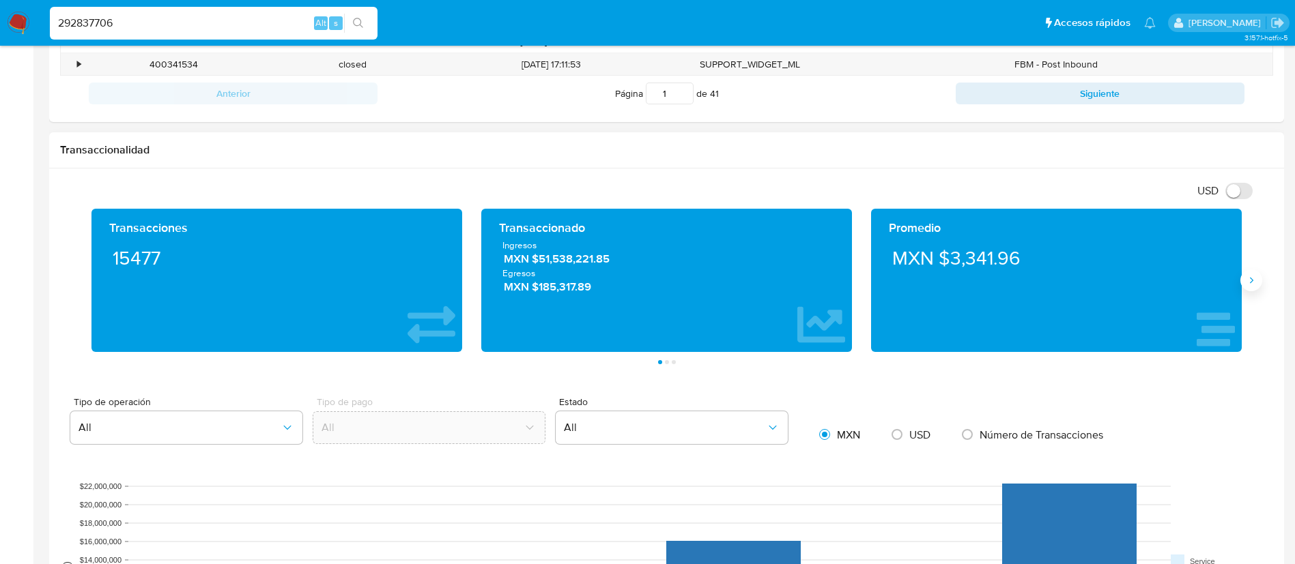
click at [1252, 285] on icon "Siguiente" at bounding box center [1250, 280] width 11 height 11
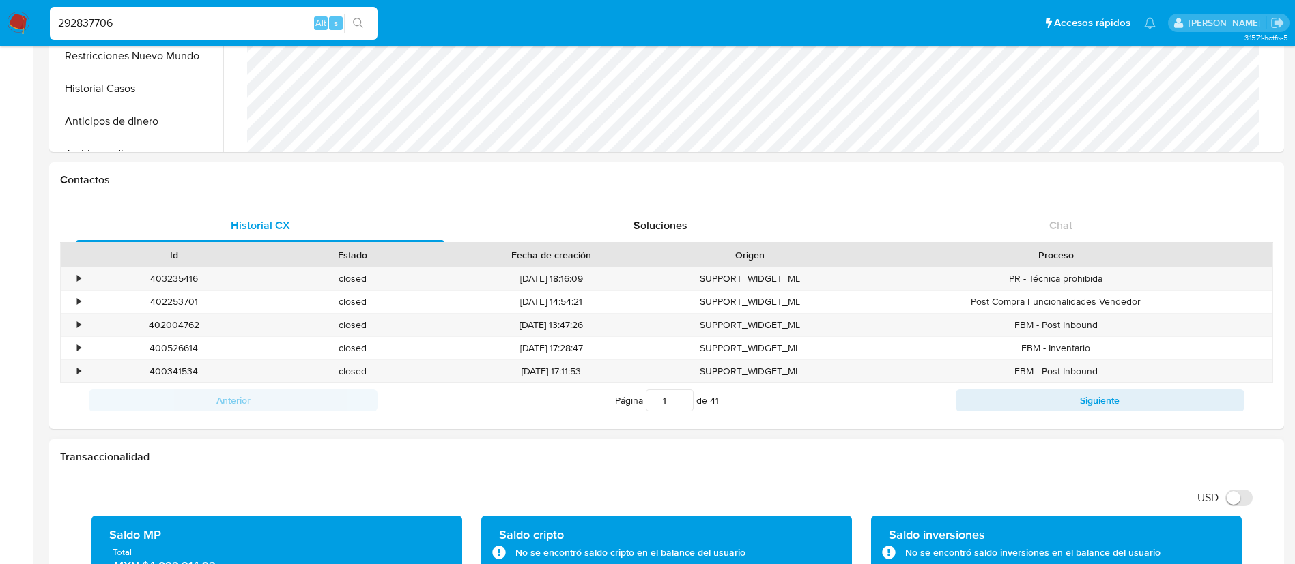
scroll to position [0, 0]
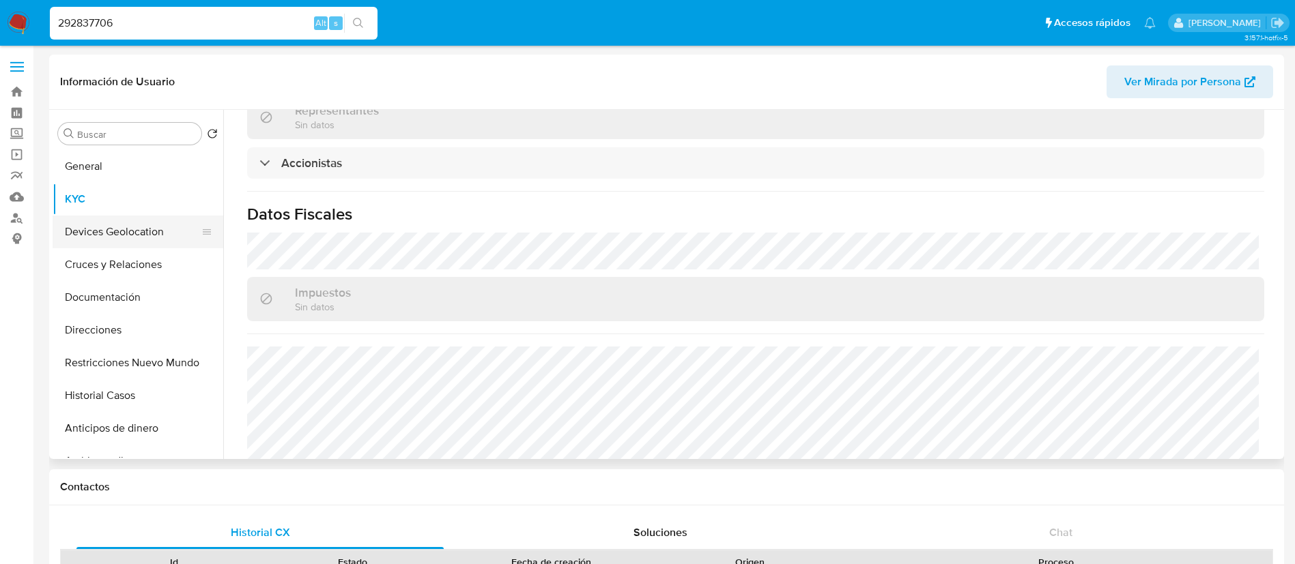
click at [162, 237] on button "Devices Geolocation" at bounding box center [133, 232] width 160 height 33
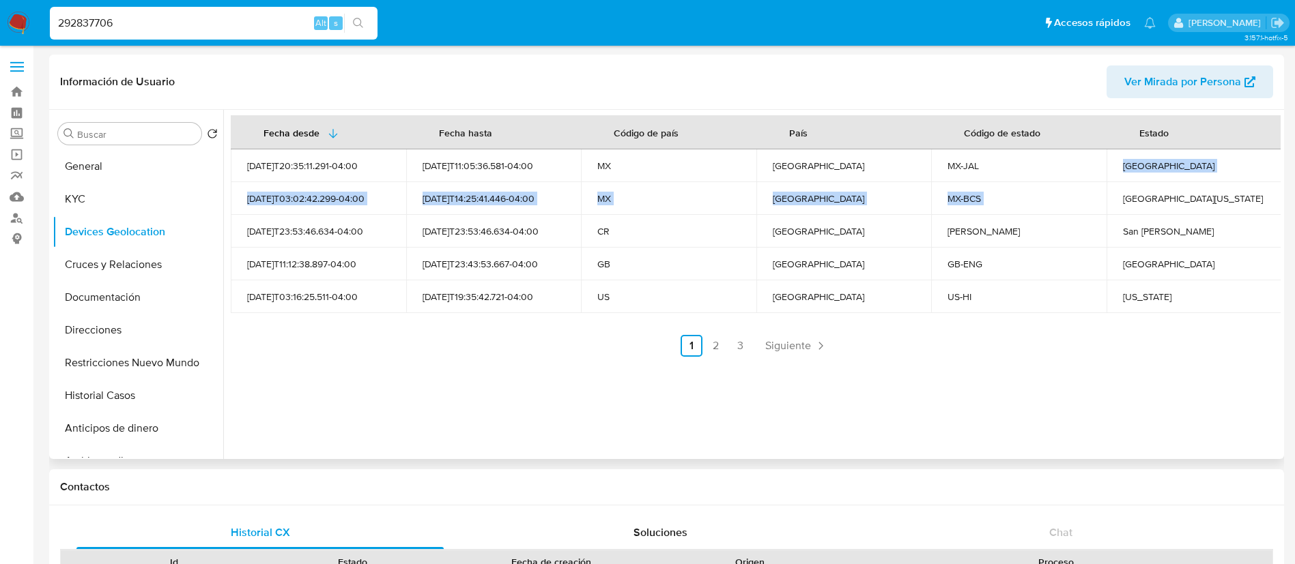
drag, startPoint x: 1112, startPoint y: 171, endPoint x: 1112, endPoint y: 195, distance: 23.9
click at [1112, 195] on tbody "[DATE]T20:35:11.291-04:00 [DATE]T11:05:36.581-04:00 MX [GEOGRAPHIC_DATA] MX-[GE…" at bounding box center [756, 231] width 1051 height 164
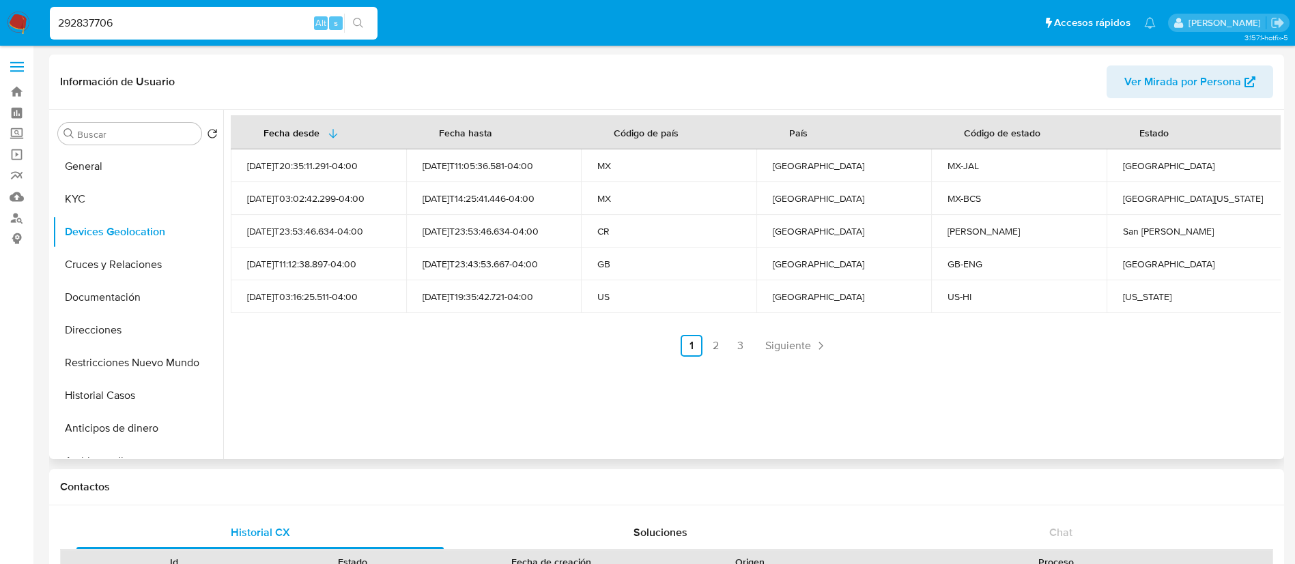
click at [839, 255] on td "[GEOGRAPHIC_DATA]" at bounding box center [843, 264] width 175 height 33
drag, startPoint x: 719, startPoint y: 268, endPoint x: 813, endPoint y: 285, distance: 96.4
click at [779, 278] on tr "[DATE]T11:12:38.897-04:00 [DATE]T23:43:53.667-04:00 GB [GEOGRAPHIC_DATA] [GEOGR…" at bounding box center [756, 264] width 1051 height 33
drag, startPoint x: 757, startPoint y: 298, endPoint x: 879, endPoint y: 320, distance: 124.2
click at [794, 304] on td "[GEOGRAPHIC_DATA]" at bounding box center [843, 296] width 175 height 33
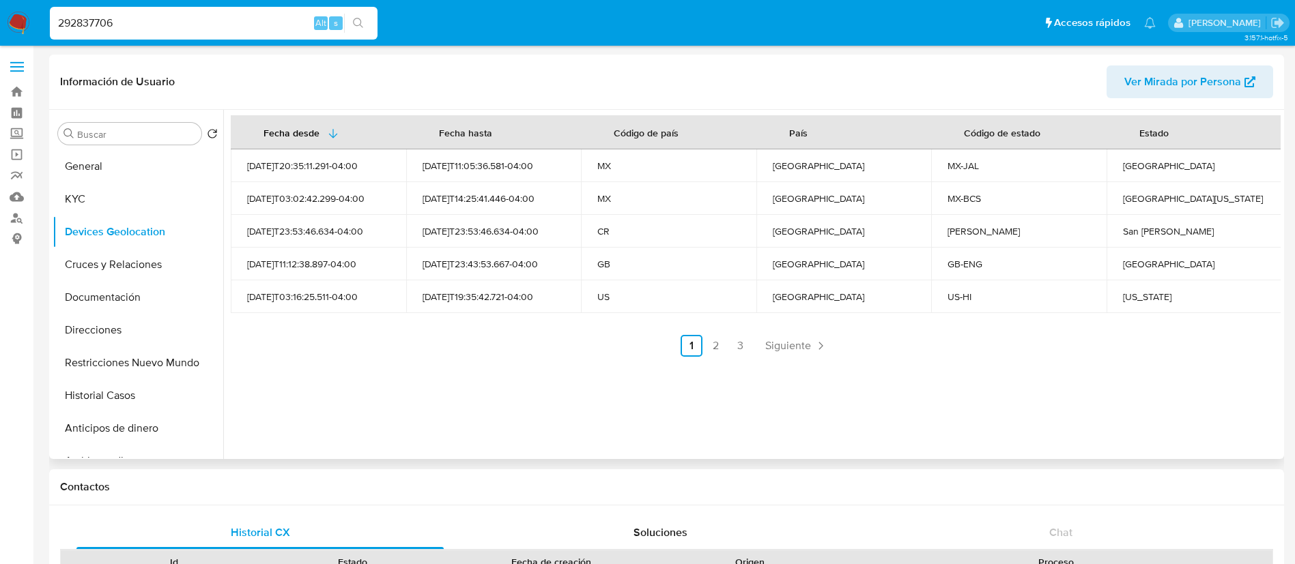
click at [1123, 182] on td "[GEOGRAPHIC_DATA][US_STATE]" at bounding box center [1193, 198] width 175 height 33
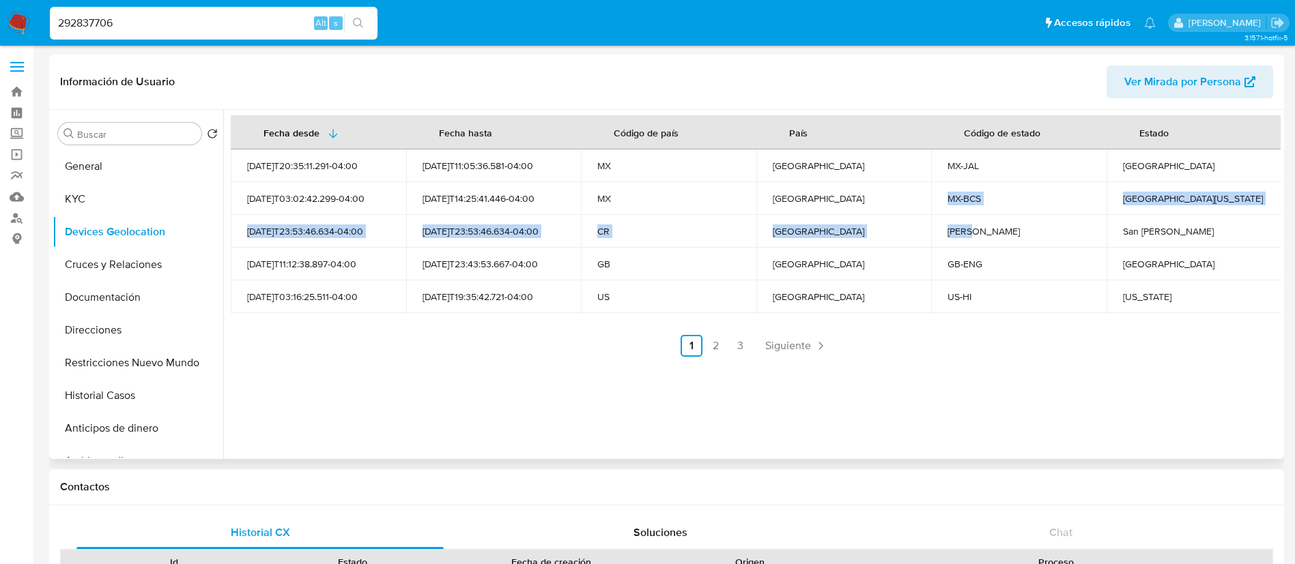
drag, startPoint x: 881, startPoint y: 201, endPoint x: 1054, endPoint y: 237, distance: 177.2
click at [1054, 237] on tbody "[DATE]T20:35:11.291-04:00 [DATE]T11:05:36.581-04:00 MX [GEOGRAPHIC_DATA] MX-[GE…" at bounding box center [756, 231] width 1051 height 164
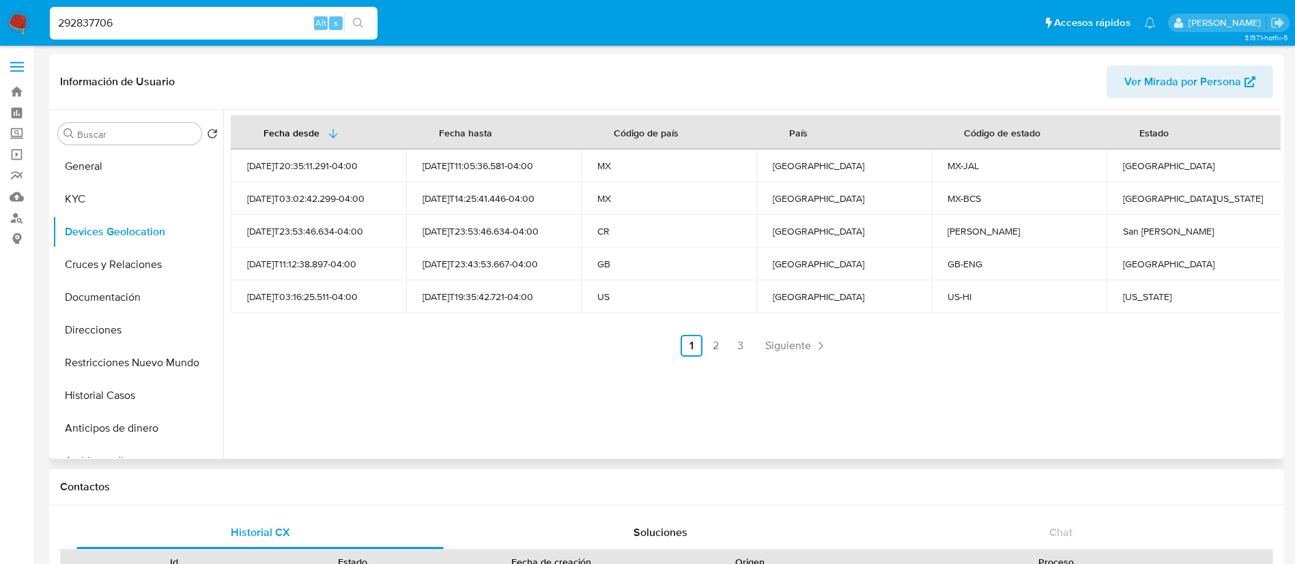
click at [1044, 275] on td "GB-ENG" at bounding box center [1018, 264] width 175 height 33
click at [784, 343] on span "Siguiente" at bounding box center [788, 346] width 46 height 11
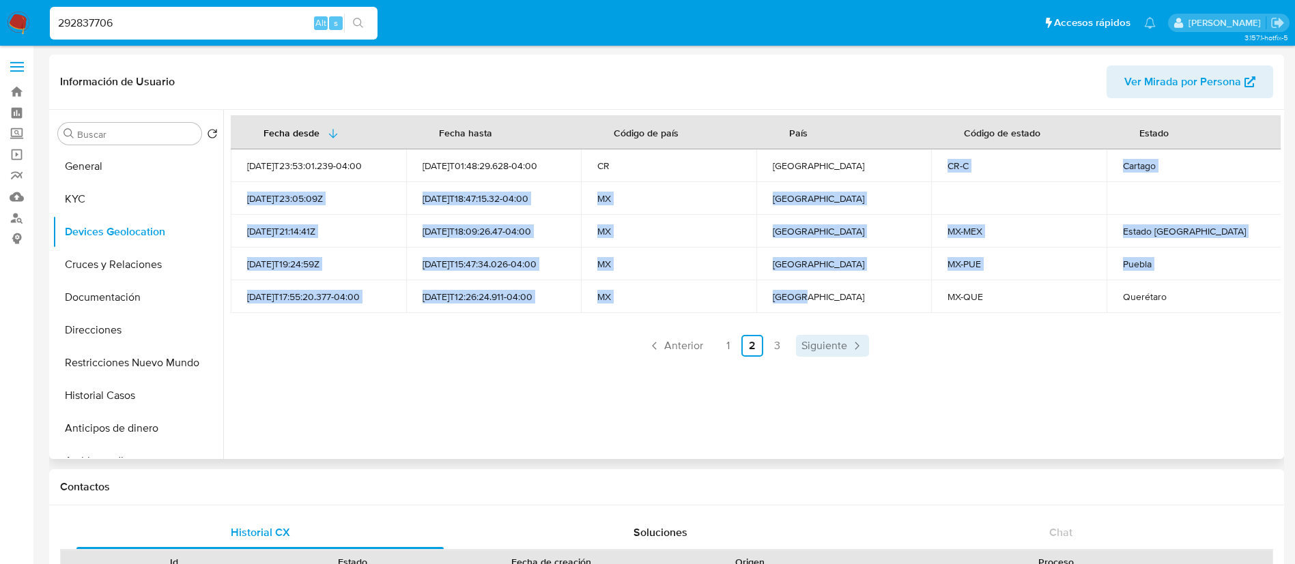
drag, startPoint x: 854, startPoint y: 179, endPoint x: 861, endPoint y: 345, distance: 166.0
click at [858, 326] on div "Fecha desde [GEOGRAPHIC_DATA] hasta Código de país País Código de estado Estado…" at bounding box center [756, 236] width 1050 height 242
click at [814, 347] on span "Siguiente" at bounding box center [824, 346] width 46 height 11
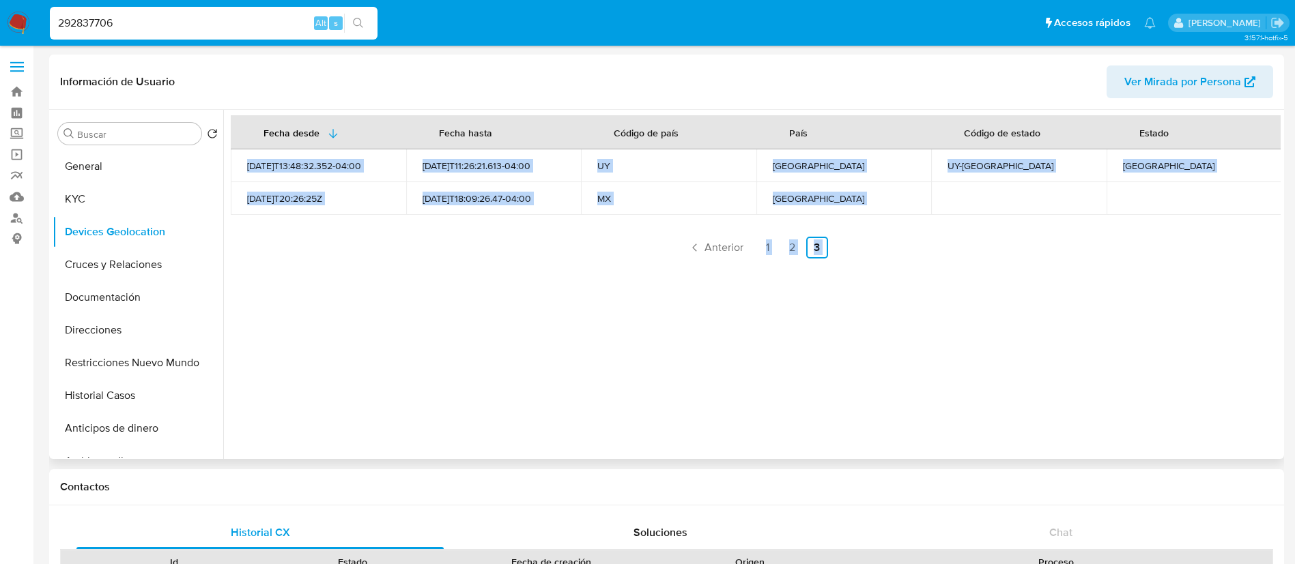
click at [332, 336] on div "Fecha desde [GEOGRAPHIC_DATA] hasta Código de país País Código de estado Estado…" at bounding box center [751, 284] width 1057 height 349
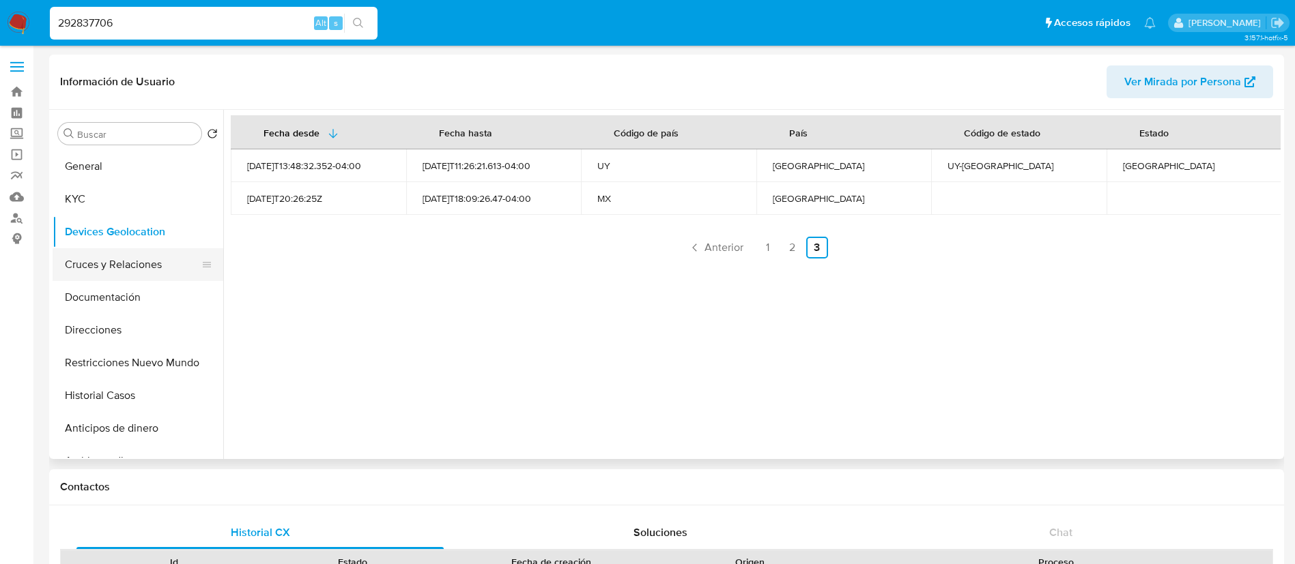
click at [158, 262] on button "Cruces y Relaciones" at bounding box center [133, 264] width 160 height 33
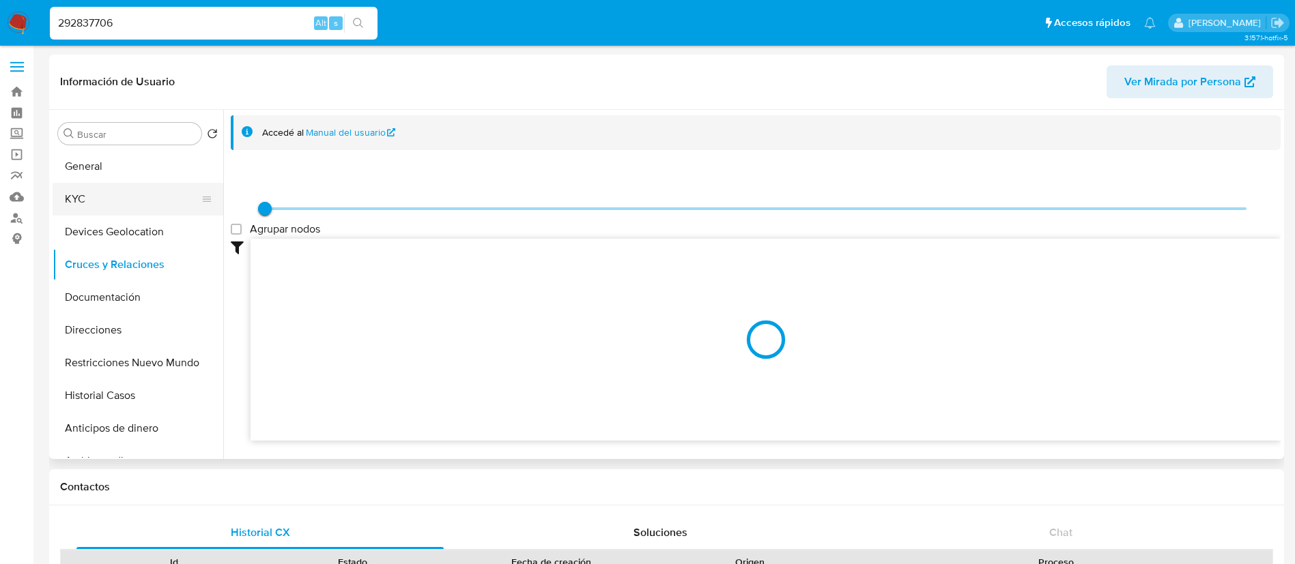
click at [125, 198] on button "KYC" at bounding box center [133, 199] width 160 height 33
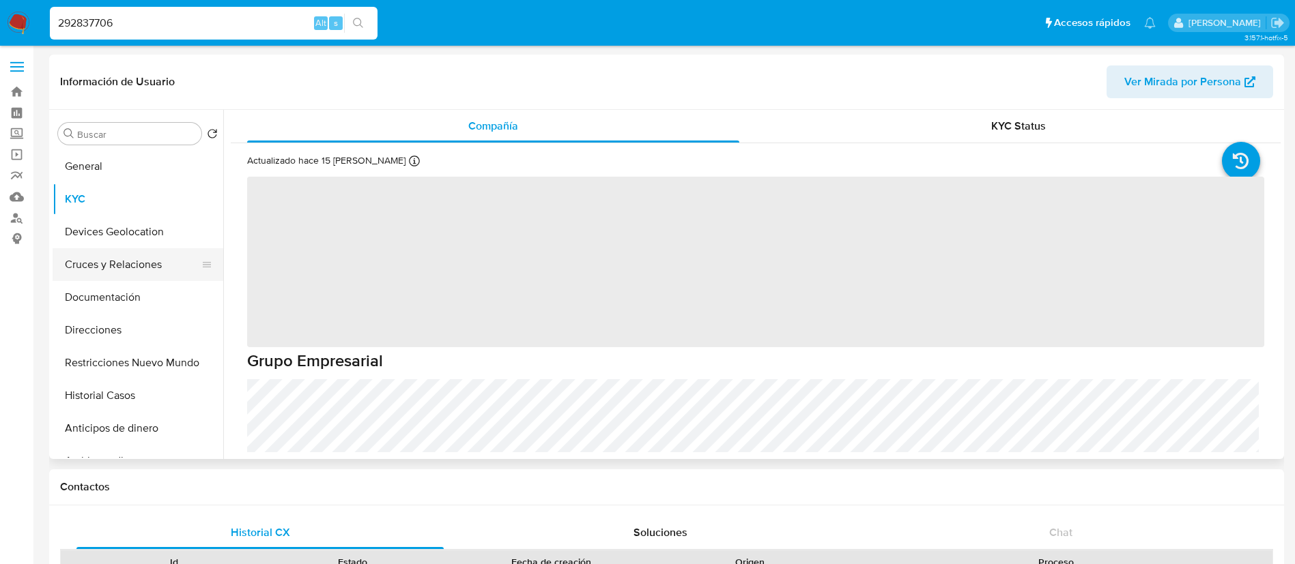
click at [101, 263] on button "Cruces y Relaciones" at bounding box center [133, 264] width 160 height 33
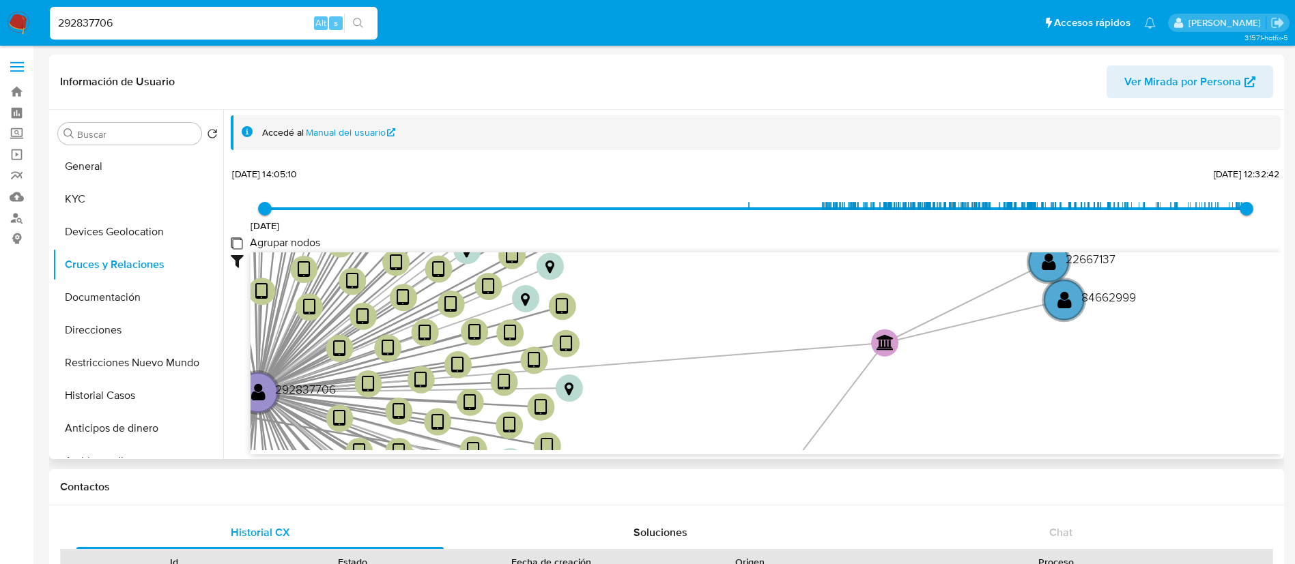
click at [240, 245] on group_nodes "Agrupar nodos" at bounding box center [236, 242] width 11 height 11
checkbox group_nodes "true"
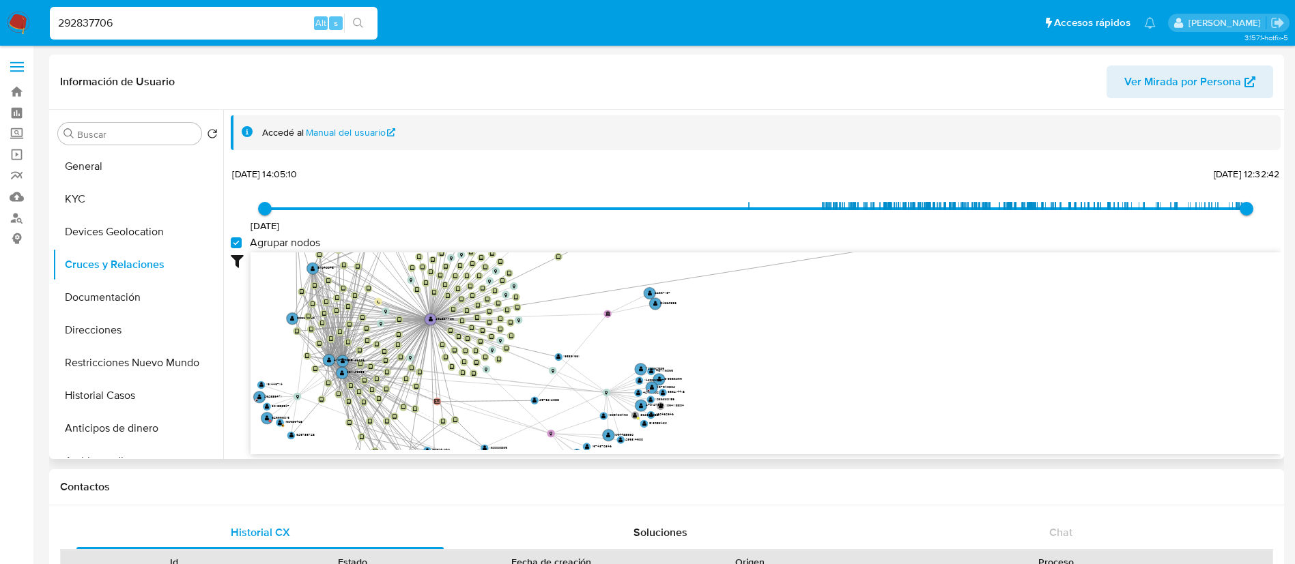
drag, startPoint x: 500, startPoint y: 291, endPoint x: 633, endPoint y: 312, distance: 134.8
click at [922, 237] on div "[DATE] [DATE] 14:05:10 [DATE] 12:32:42 Agrupar nodos Filtros Confianza alta Dev…" at bounding box center [756, 309] width 1050 height 290
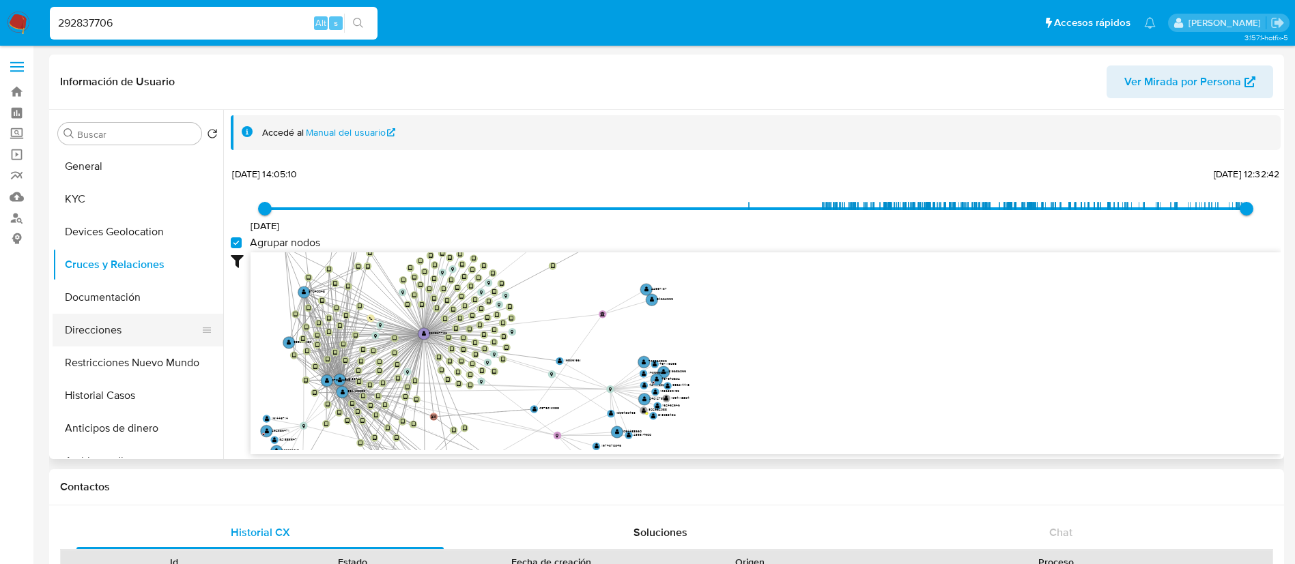
click at [117, 314] on button "Direcciones" at bounding box center [133, 330] width 160 height 33
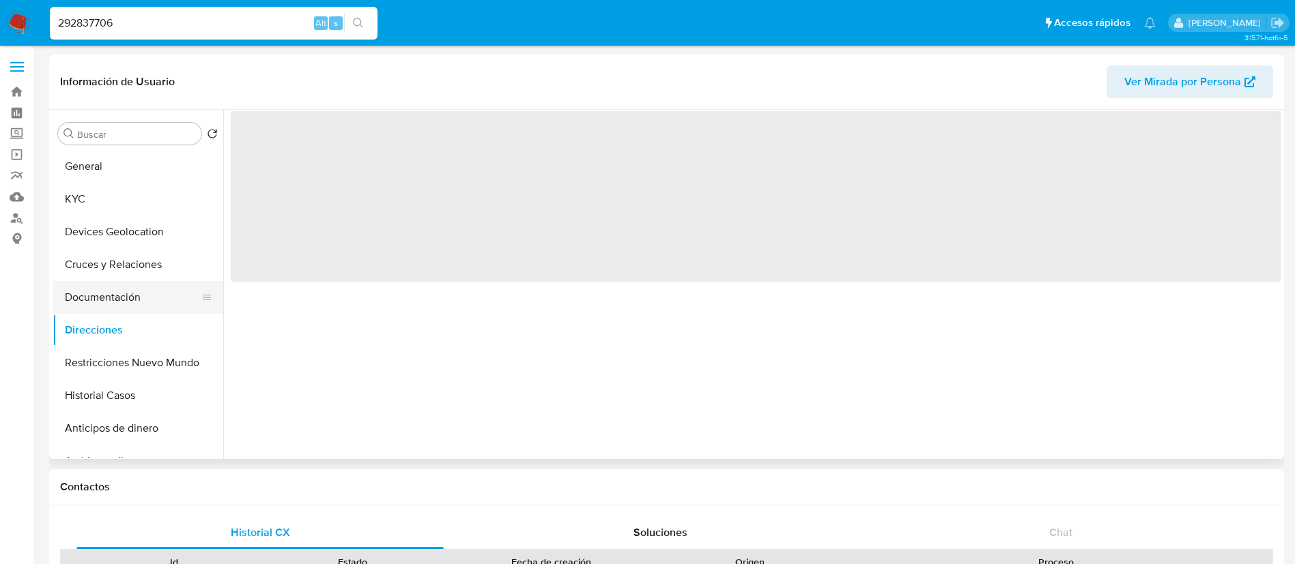
click at [129, 296] on button "Documentación" at bounding box center [133, 297] width 160 height 33
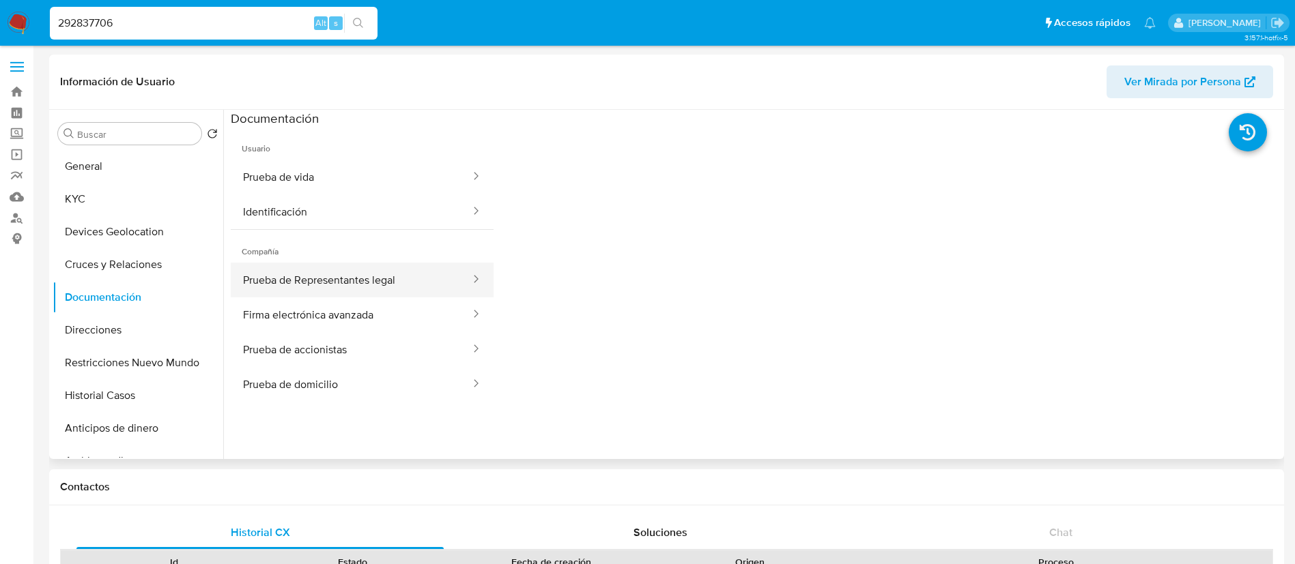
click at [361, 285] on button "Prueba de Representantes legal" at bounding box center [351, 280] width 241 height 35
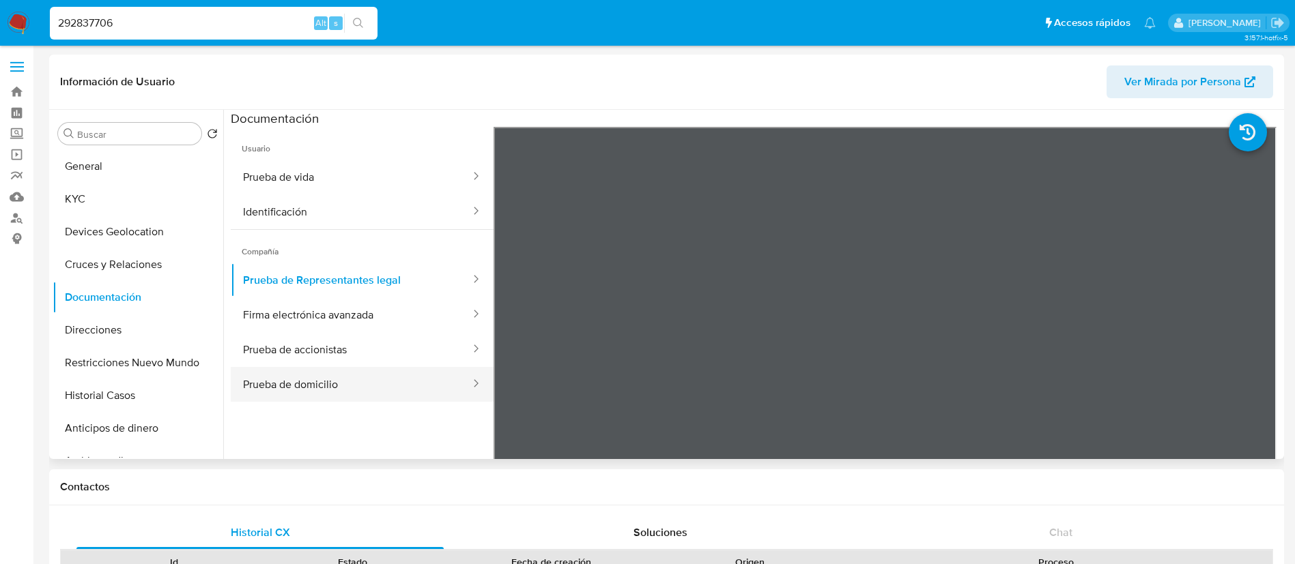
click at [330, 388] on button "Prueba de domicilio" at bounding box center [351, 384] width 241 height 35
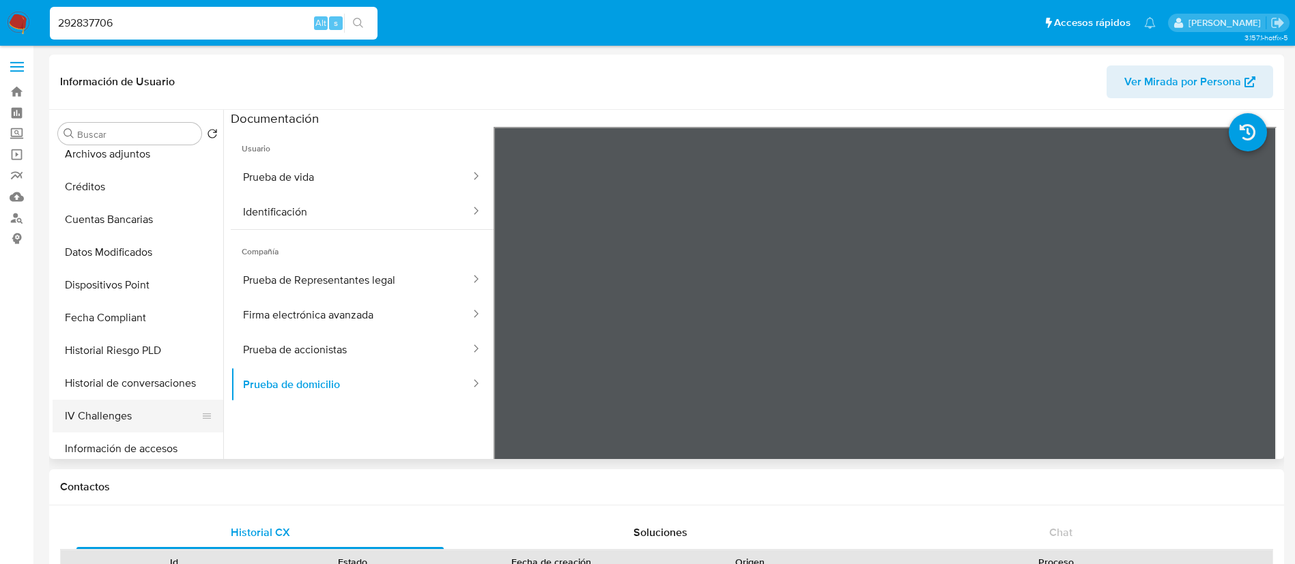
scroll to position [512, 0]
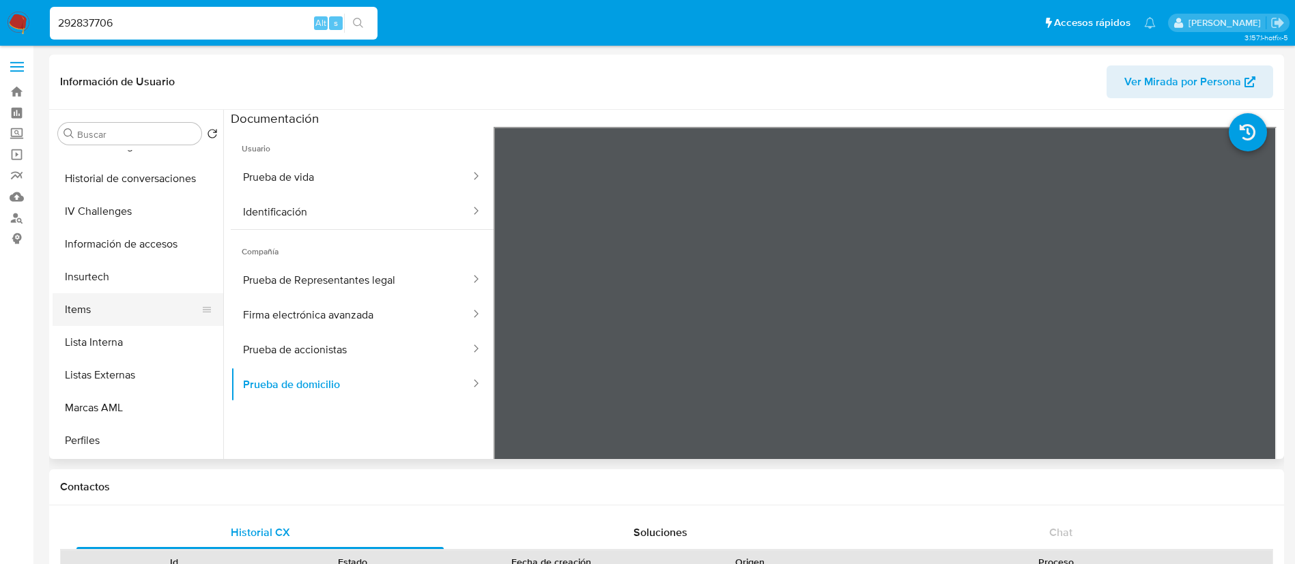
click at [111, 314] on button "Items" at bounding box center [133, 309] width 160 height 33
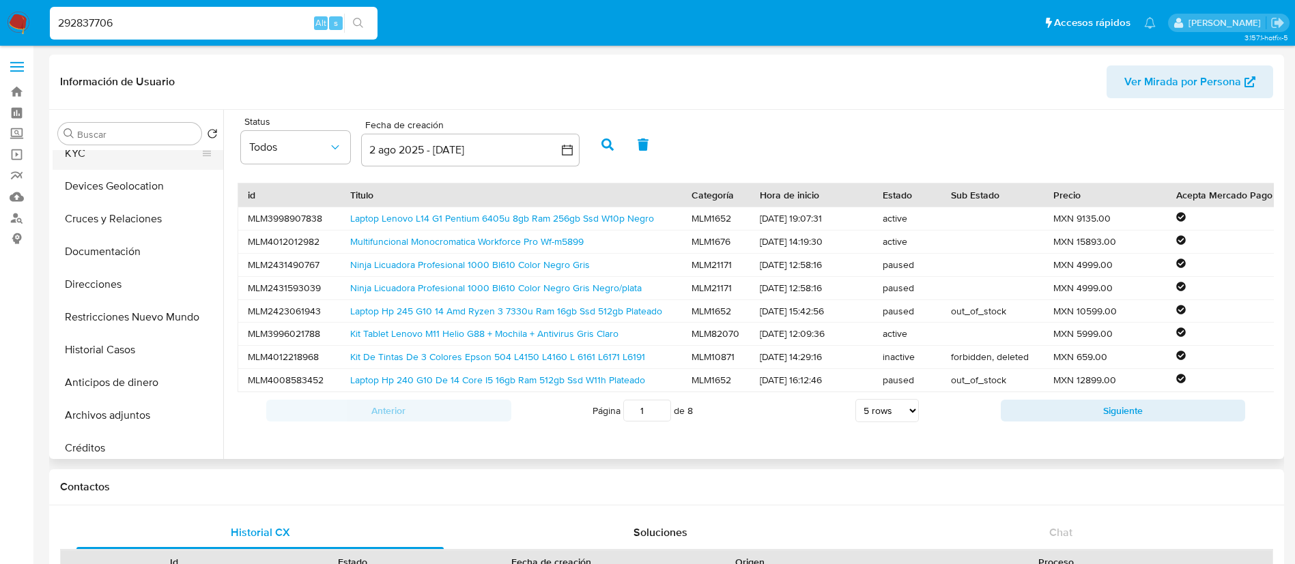
scroll to position [0, 0]
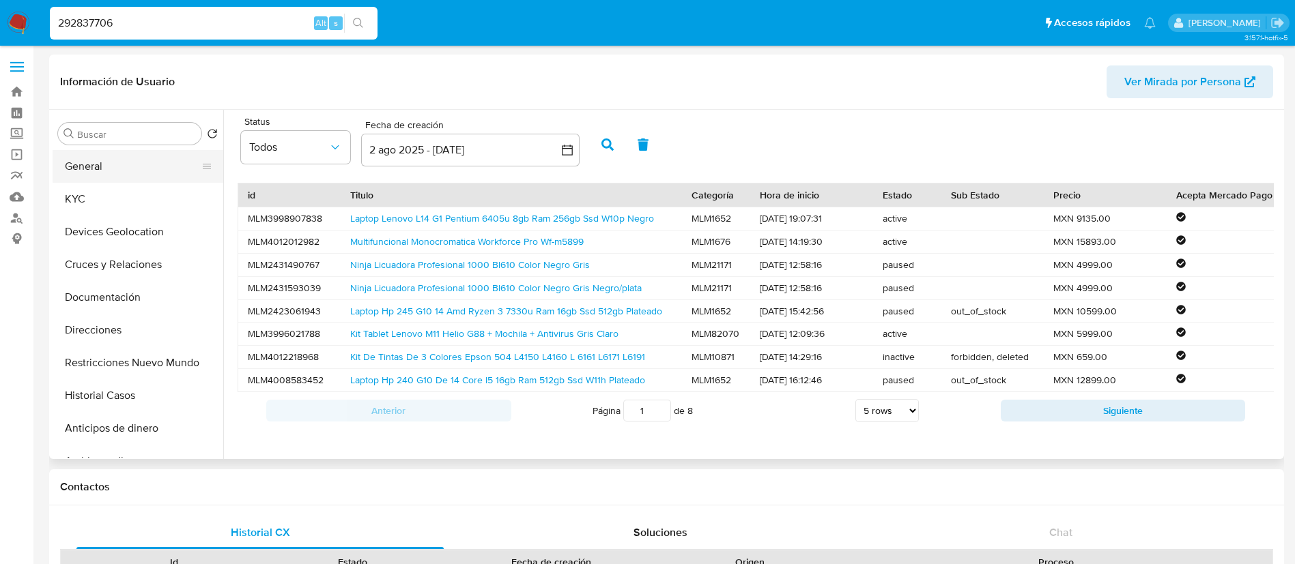
click at [100, 158] on button "General" at bounding box center [133, 166] width 160 height 33
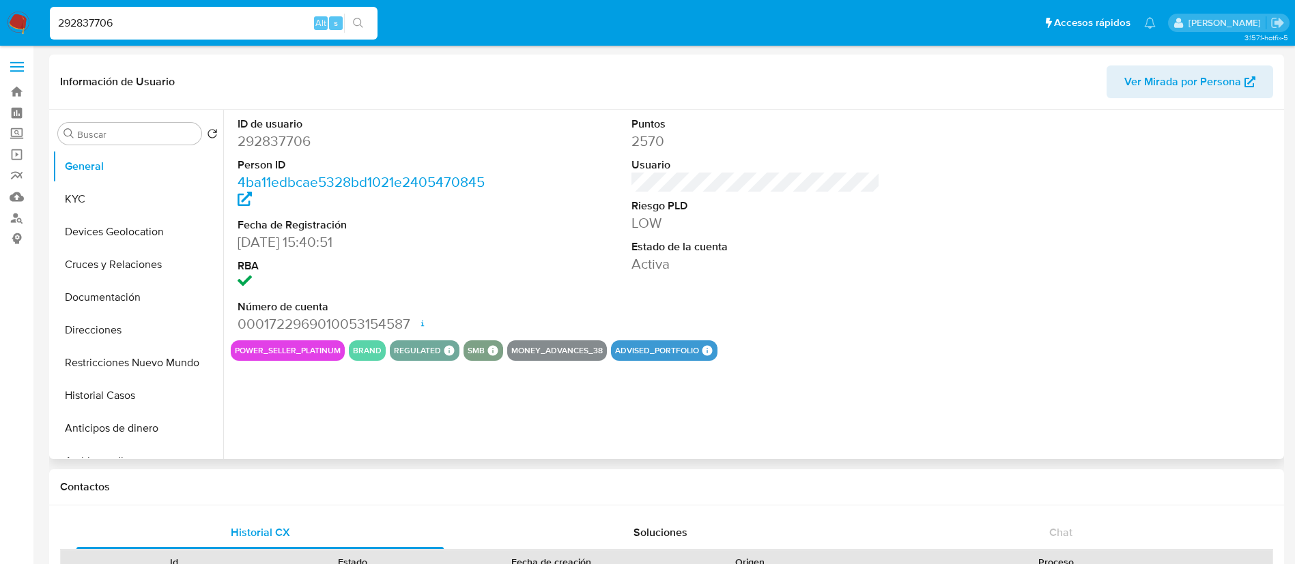
drag, startPoint x: 298, startPoint y: 349, endPoint x: 477, endPoint y: 362, distance: 179.9
click at [470, 357] on div "power_seller_platinum brand regulated Regulated MLM IFPE Evaluation Result COMP…" at bounding box center [756, 351] width 1050 height 20
click at [141, 193] on button "KYC" at bounding box center [133, 199] width 160 height 33
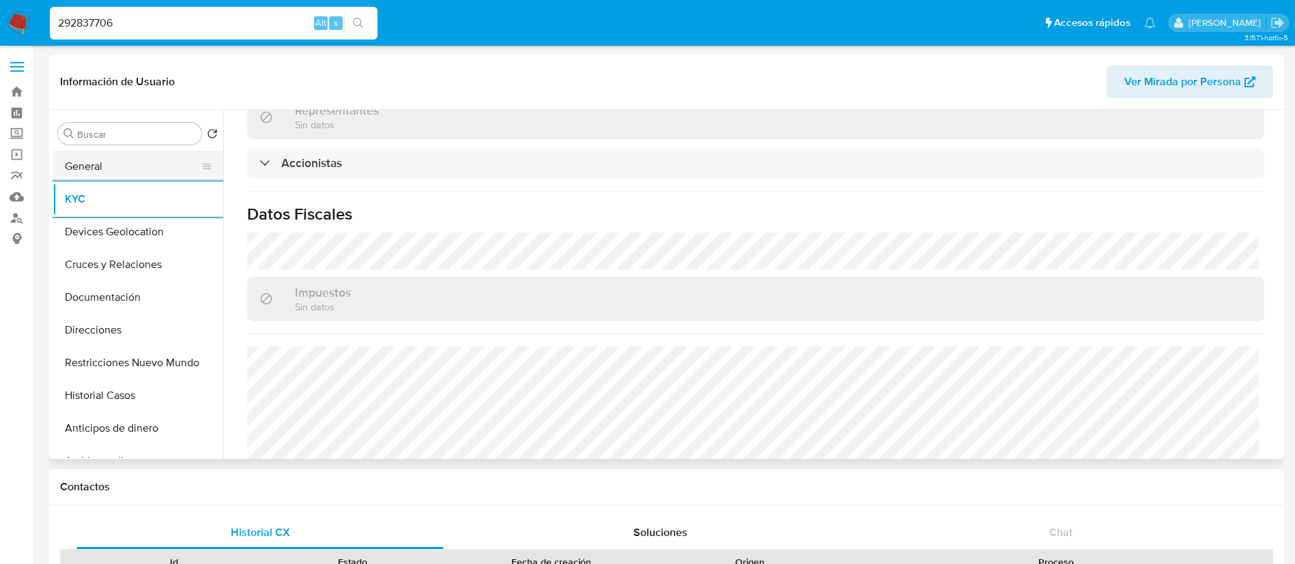
click at [161, 169] on button "General" at bounding box center [133, 166] width 160 height 33
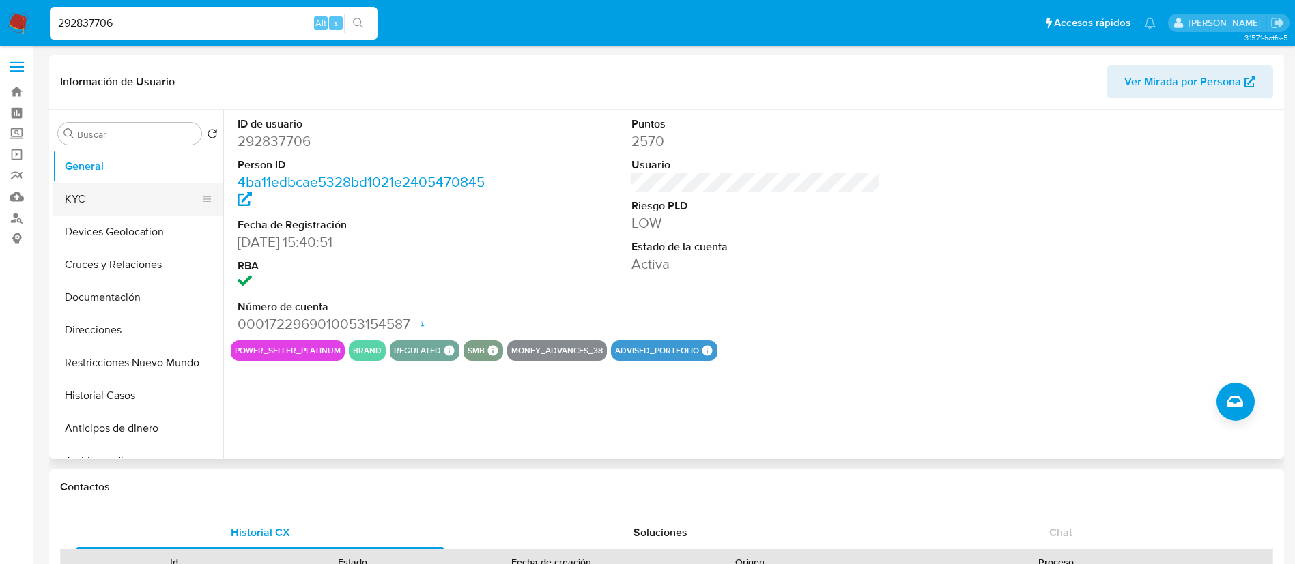
click at [153, 203] on button "KYC" at bounding box center [133, 199] width 160 height 33
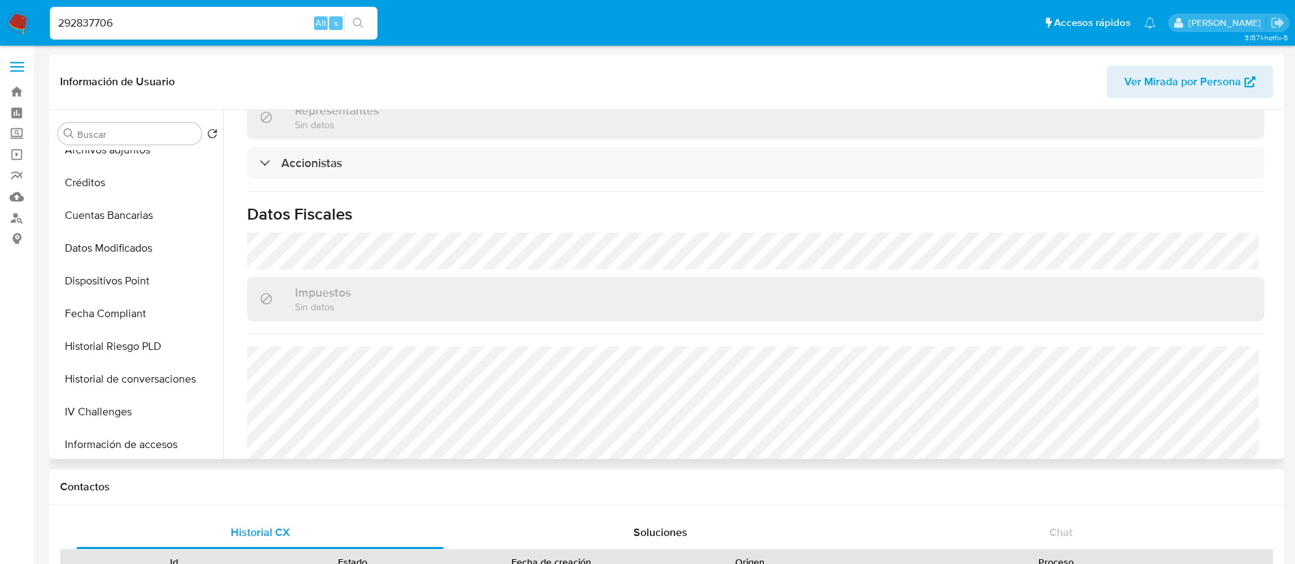
scroll to position [409, 0]
click at [100, 409] on button "Items" at bounding box center [133, 412] width 160 height 33
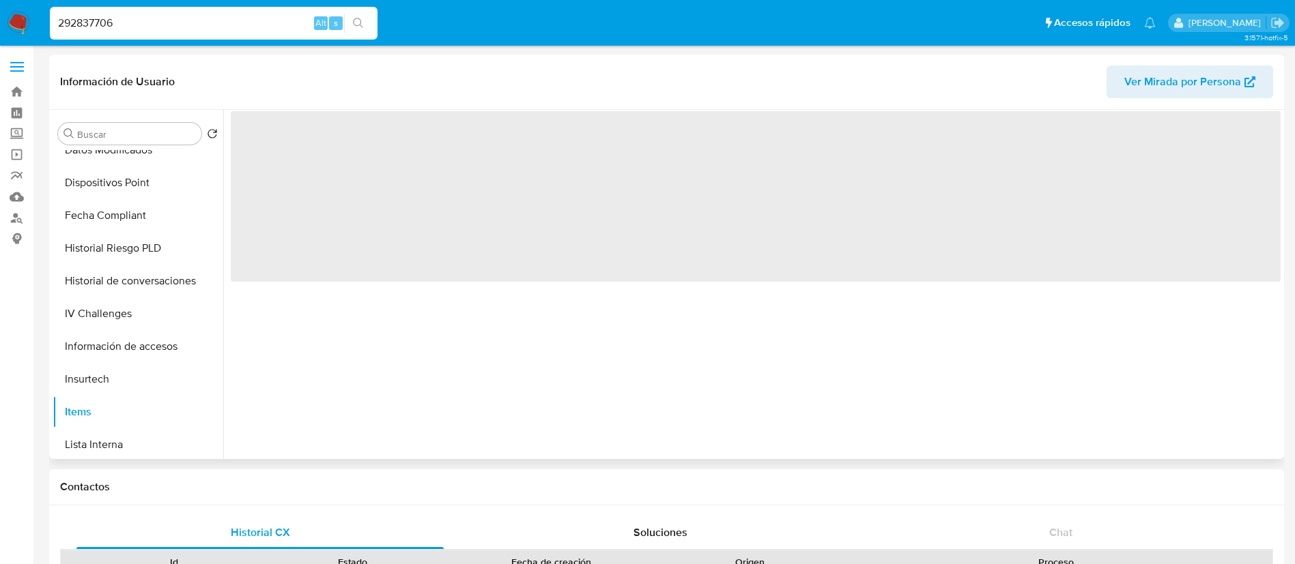
scroll to position [0, 0]
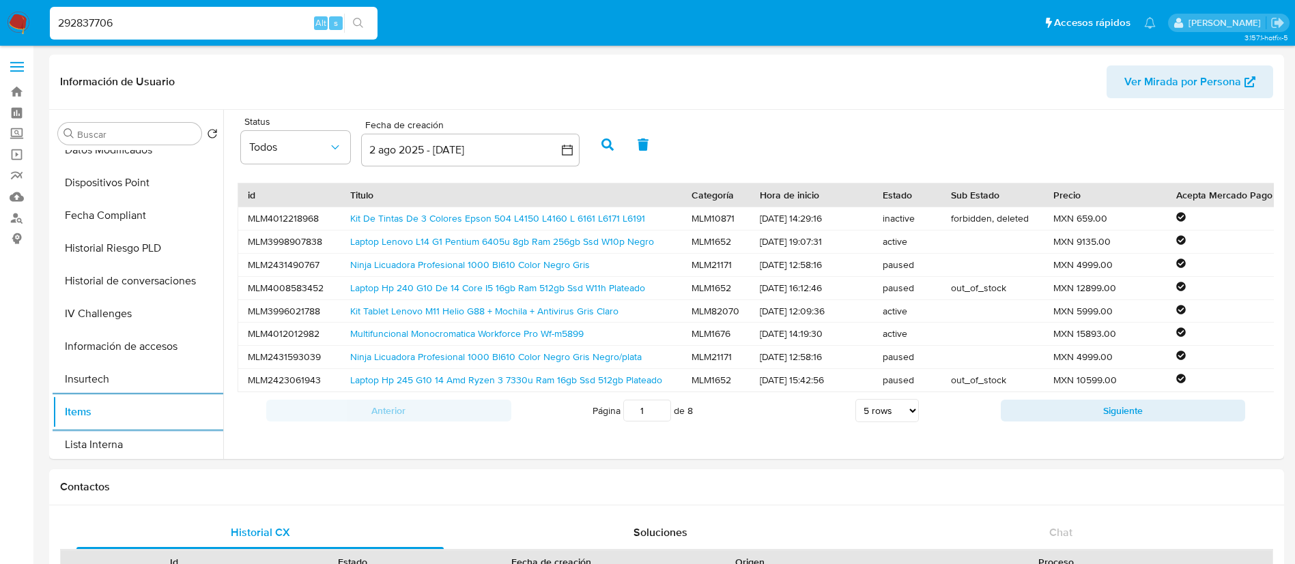
drag, startPoint x: 173, startPoint y: 20, endPoint x: 0, endPoint y: -124, distance: 224.8
paste input "320330965"
type input "320330965"
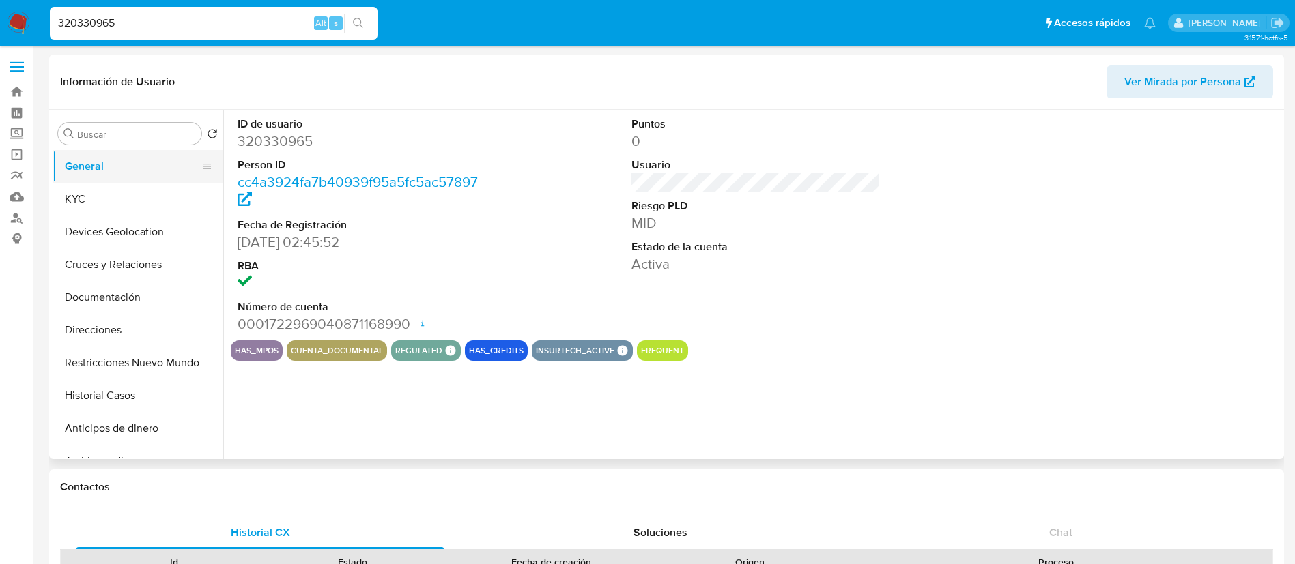
select select "10"
click at [162, 191] on button "KYC" at bounding box center [133, 199] width 160 height 33
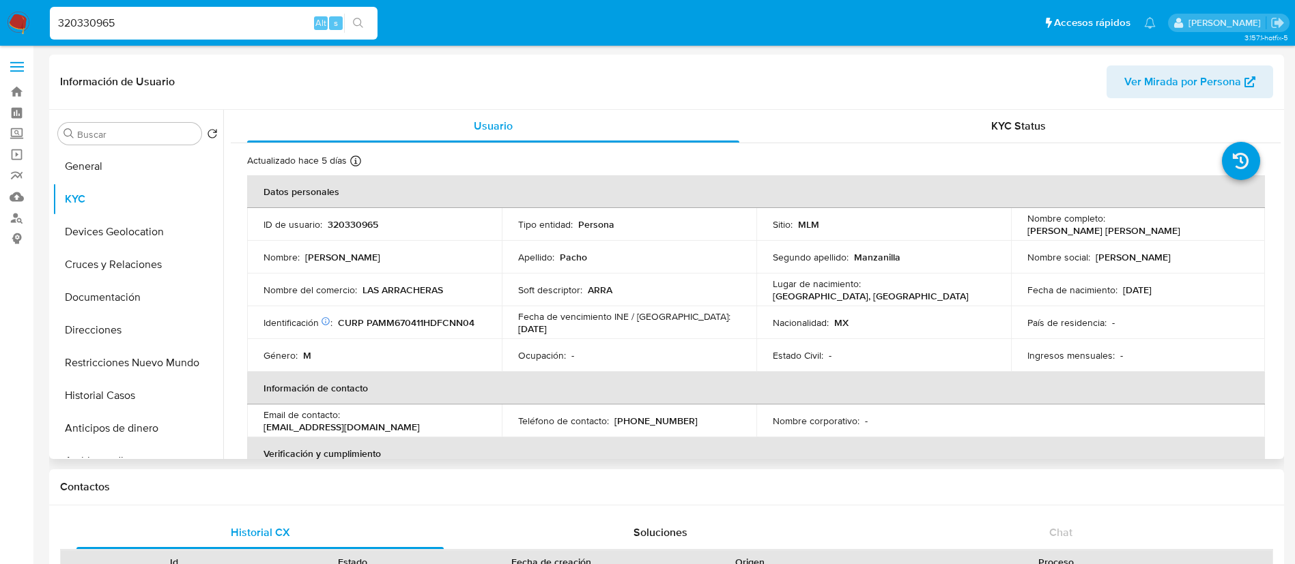
click at [363, 216] on td "ID de usuario : 320330965" at bounding box center [374, 224] width 255 height 33
click at [364, 223] on p "320330965" at bounding box center [353, 224] width 51 height 12
copy p "320330965"
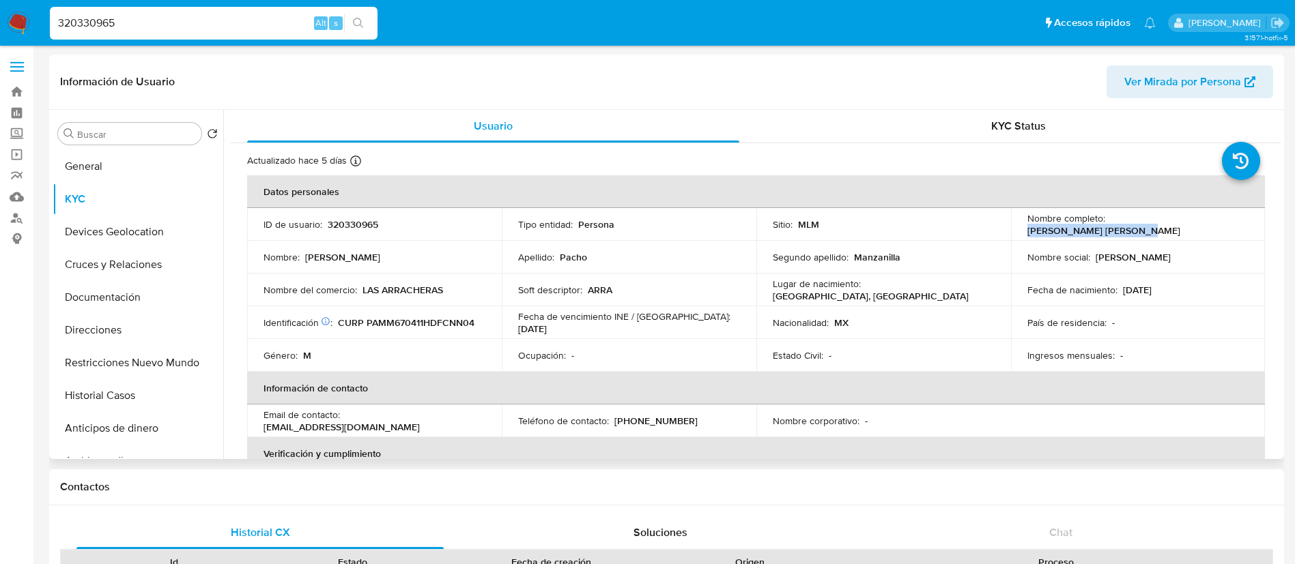
drag, startPoint x: 1228, startPoint y: 225, endPoint x: 1106, endPoint y: 227, distance: 122.2
click at [1106, 227] on div "Nombre completo : [PERSON_NAME] [PERSON_NAME]" at bounding box center [1138, 224] width 222 height 25
copy p "[PERSON_NAME] [PERSON_NAME]"
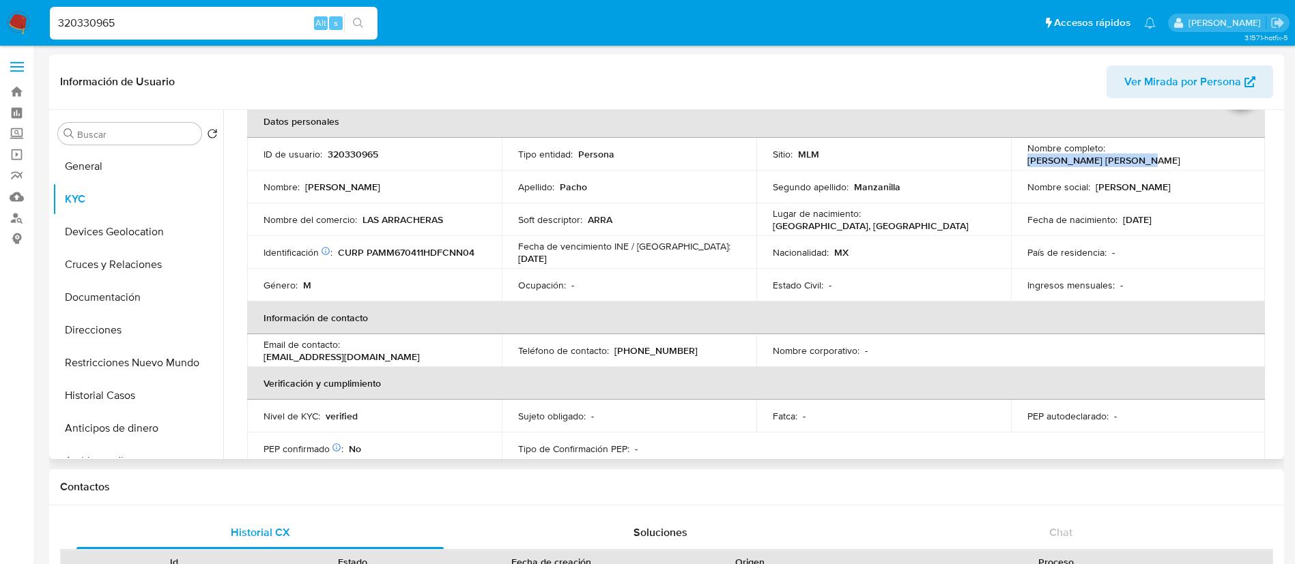
scroll to position [102, 0]
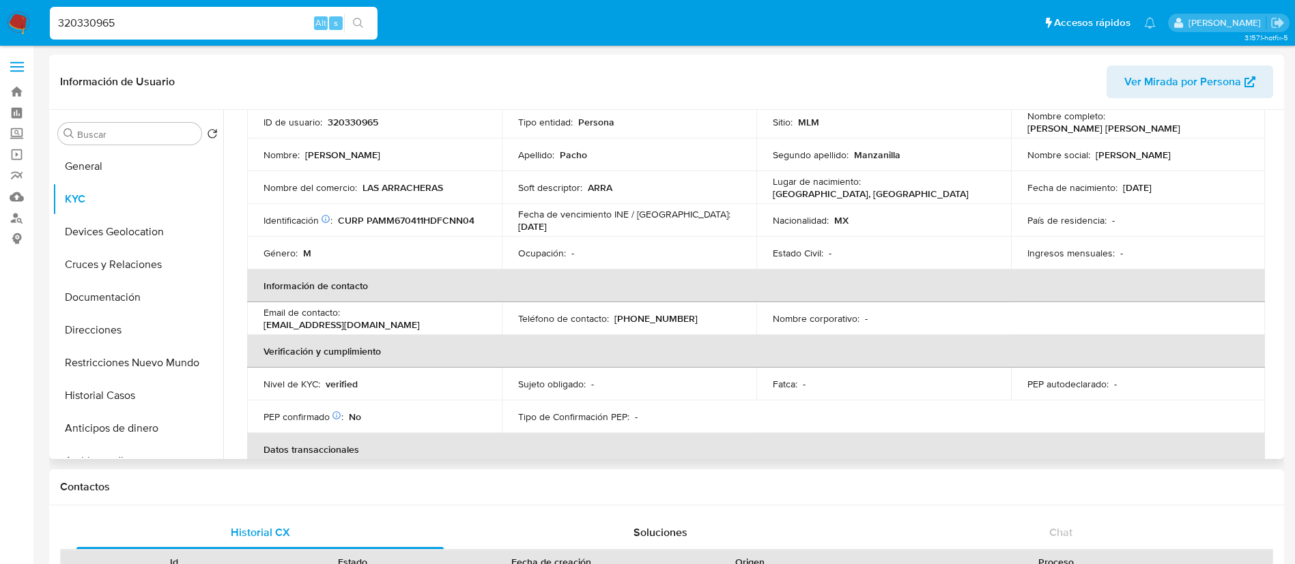
click at [343, 126] on p "320330965" at bounding box center [353, 122] width 51 height 12
copy p "320330965"
